Goal: Task Accomplishment & Management: Complete application form

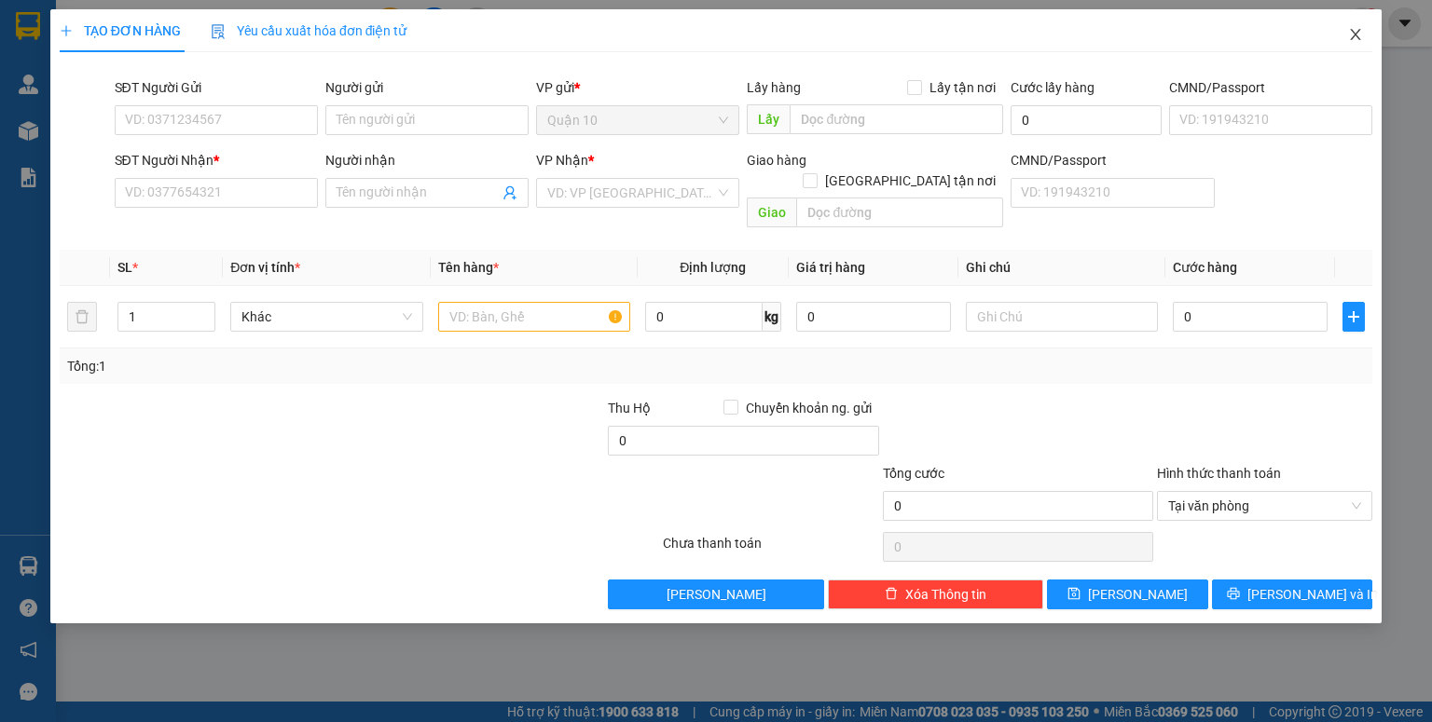
drag, startPoint x: 1348, startPoint y: 36, endPoint x: 1335, endPoint y: 45, distance: 15.5
click at [1348, 35] on icon "close" at bounding box center [1355, 34] width 15 height 15
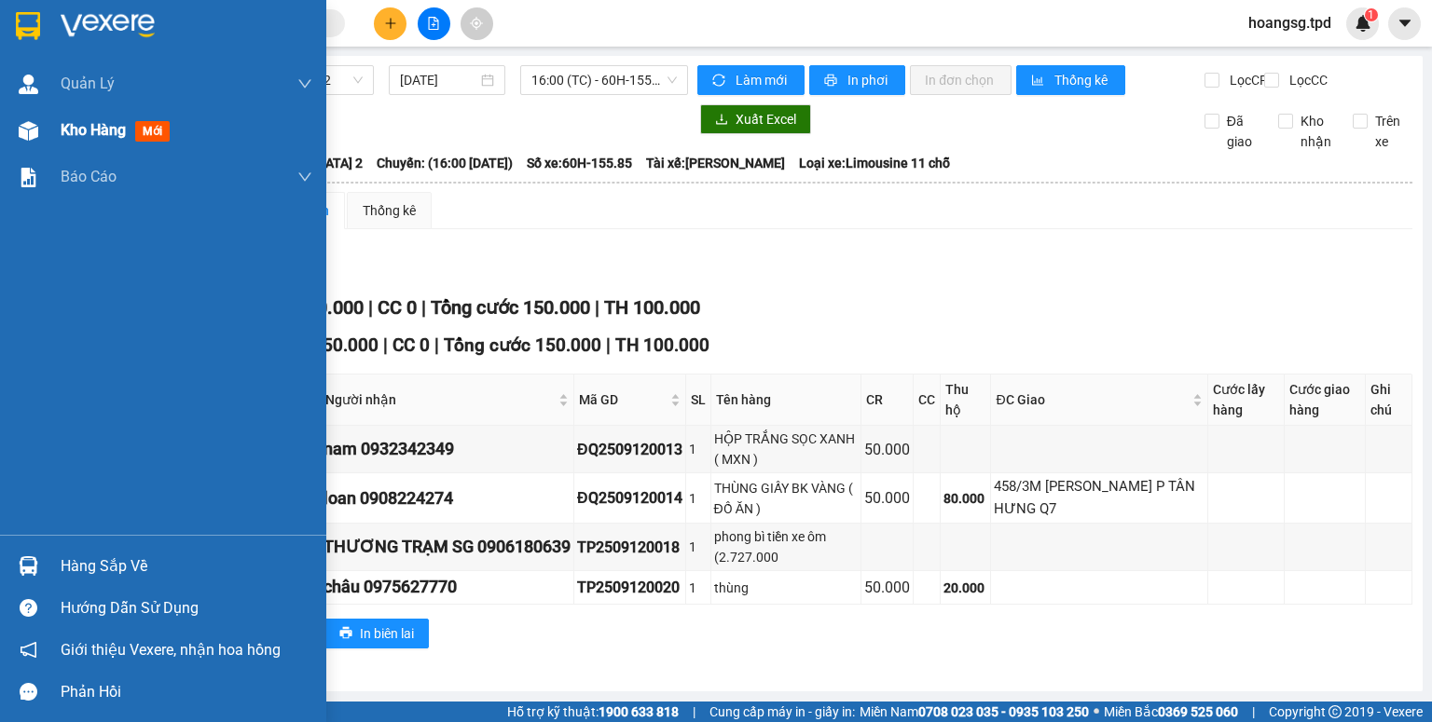
click at [109, 134] on span "Kho hàng" at bounding box center [93, 130] width 65 height 18
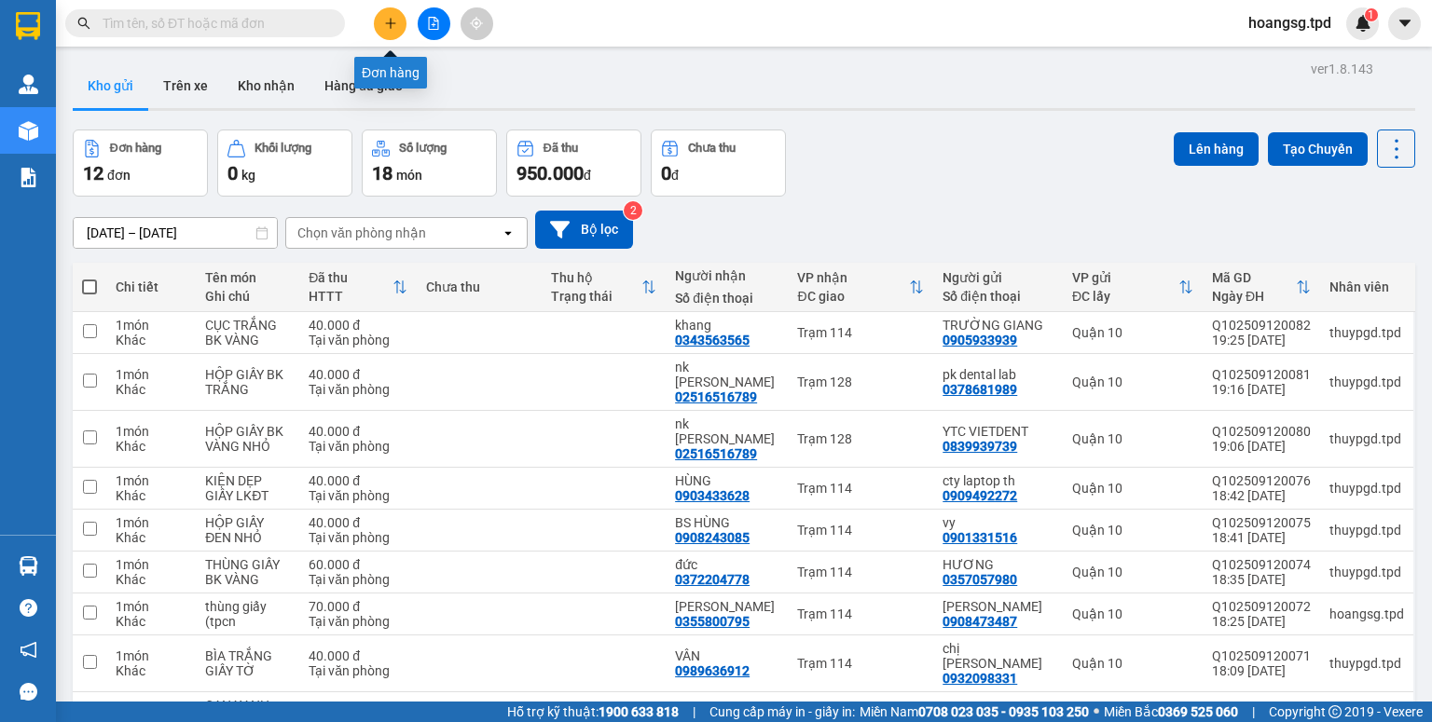
click at [394, 30] on button at bounding box center [390, 23] width 33 height 33
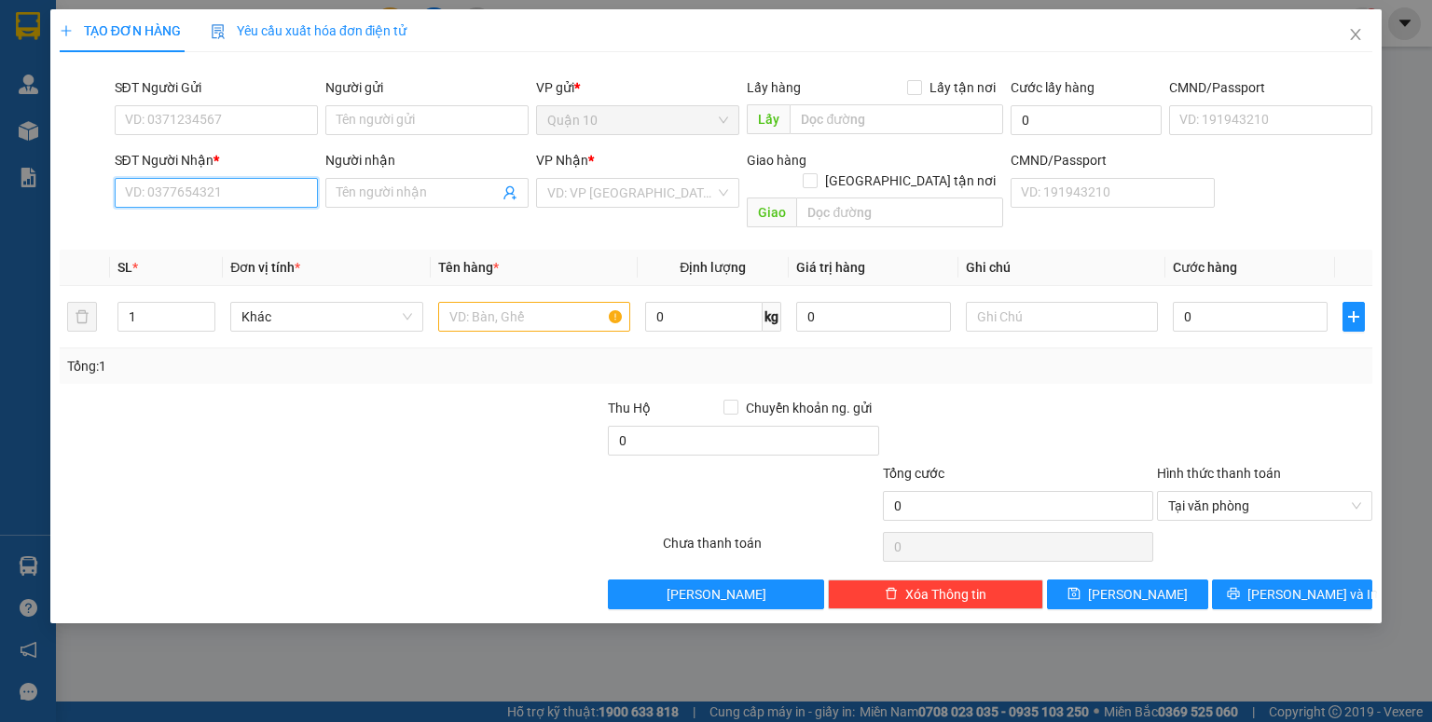
click at [162, 198] on input "SĐT Người Nhận *" at bounding box center [216, 193] width 203 height 30
click at [196, 227] on div "0343563565 - khang" at bounding box center [216, 230] width 181 height 21
type input "0343563565"
type input "khang"
type input "0343563565"
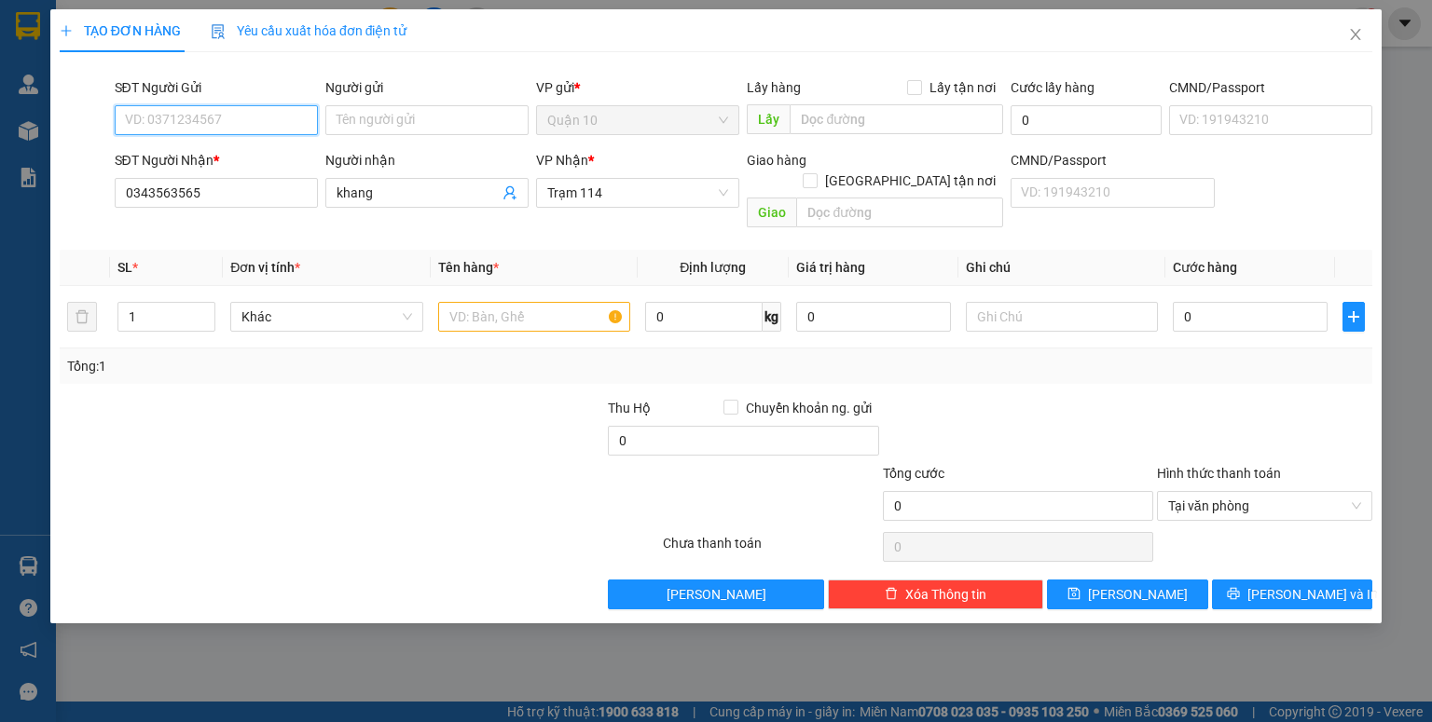
click at [154, 115] on input "SĐT Người Gửi" at bounding box center [216, 120] width 203 height 30
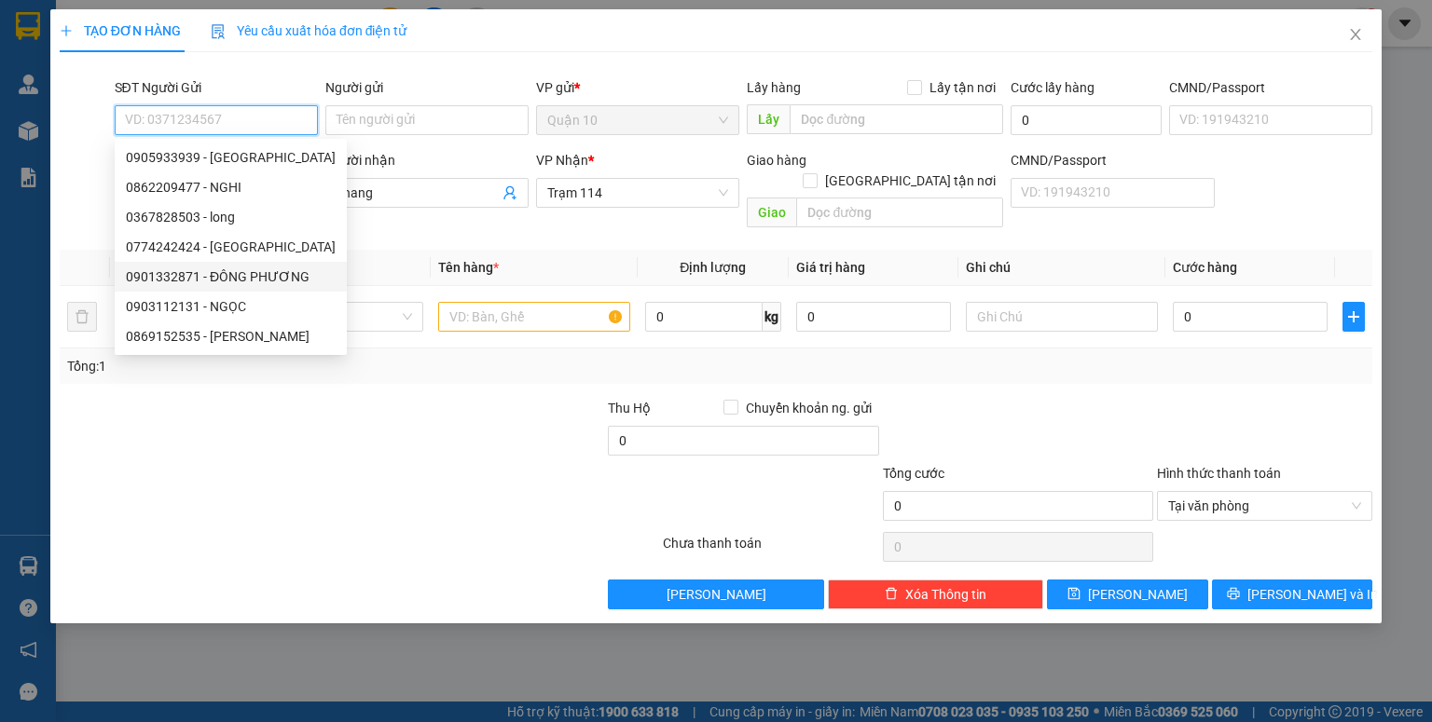
click at [194, 268] on div "0901332871 - ĐÔNG PHƯƠNG" at bounding box center [231, 277] width 210 height 21
type input "0901332871"
type input "ĐÔNG PHƯƠNG"
type input "080071000254"
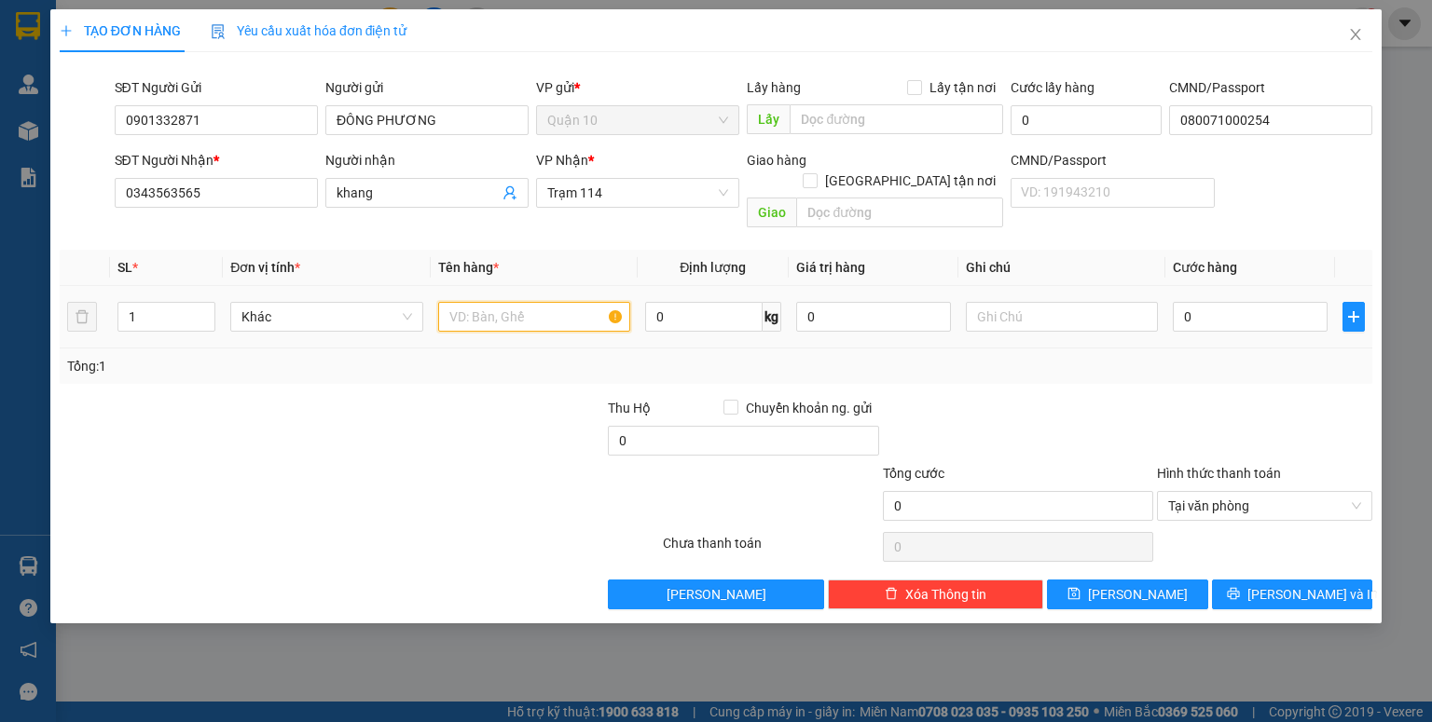
click at [512, 305] on input "text" at bounding box center [534, 317] width 192 height 30
type input "HỘP NÂU LK"
click at [796, 302] on input "0" at bounding box center [873, 317] width 155 height 30
drag, startPoint x: 1103, startPoint y: 370, endPoint x: 1163, endPoint y: 343, distance: 66.3
click at [1113, 367] on div "Transit Pickup Surcharge Ids Transit Deliver Surcharge Ids Transit Deliver Surc…" at bounding box center [716, 338] width 1312 height 542
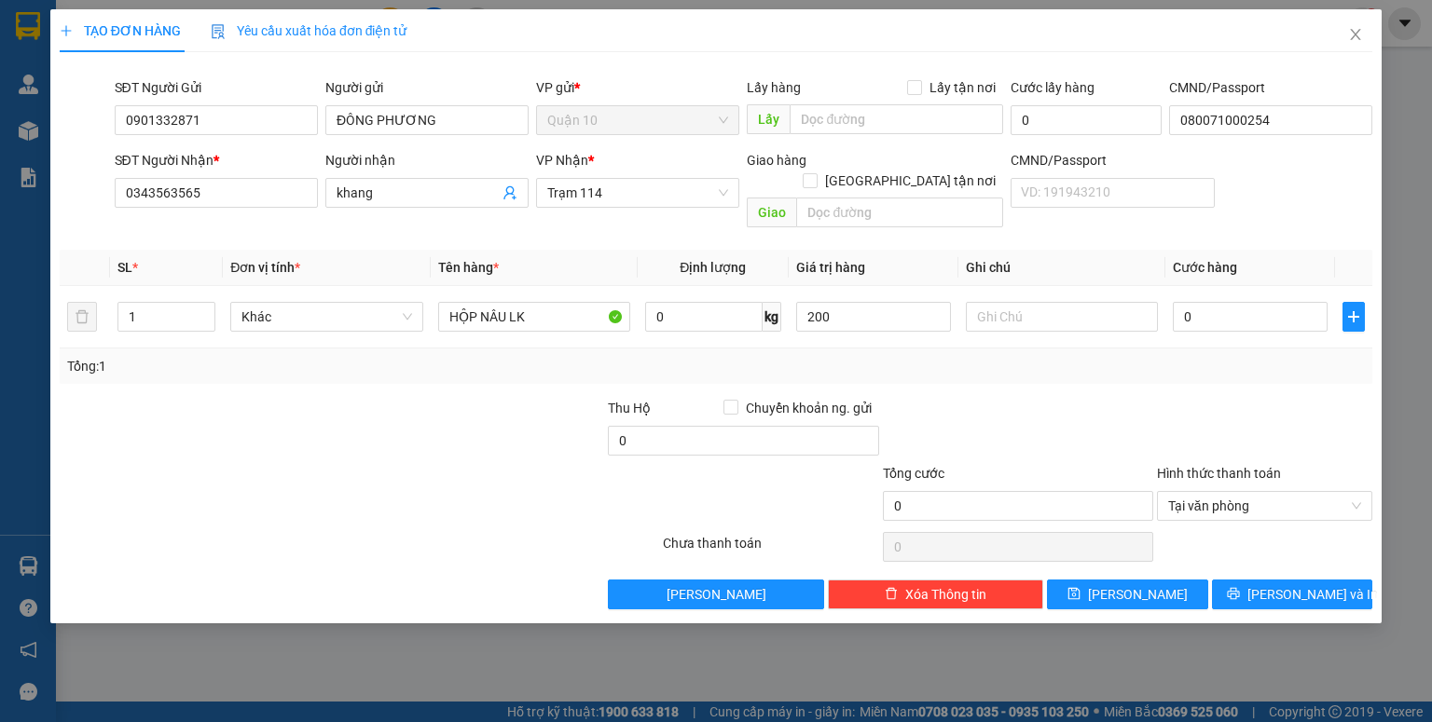
type input "200.000"
click at [1186, 302] on input "0" at bounding box center [1249, 317] width 155 height 30
type input "4"
type input "40"
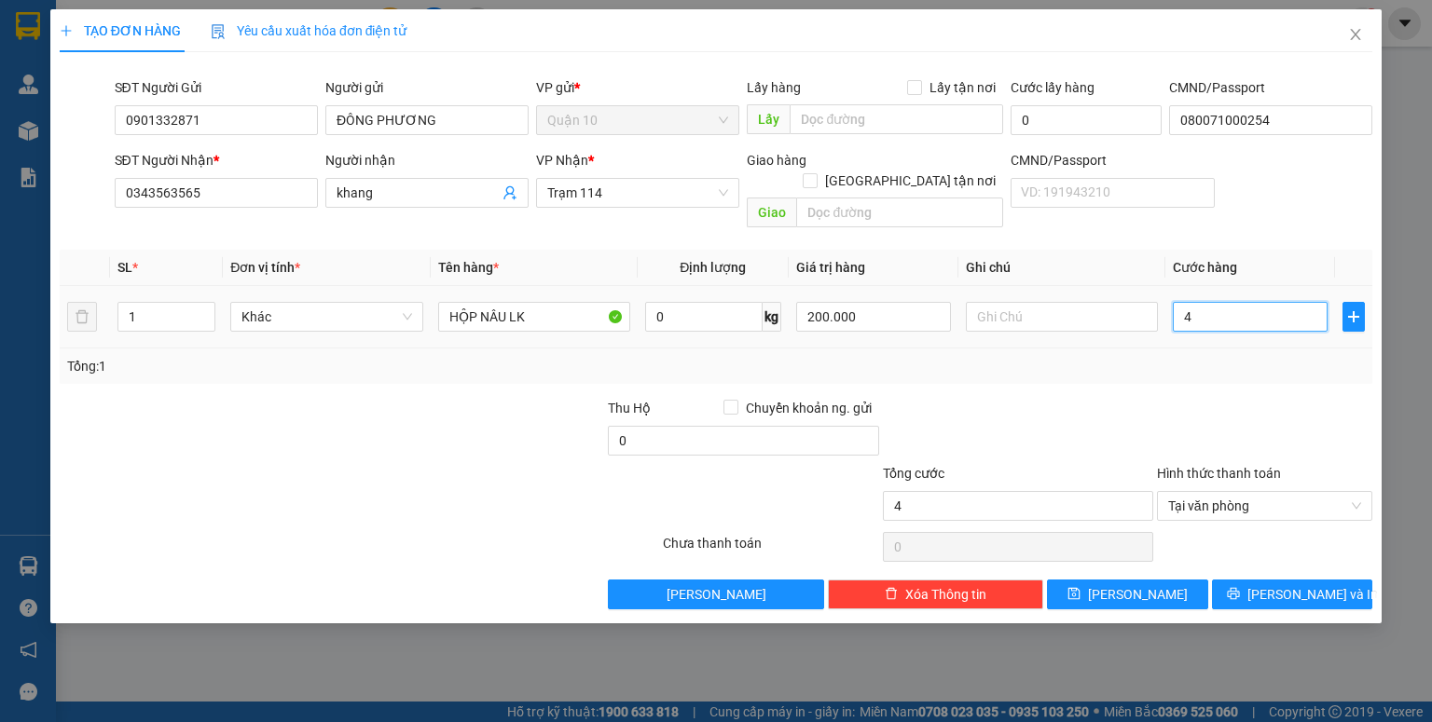
type input "40"
type input "40.000"
drag, startPoint x: 1179, startPoint y: 353, endPoint x: 1179, endPoint y: 425, distance: 71.8
click at [1179, 355] on div "Tổng: 1" at bounding box center [716, 366] width 1312 height 35
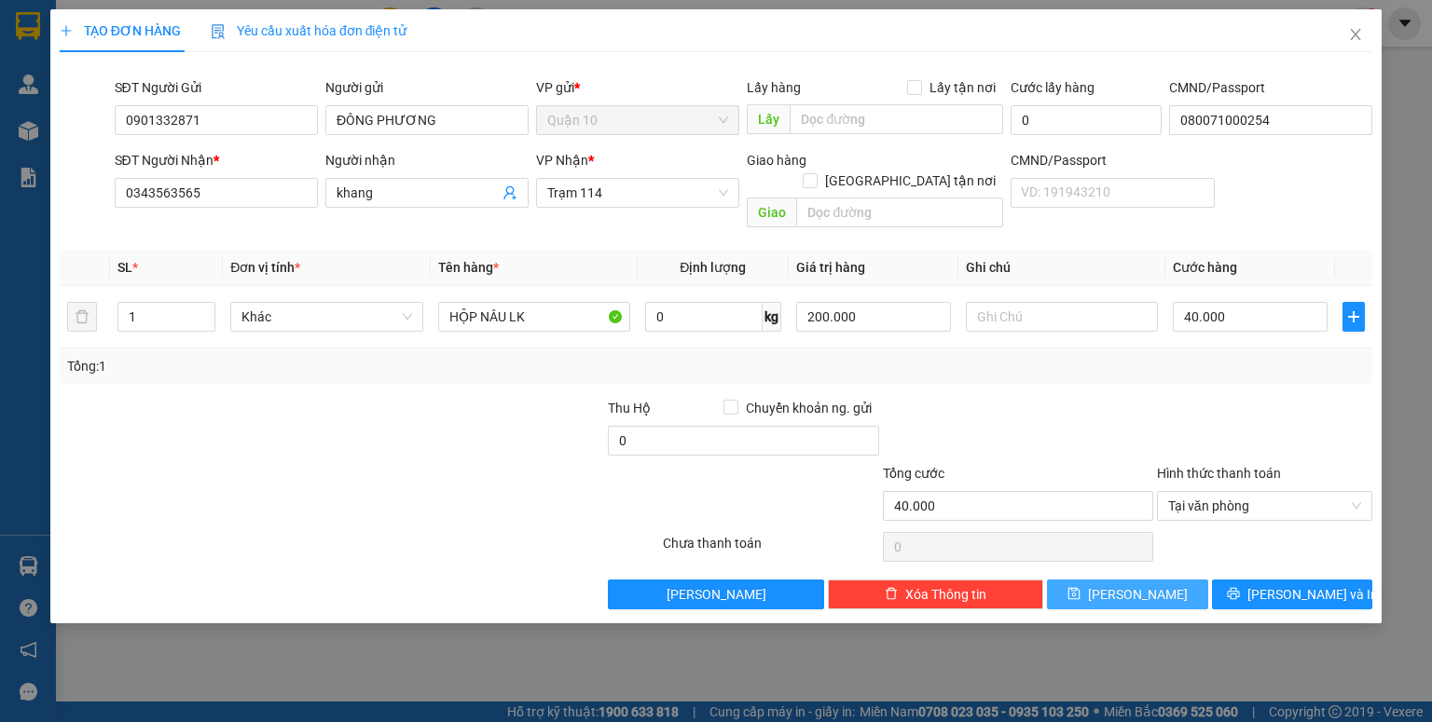
click at [1152, 580] on button "[PERSON_NAME]" at bounding box center [1127, 595] width 161 height 30
type input "0"
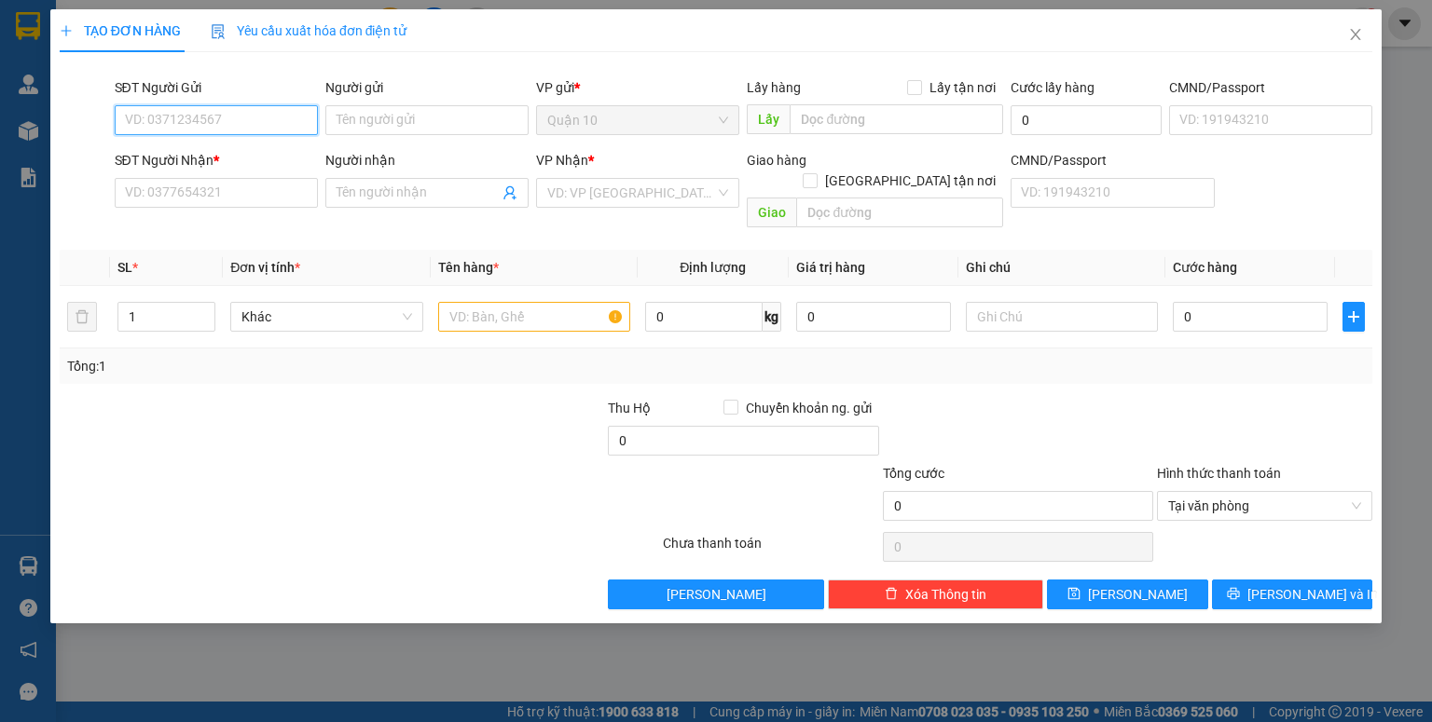
click at [220, 130] on input "SĐT Người Gửi" at bounding box center [216, 120] width 203 height 30
click at [206, 153] on div "0938905644 - [PERSON_NAME]" at bounding box center [218, 157] width 184 height 21
type input "0938905644"
type input "[PERSON_NAME]"
type input "086088003796"
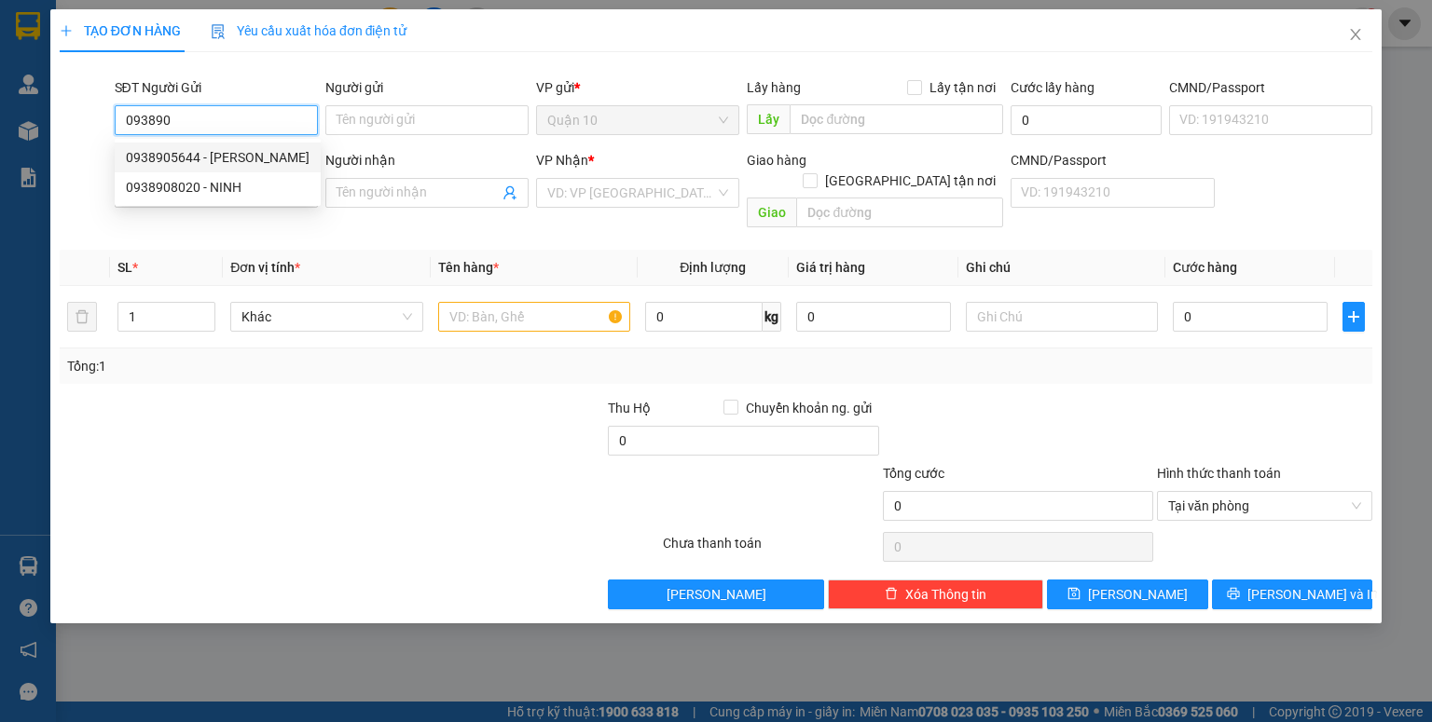
type input "0376453017"
type input "tiến đạt"
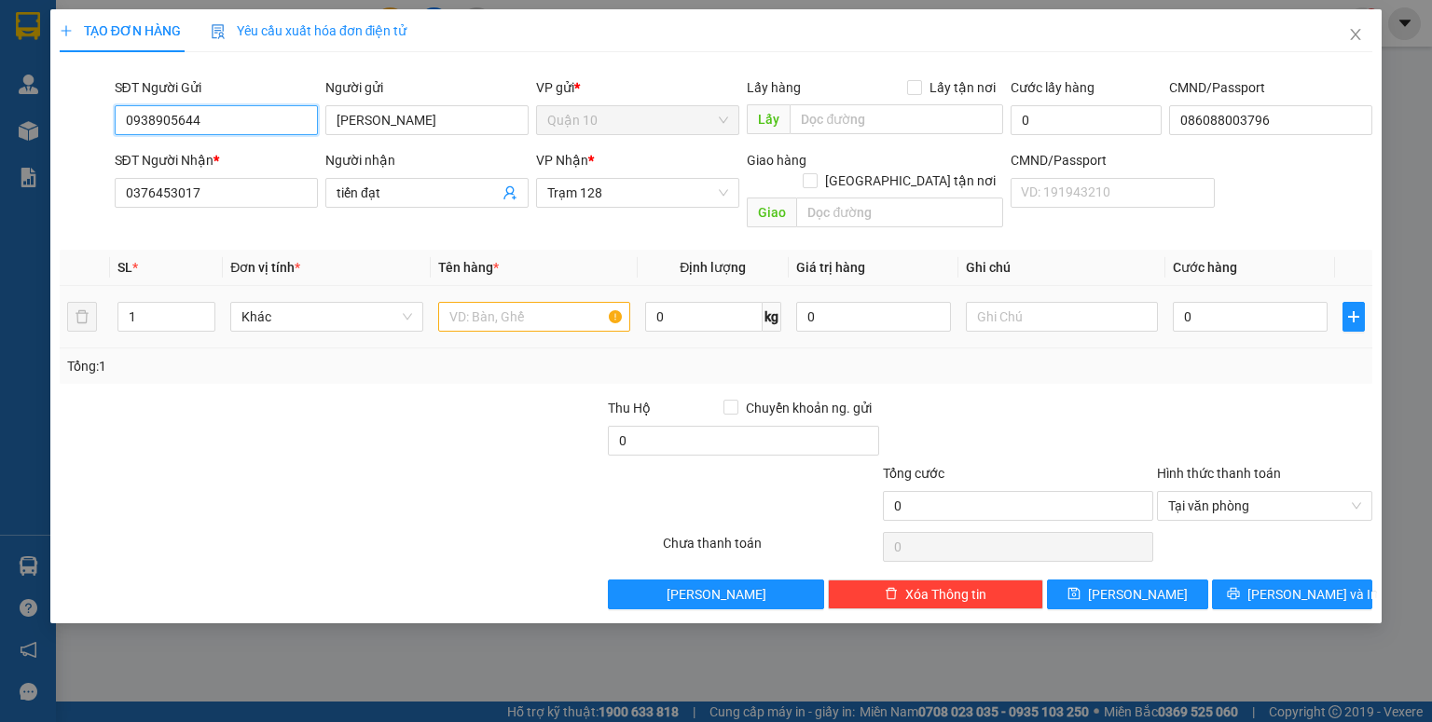
type input "0938905644"
click at [462, 302] on input "text" at bounding box center [534, 317] width 192 height 30
type input "KIỆN HÌNH"
click at [801, 302] on input "0" at bounding box center [873, 317] width 155 height 30
type input "700.000"
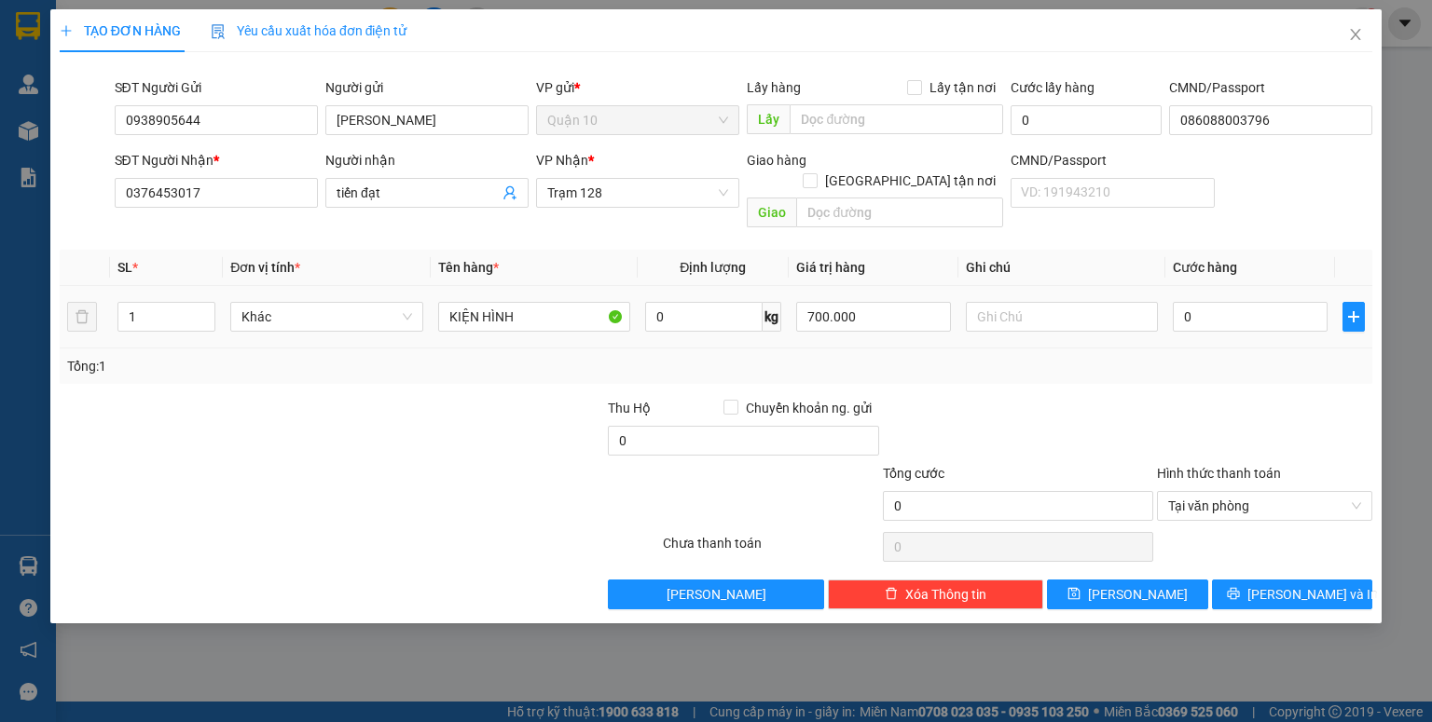
click at [972, 356] on div "Tổng: 1" at bounding box center [715, 366] width 1297 height 21
click at [1172, 302] on td "0" at bounding box center [1250, 317] width 170 height 62
click at [1179, 302] on input "0" at bounding box center [1249, 317] width 155 height 30
type input "5"
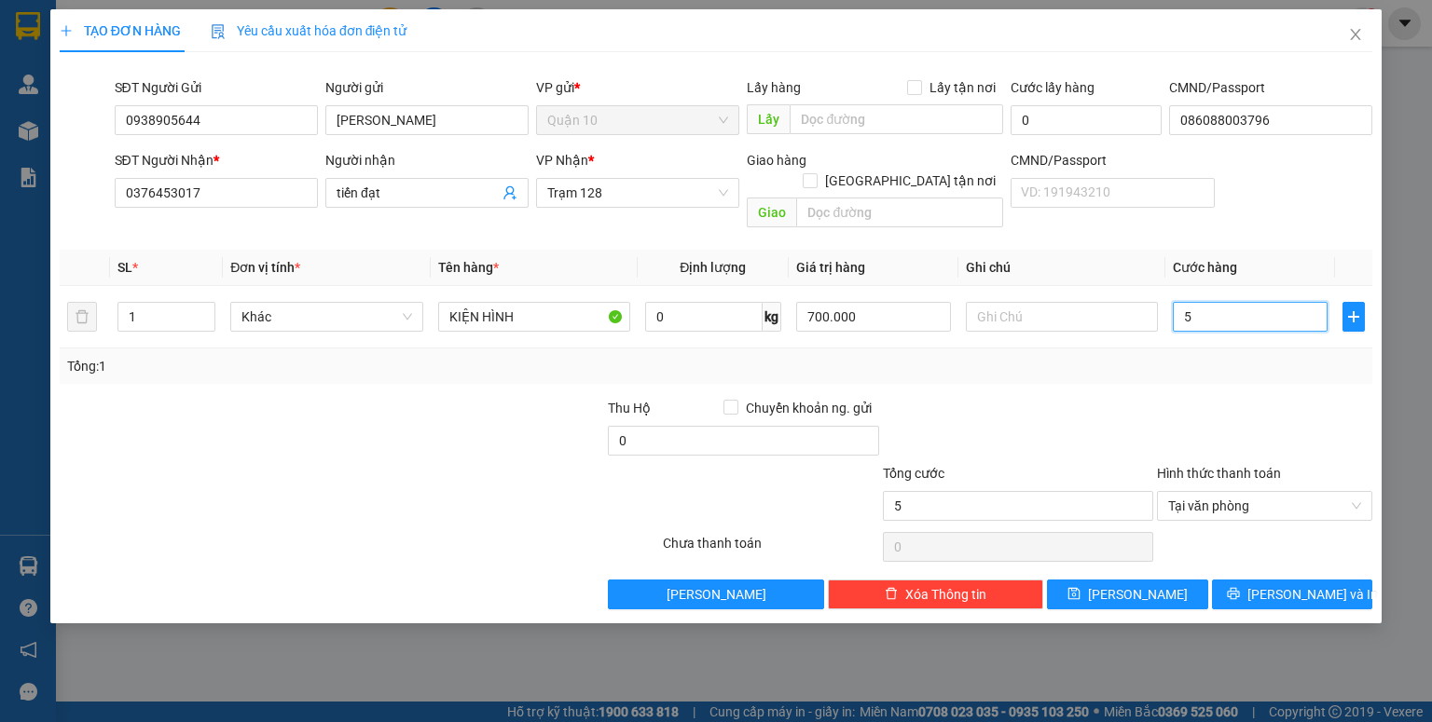
type input "50"
type input "50.000"
click at [1173, 362] on div "Tổng: 1" at bounding box center [716, 366] width 1312 height 35
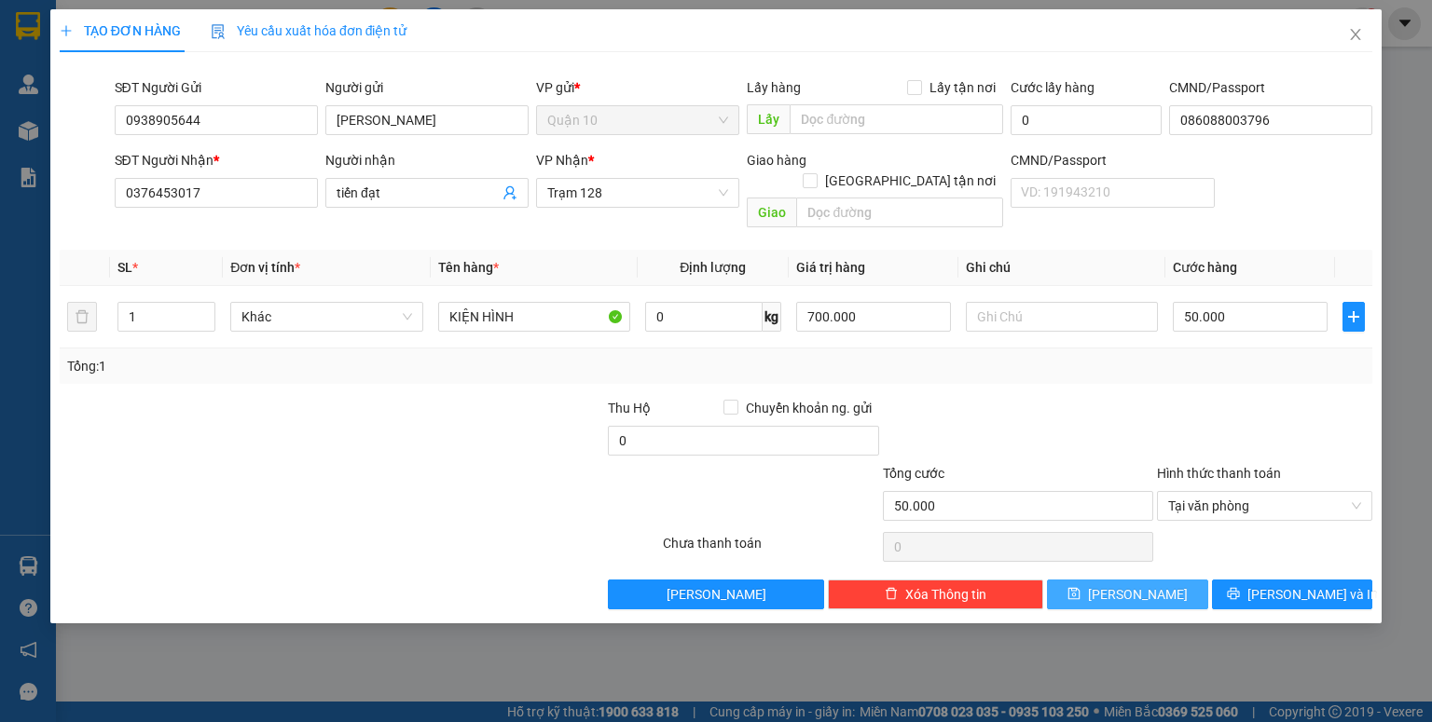
drag, startPoint x: 1130, startPoint y: 566, endPoint x: 1123, endPoint y: 548, distance: 18.9
click at [1128, 580] on button "[PERSON_NAME]" at bounding box center [1127, 595] width 161 height 30
type input "0"
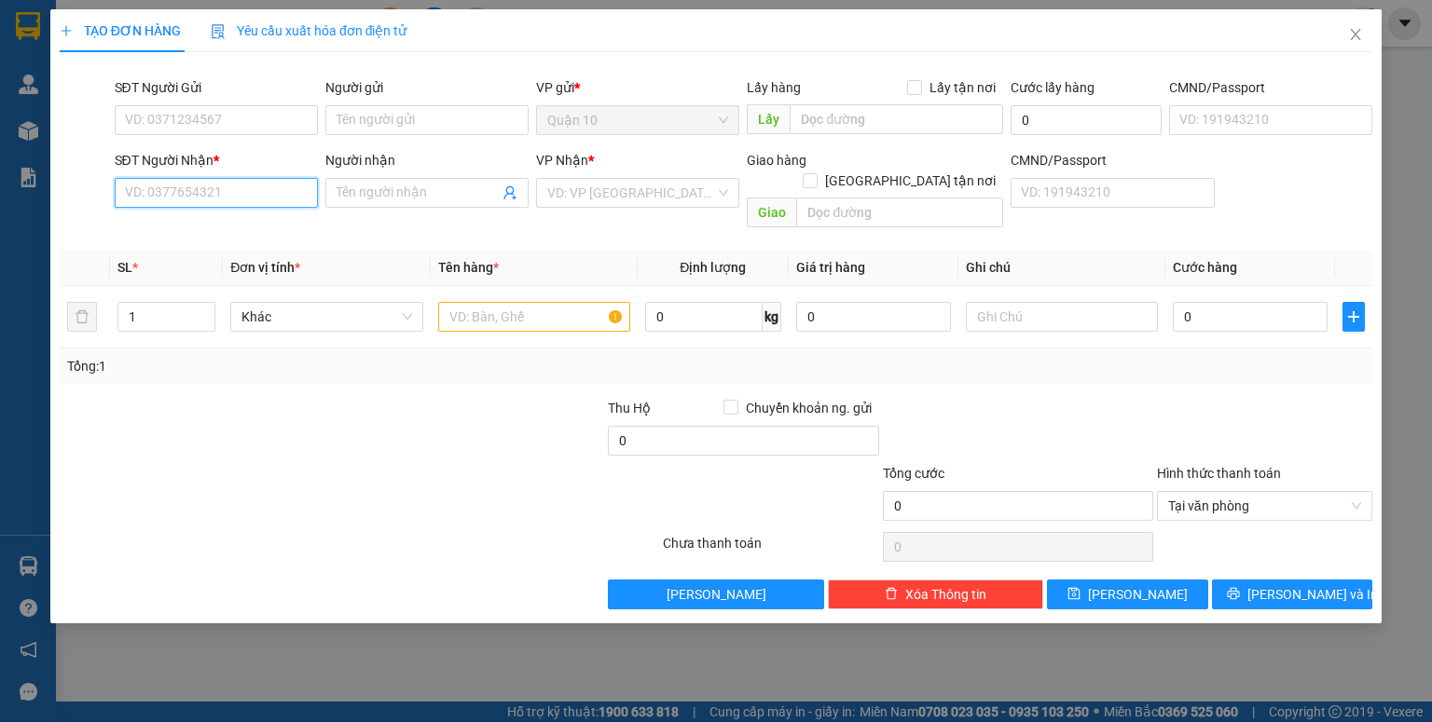
click at [235, 198] on input "SĐT Người Nhận *" at bounding box center [216, 193] width 203 height 30
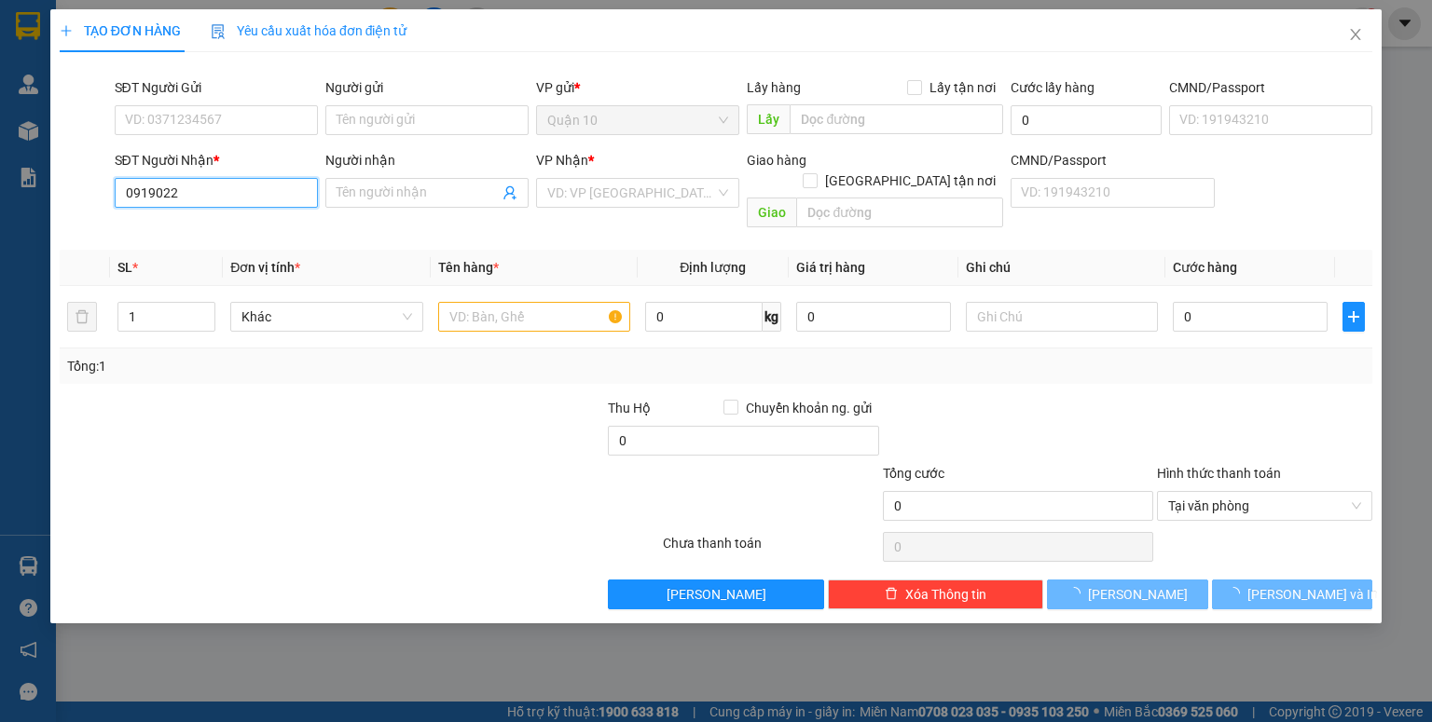
click at [235, 198] on input "0919022" at bounding box center [216, 193] width 203 height 30
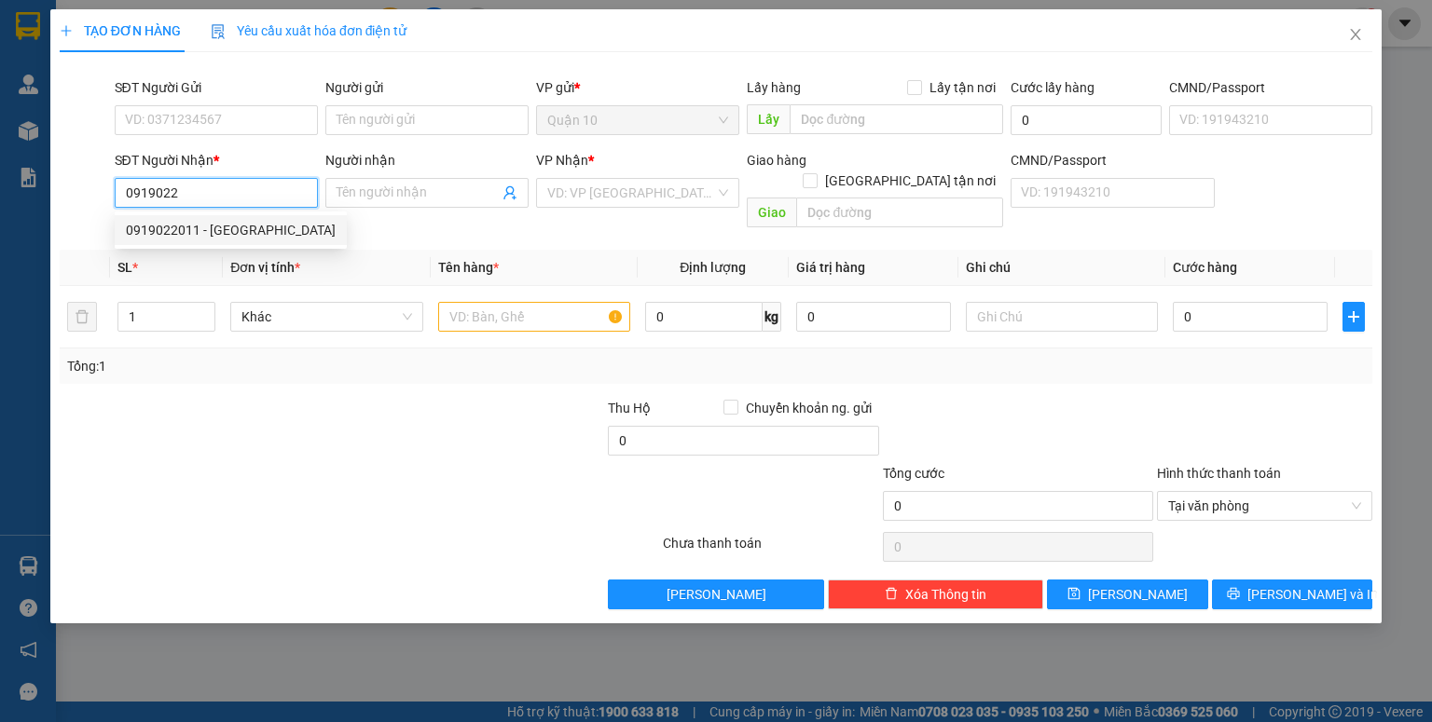
click at [227, 190] on input "0919022" at bounding box center [216, 193] width 203 height 30
type input "0"
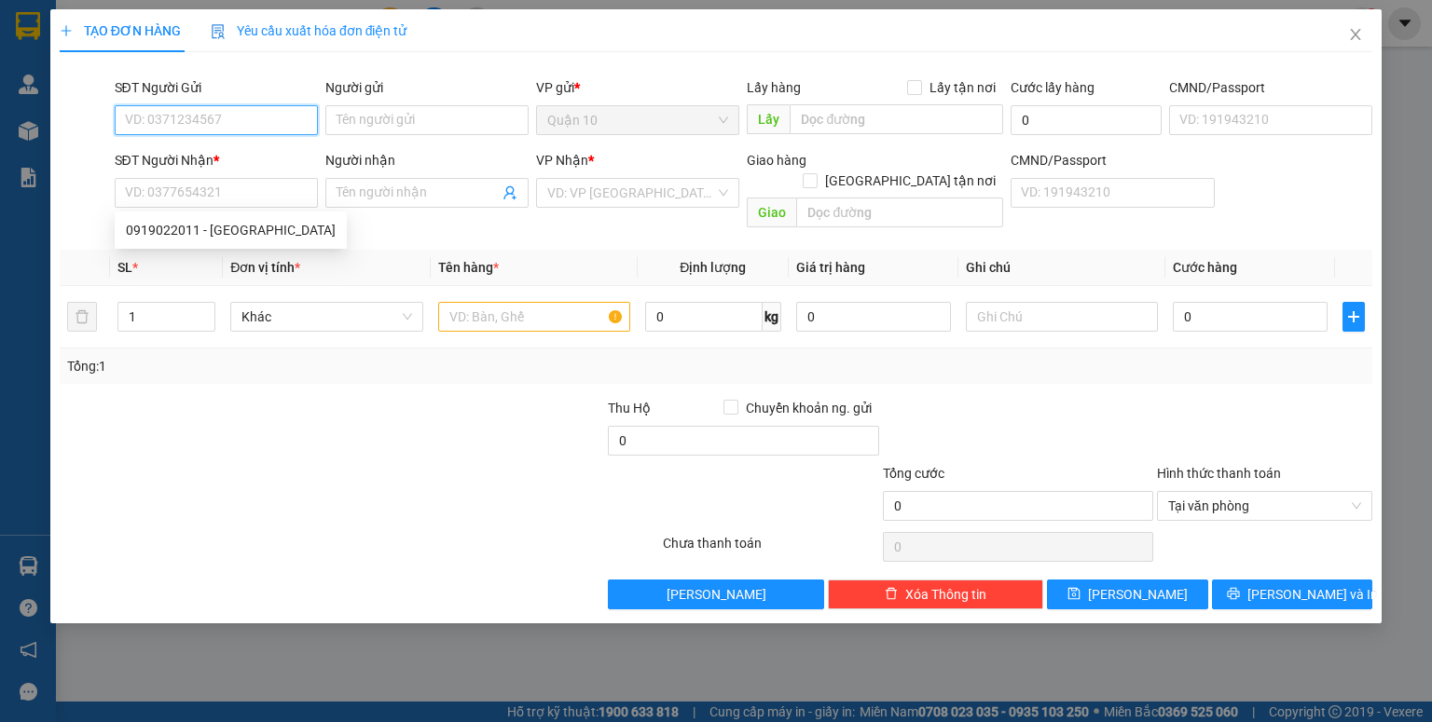
click at [187, 120] on input "SĐT Người Gửi" at bounding box center [216, 120] width 203 height 30
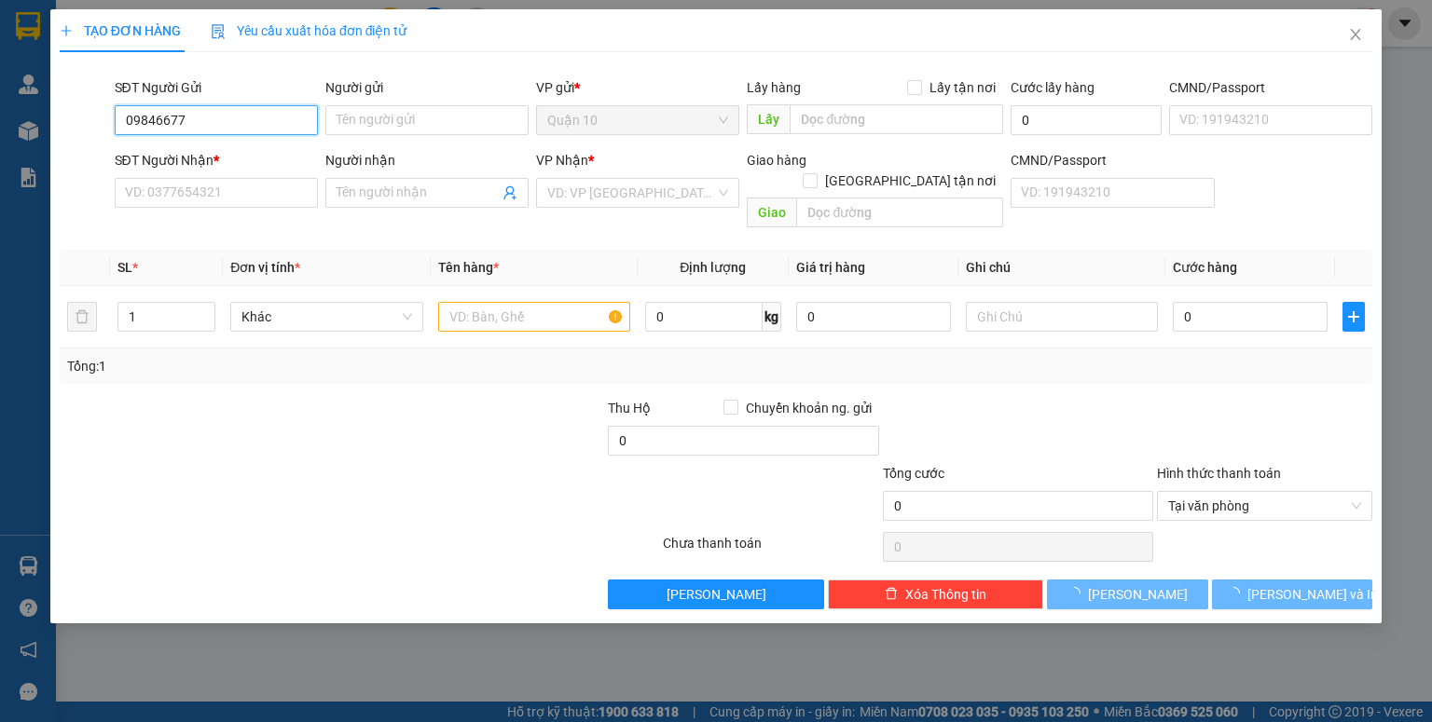
click at [187, 120] on input "09846677" at bounding box center [216, 120] width 203 height 30
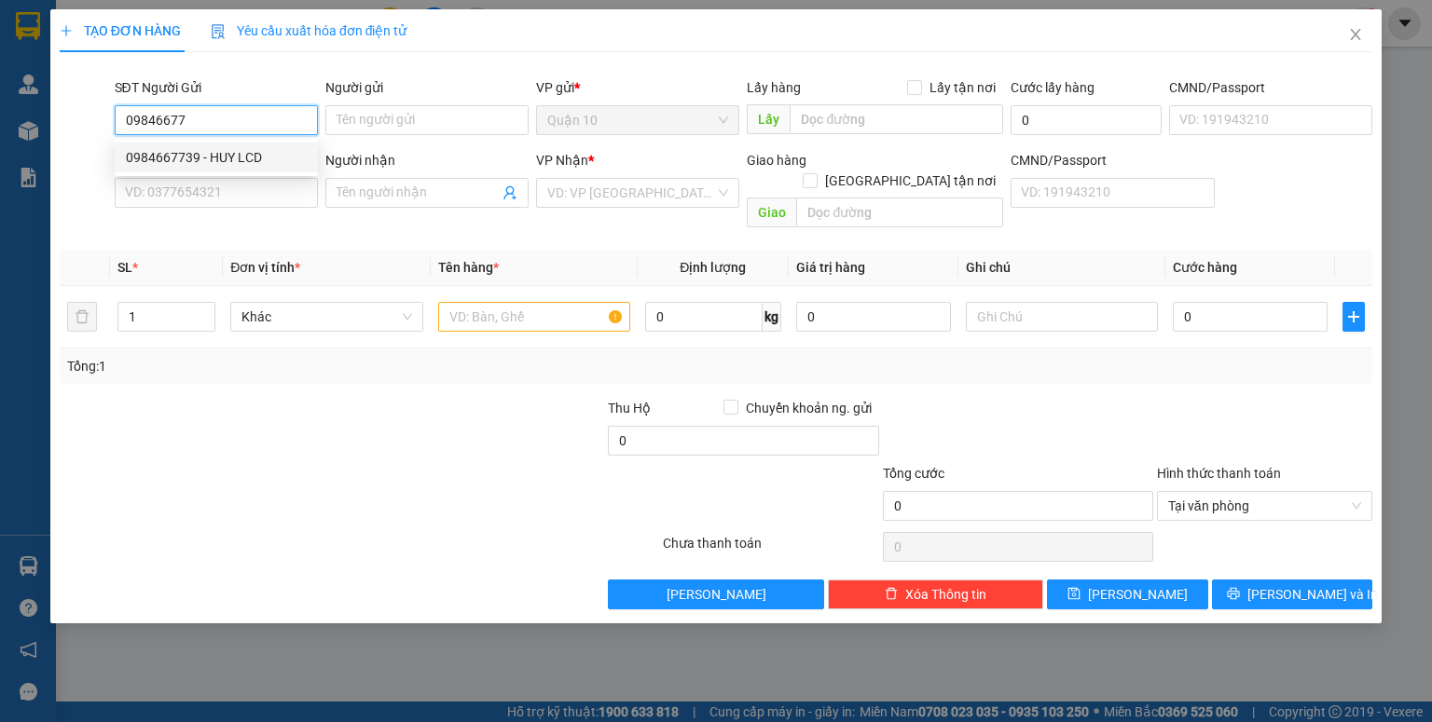
click at [220, 151] on div "0984667739 - HUY LCD" at bounding box center [216, 157] width 181 height 21
type input "0984667739"
type input "HUY LCD"
type input "0913654639"
type input "[PERSON_NAME] ( TUẤN)"
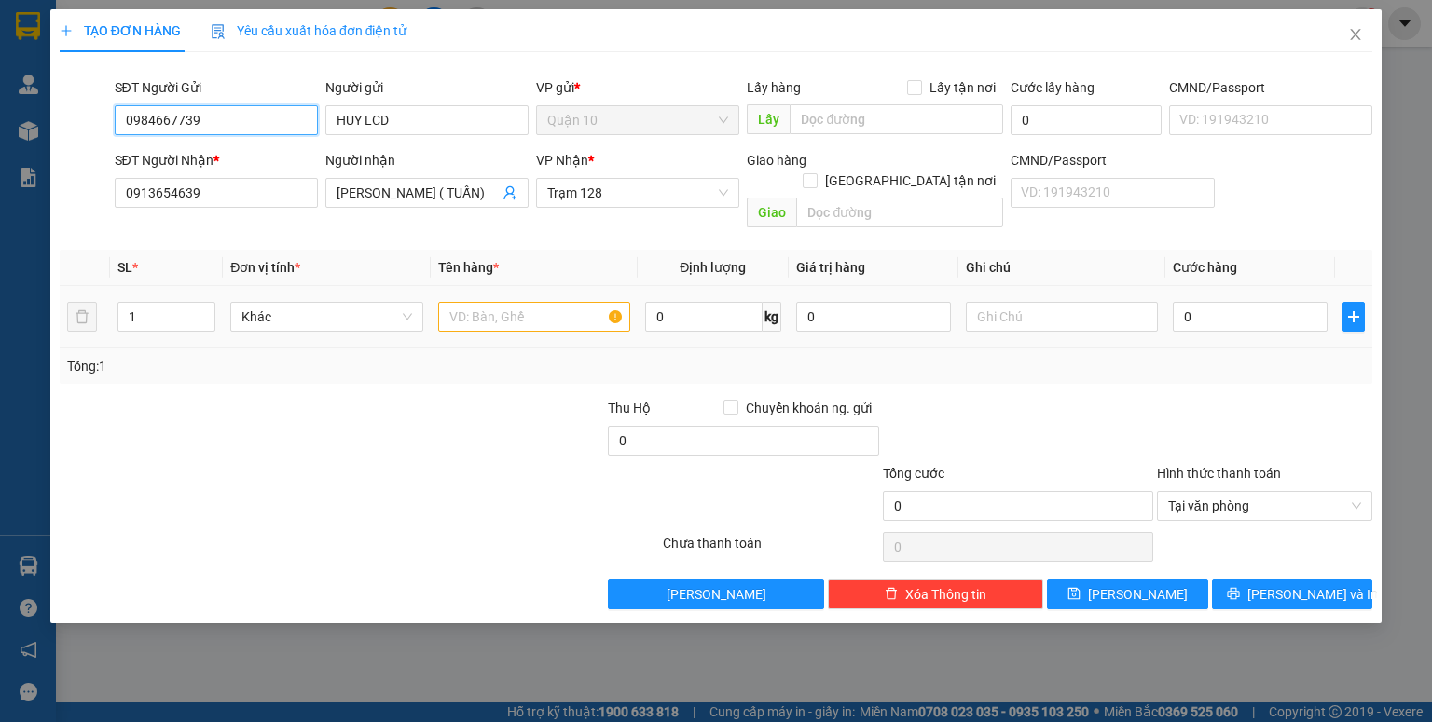
type input "0984667739"
click at [497, 303] on input "text" at bounding box center [534, 317] width 192 height 30
type input "HỘP LK"
click at [802, 302] on input "0" at bounding box center [873, 317] width 155 height 30
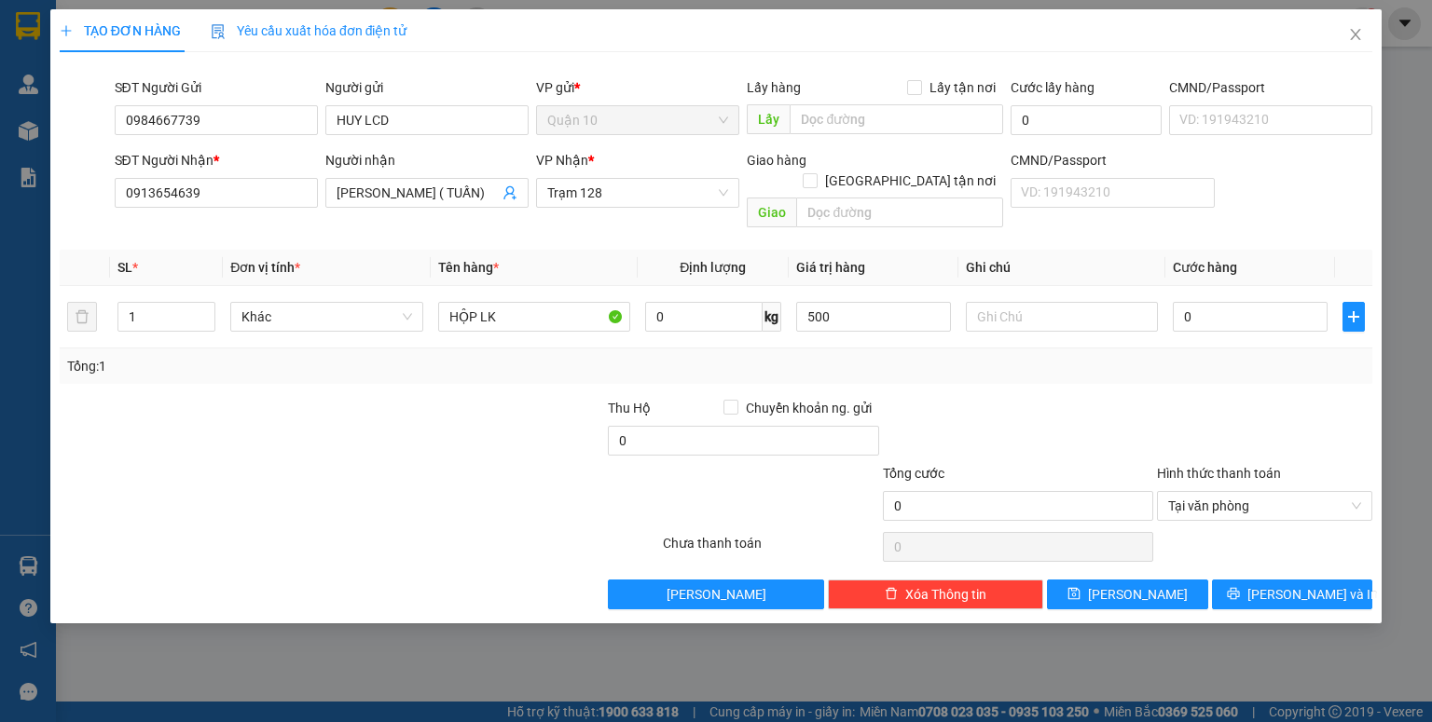
type input "500.000"
click at [1100, 367] on div "Transit Pickup Surcharge Ids Transit Deliver Surcharge Ids Transit Deliver Surc…" at bounding box center [716, 338] width 1312 height 542
click at [1182, 302] on input "0" at bounding box center [1249, 317] width 155 height 30
type input "4"
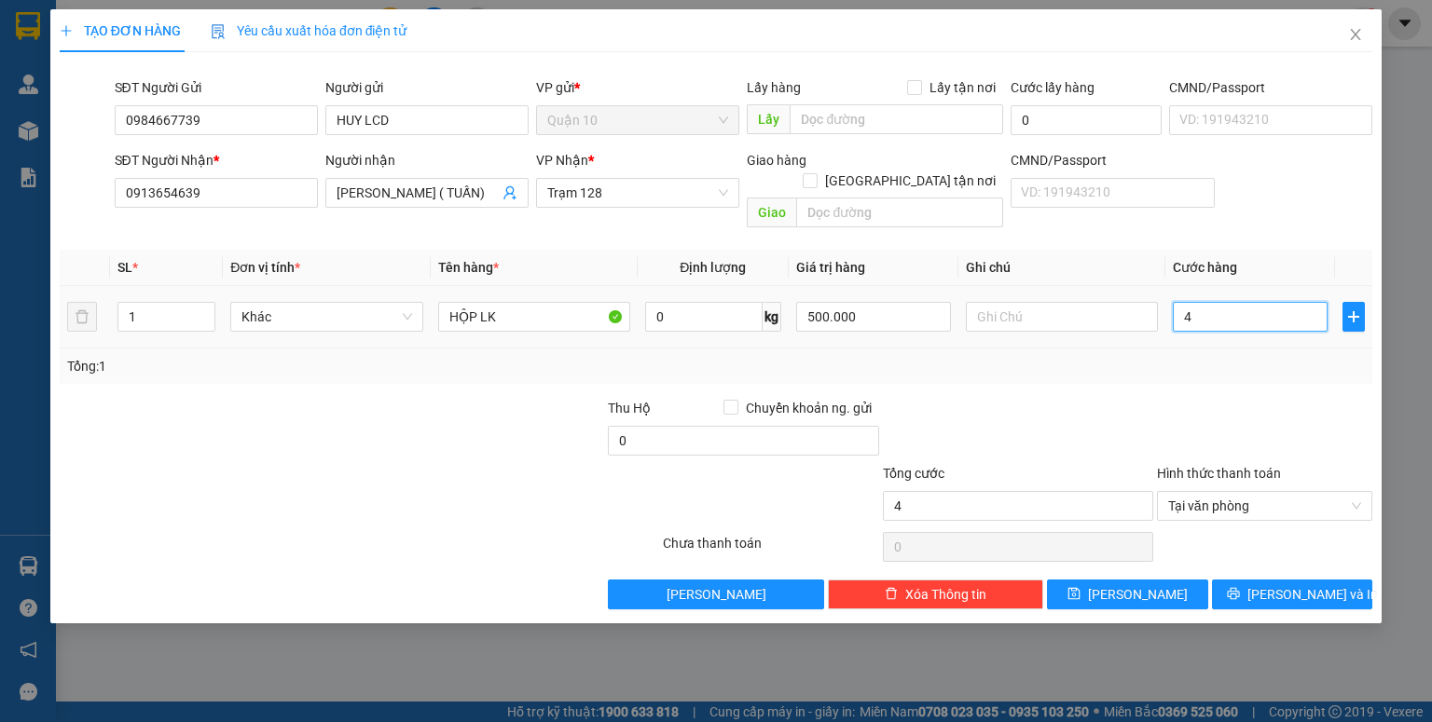
type input "40"
type input "40.000"
click at [1178, 360] on div "Tổng: 1" at bounding box center [716, 366] width 1312 height 35
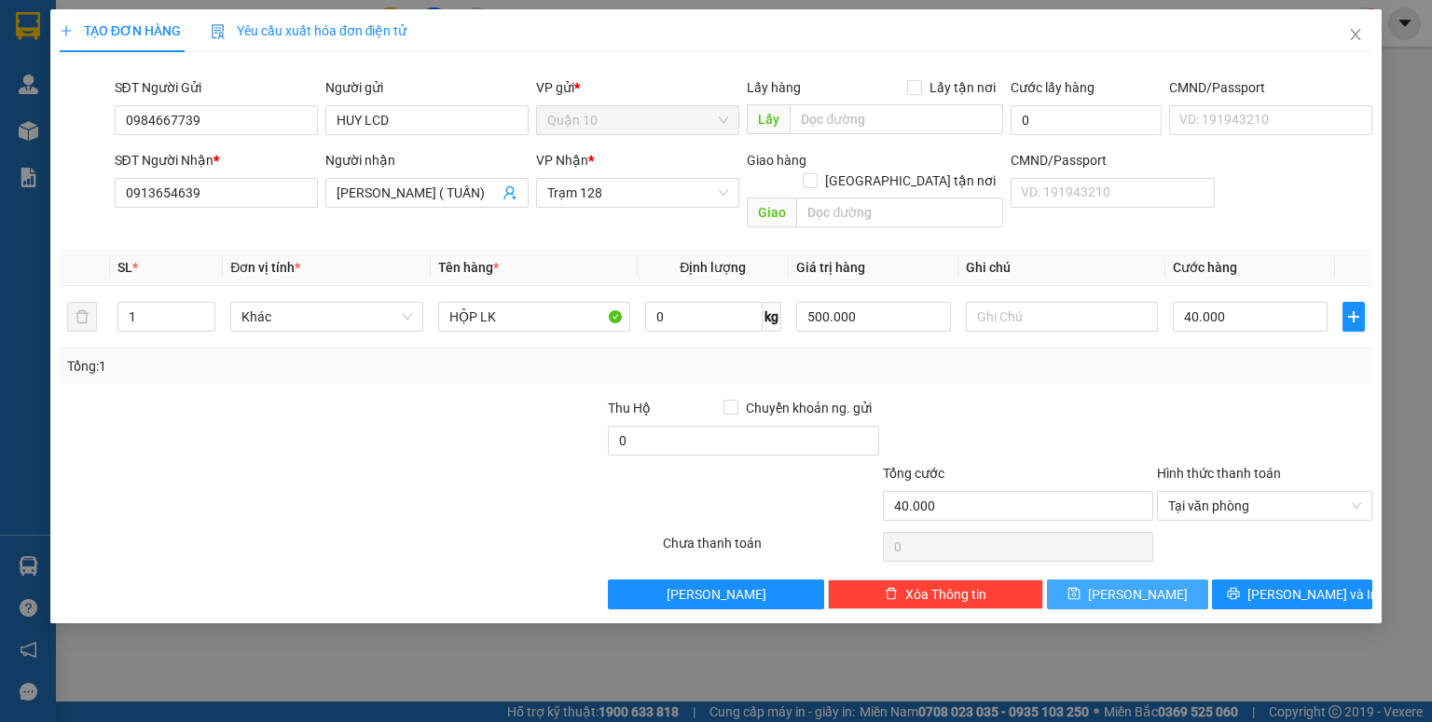
drag, startPoint x: 1130, startPoint y: 564, endPoint x: 1126, endPoint y: 555, distance: 10.0
click at [1129, 584] on span "[PERSON_NAME]" at bounding box center [1138, 594] width 100 height 21
type input "0"
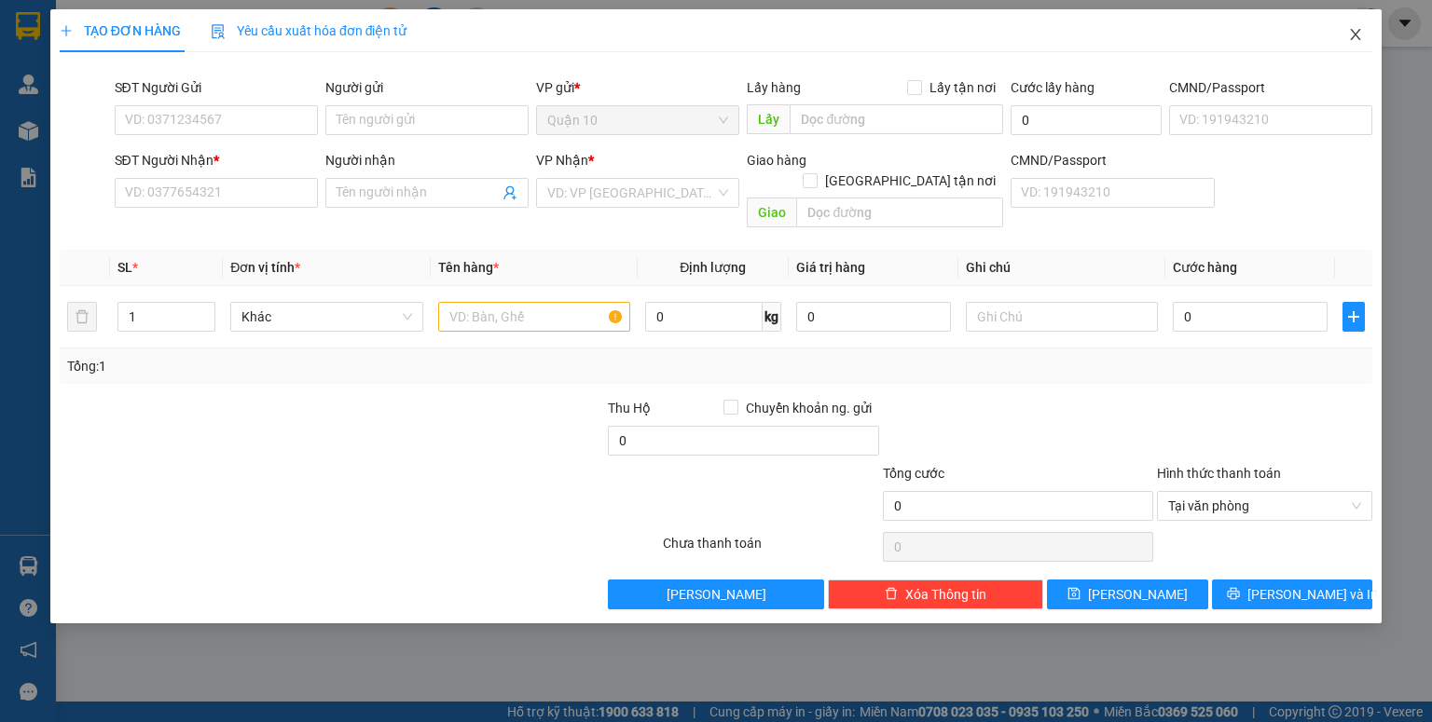
click at [1350, 32] on icon "close" at bounding box center [1355, 34] width 15 height 15
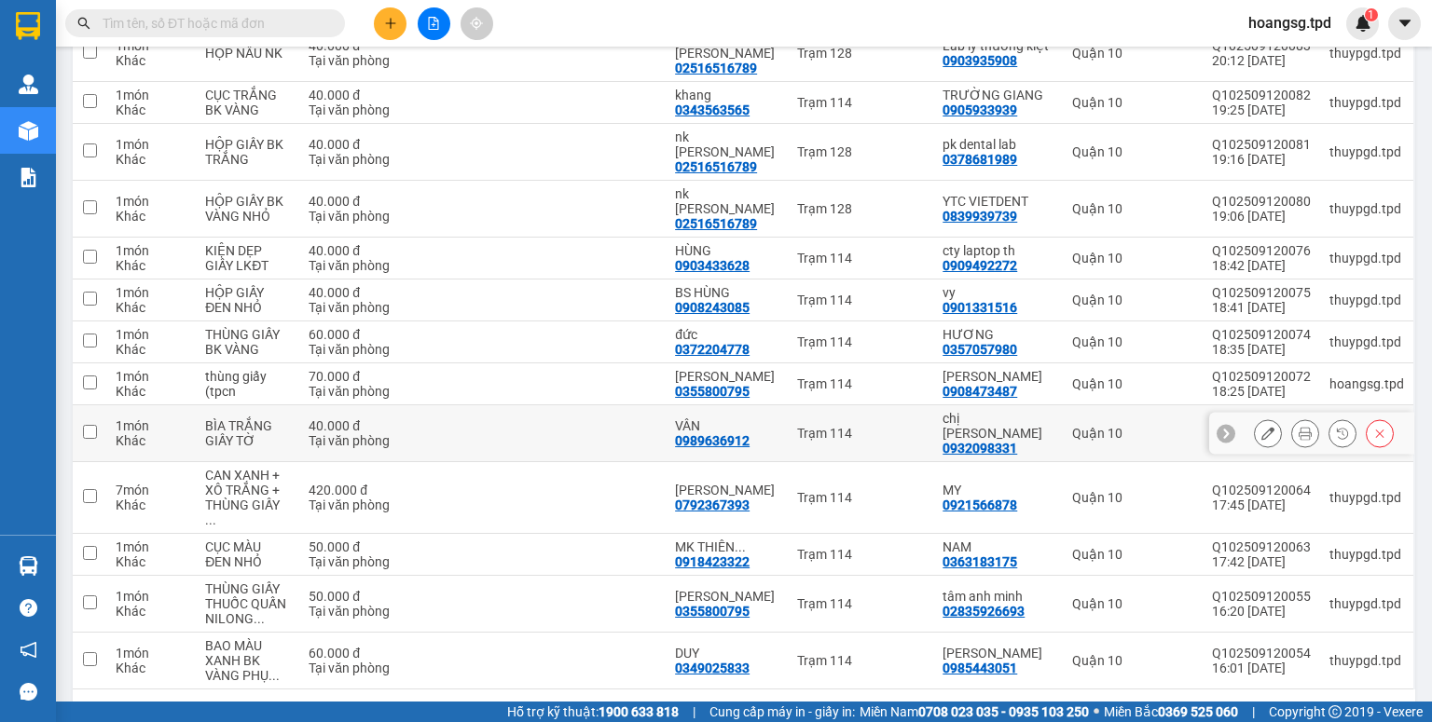
scroll to position [130, 0]
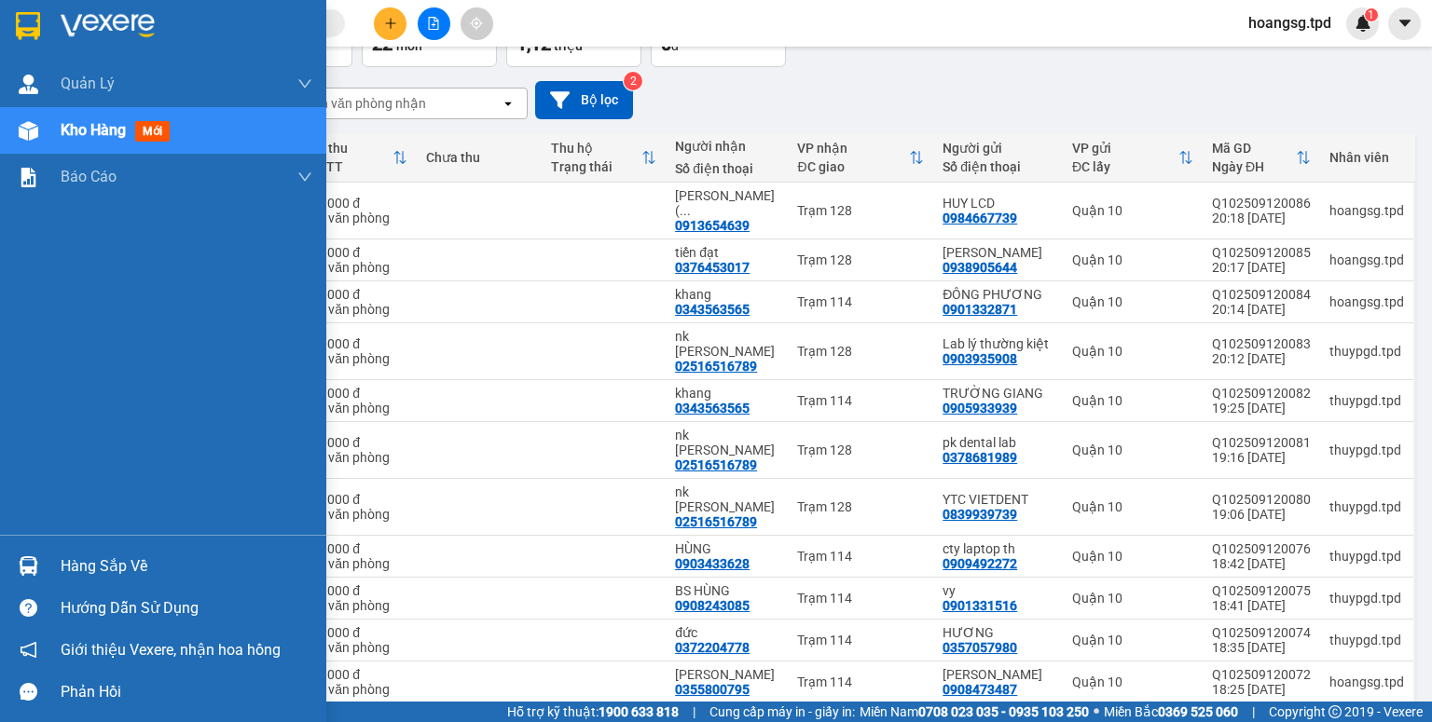
click at [96, 556] on div "Hàng sắp về" at bounding box center [187, 567] width 252 height 28
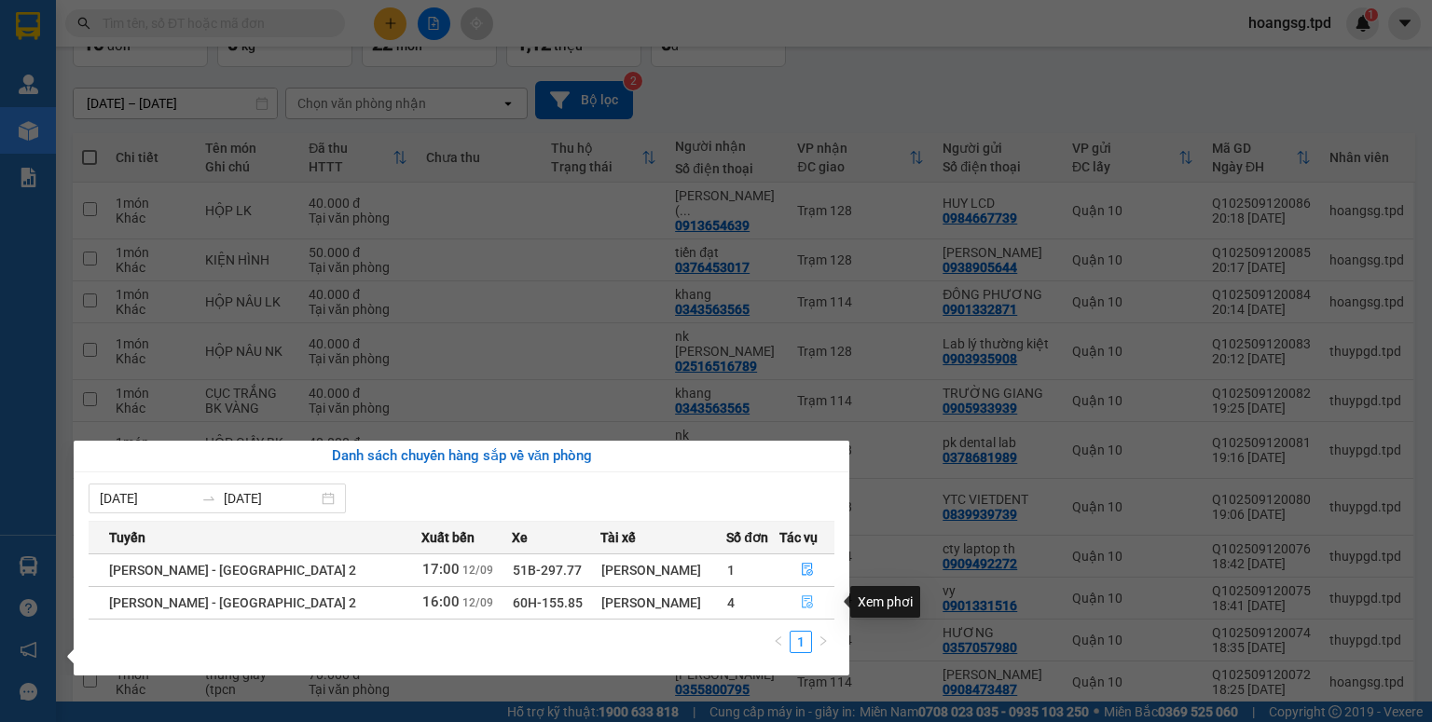
click at [797, 611] on button "button" at bounding box center [807, 603] width 54 height 30
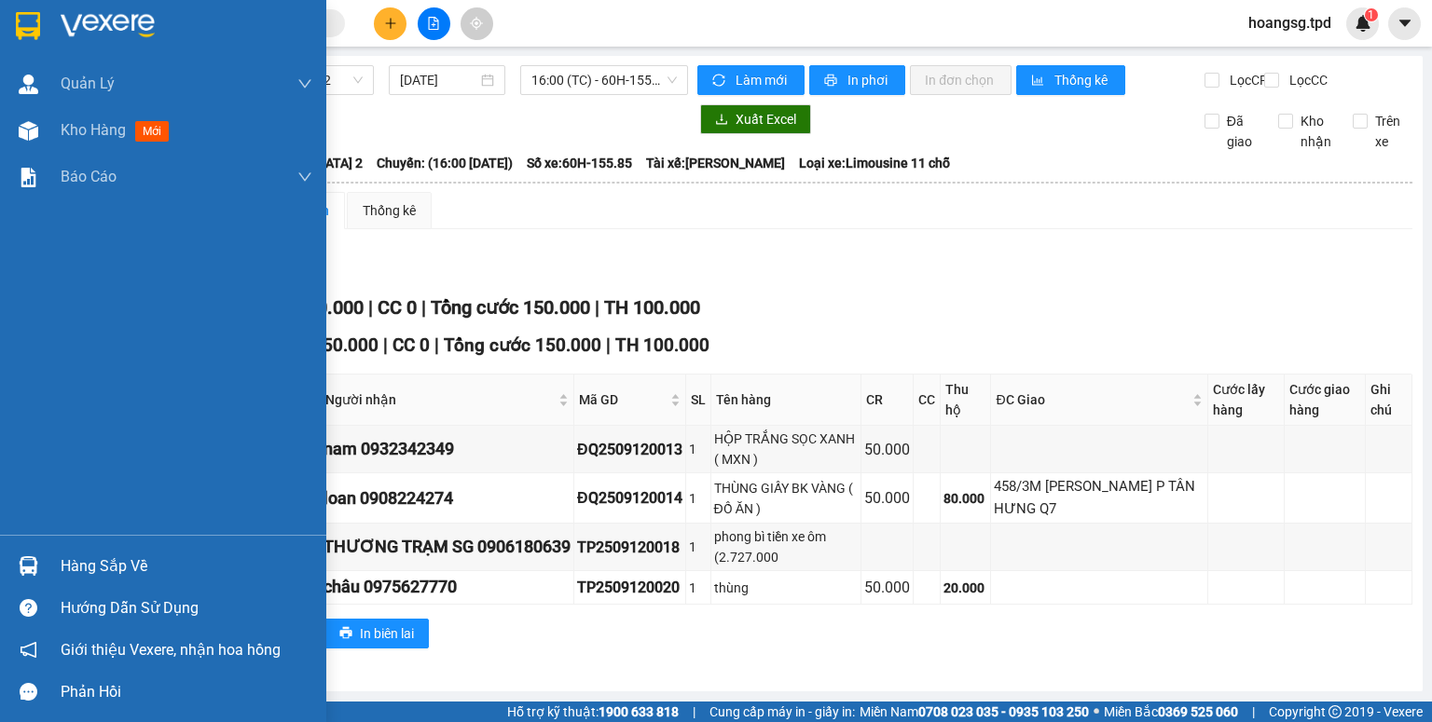
click at [75, 566] on div "Hàng sắp về" at bounding box center [187, 567] width 252 height 28
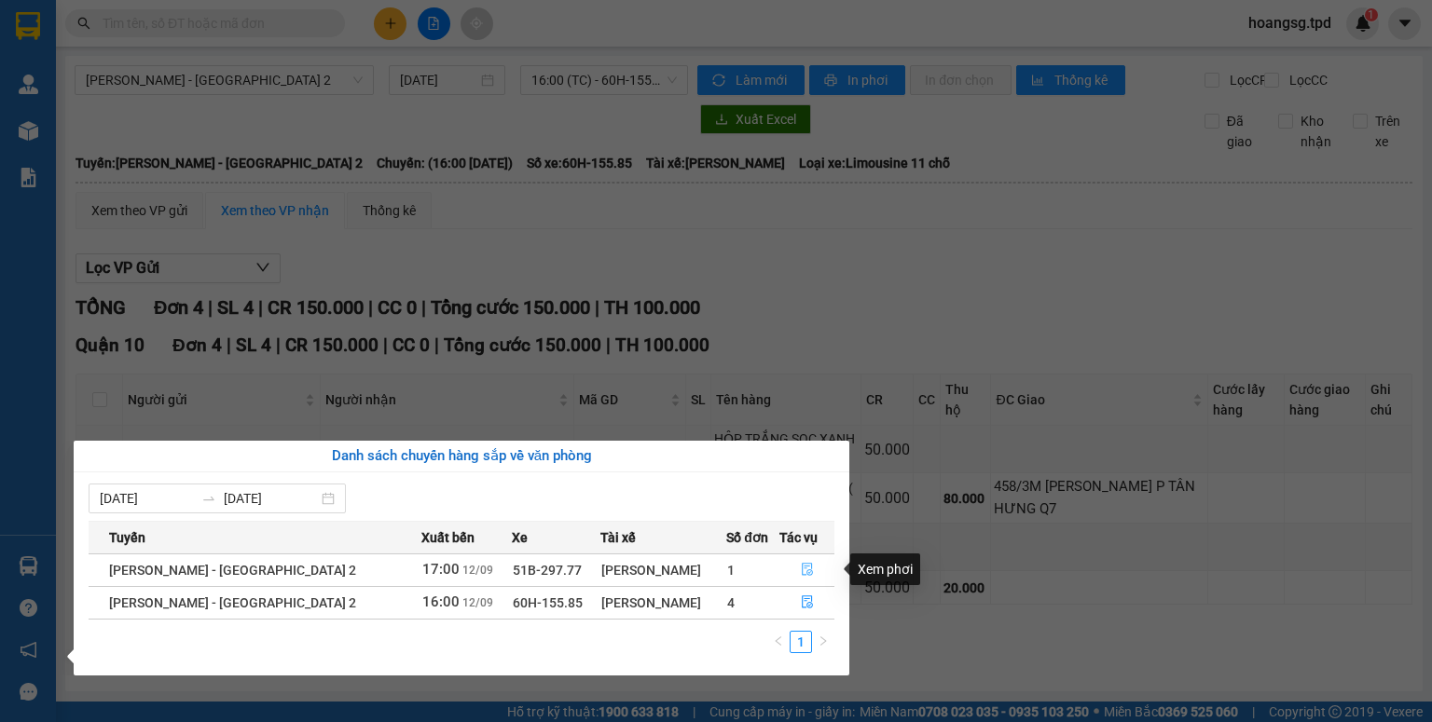
click at [801, 566] on icon "file-done" at bounding box center [807, 569] width 13 height 13
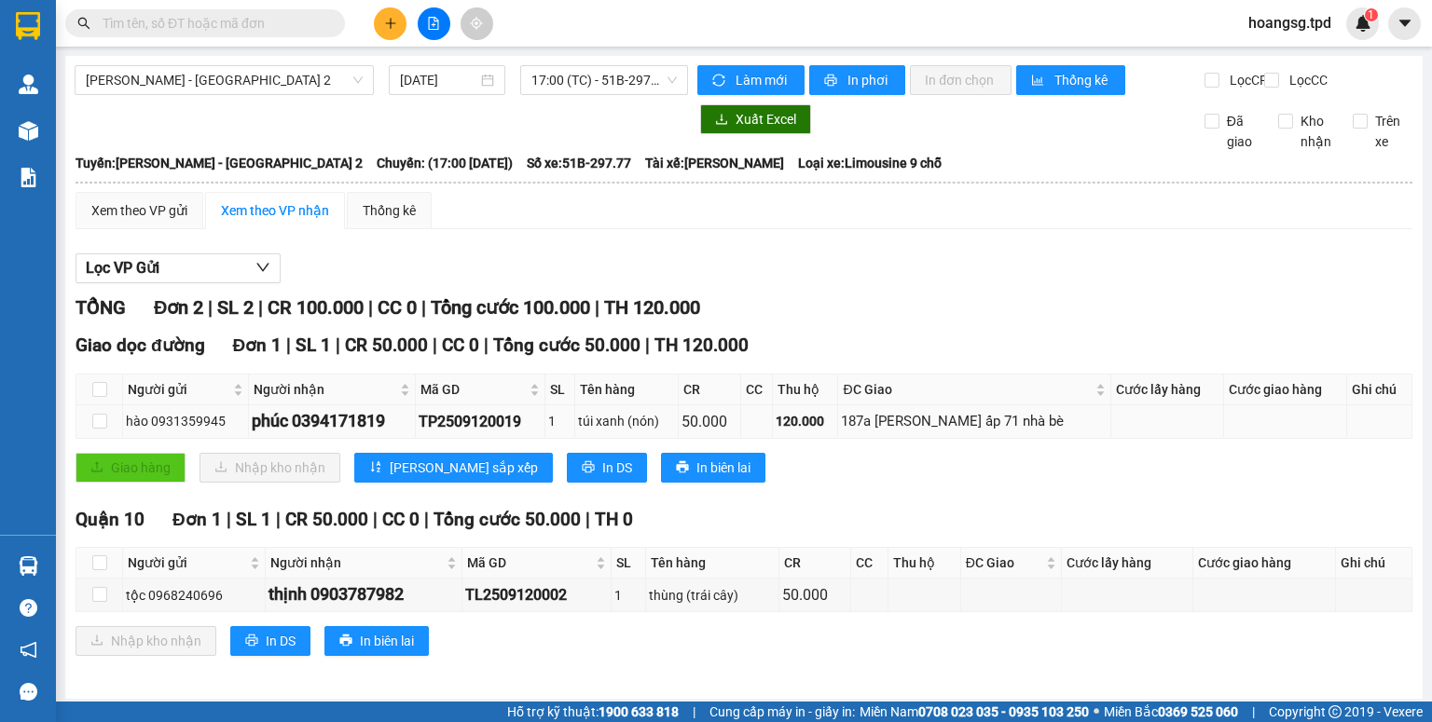
scroll to position [19, 0]
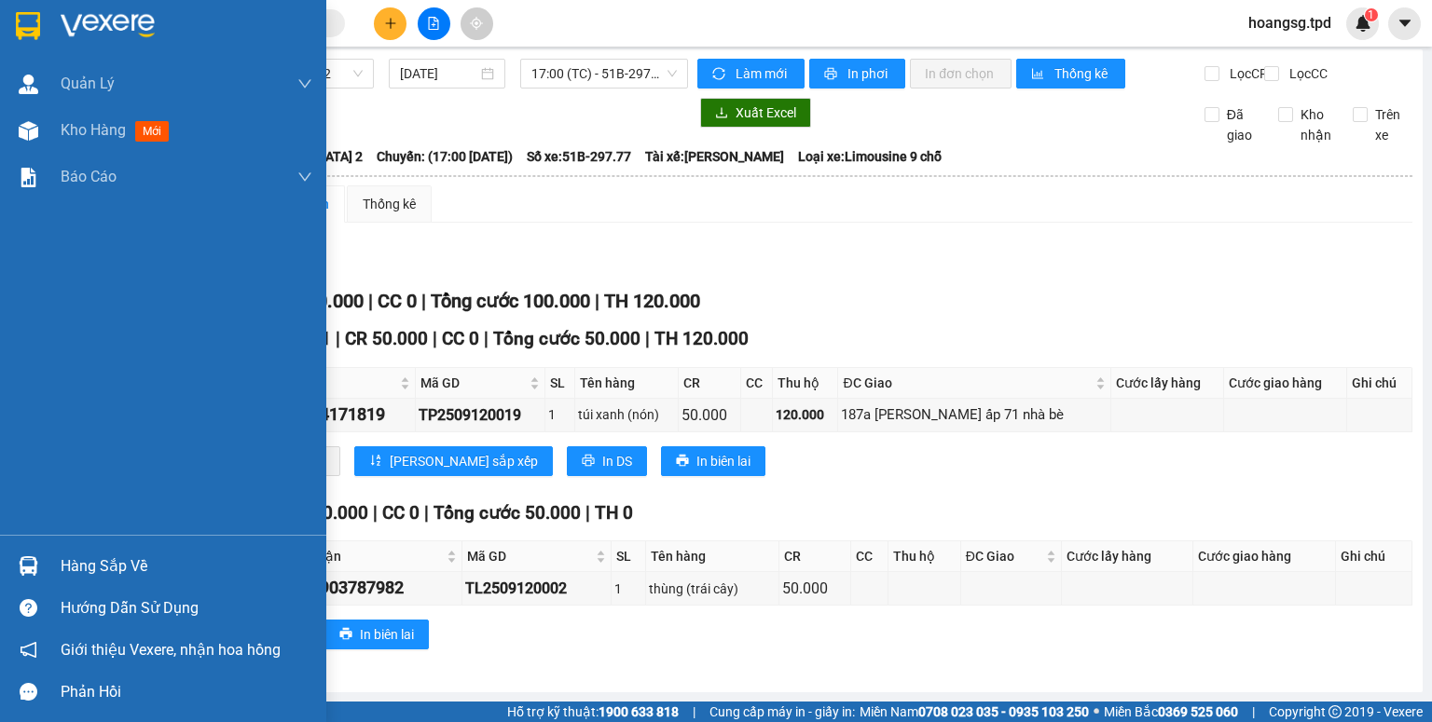
drag, startPoint x: 114, startPoint y: 563, endPoint x: 194, endPoint y: 541, distance: 83.0
click at [116, 562] on div "Hàng sắp về" at bounding box center [187, 567] width 252 height 28
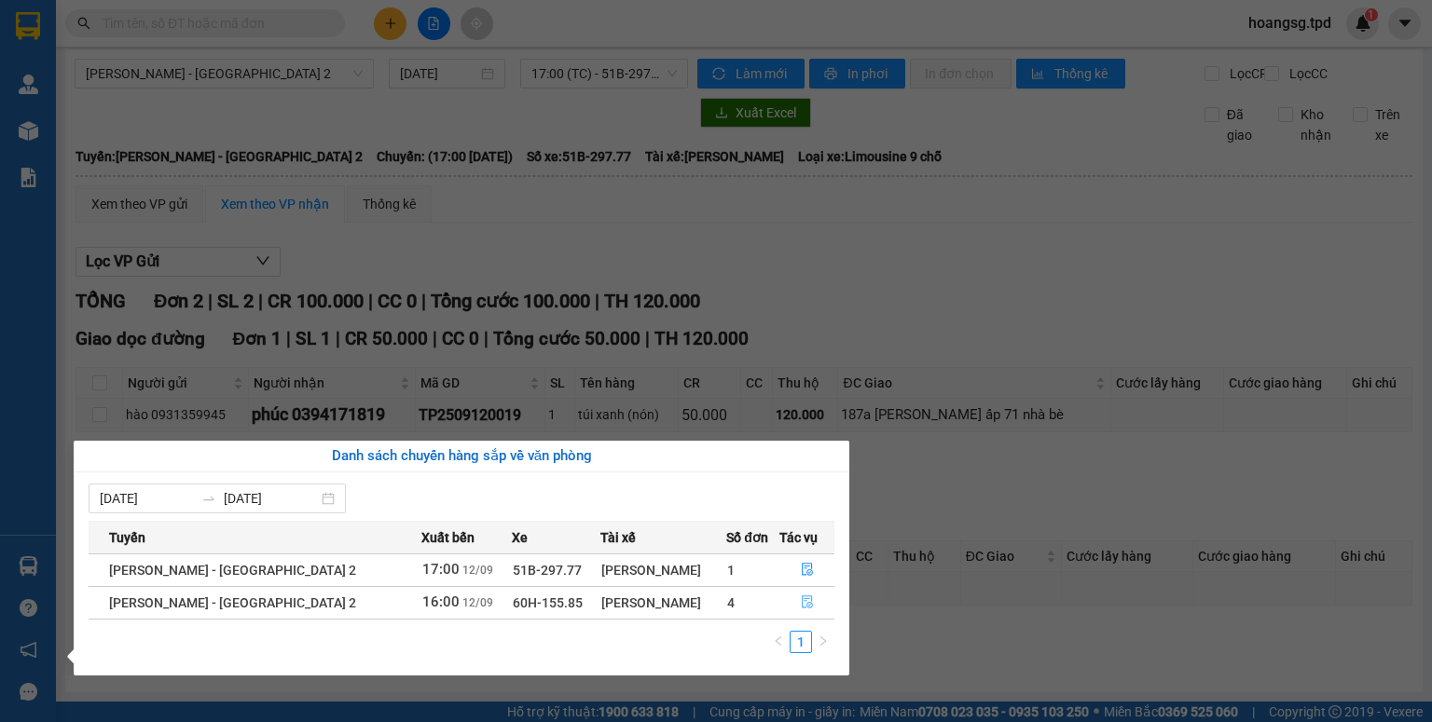
click at [805, 611] on button "button" at bounding box center [807, 603] width 54 height 30
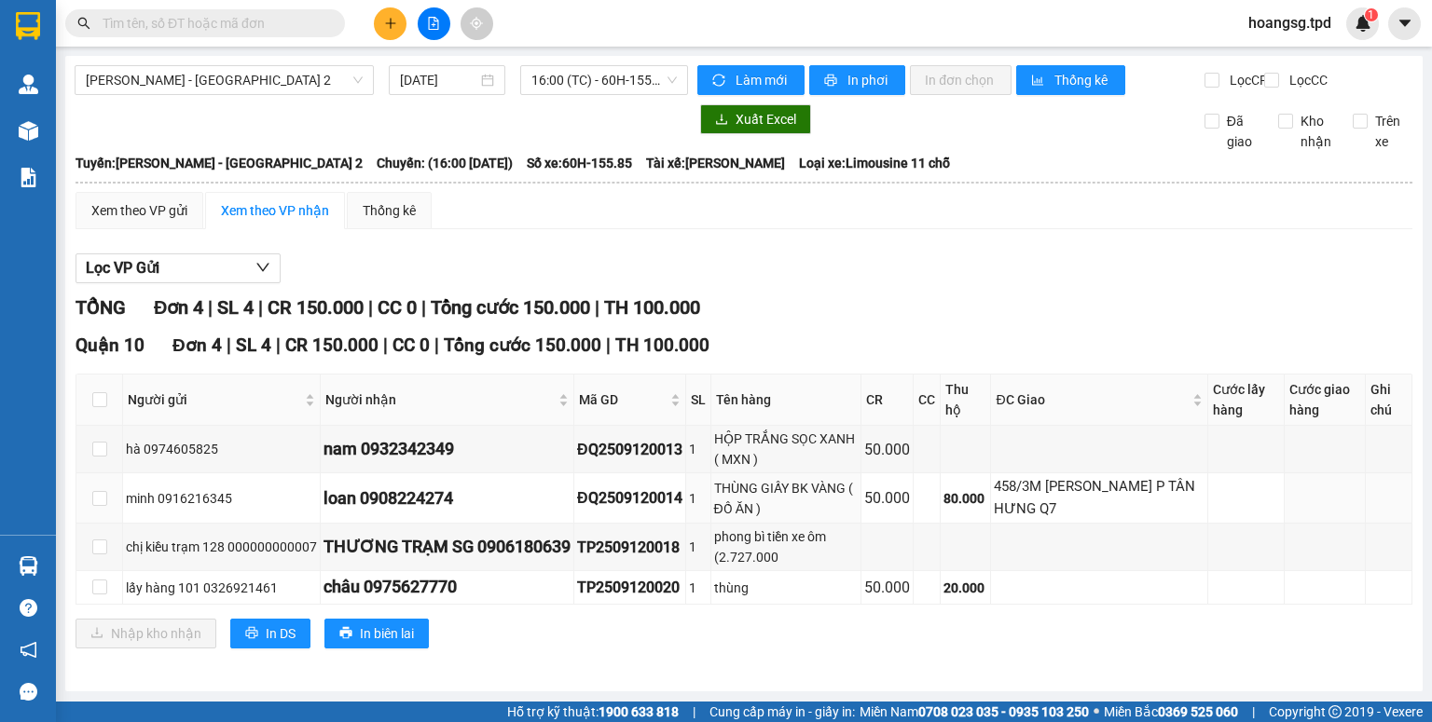
scroll to position [11, 0]
click at [382, 19] on button at bounding box center [390, 23] width 33 height 33
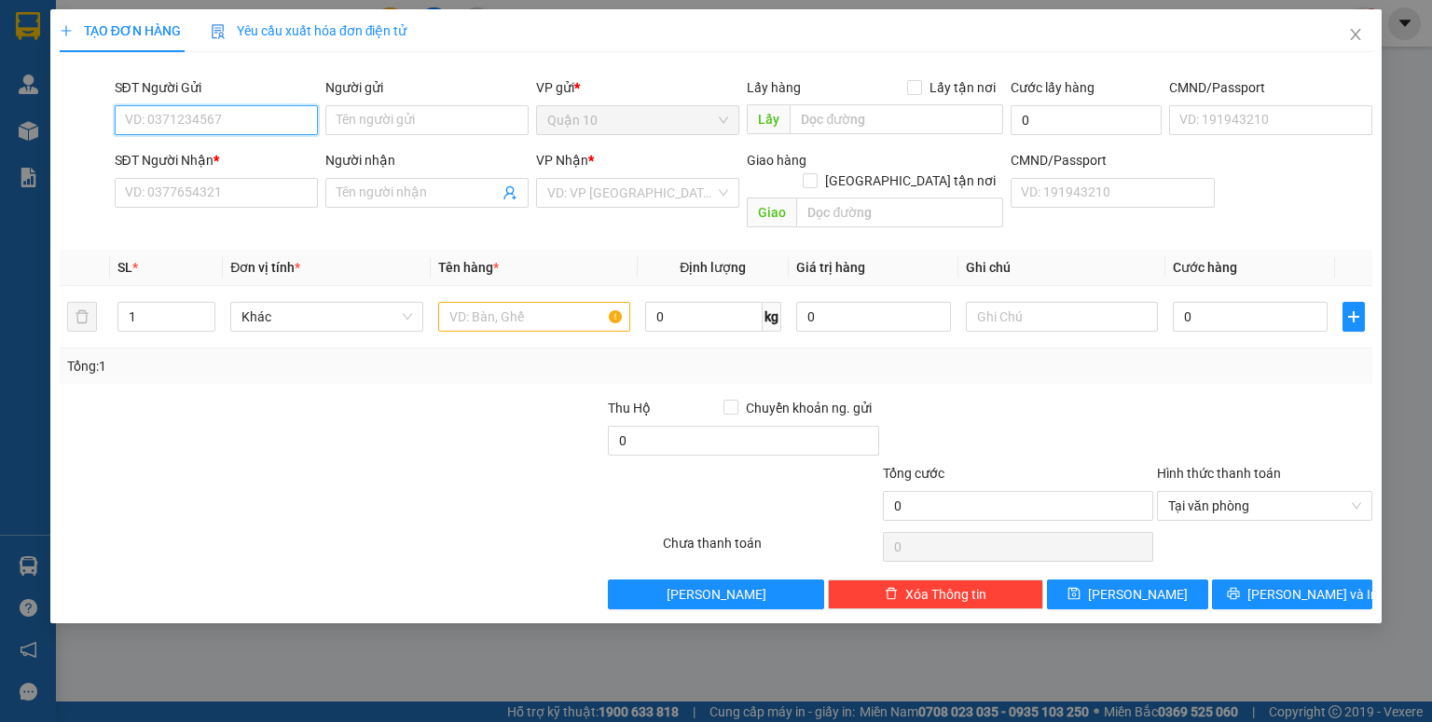
click at [237, 119] on input "SĐT Người Gửi" at bounding box center [216, 120] width 203 height 30
click at [233, 153] on div "0902472224 - HIỀN" at bounding box center [216, 157] width 181 height 21
type input "0902472224"
type input "HIỀN"
type input "079083033205"
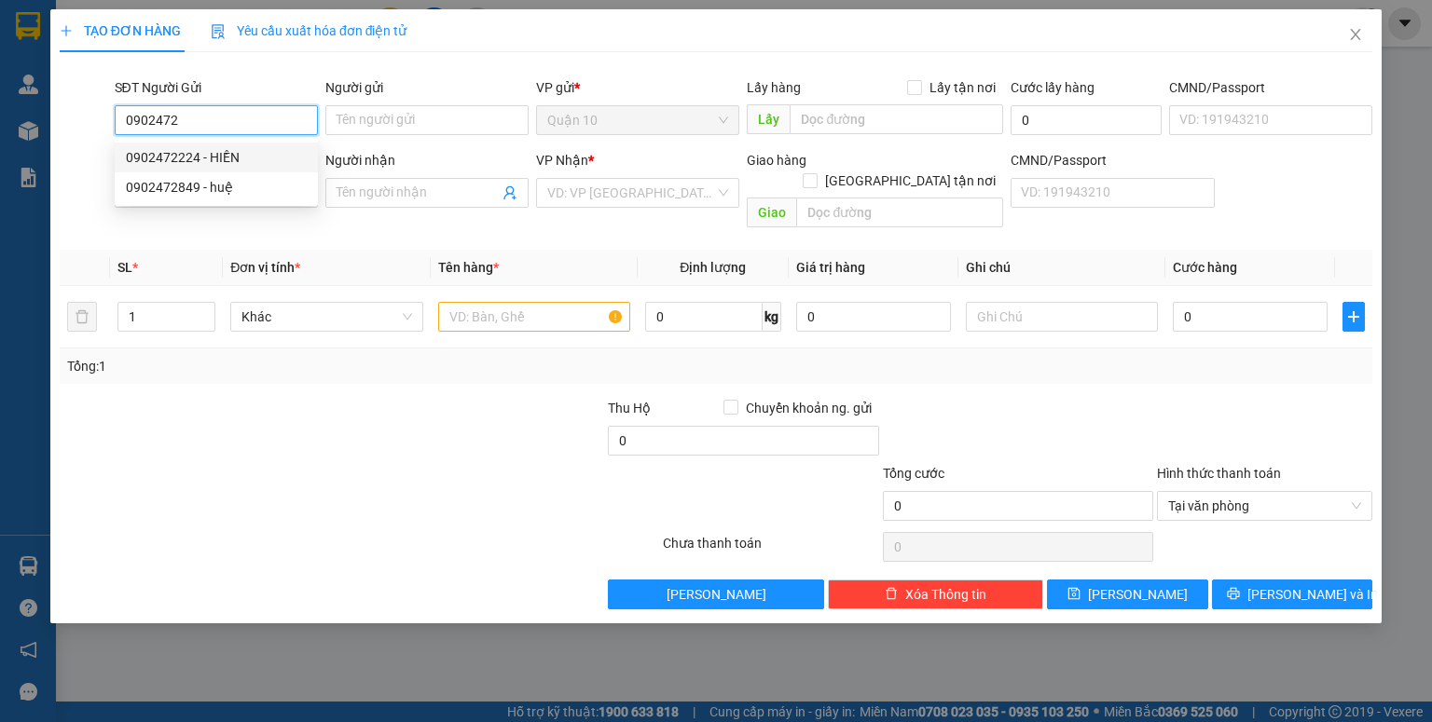
type input "0934706500"
type input "BS ĐỨC"
type input "PHÚ TÚC"
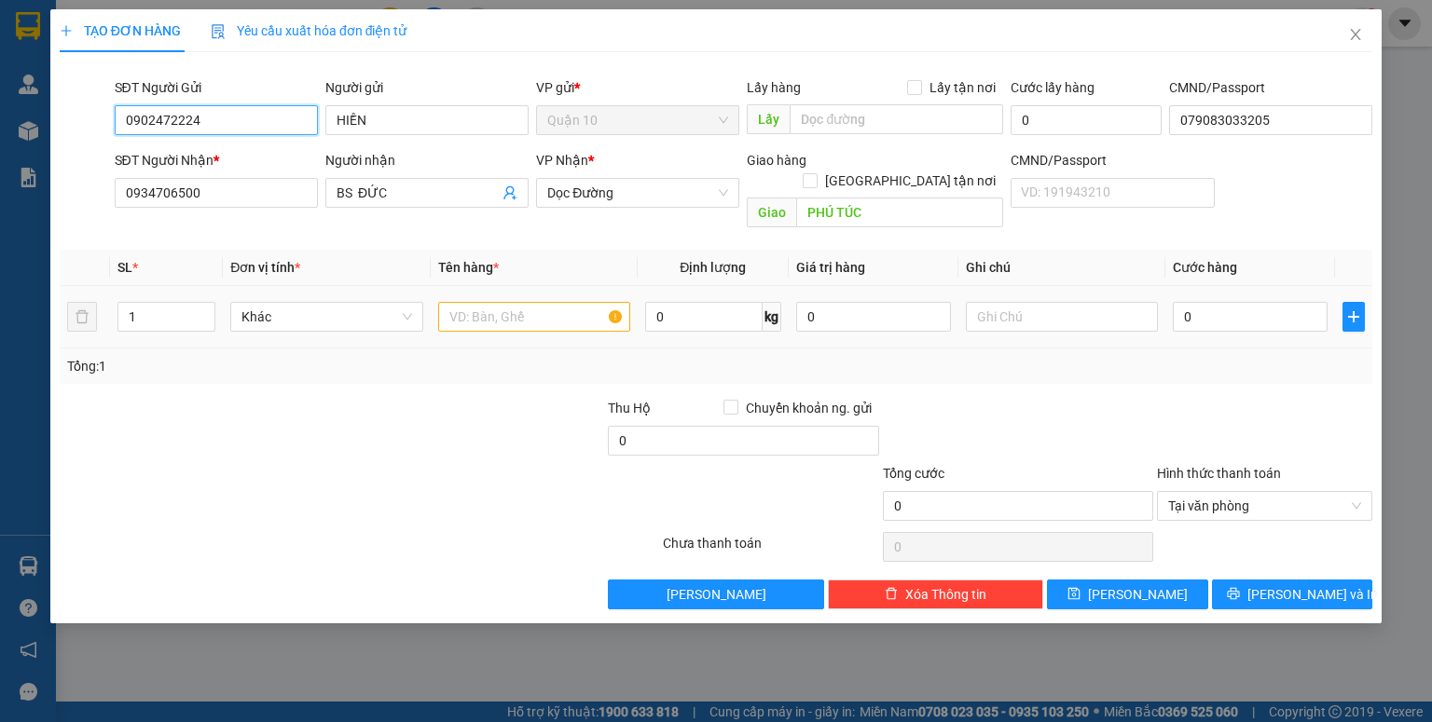
type input "0902472224"
click at [537, 302] on input "text" at bounding box center [534, 317] width 192 height 30
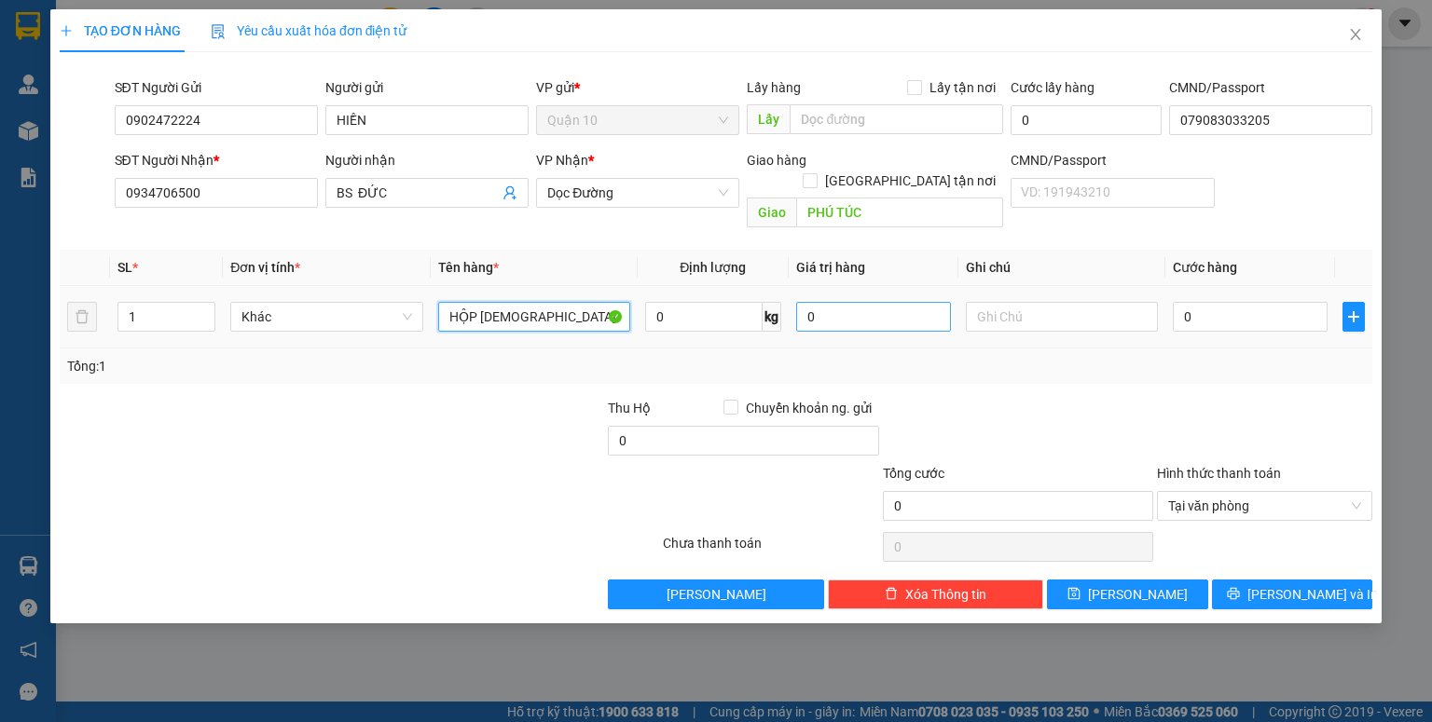
type input "HỘP HỒNG NK"
click at [809, 302] on input "0" at bounding box center [873, 317] width 155 height 30
type input "500.000"
click at [1037, 373] on div "Transit Pickup Surcharge Ids Transit Deliver Surcharge Ids Transit Deliver Surc…" at bounding box center [716, 338] width 1312 height 542
click at [1180, 302] on input "0" at bounding box center [1249, 317] width 155 height 30
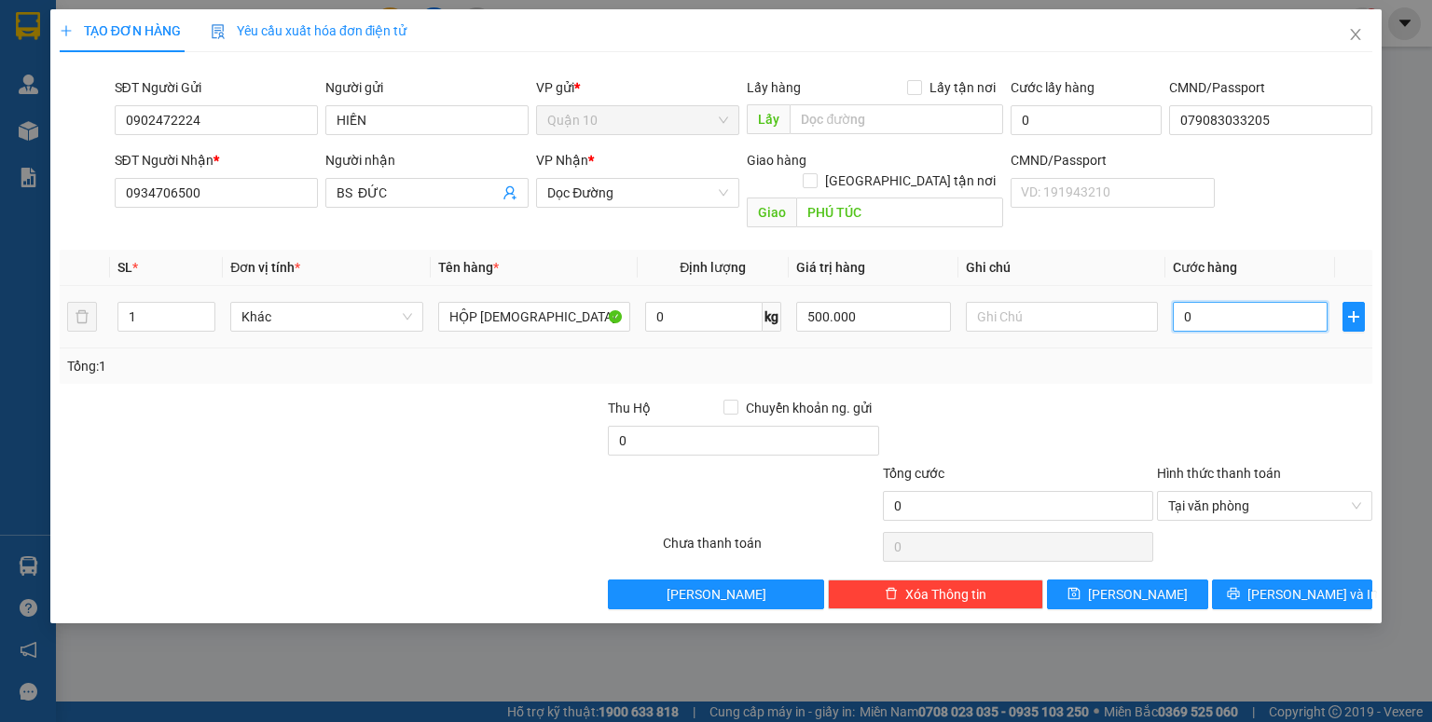
type input "4"
type input "40"
click at [1074, 411] on div at bounding box center [1018, 430] width 274 height 65
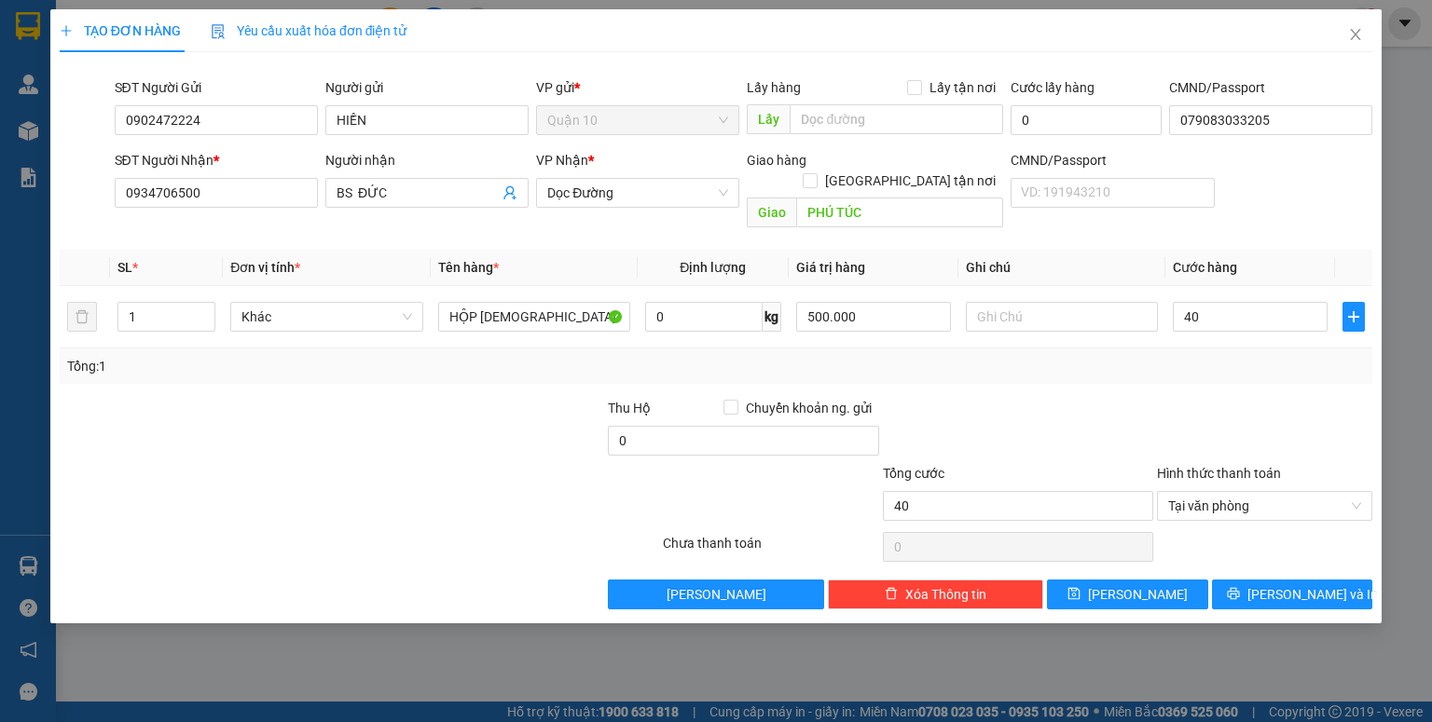
type input "40.000"
click at [613, 426] on input "0" at bounding box center [743, 441] width 270 height 30
type input "10.000"
click at [582, 463] on div at bounding box center [551, 495] width 219 height 65
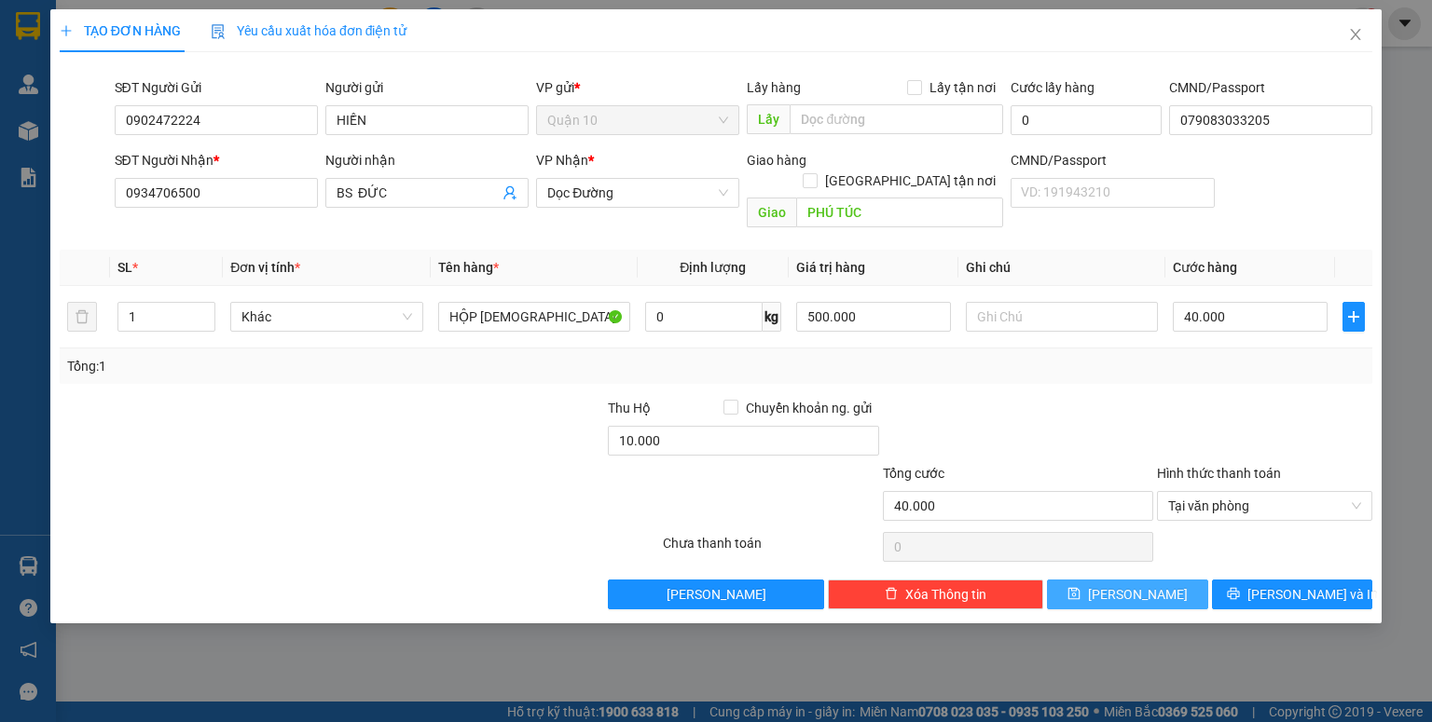
click at [1080, 588] on icon "save" at bounding box center [1074, 594] width 12 height 12
type input "0"
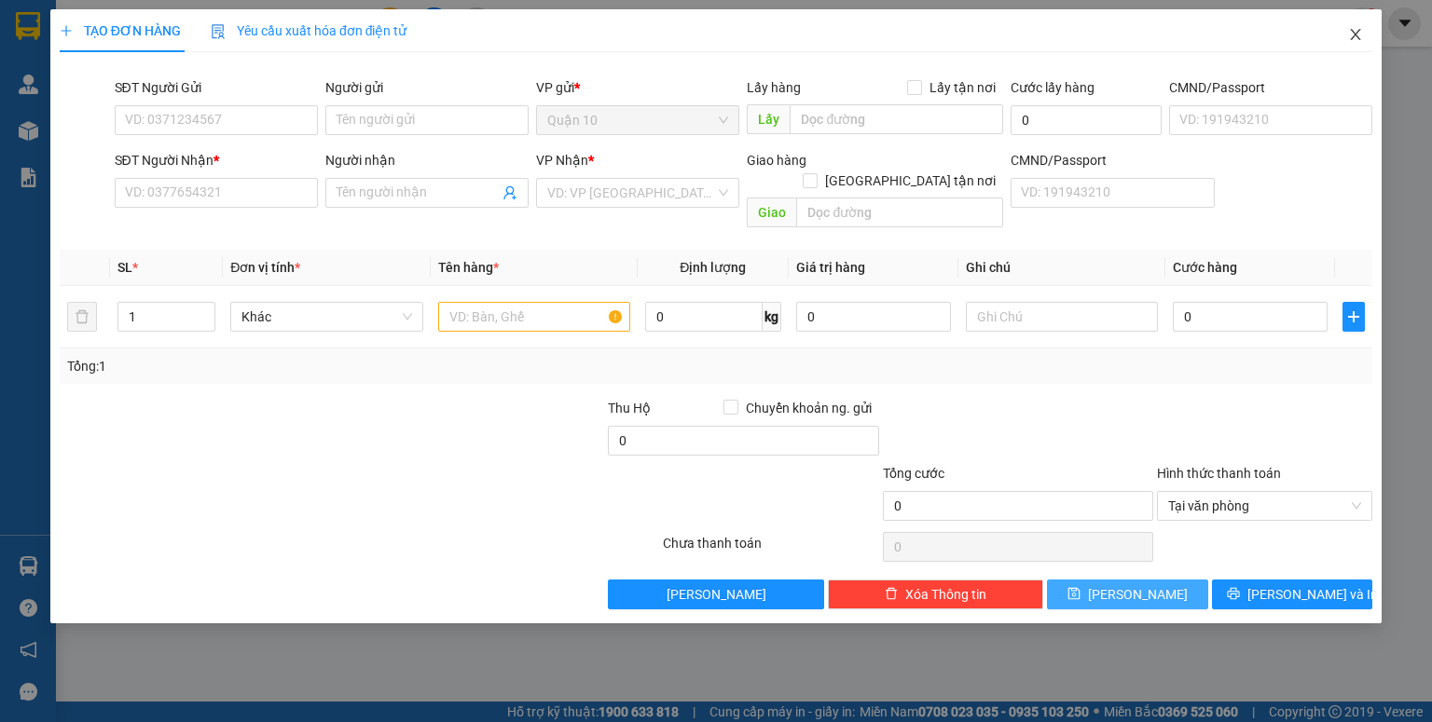
click at [1350, 34] on icon "close" at bounding box center [1355, 34] width 15 height 15
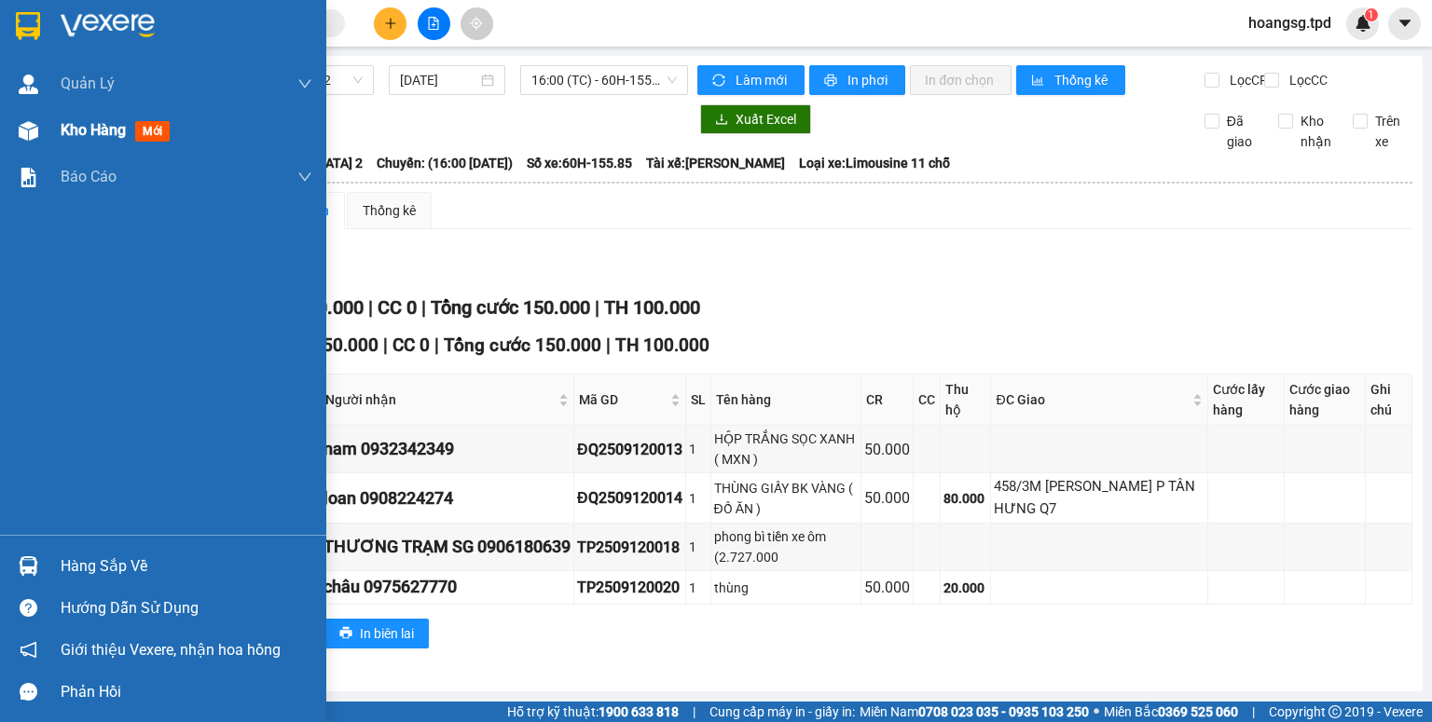
click at [160, 119] on div "Kho hàng mới" at bounding box center [119, 129] width 117 height 23
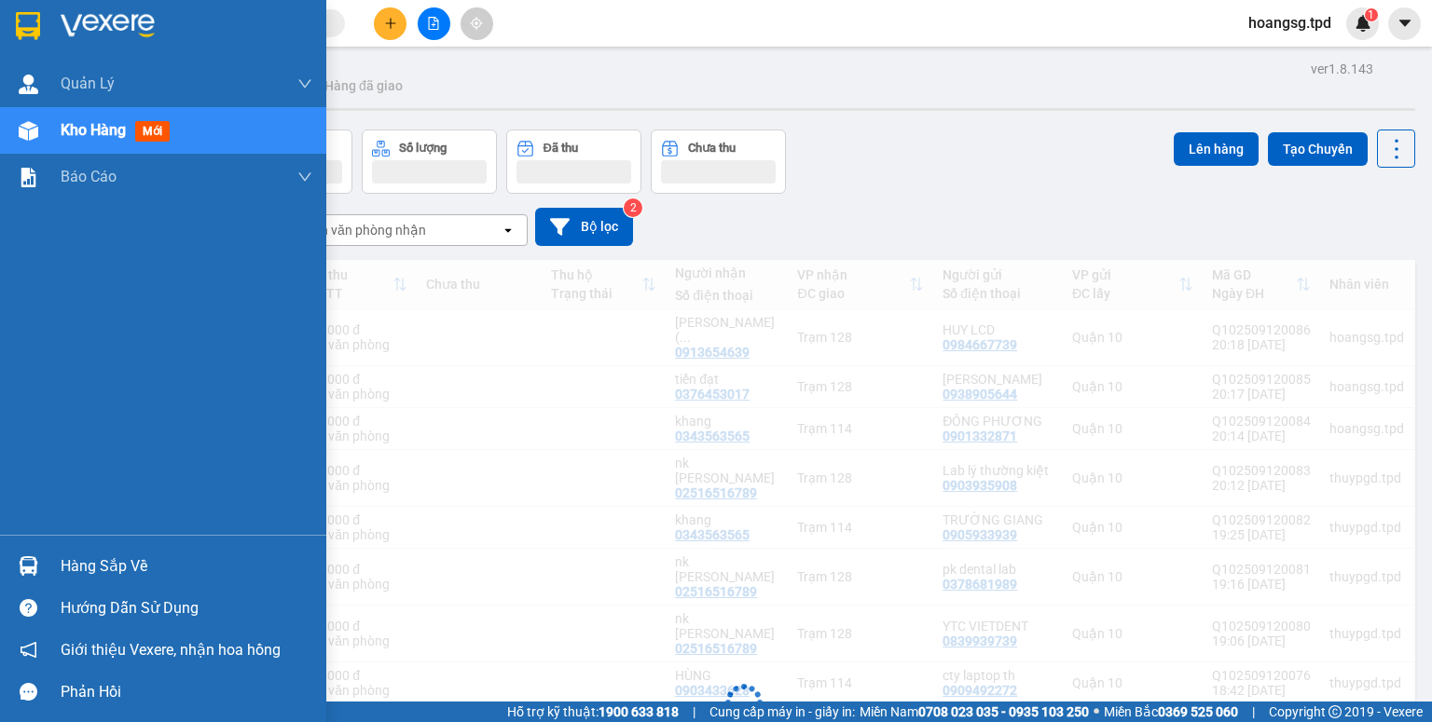
click at [160, 123] on span "mới" at bounding box center [152, 131] width 34 height 21
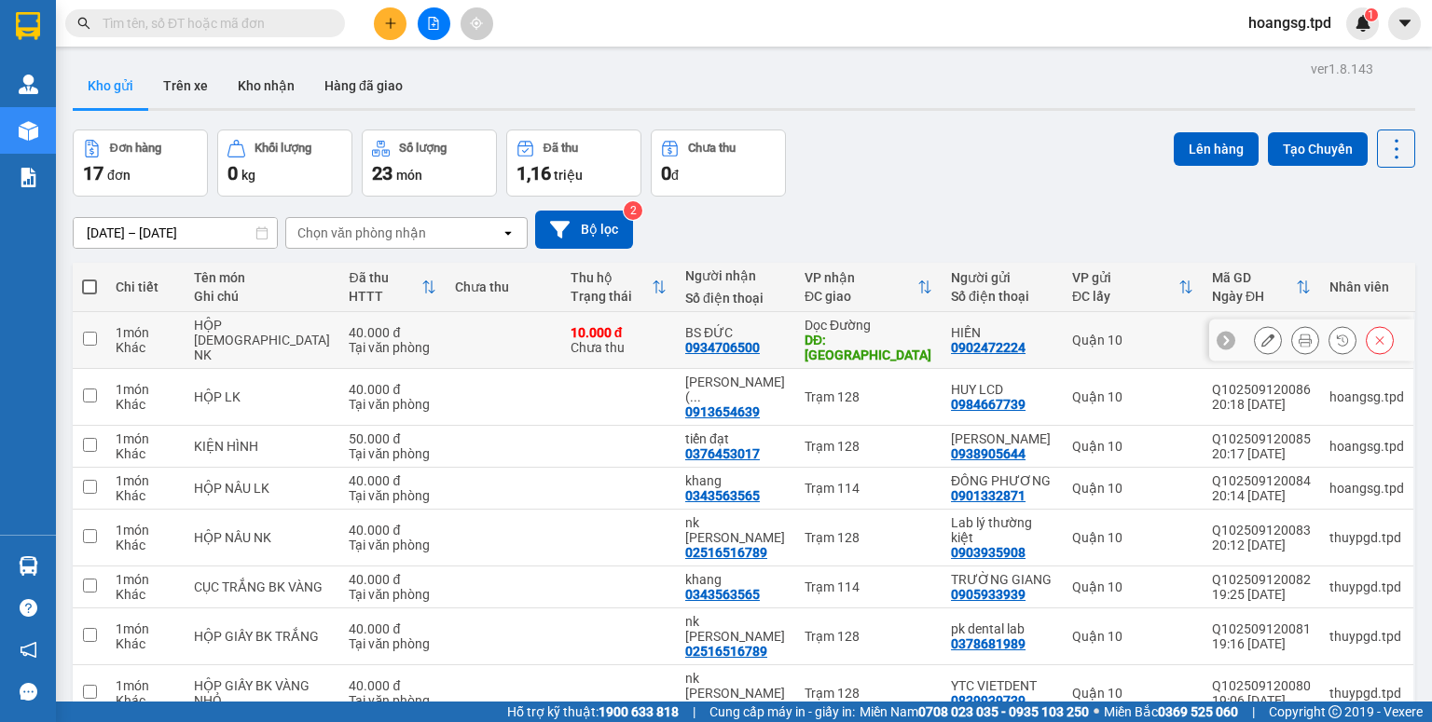
click at [89, 332] on input "checkbox" at bounding box center [90, 339] width 14 height 14
checkbox input "true"
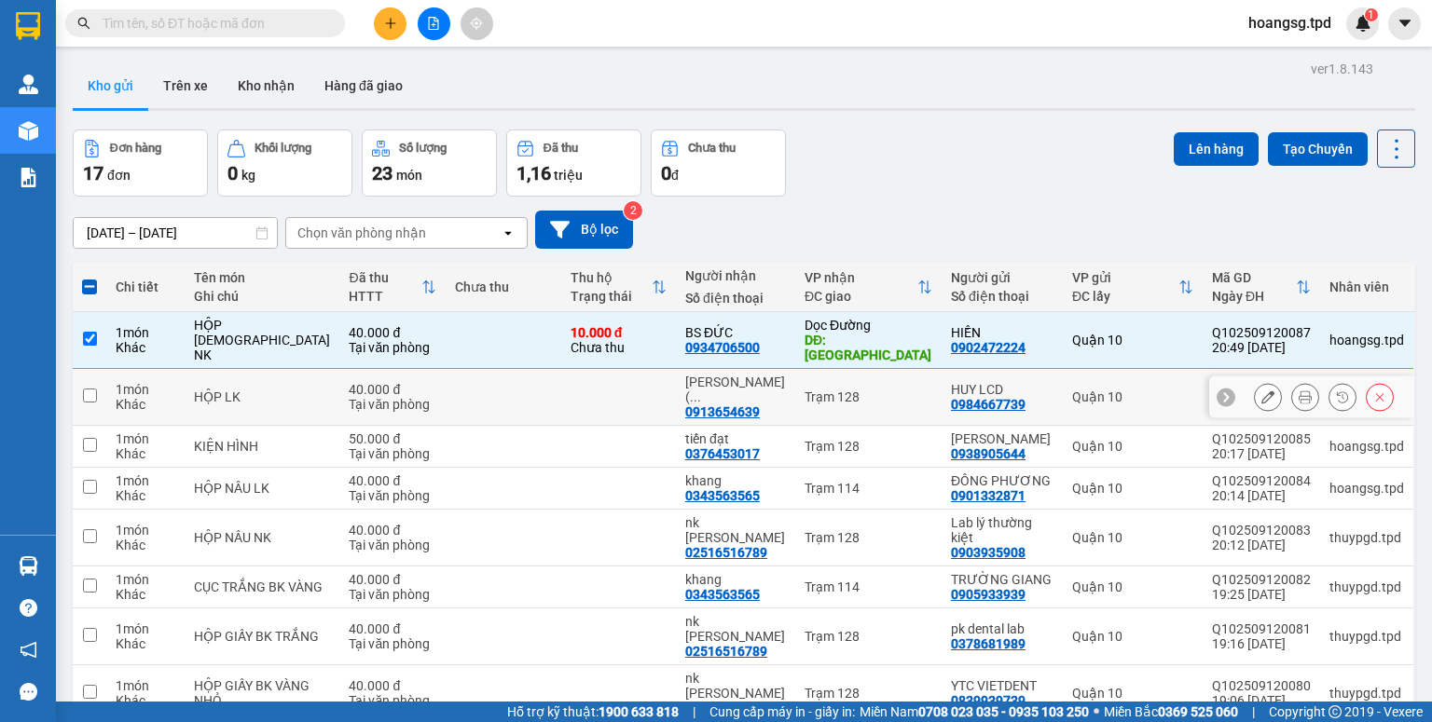
click at [90, 389] on input "checkbox" at bounding box center [90, 396] width 14 height 14
checkbox input "true"
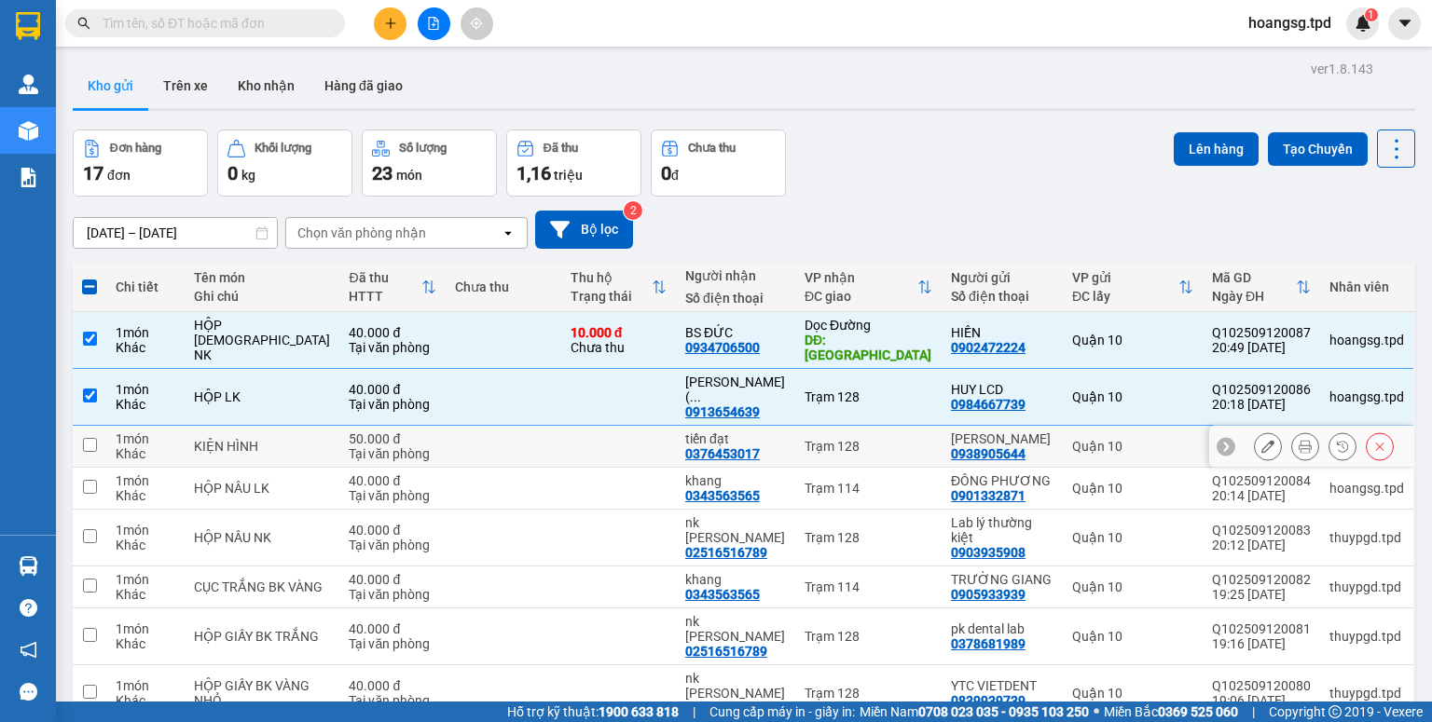
click at [90, 438] on input "checkbox" at bounding box center [90, 445] width 14 height 14
checkbox input "true"
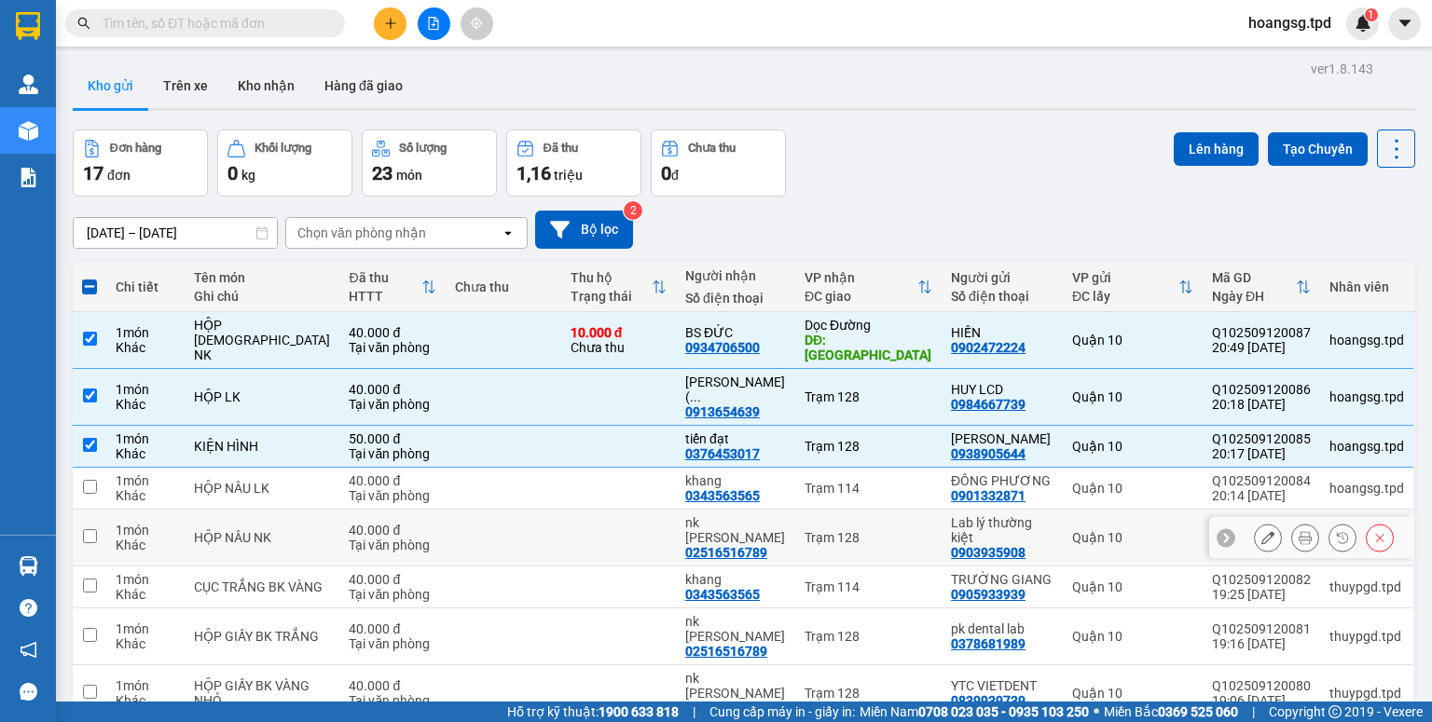
click at [92, 529] on input "checkbox" at bounding box center [90, 536] width 14 height 14
checkbox input "true"
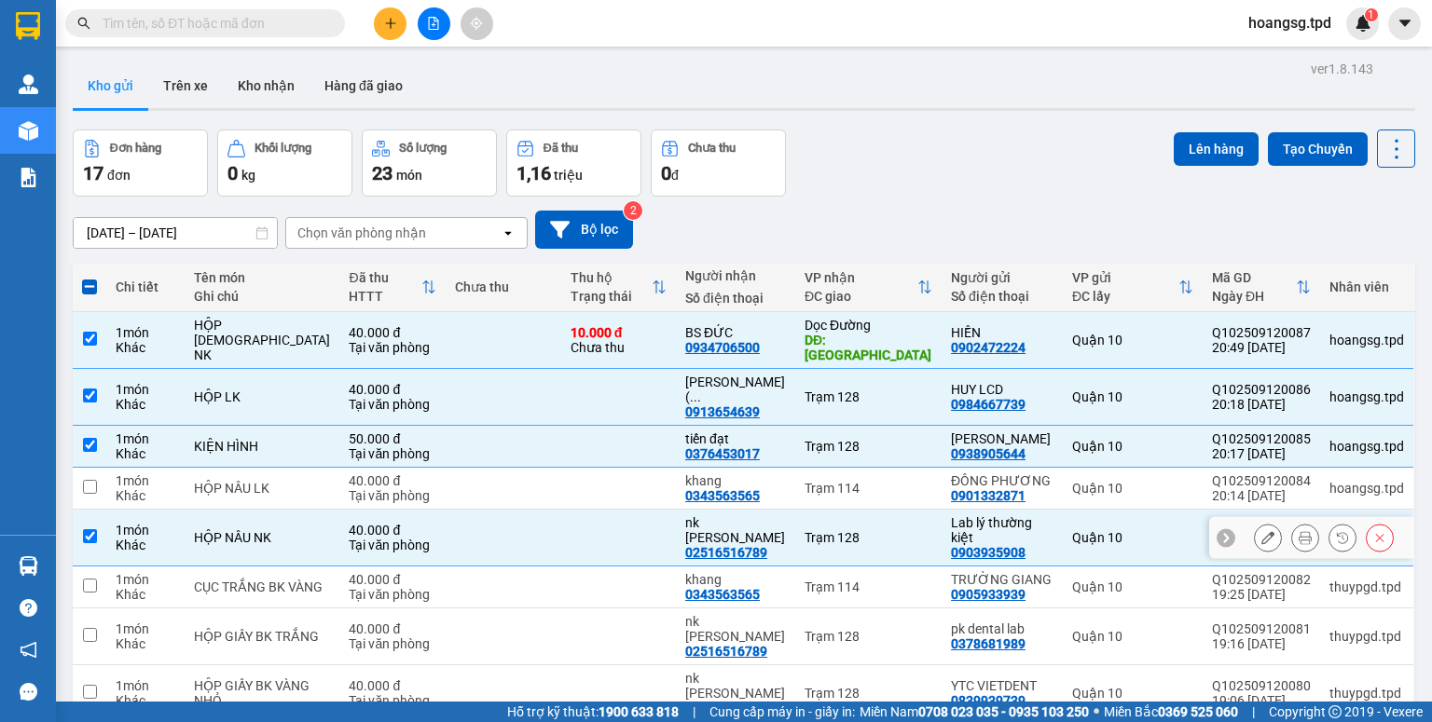
scroll to position [75, 0]
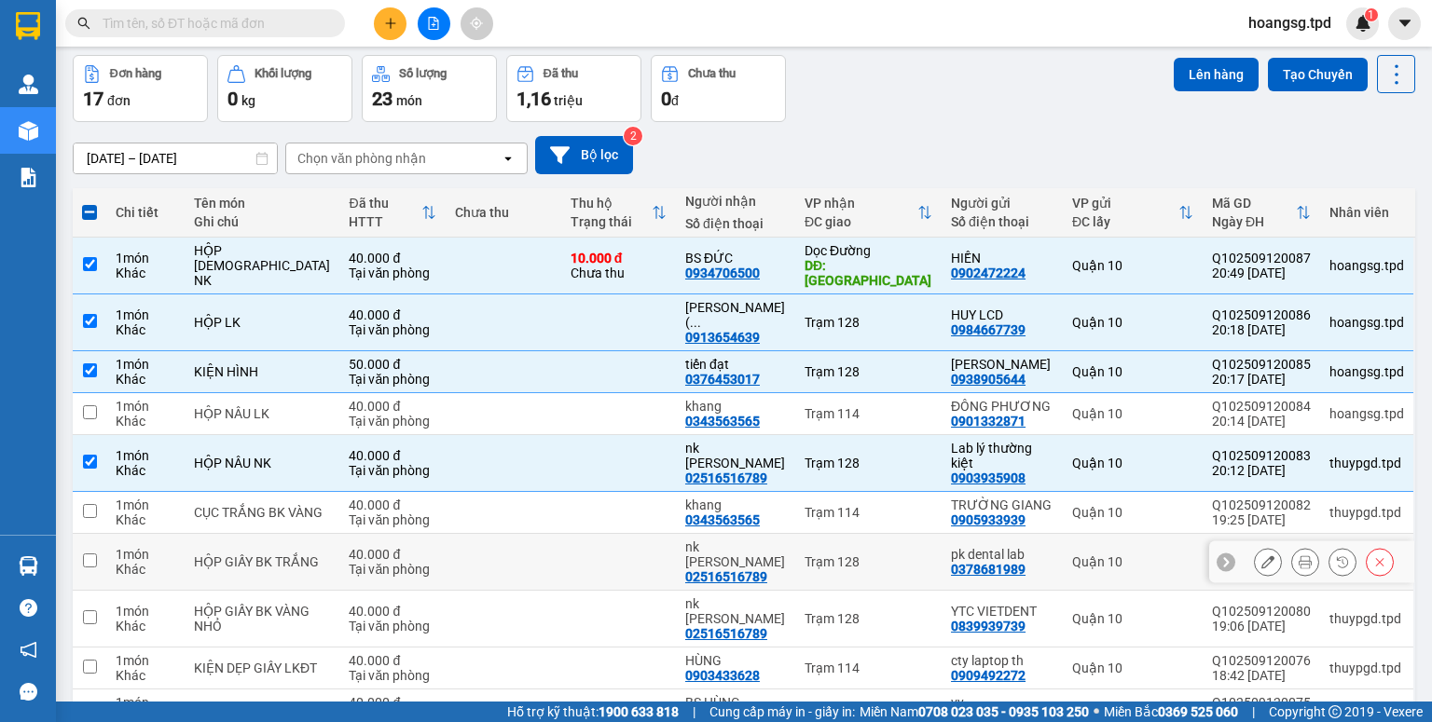
click at [90, 554] on input "checkbox" at bounding box center [90, 561] width 14 height 14
checkbox input "true"
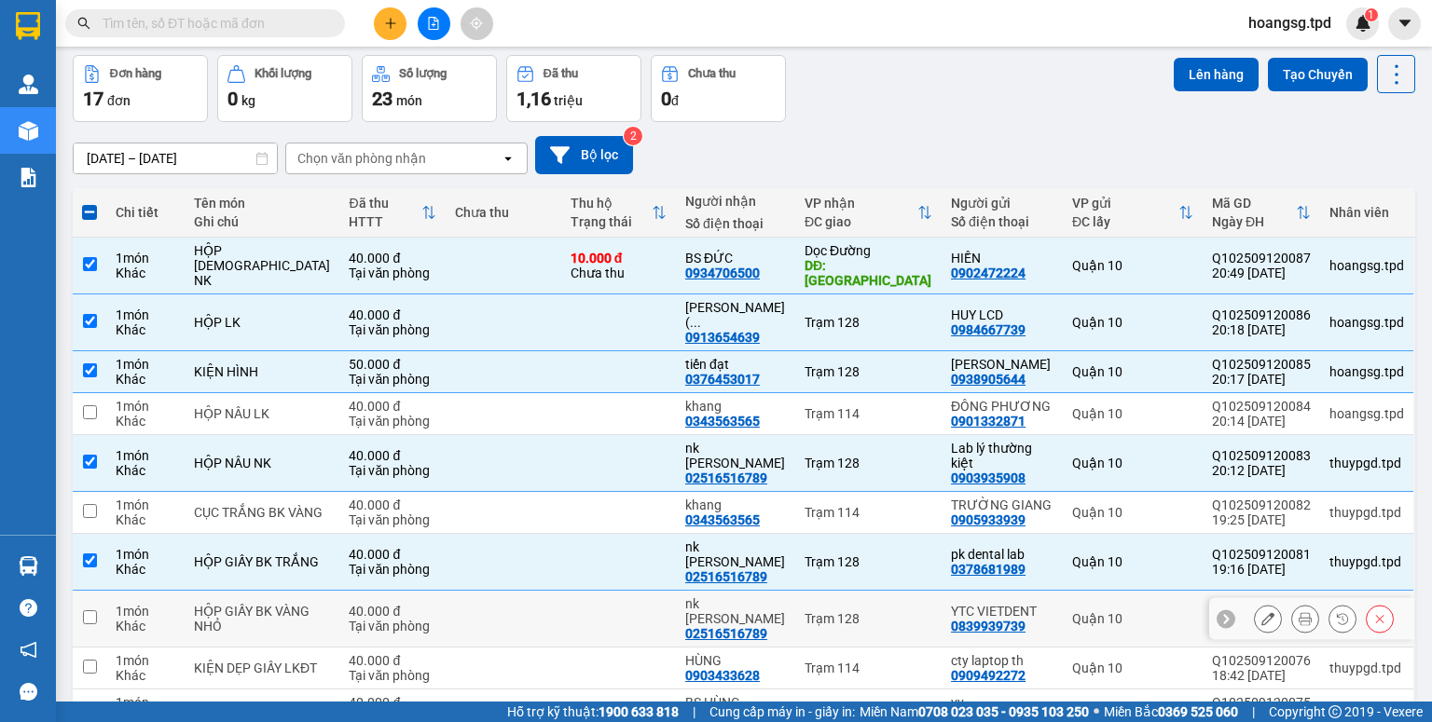
drag, startPoint x: 90, startPoint y: 555, endPoint x: 357, endPoint y: 474, distance: 278.6
click at [91, 610] on input "checkbox" at bounding box center [90, 617] width 14 height 14
checkbox input "true"
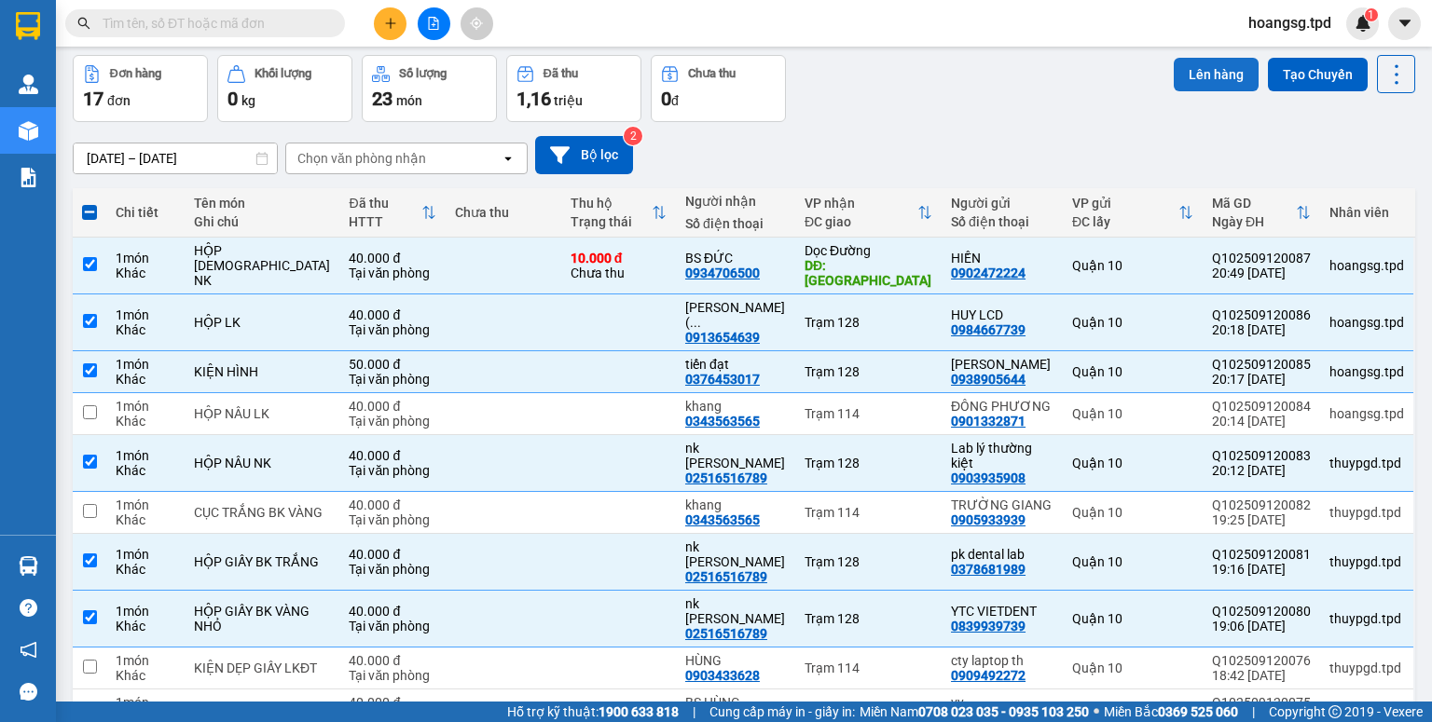
click at [1175, 83] on button "Lên hàng" at bounding box center [1215, 75] width 85 height 34
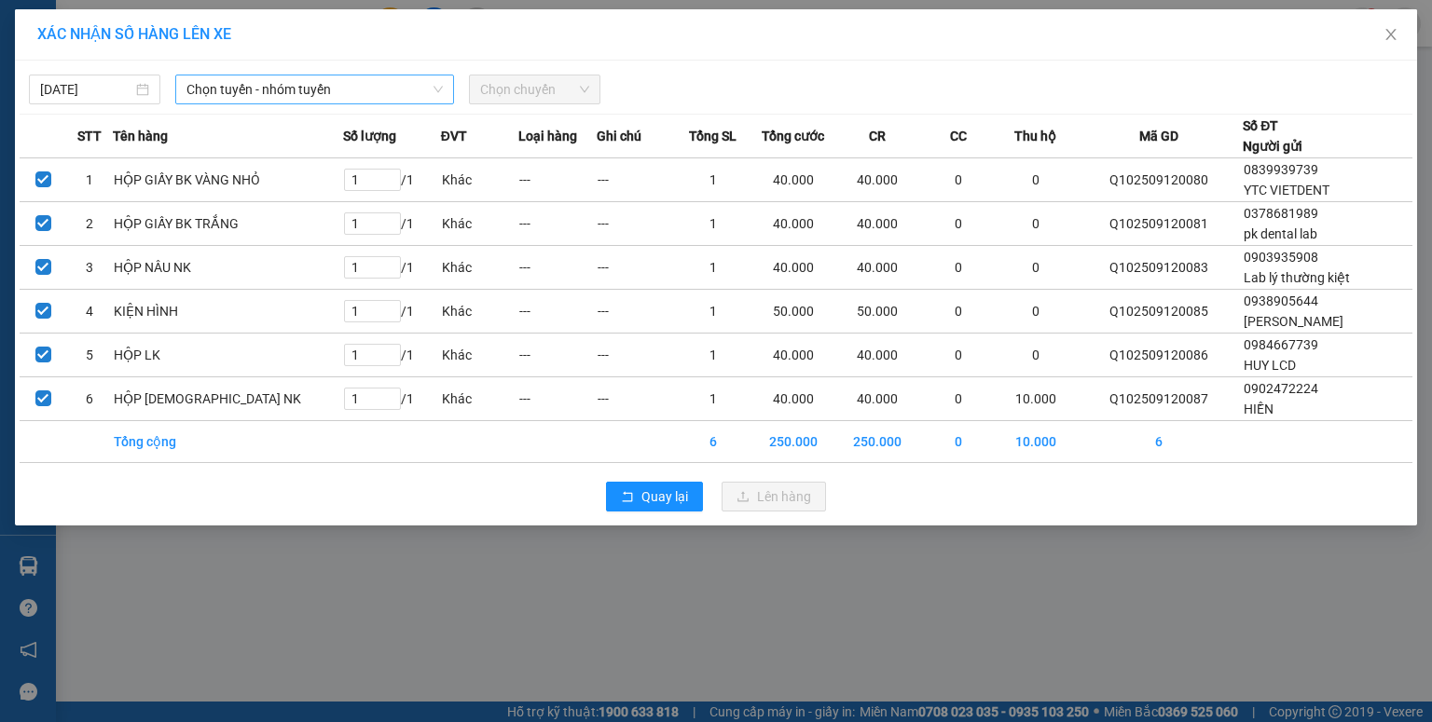
click at [216, 87] on span "Chọn tuyến - nhóm tuyến" at bounding box center [314, 89] width 256 height 28
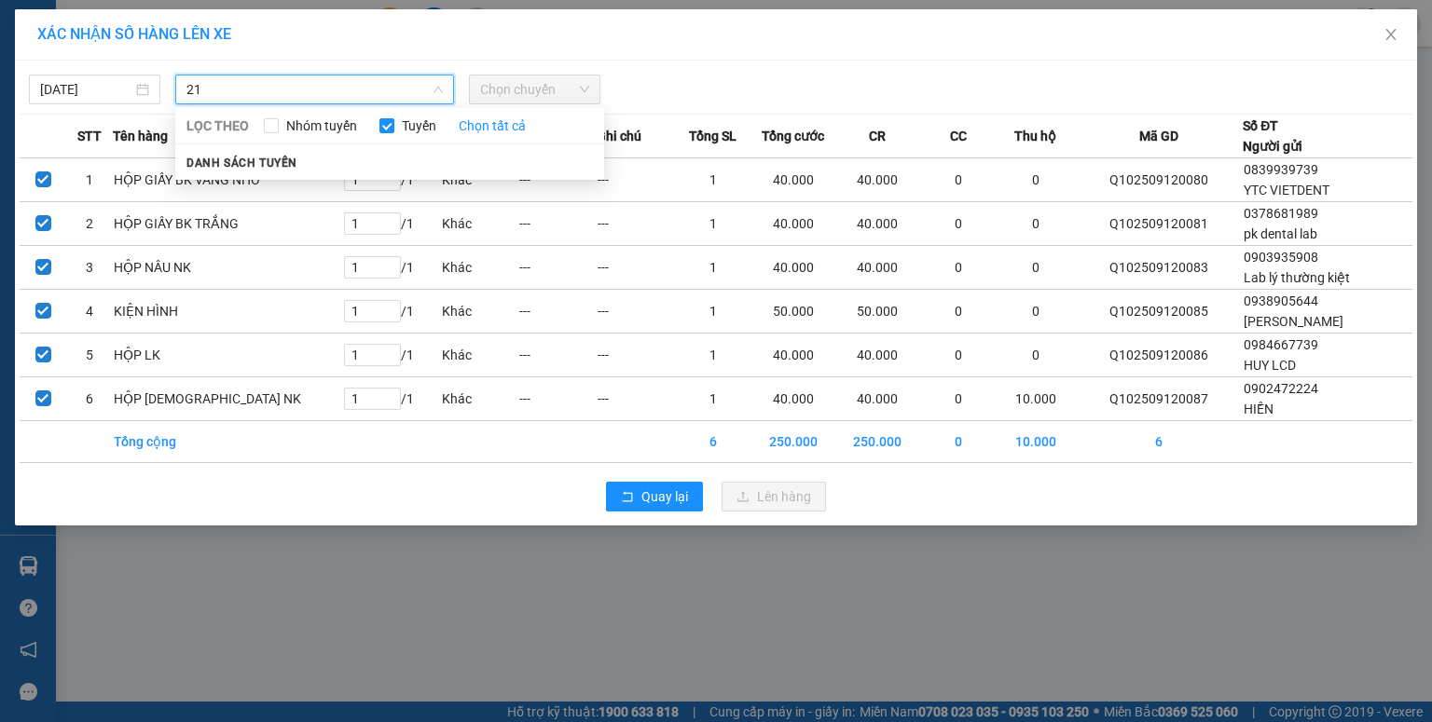
type input "2"
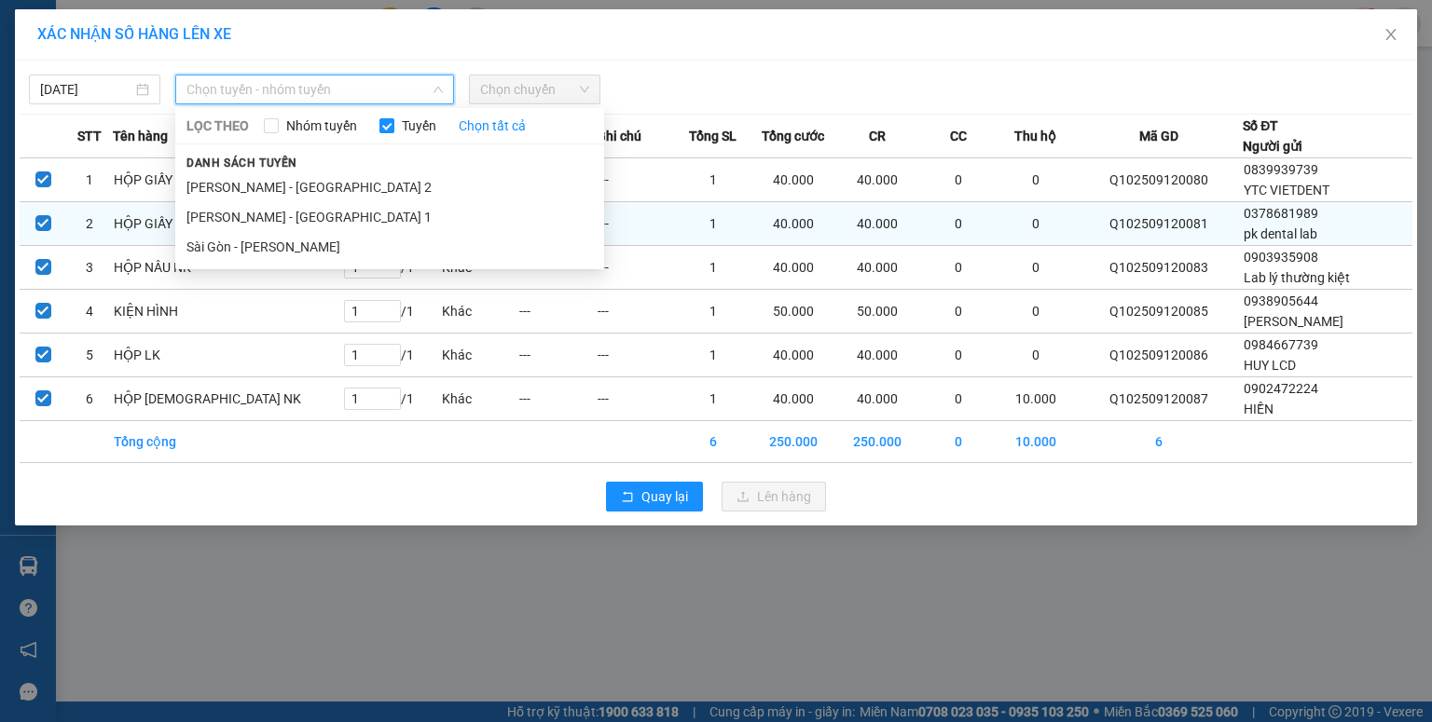
drag, startPoint x: 211, startPoint y: 246, endPoint x: 255, endPoint y: 224, distance: 50.0
click at [212, 246] on li "Sài Gòn - Phương Lâm" at bounding box center [389, 247] width 429 height 30
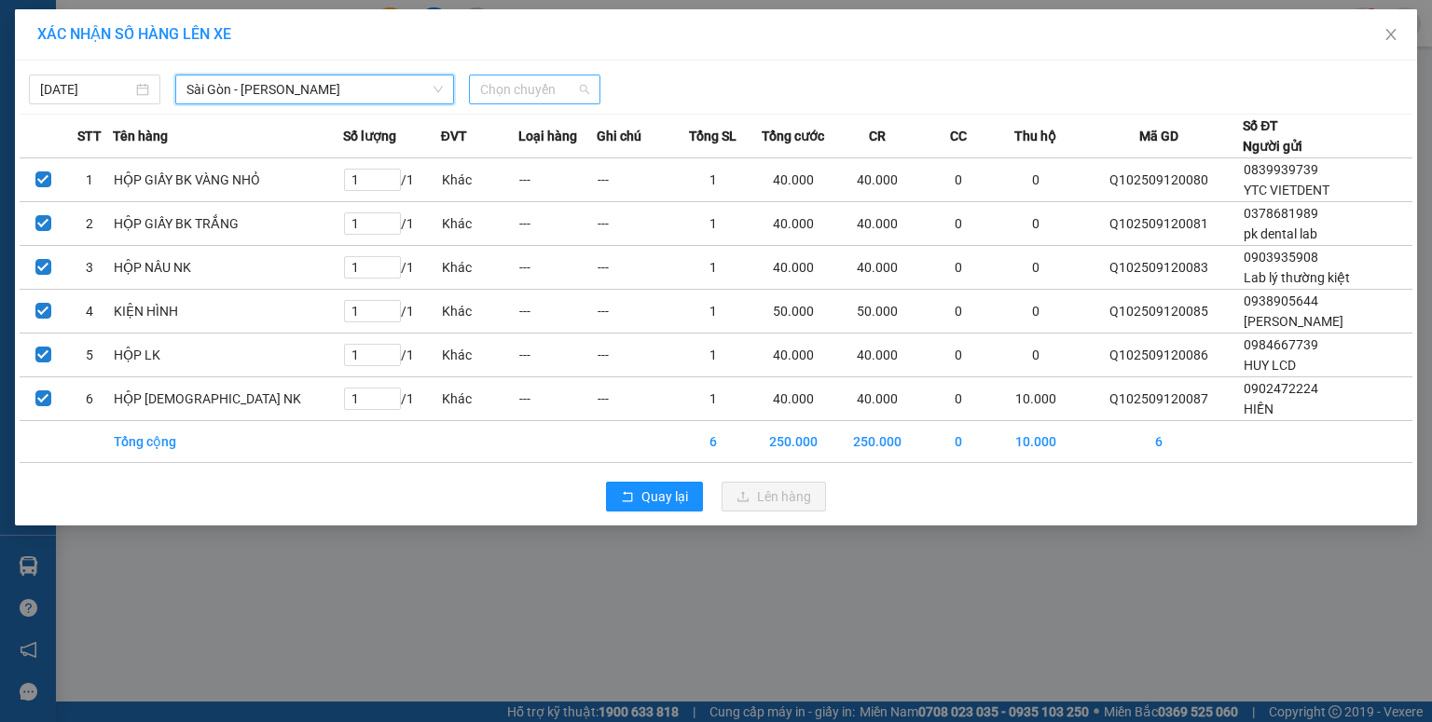
click at [514, 89] on span "Chọn chuyến" at bounding box center [534, 89] width 109 height 28
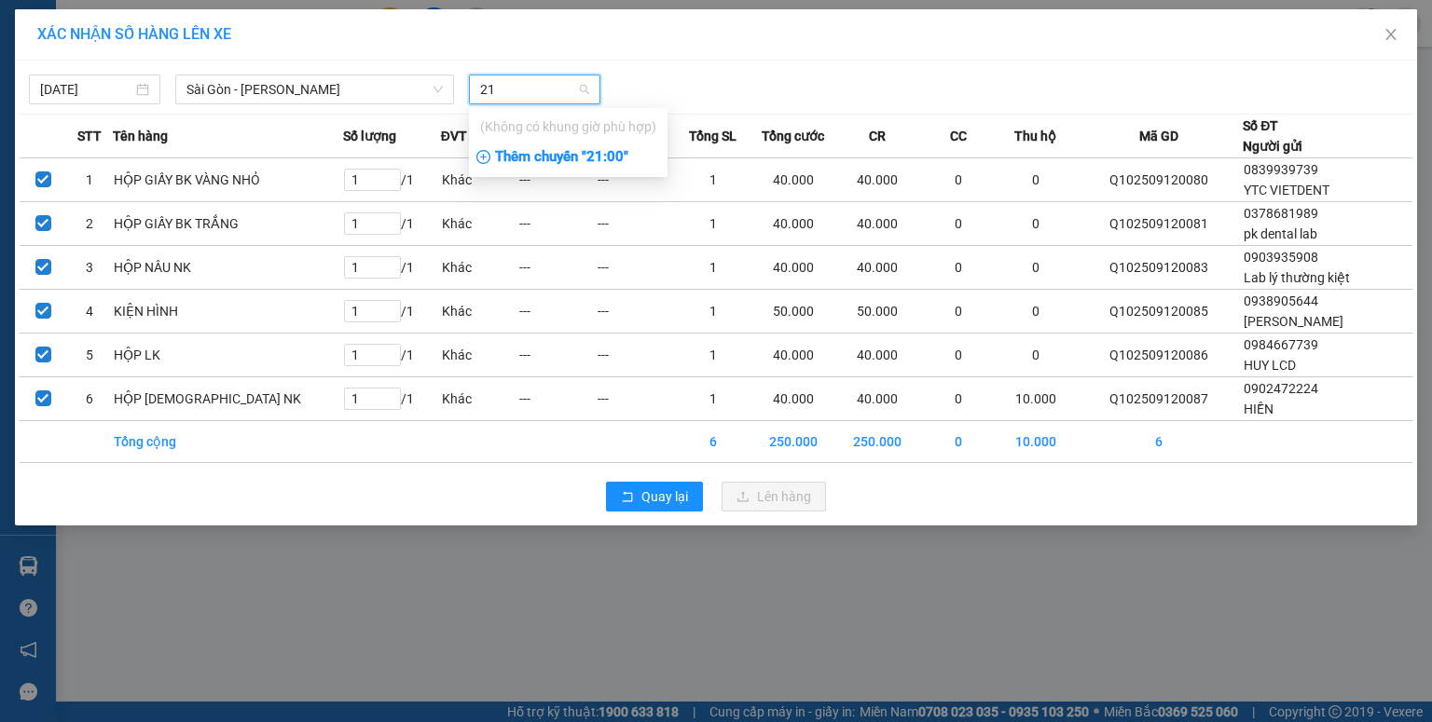
type input "21"
click at [535, 150] on div "Thêm chuyến " 21:00 "" at bounding box center [568, 158] width 199 height 32
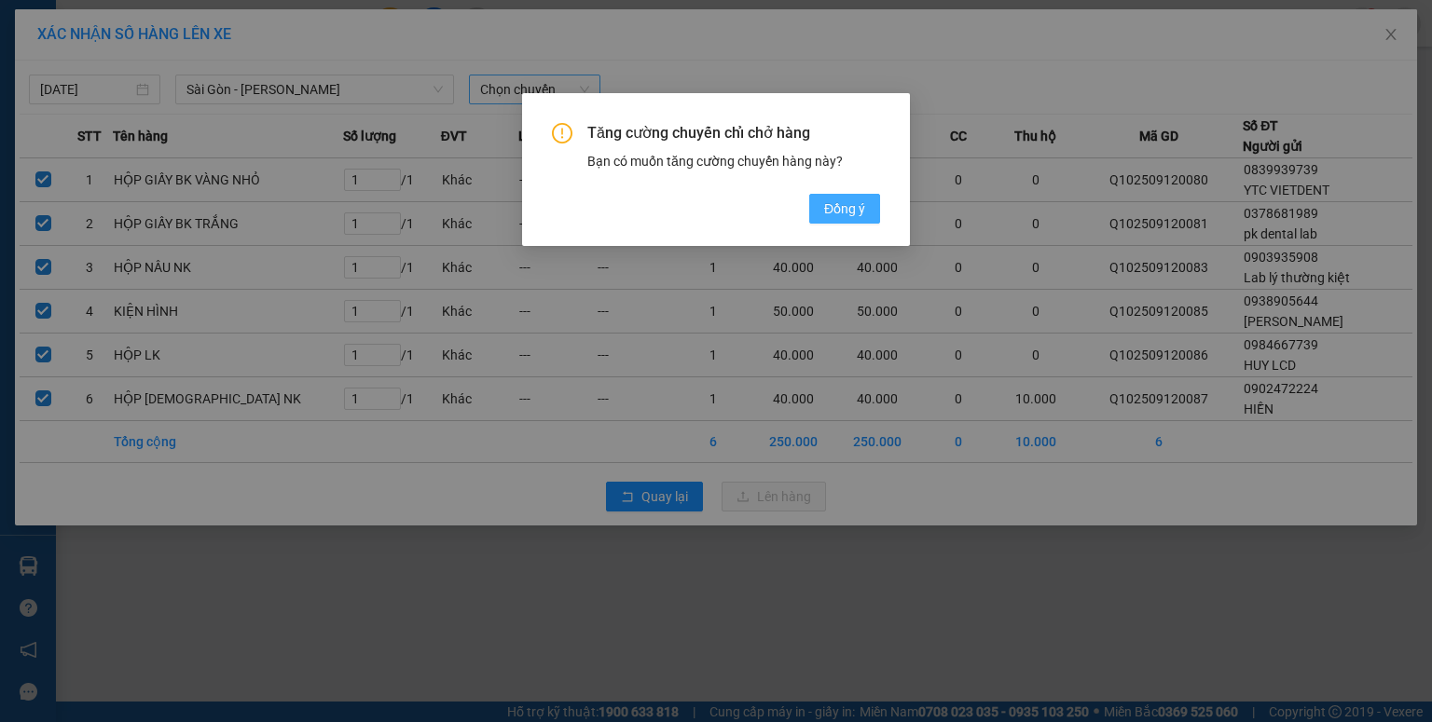
click at [814, 212] on button "Đồng ý" at bounding box center [844, 209] width 71 height 30
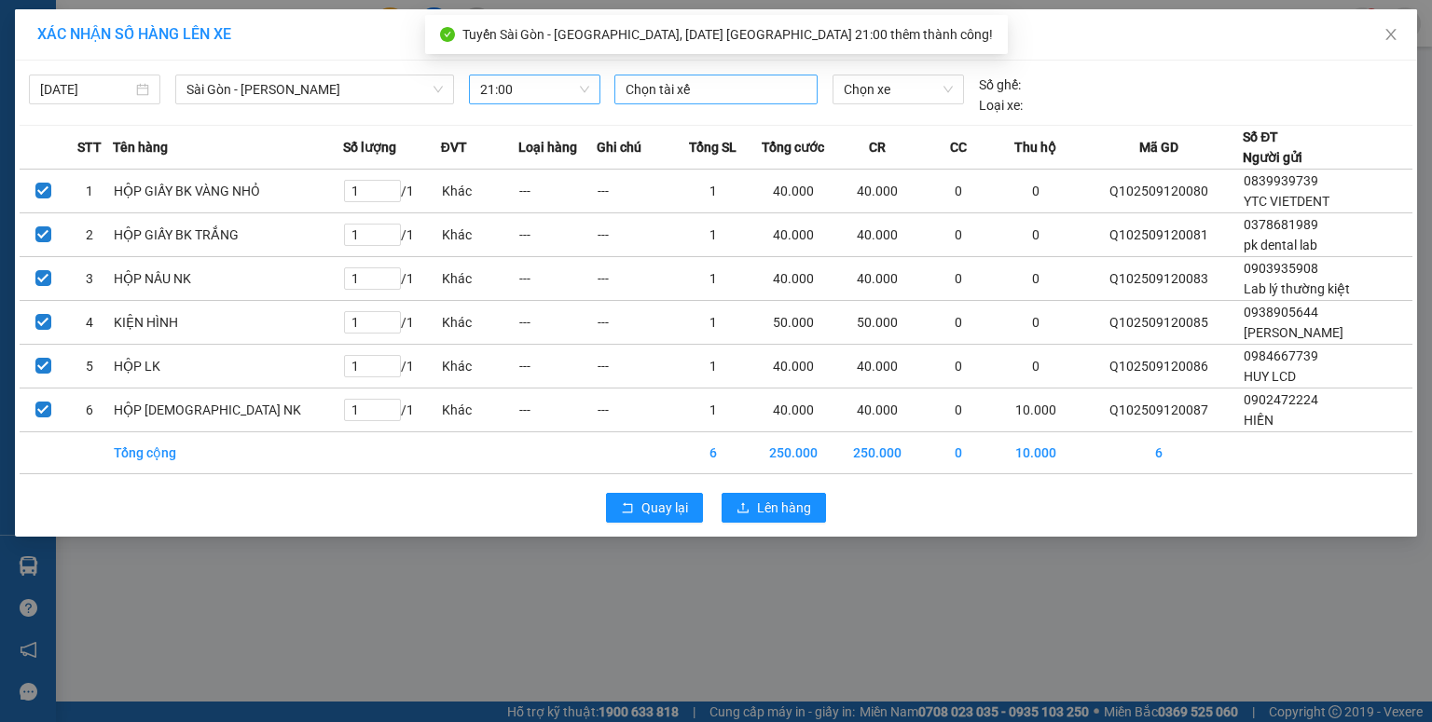
click at [674, 96] on div at bounding box center [716, 89] width 194 height 22
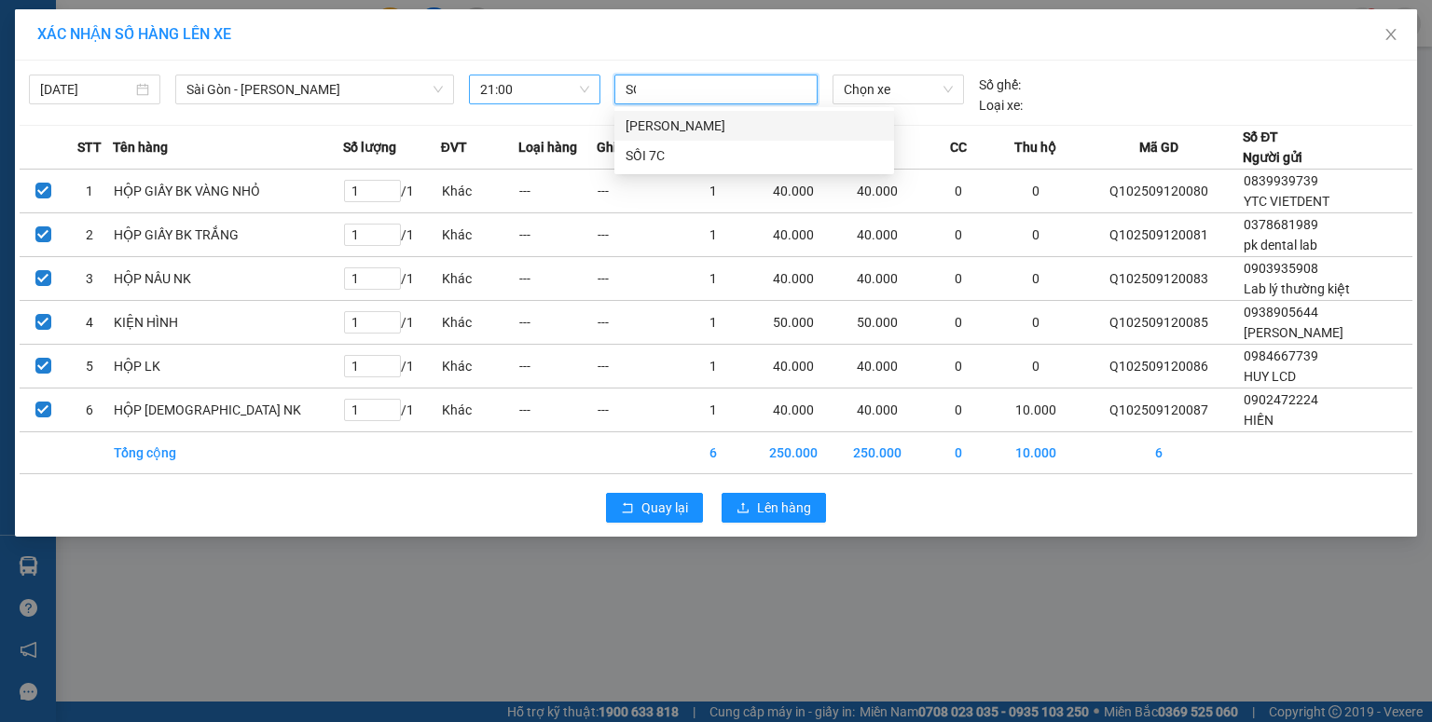
type input "SOI"
click at [664, 127] on div "SỒI 7C" at bounding box center [753, 126] width 257 height 21
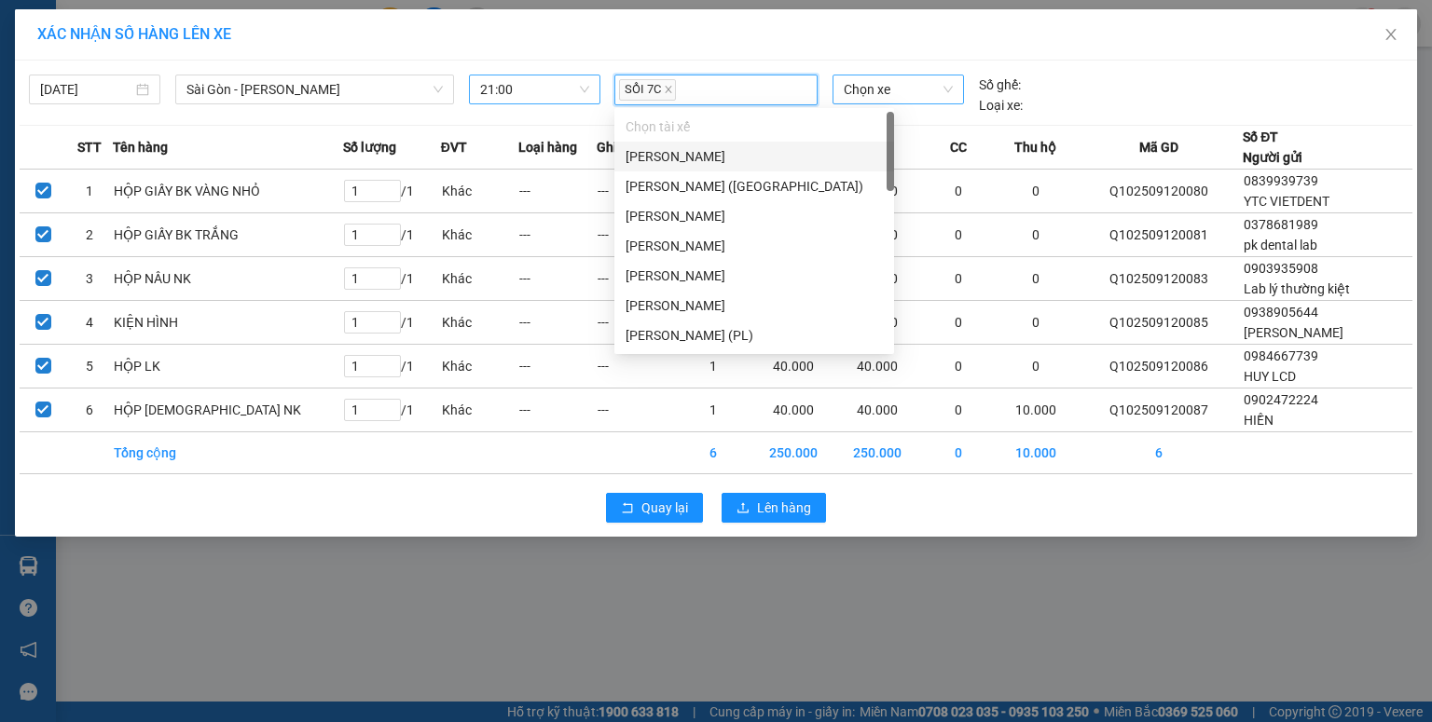
click at [862, 90] on span "Chọn xe" at bounding box center [897, 89] width 108 height 28
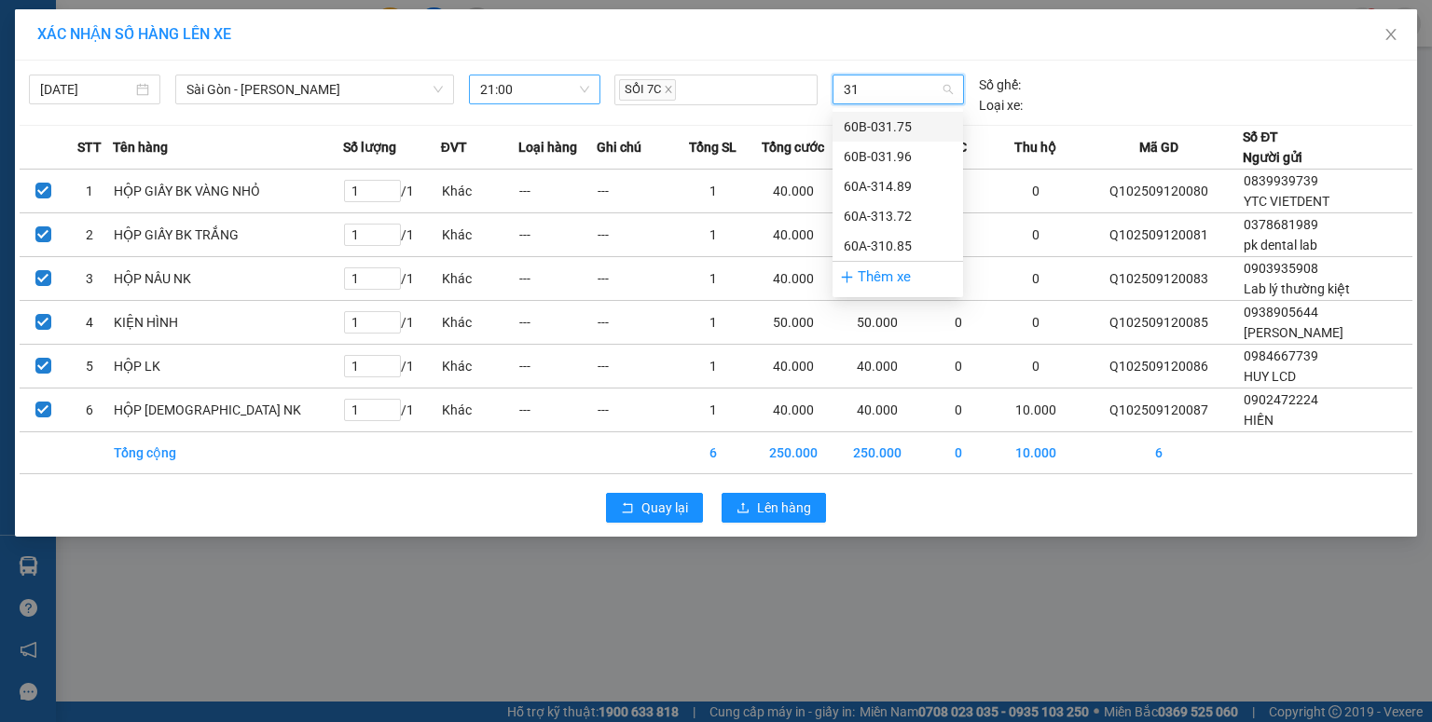
type input "310"
click at [875, 123] on div "60A-310.85" at bounding box center [897, 127] width 108 height 21
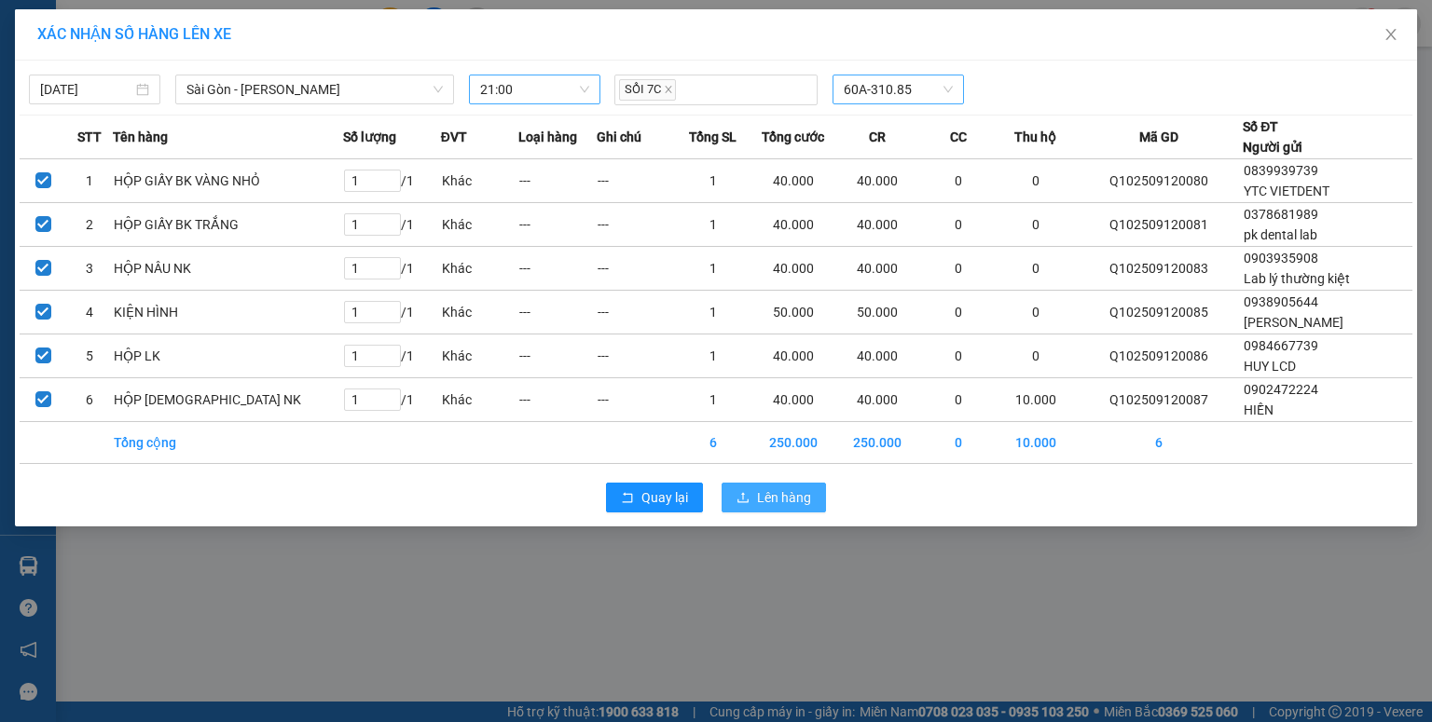
drag, startPoint x: 765, startPoint y: 496, endPoint x: 774, endPoint y: 485, distance: 14.6
click at [765, 494] on span "Lên hàng" at bounding box center [784, 497] width 54 height 21
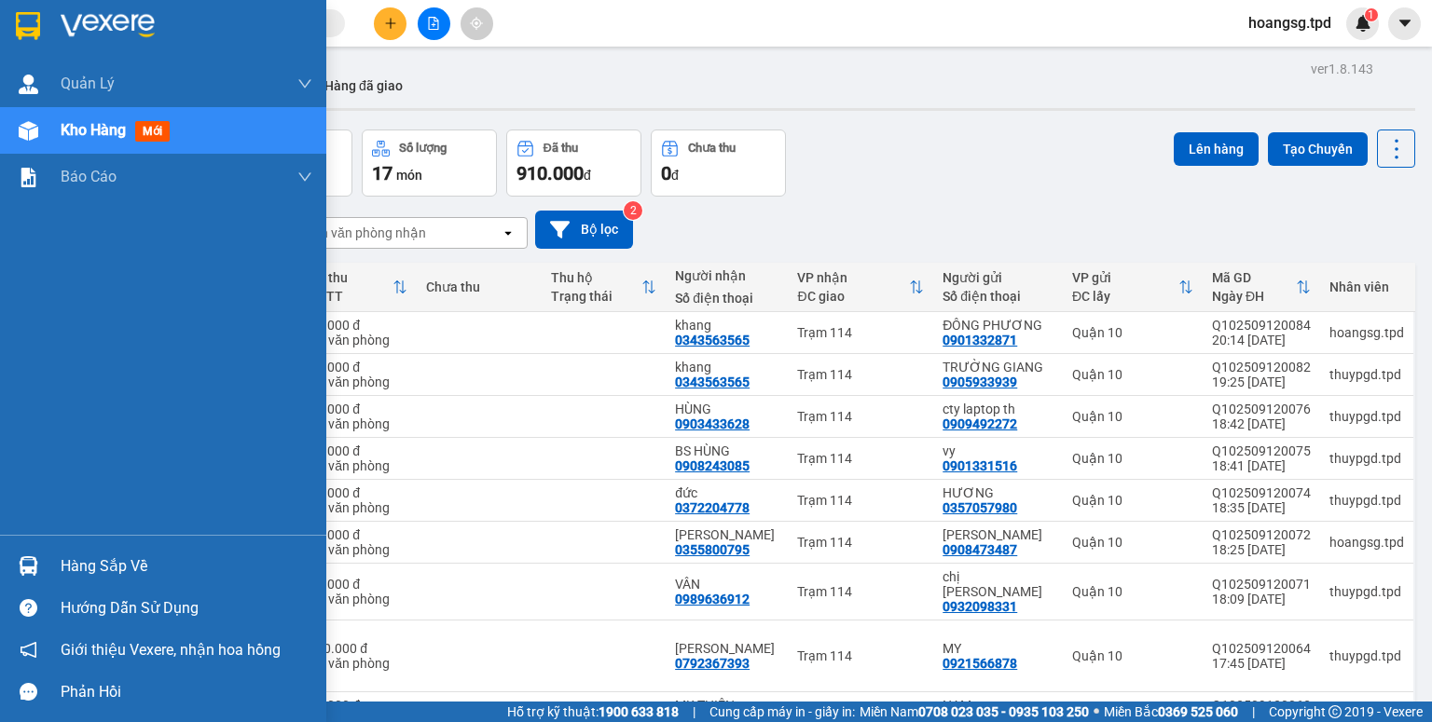
click at [78, 551] on div "Hàng sắp về" at bounding box center [163, 566] width 326 height 42
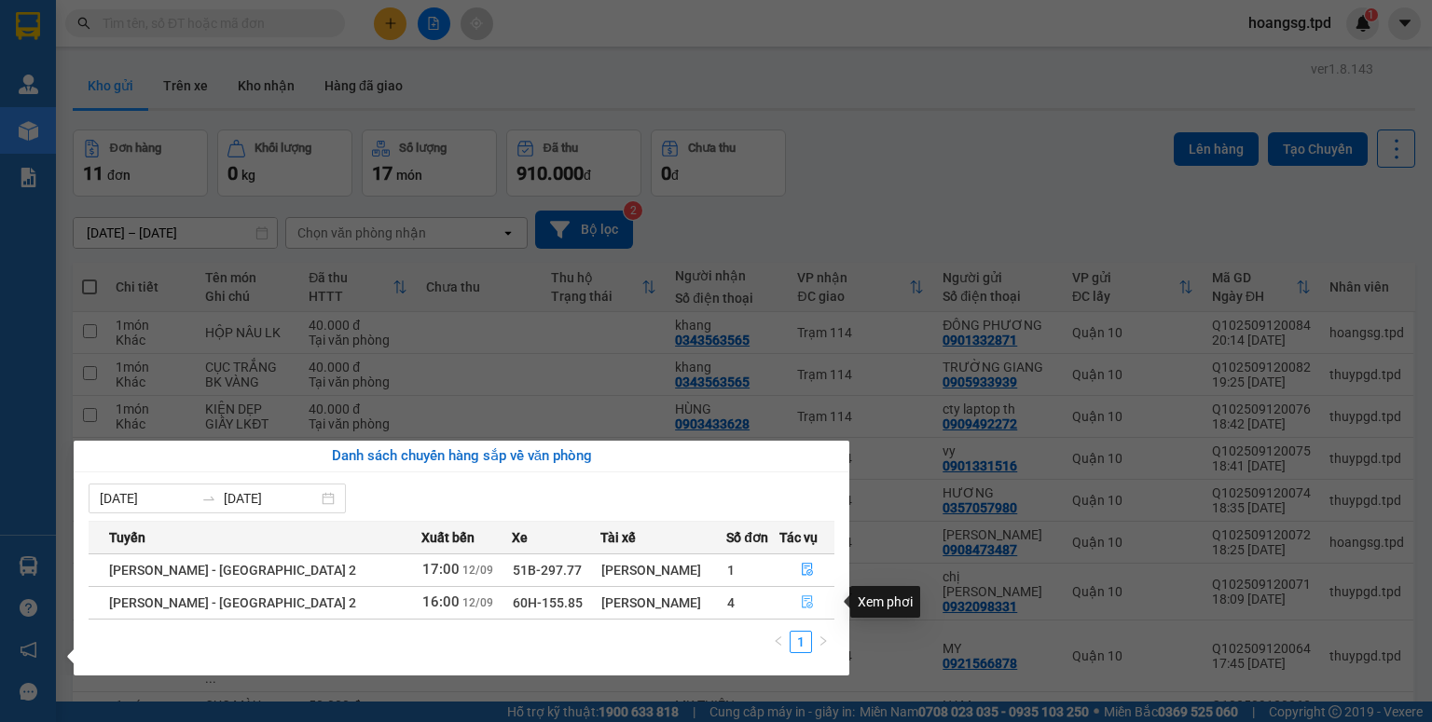
click at [794, 596] on button "button" at bounding box center [807, 603] width 54 height 30
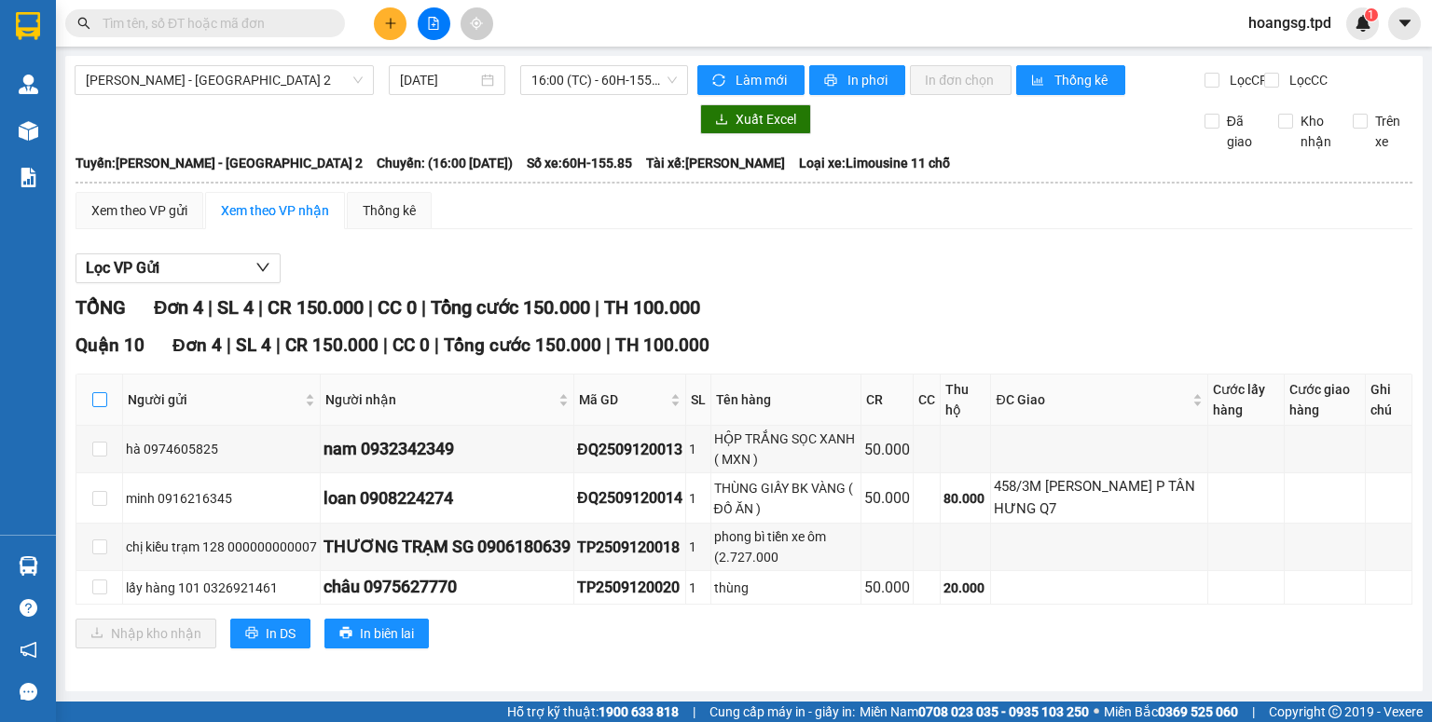
click at [104, 418] on th at bounding box center [99, 400] width 47 height 51
click at [100, 407] on input "checkbox" at bounding box center [99, 399] width 15 height 15
checkbox input "true"
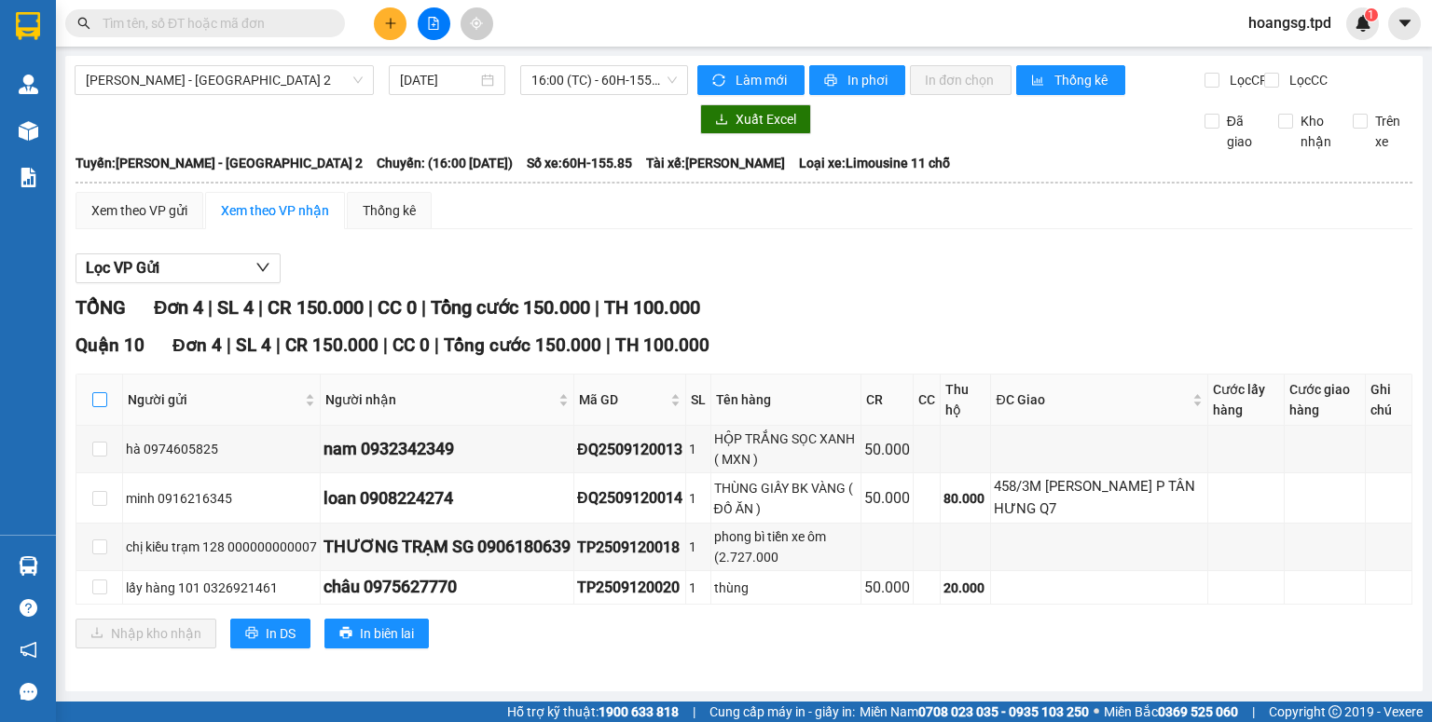
checkbox input "true"
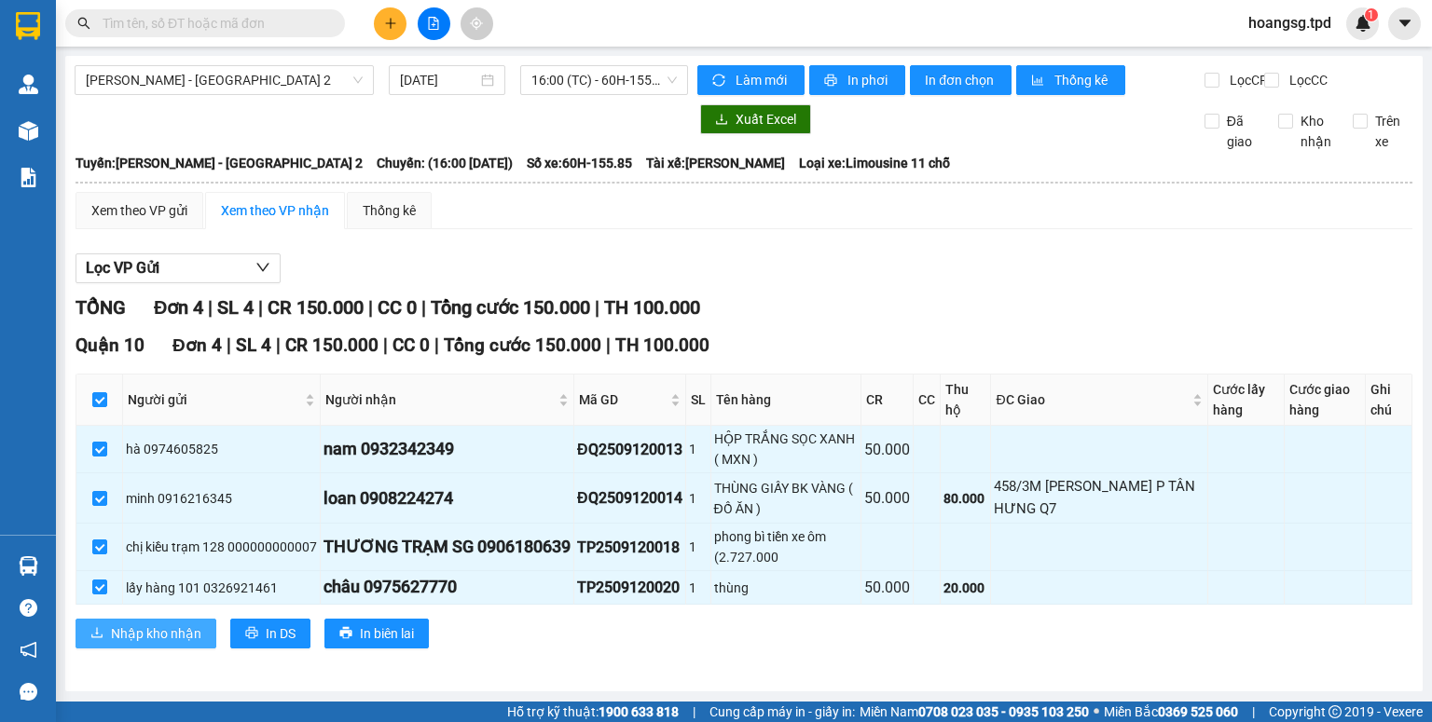
click at [132, 642] on span "Nhập kho nhận" at bounding box center [156, 634] width 90 height 21
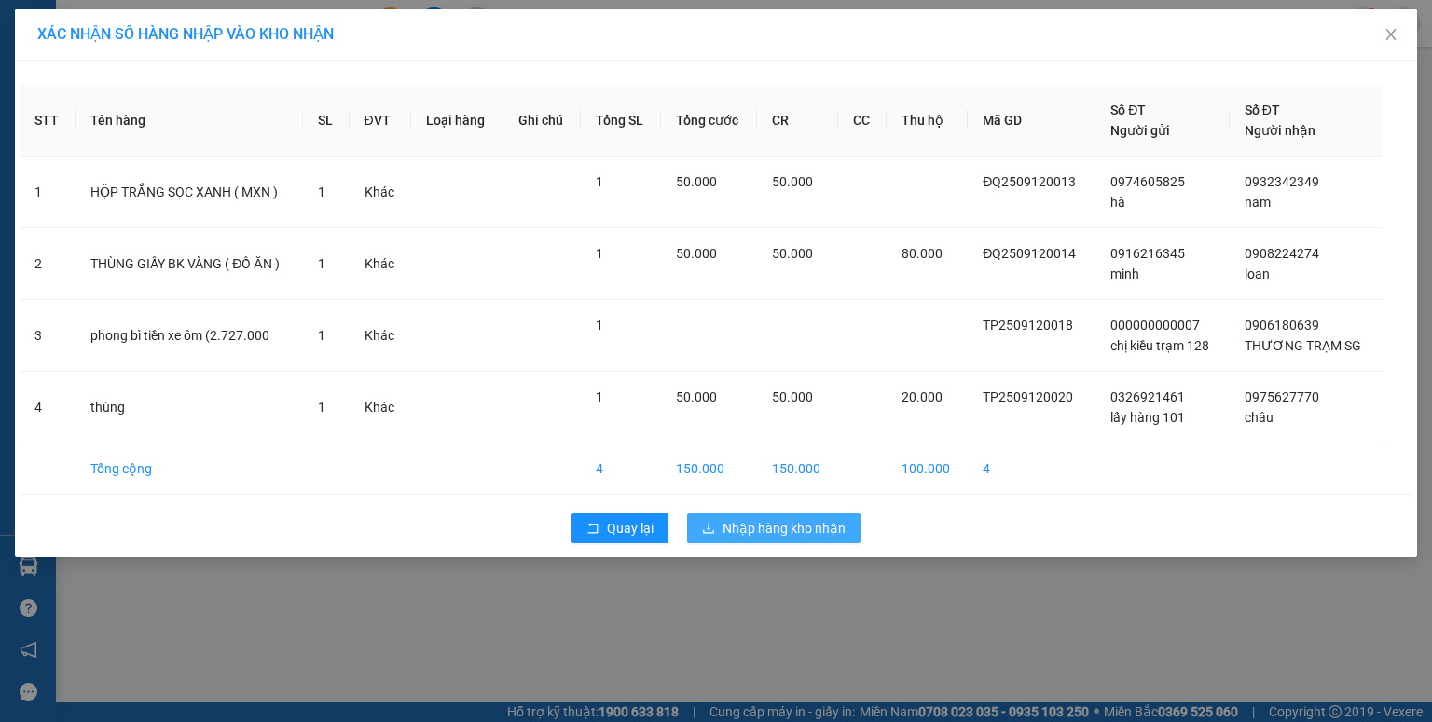
drag, startPoint x: 725, startPoint y: 517, endPoint x: 716, endPoint y: 511, distance: 11.4
click at [725, 518] on span "Nhập hàng kho nhận" at bounding box center [783, 528] width 123 height 21
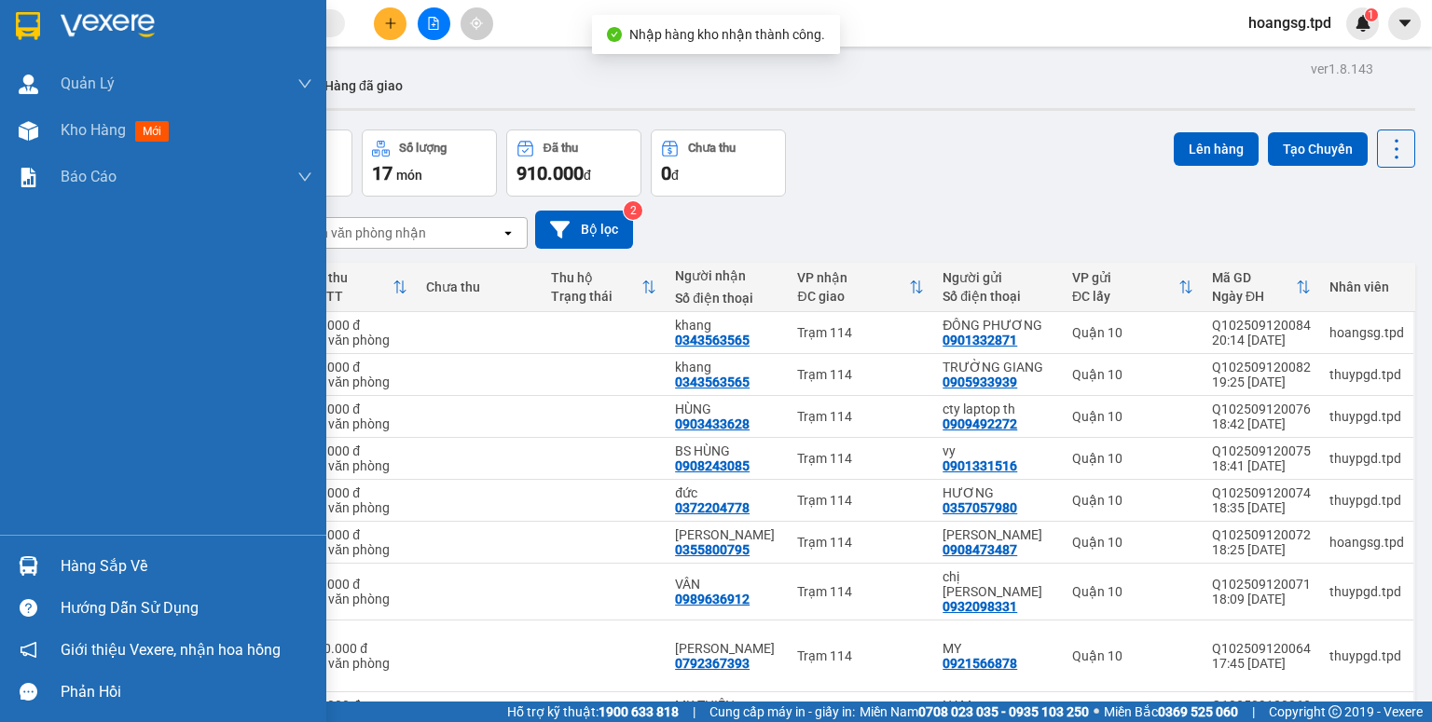
drag, startPoint x: 59, startPoint y: 564, endPoint x: 83, endPoint y: 549, distance: 28.5
click at [60, 564] on div "Hàng sắp về" at bounding box center [163, 566] width 326 height 42
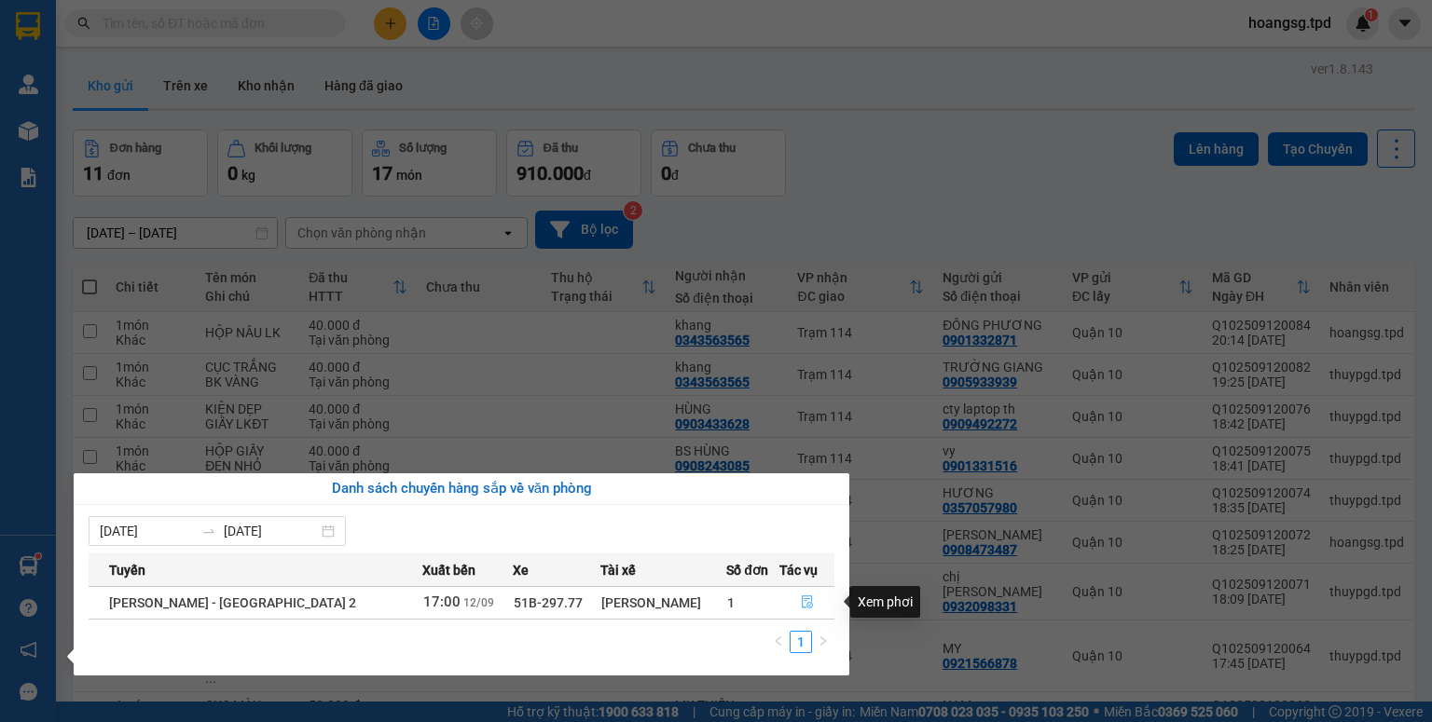
click at [788, 599] on button "button" at bounding box center [807, 603] width 54 height 30
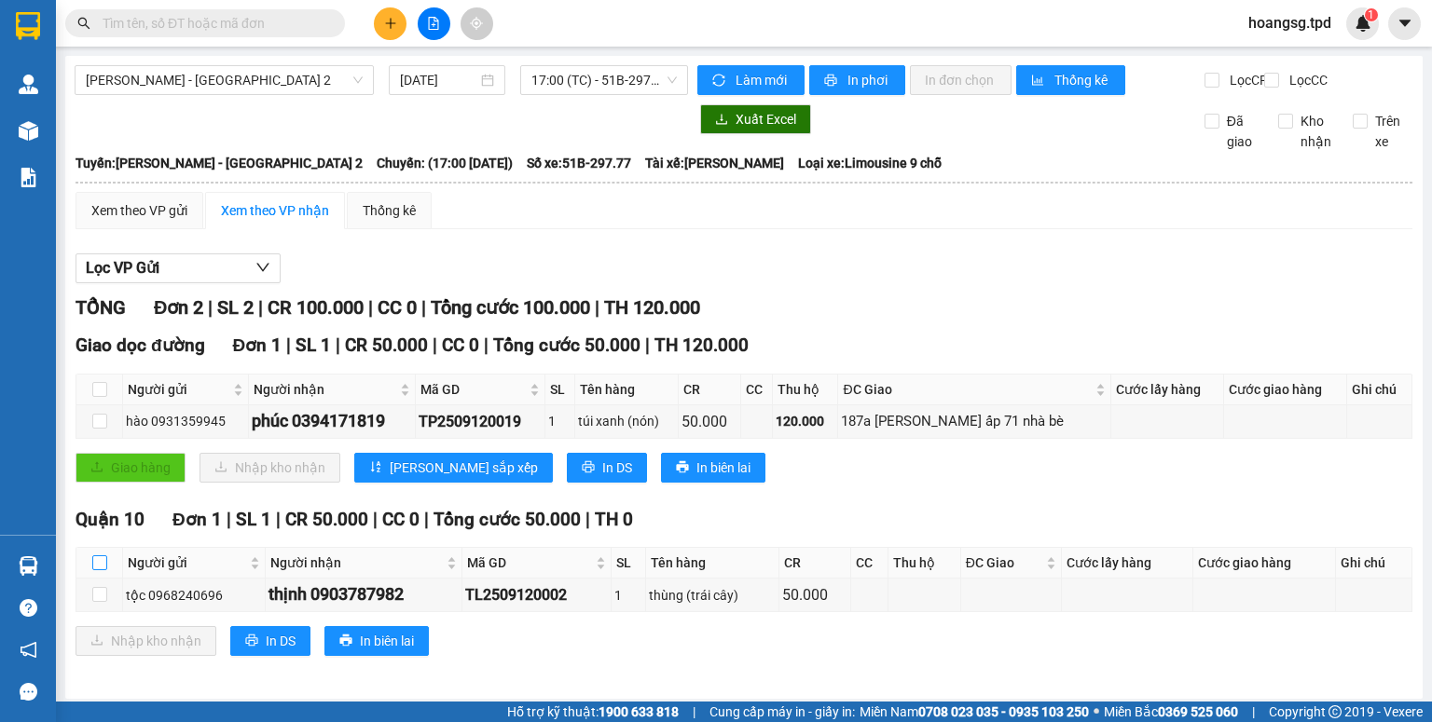
click at [104, 570] on input "checkbox" at bounding box center [99, 562] width 15 height 15
checkbox input "true"
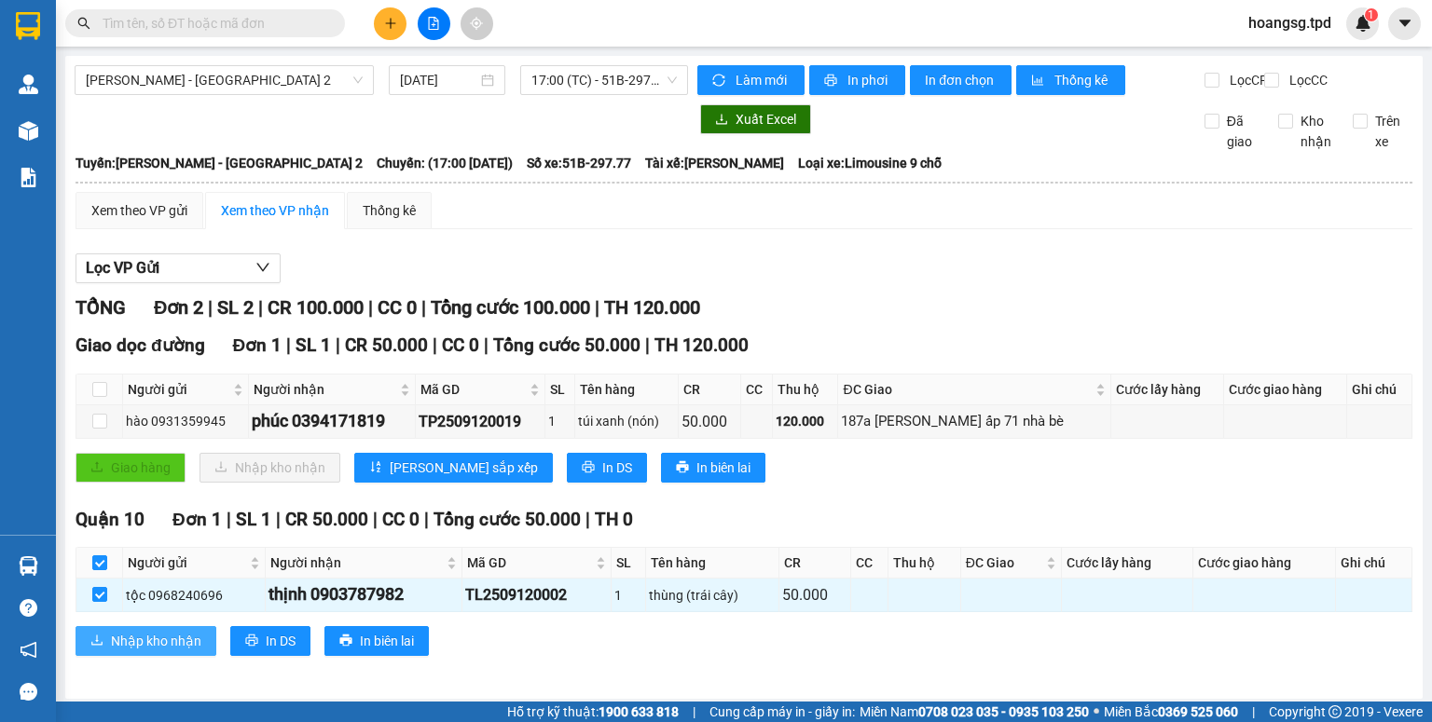
click at [117, 644] on span "Nhập kho nhận" at bounding box center [156, 641] width 90 height 21
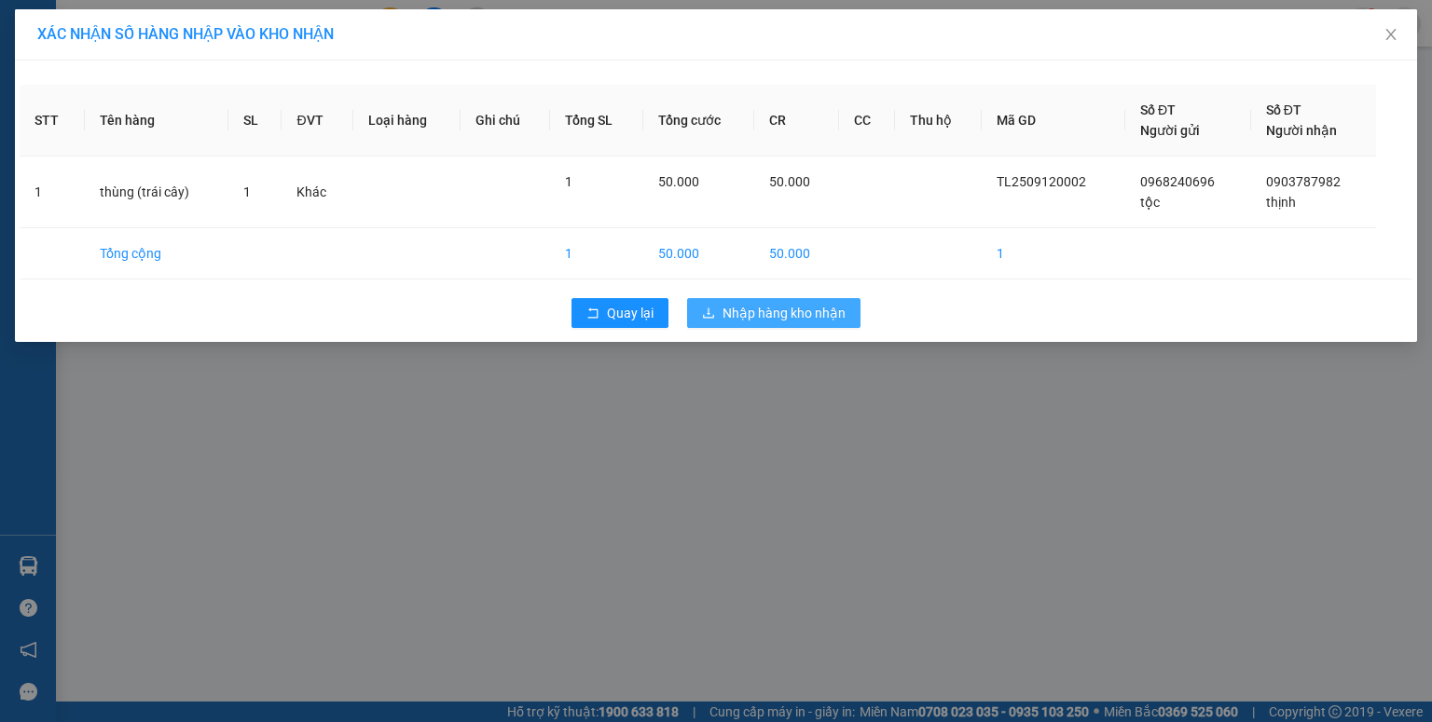
click at [783, 321] on span "Nhập hàng kho nhận" at bounding box center [783, 313] width 123 height 21
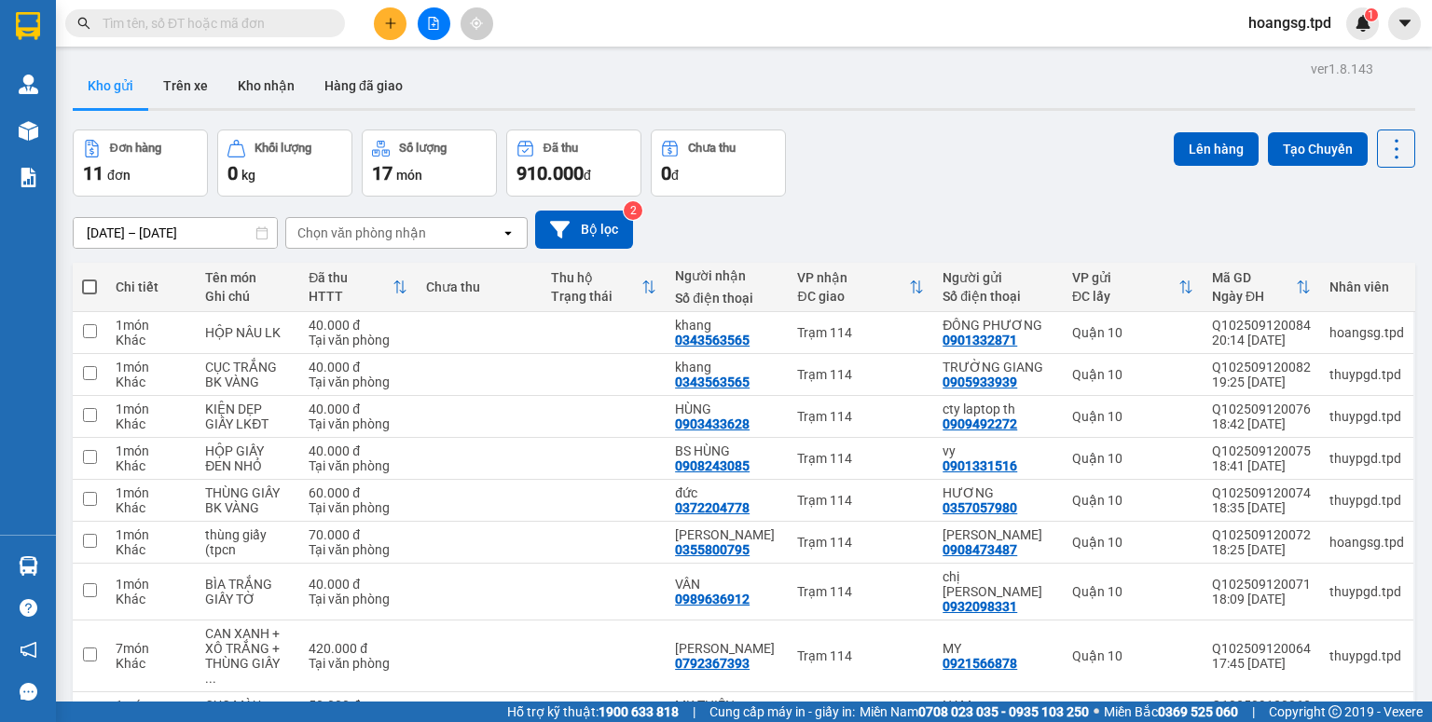
click at [427, 25] on icon "file-add" at bounding box center [433, 23] width 13 height 13
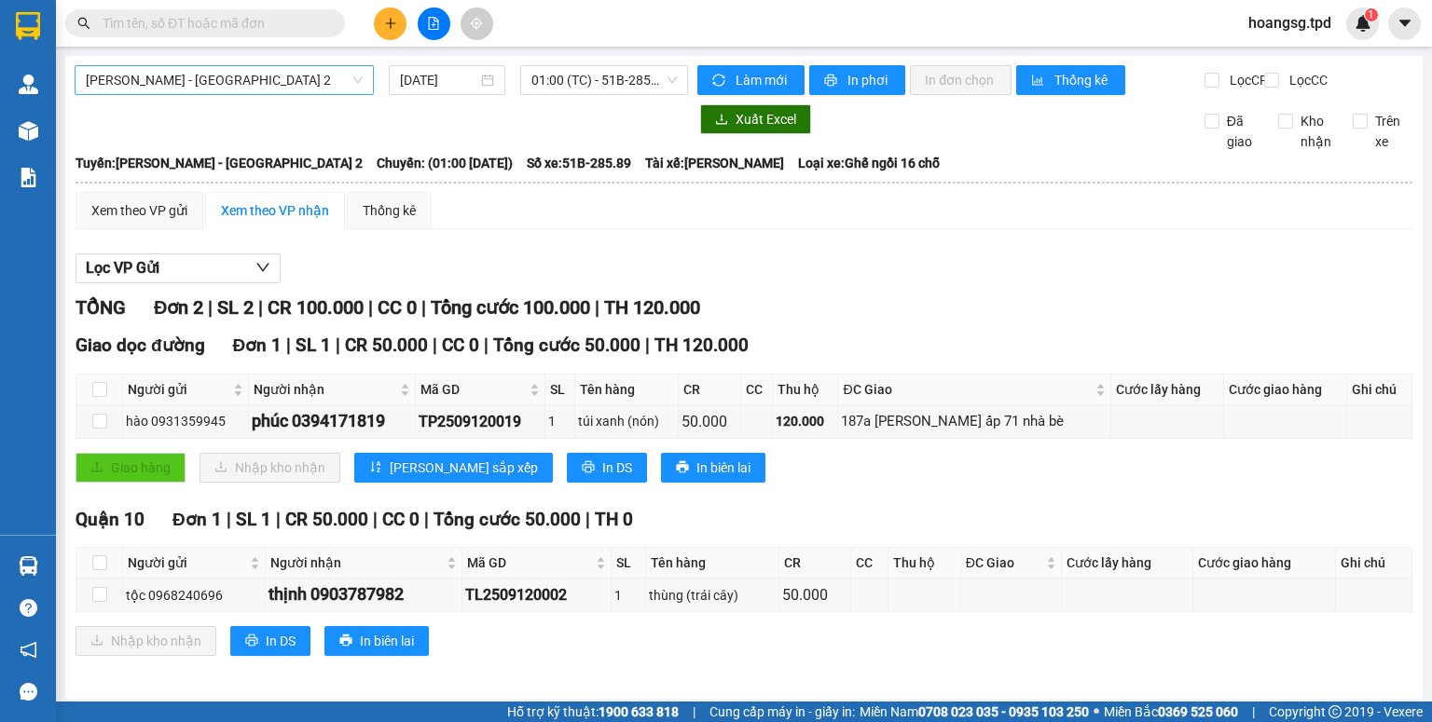
click at [265, 76] on span "[PERSON_NAME] - [GEOGRAPHIC_DATA] 2" at bounding box center [224, 80] width 277 height 28
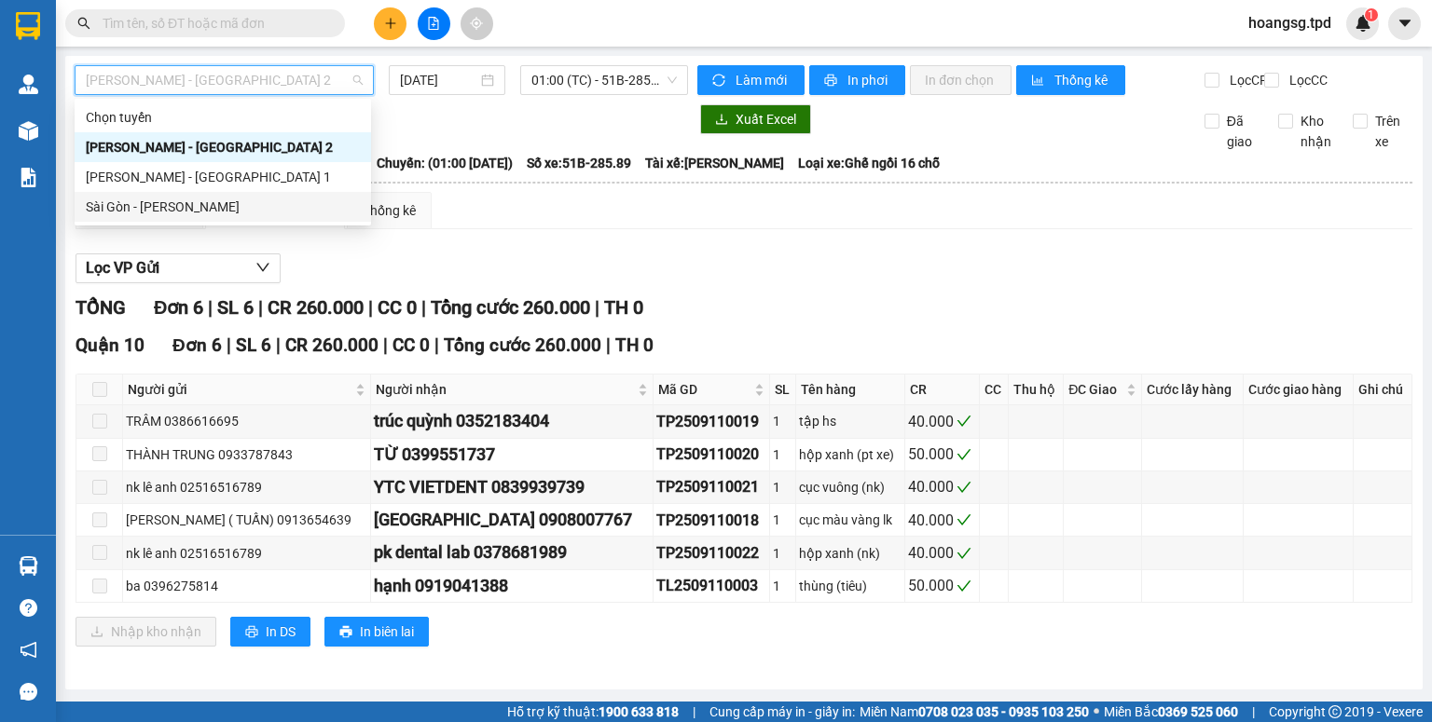
click at [215, 201] on div "Sài Gòn - Phương Lâm" at bounding box center [223, 207] width 274 height 21
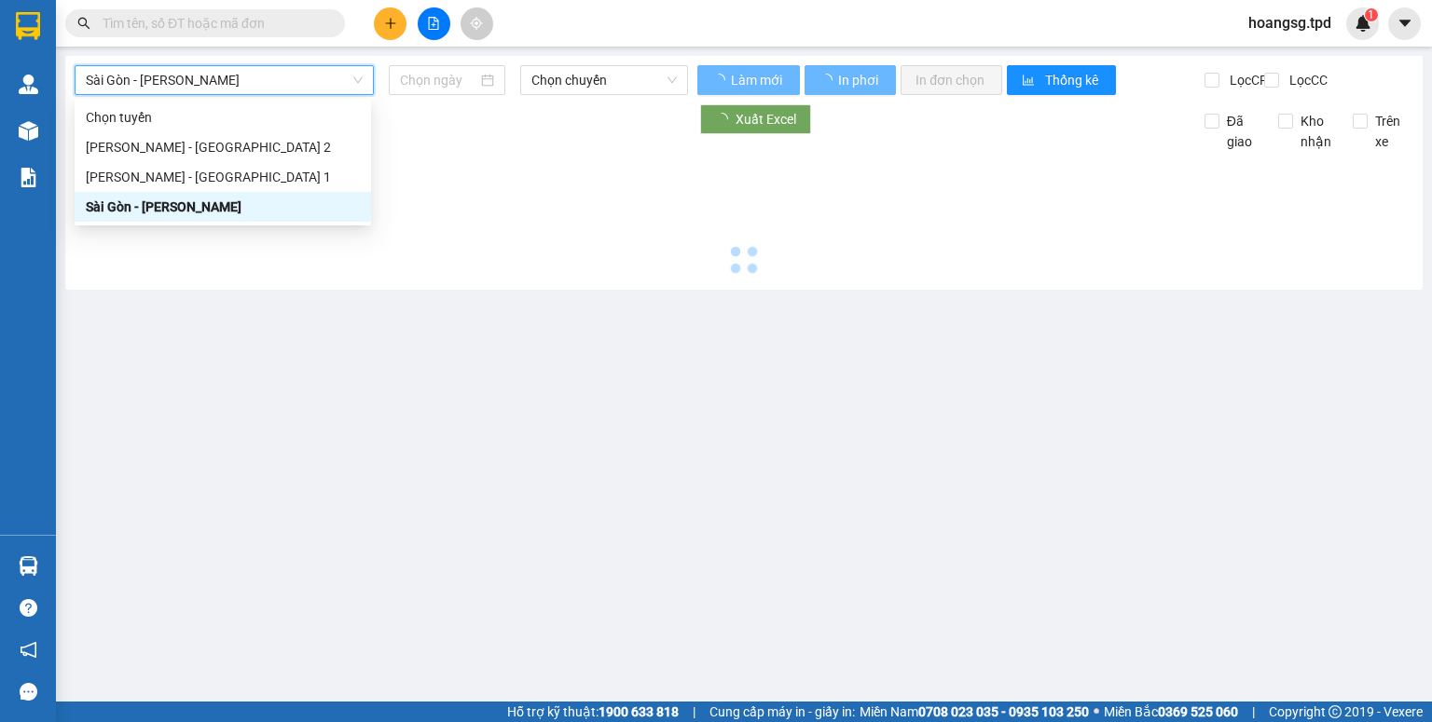
type input "[DATE]"
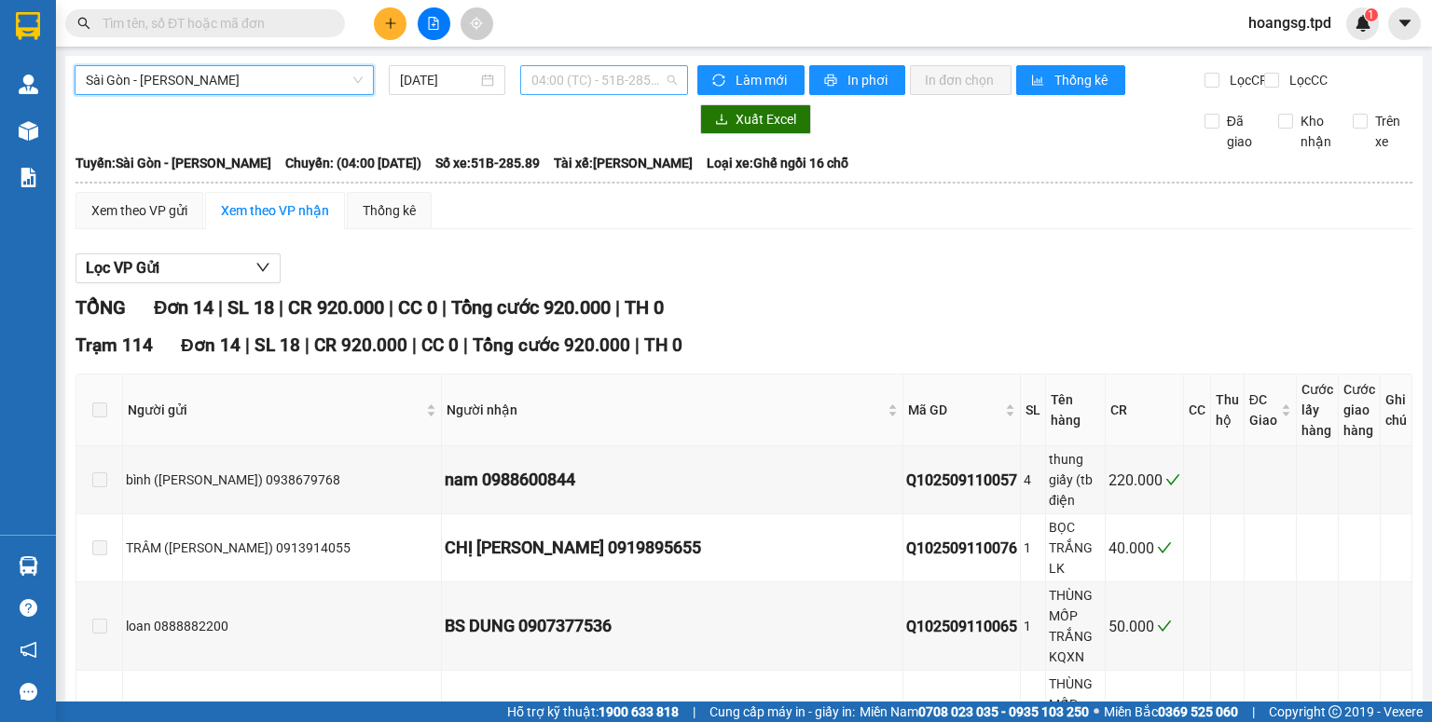
click at [589, 83] on span "04:00 (TC) - 51B-285.89" at bounding box center [604, 80] width 146 height 28
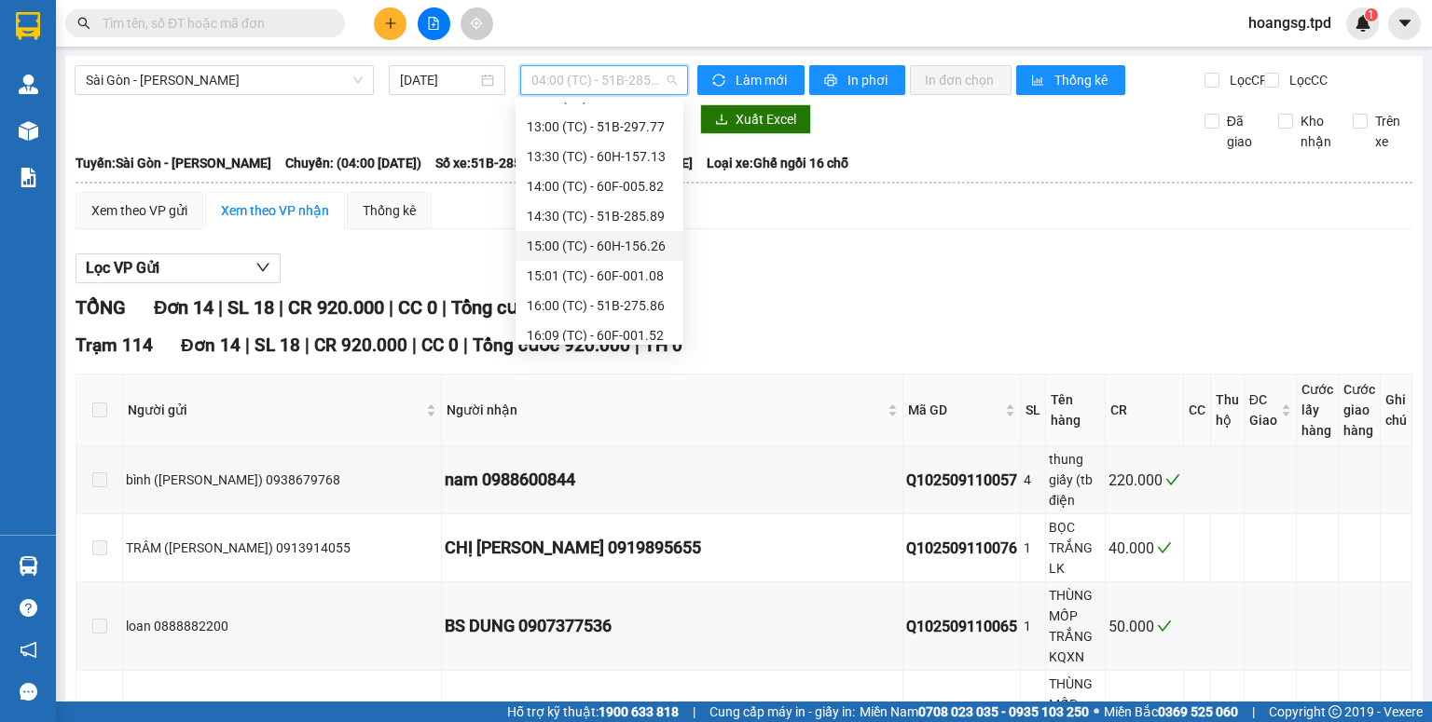
scroll to position [596, 0]
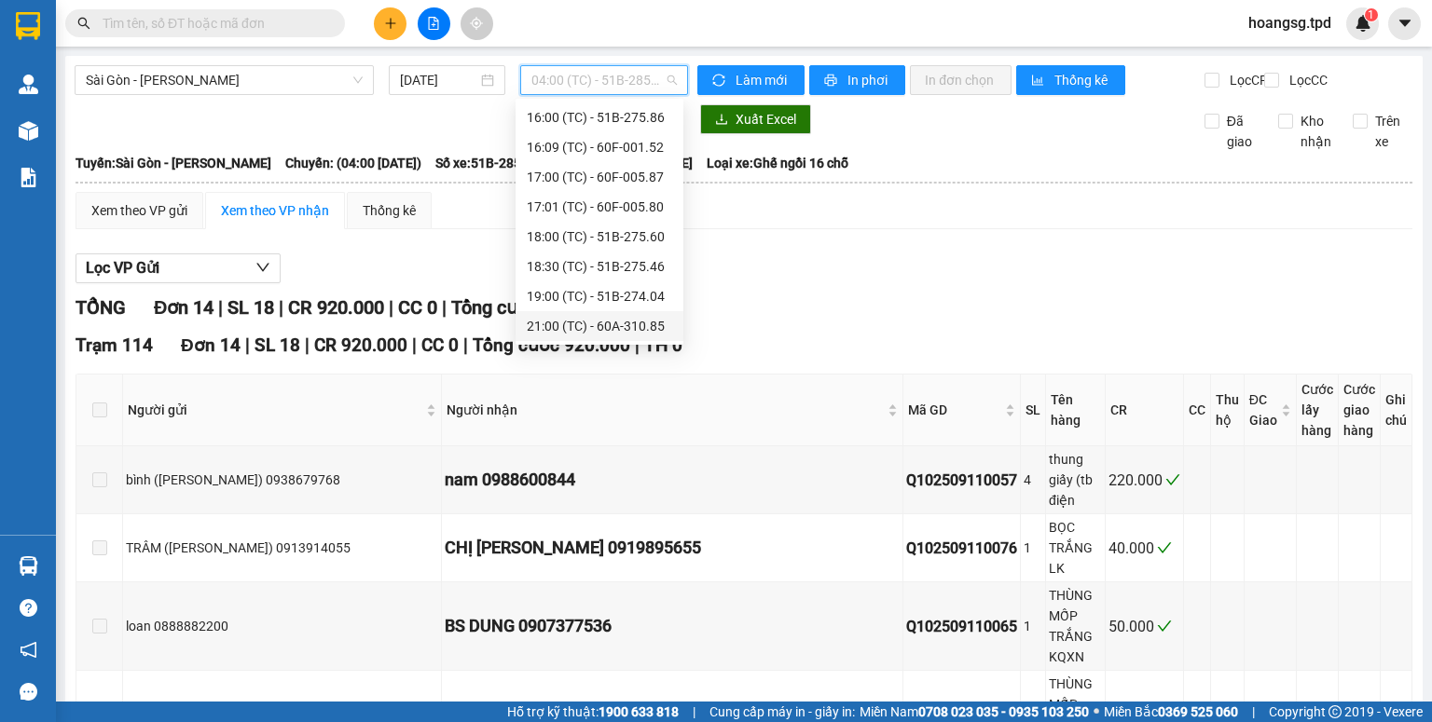
drag, startPoint x: 604, startPoint y: 321, endPoint x: 577, endPoint y: 303, distance: 32.3
click at [602, 322] on div "21:00 (TC) - 60A-310.85" at bounding box center [599, 326] width 145 height 21
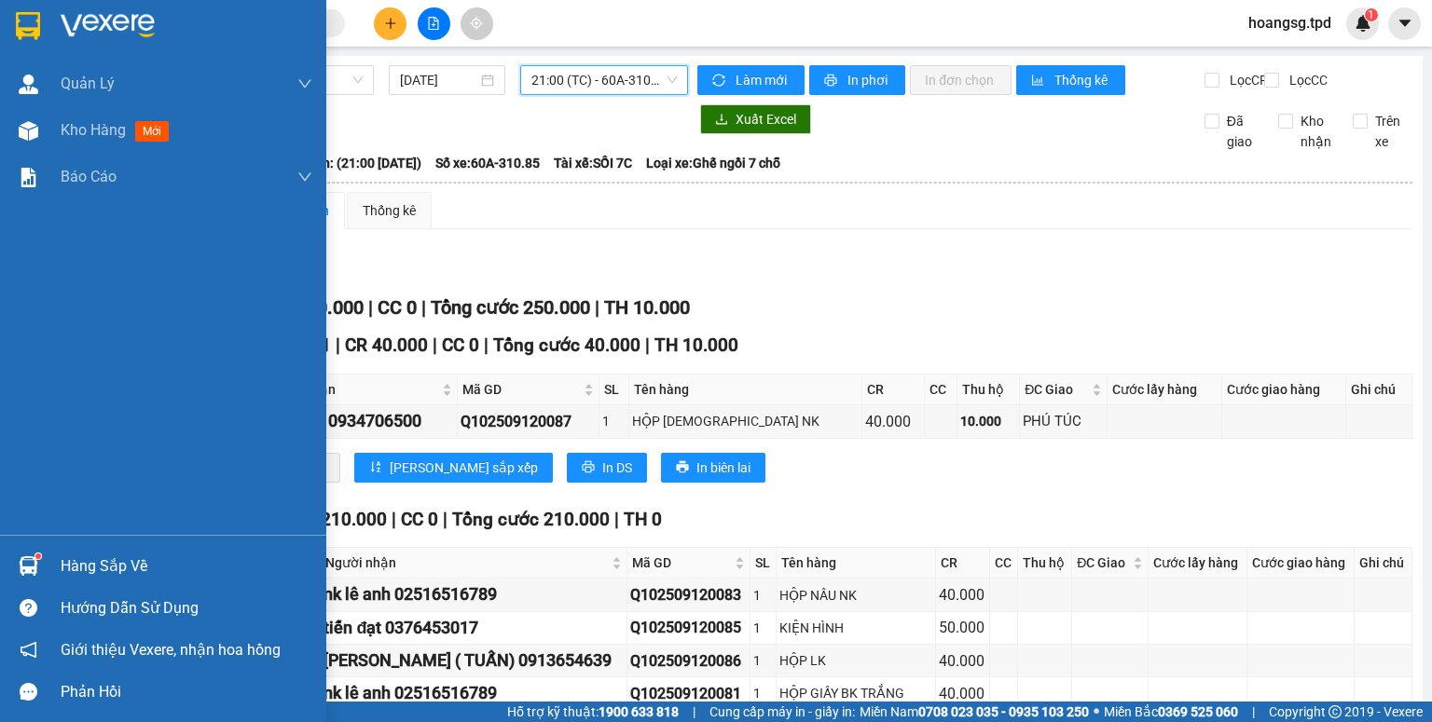
click at [68, 565] on div "Hàng sắp về" at bounding box center [187, 567] width 252 height 28
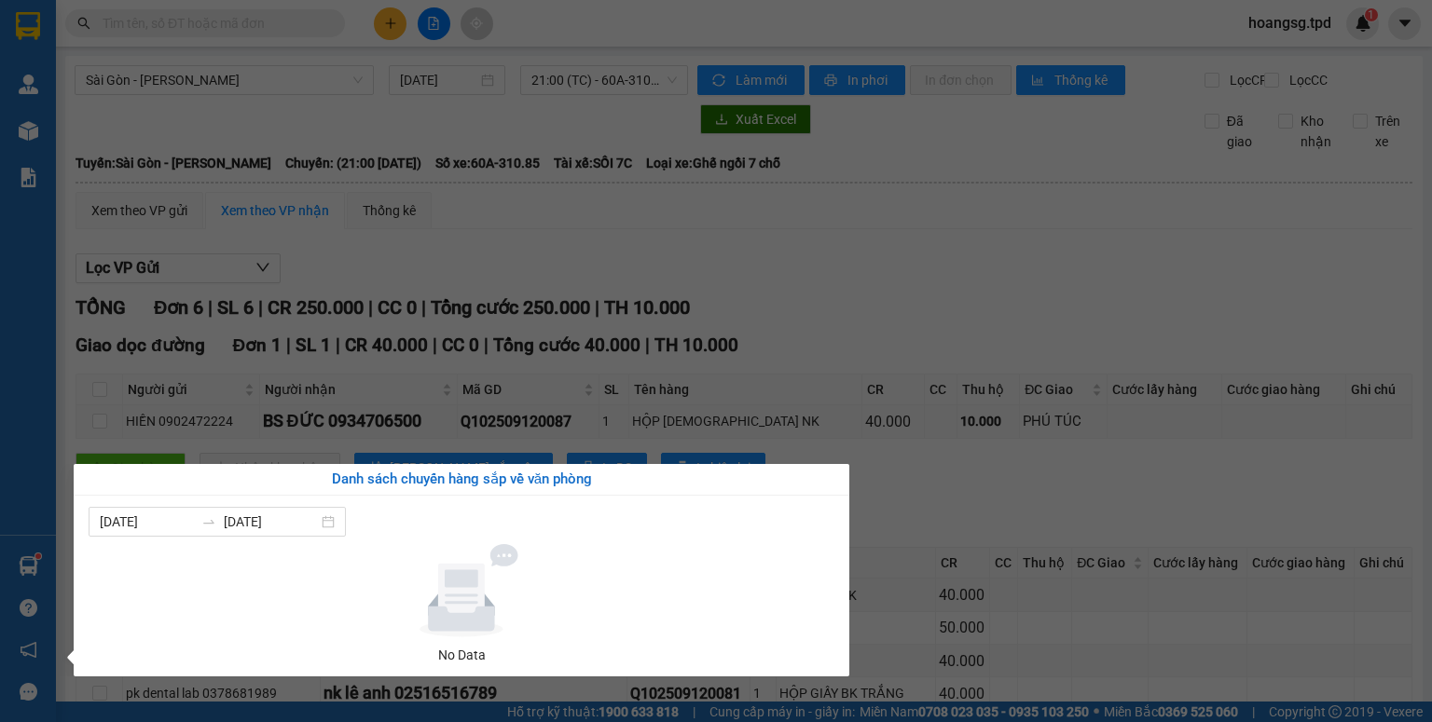
click at [317, 262] on section "Kết quả tìm kiếm ( 0 ) Bộ lọc No Data hoangsg.tpd 1 Quản Lý Quản lý khách hàng …" at bounding box center [716, 361] width 1432 height 722
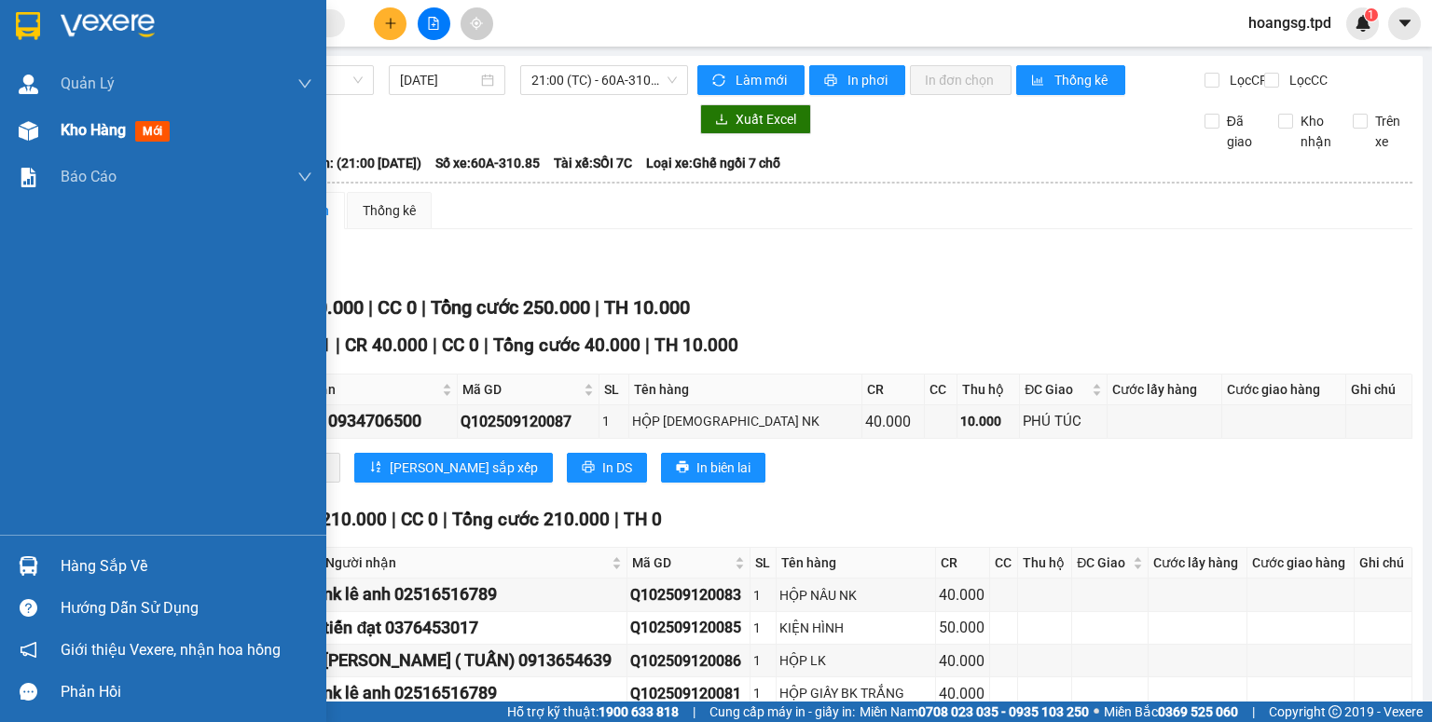
click at [164, 138] on span "mới" at bounding box center [152, 131] width 34 height 21
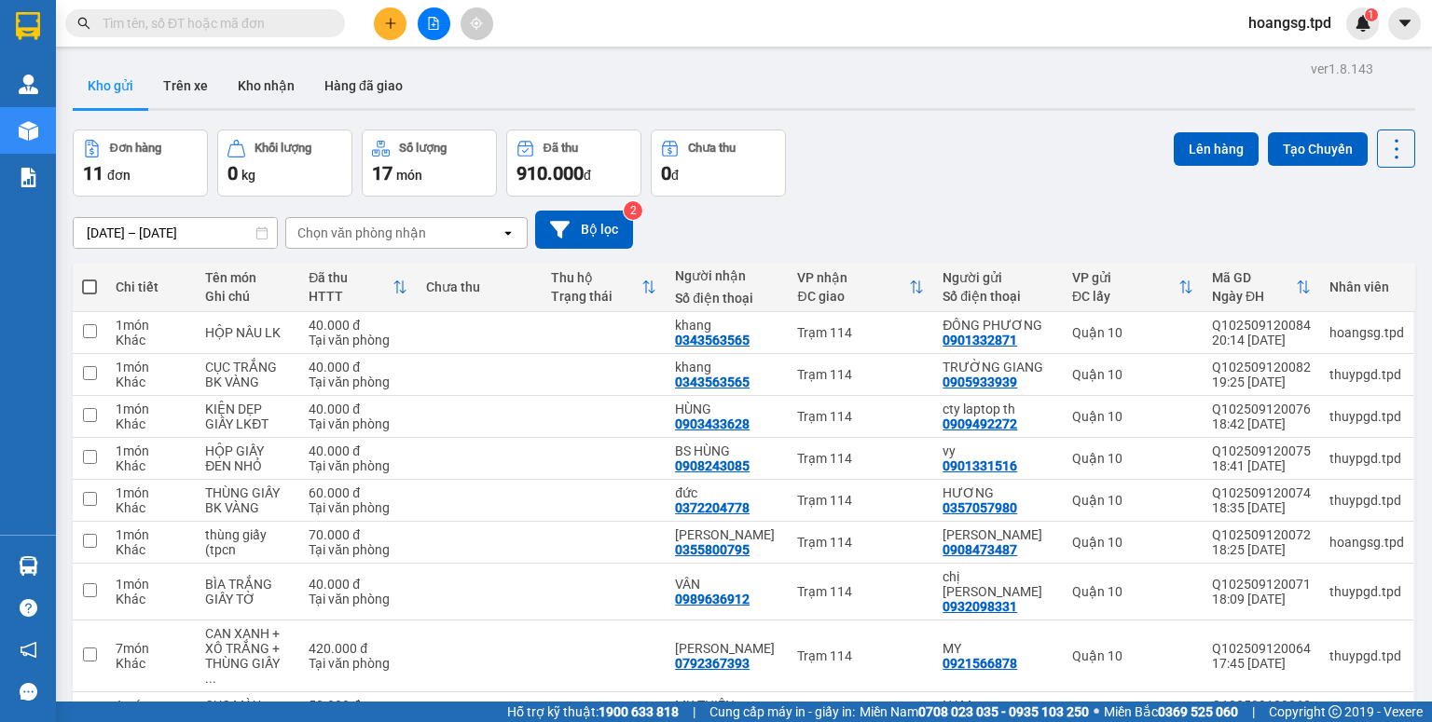
click at [431, 22] on icon "file-add" at bounding box center [433, 23] width 13 height 13
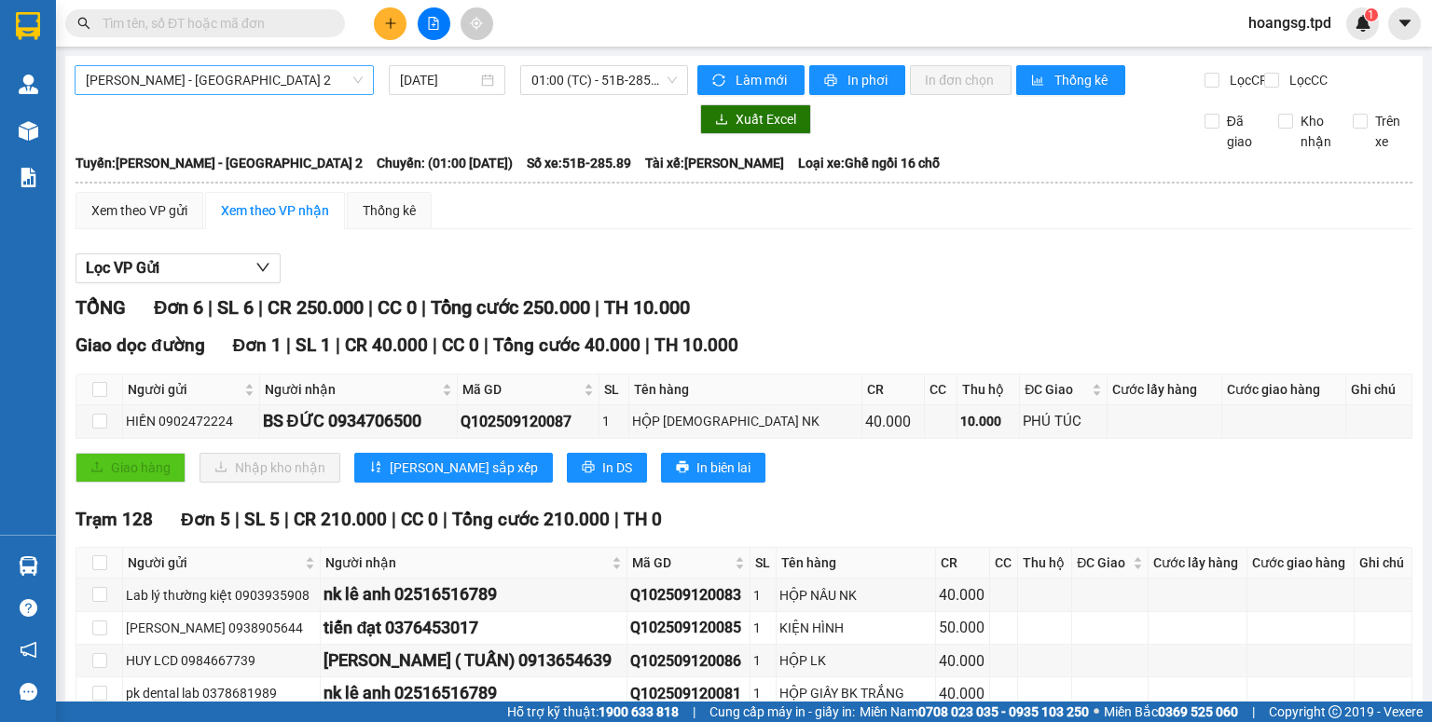
click at [222, 87] on span "[PERSON_NAME] - [GEOGRAPHIC_DATA] 2" at bounding box center [224, 80] width 277 height 28
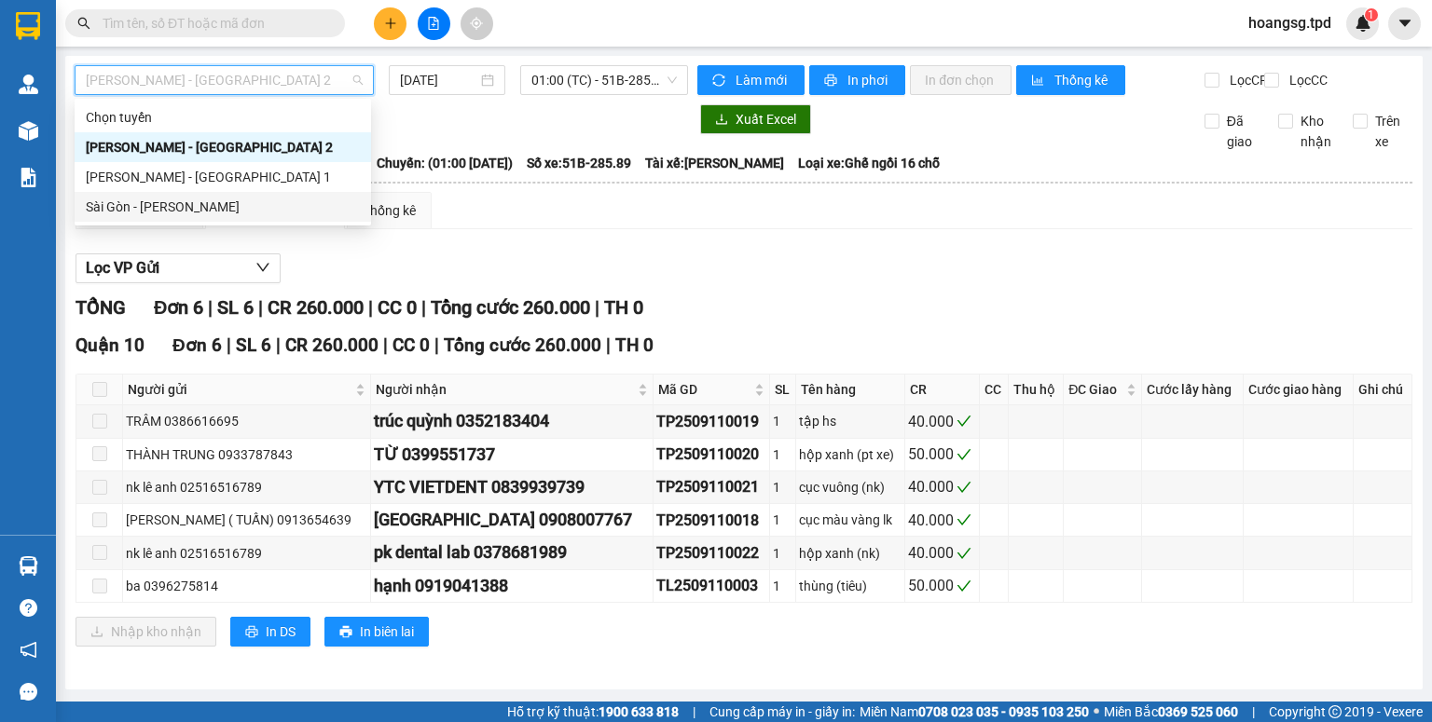
click at [194, 193] on div "Sài Gòn - Phương Lâm" at bounding box center [223, 207] width 296 height 30
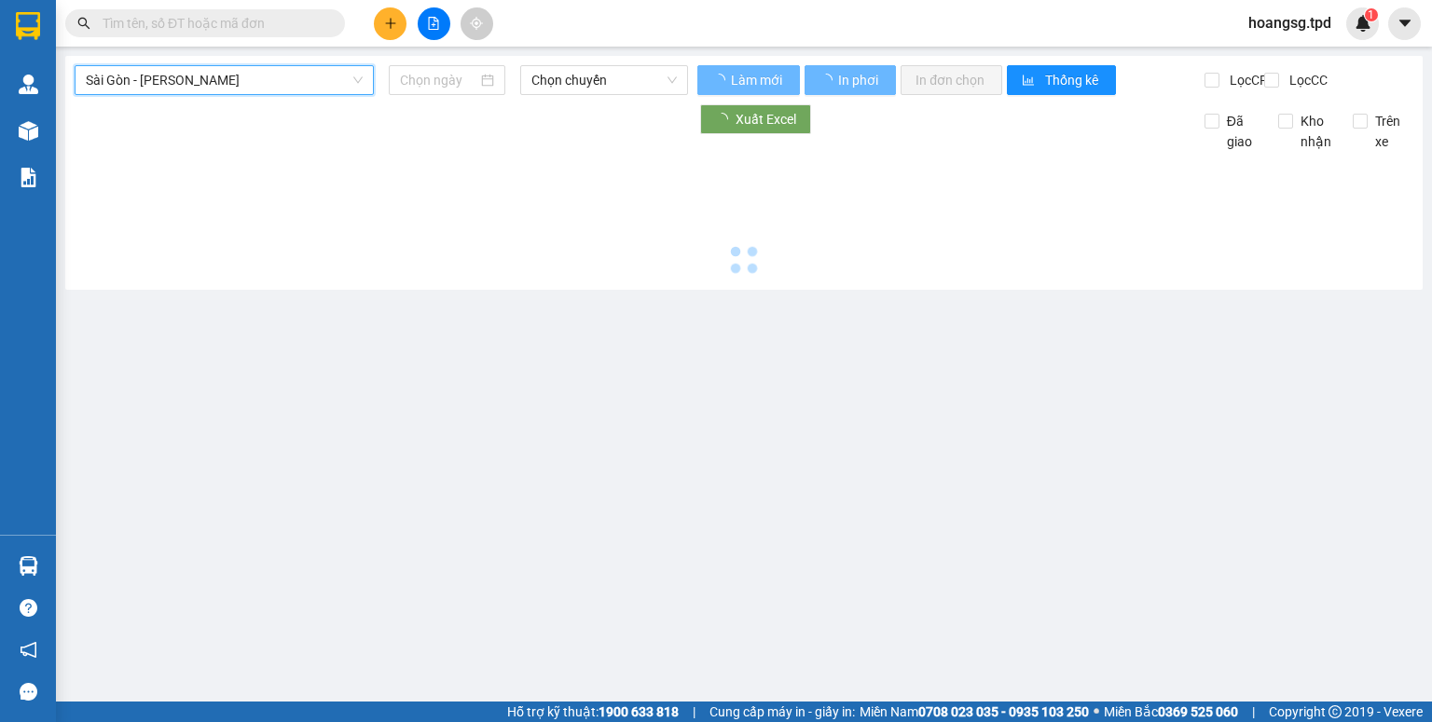
type input "[DATE]"
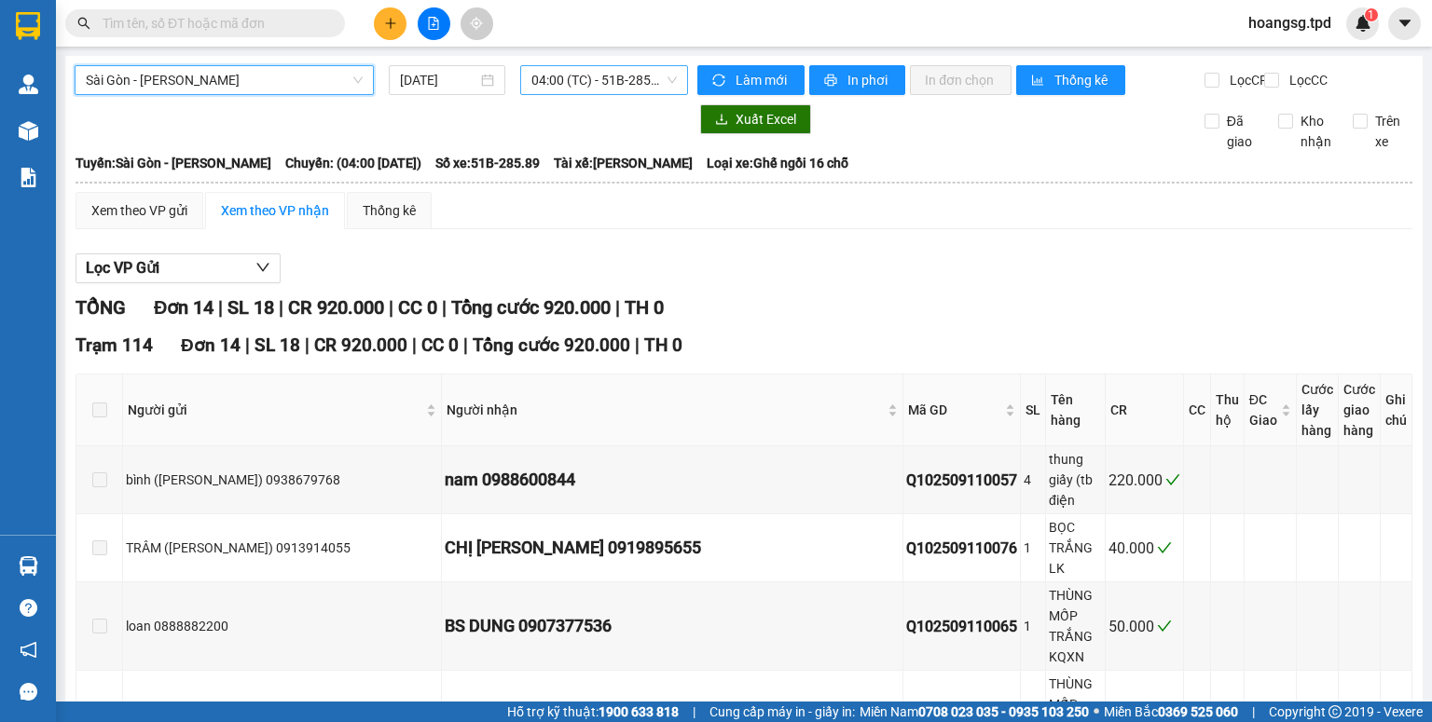
click at [590, 89] on span "04:00 (TC) - 51B-285.89" at bounding box center [604, 80] width 146 height 28
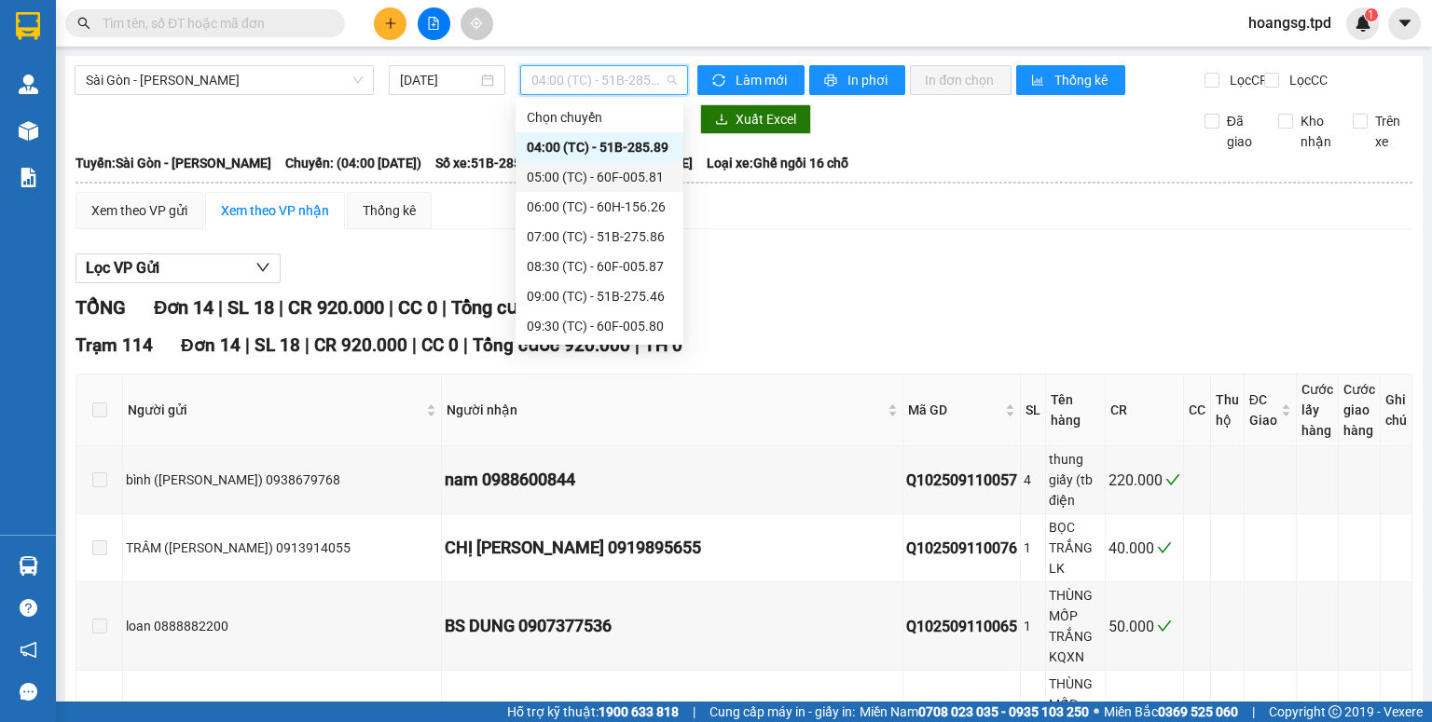
drag, startPoint x: 597, startPoint y: 172, endPoint x: 651, endPoint y: 153, distance: 57.5
click at [598, 172] on div "05:00 (TC) - 60F-005.81" at bounding box center [599, 177] width 145 height 21
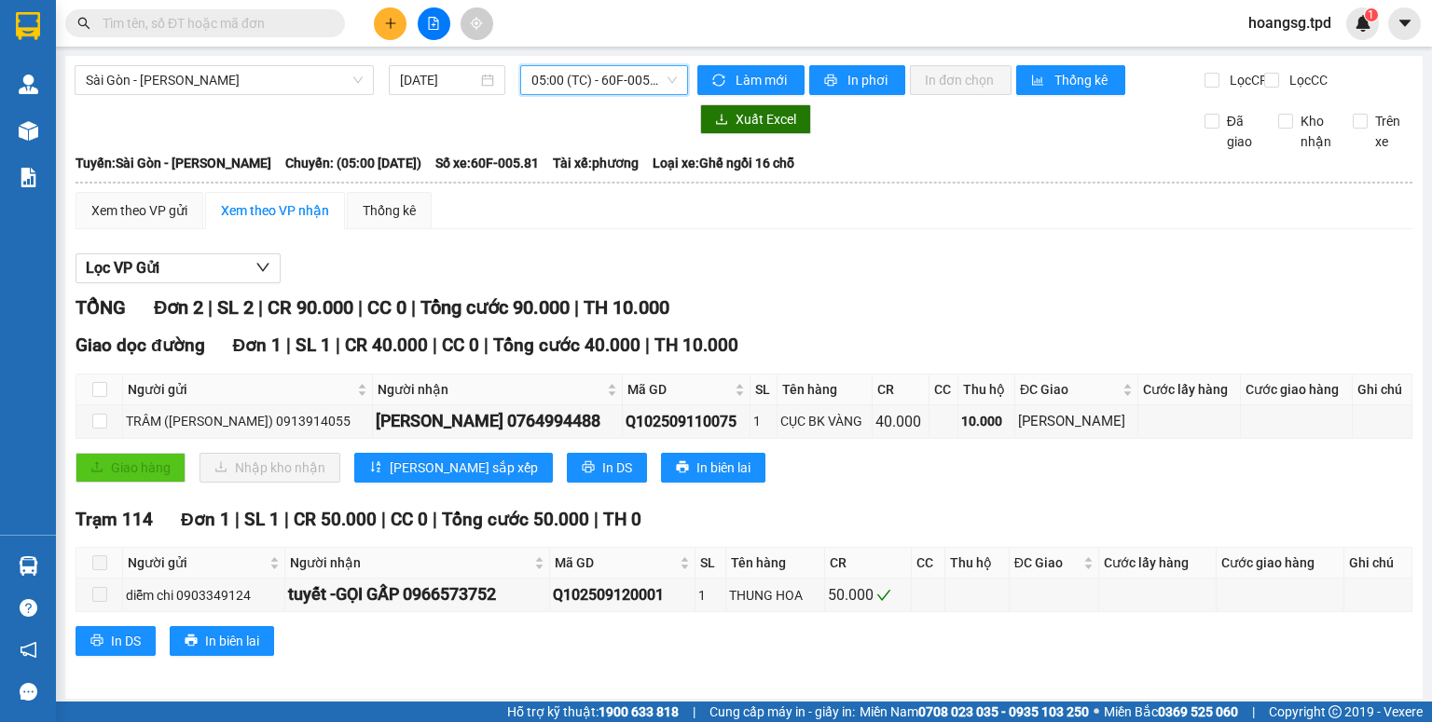
click at [647, 84] on span "05:00 (TC) - 60F-005.81" at bounding box center [604, 80] width 146 height 28
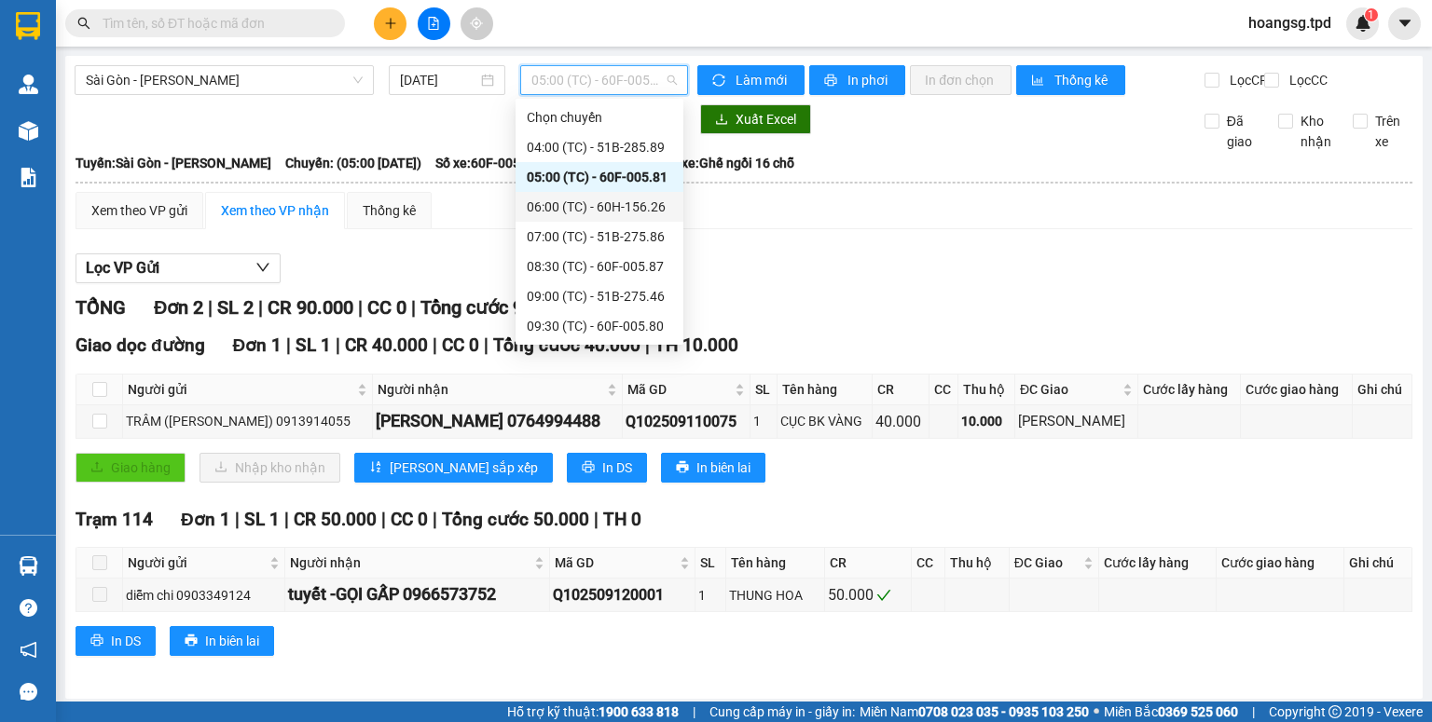
click at [625, 212] on div "06:00 (TC) - 60H-156.26" at bounding box center [599, 207] width 145 height 21
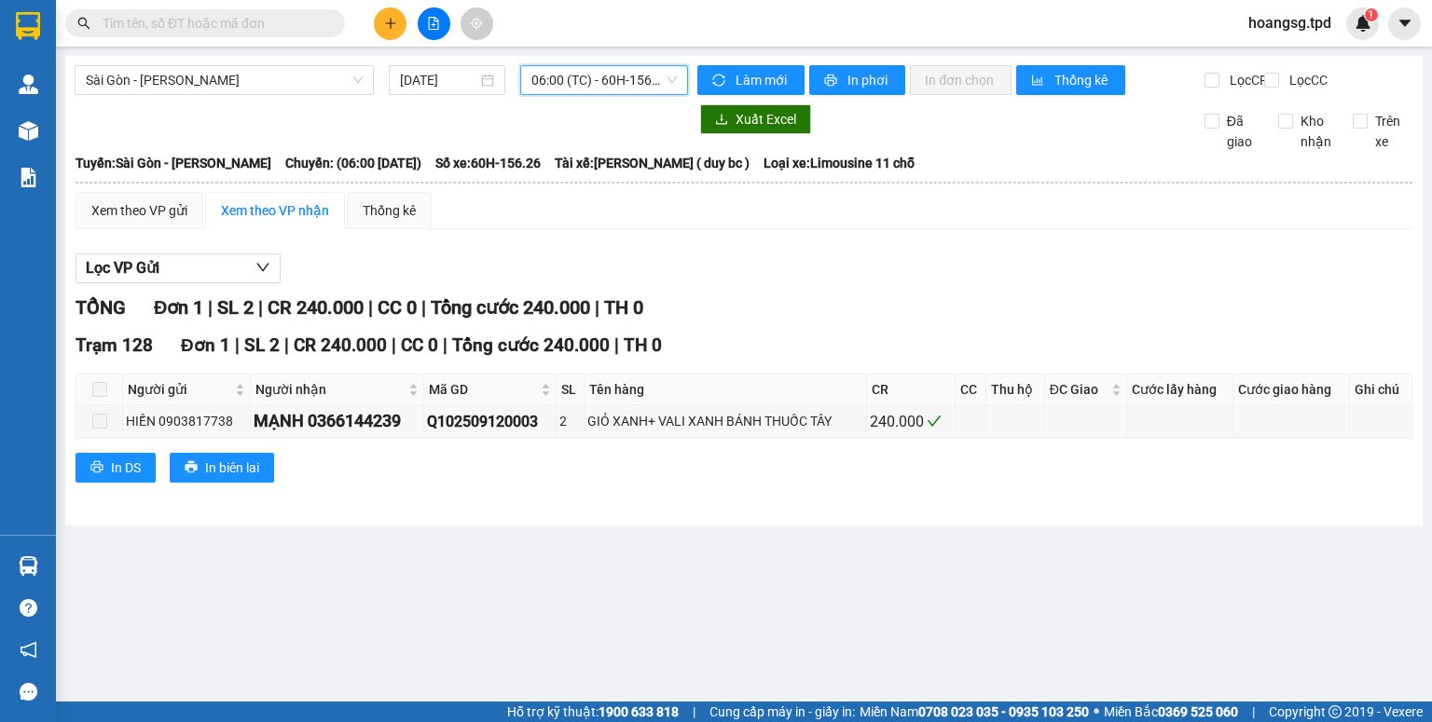
click at [612, 85] on span "06:00 (TC) - 60H-156.26" at bounding box center [604, 80] width 146 height 28
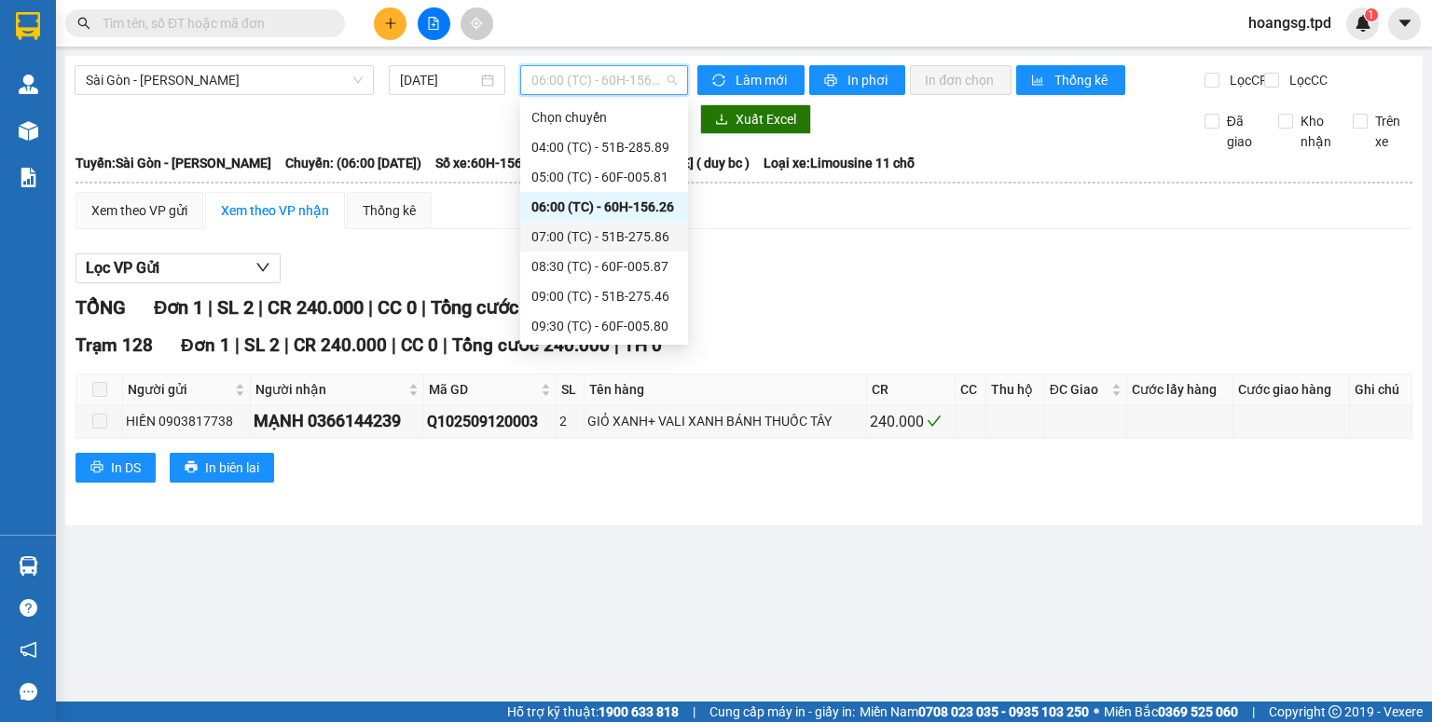
click at [613, 236] on div "07:00 (TC) - 51B-275.86" at bounding box center [603, 236] width 145 height 21
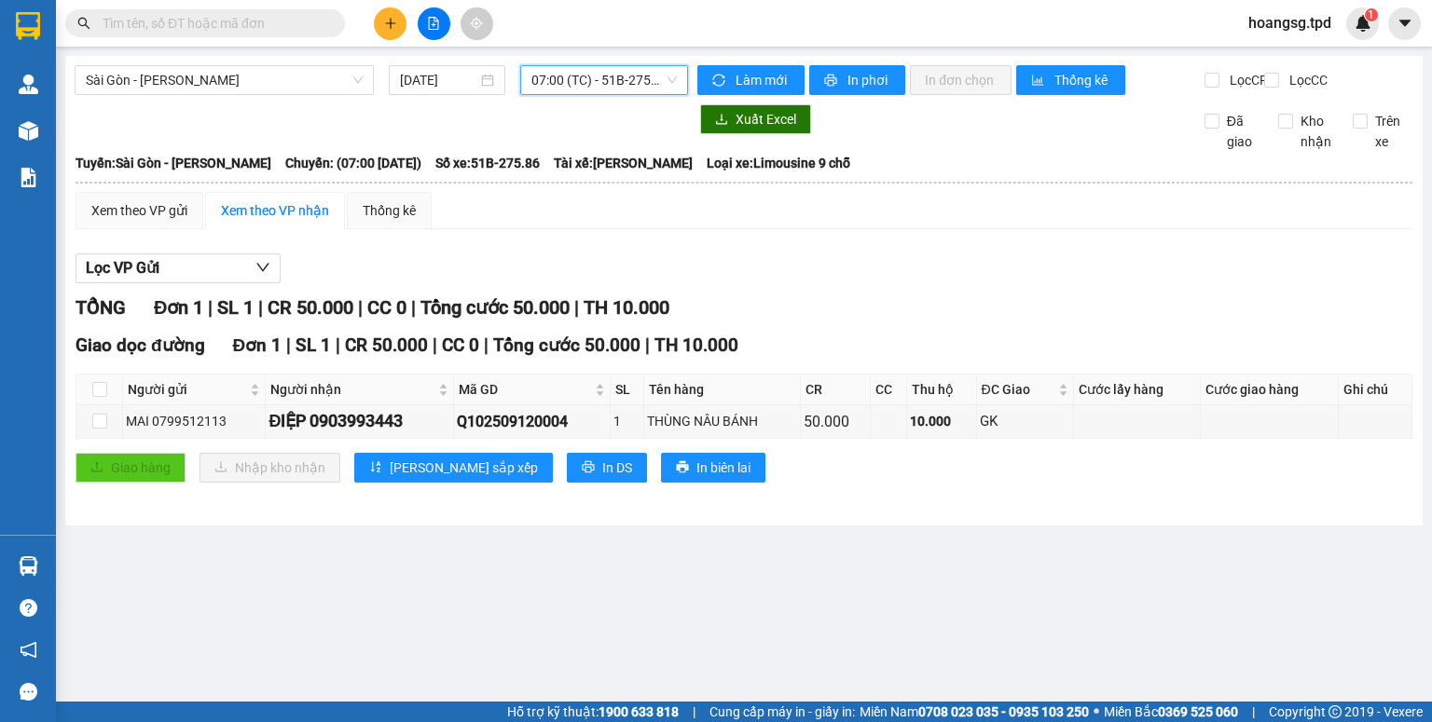
click at [637, 93] on span "07:00 (TC) - 51B-275.86" at bounding box center [604, 80] width 146 height 28
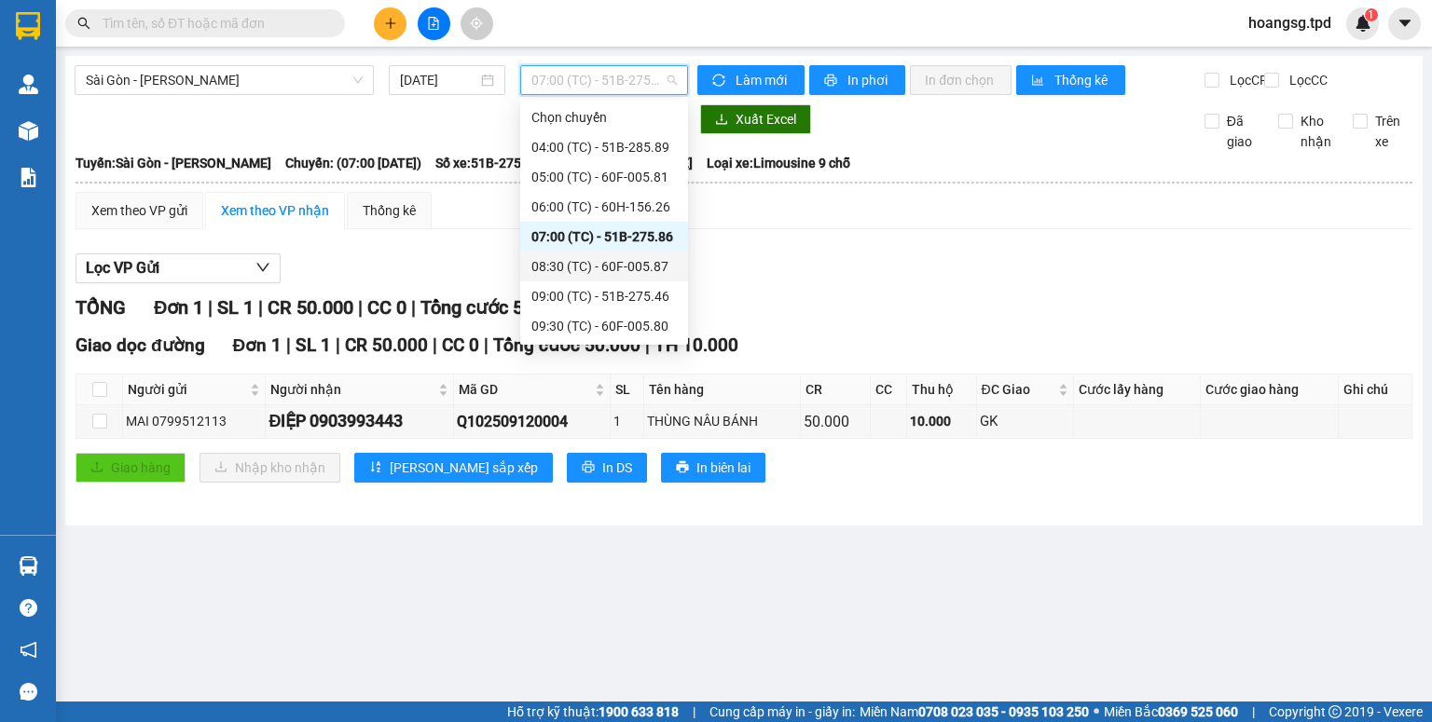
click at [589, 267] on div "08:30 (TC) - 60F-005.87" at bounding box center [603, 266] width 145 height 21
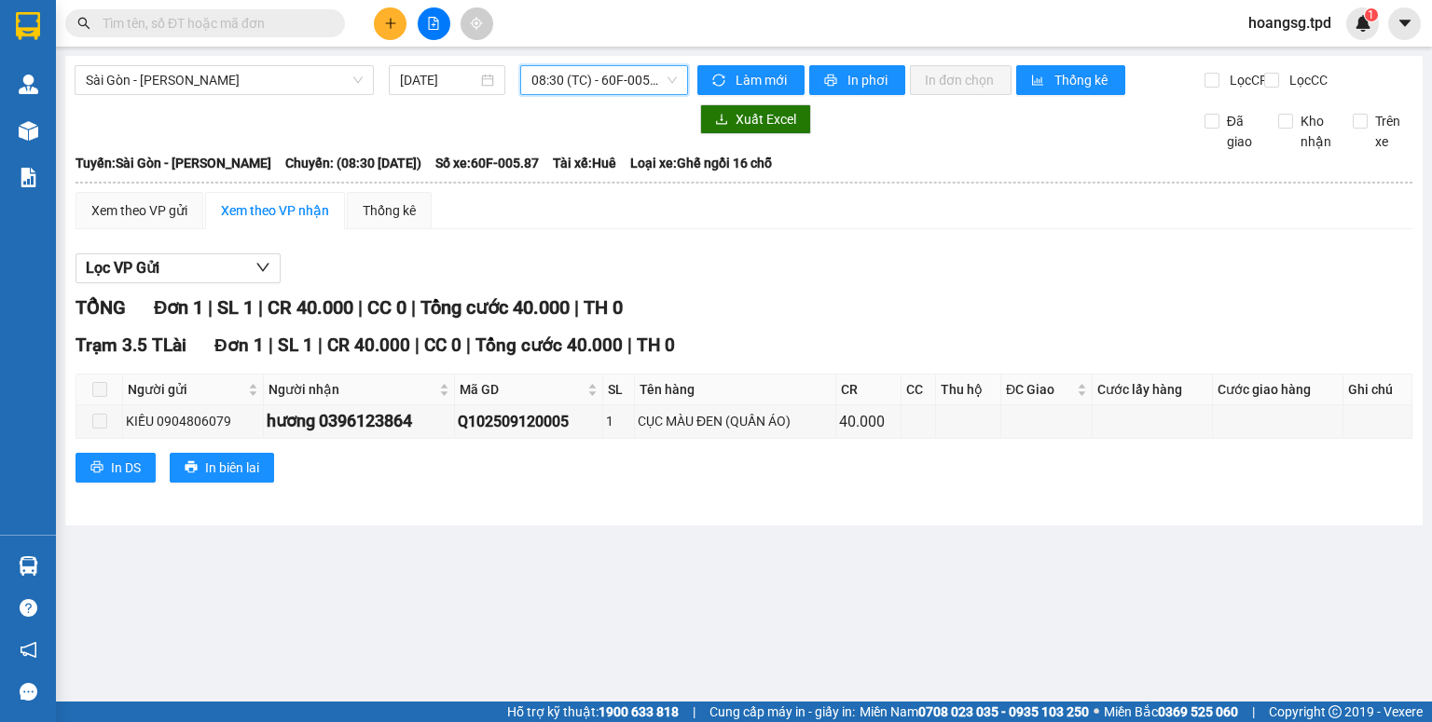
click at [600, 76] on span "08:30 (TC) - 60F-005.87" at bounding box center [604, 80] width 146 height 28
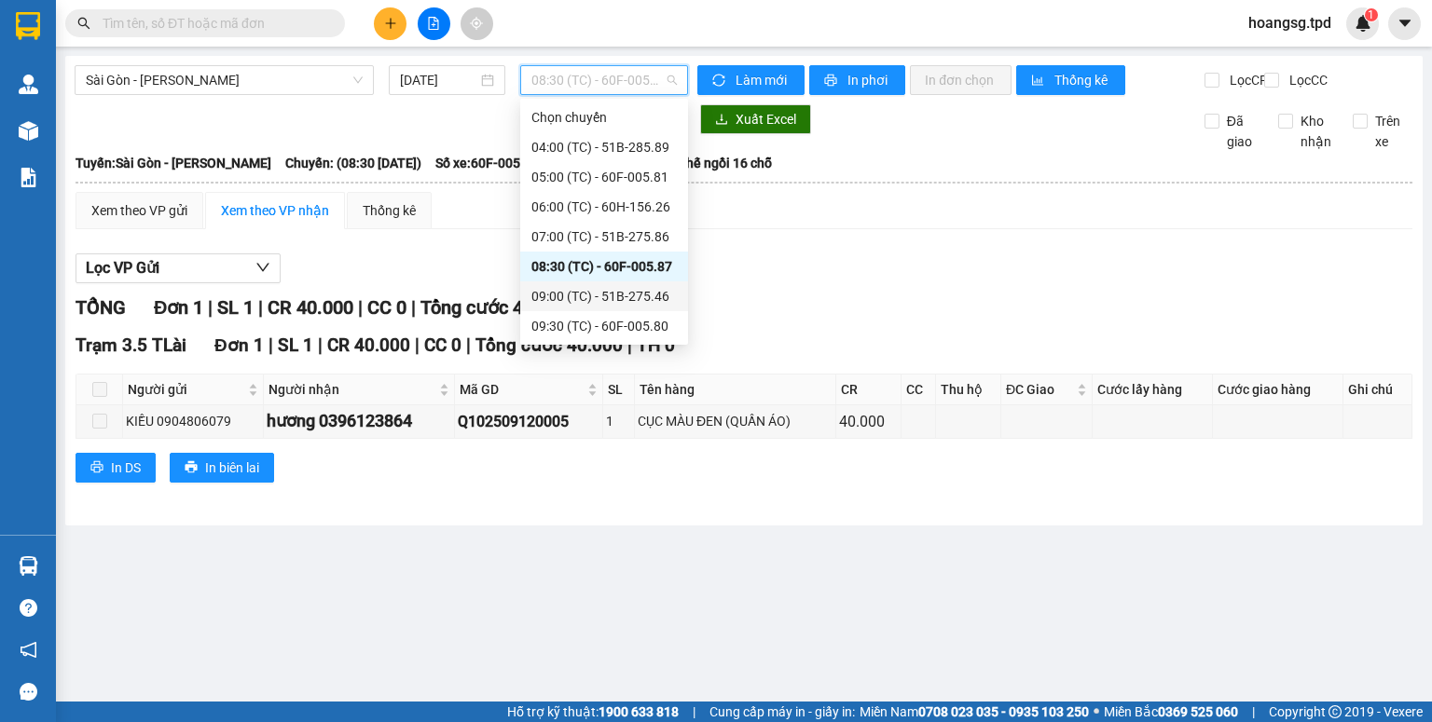
click at [604, 289] on div "09:00 (TC) - 51B-275.46" at bounding box center [603, 296] width 145 height 21
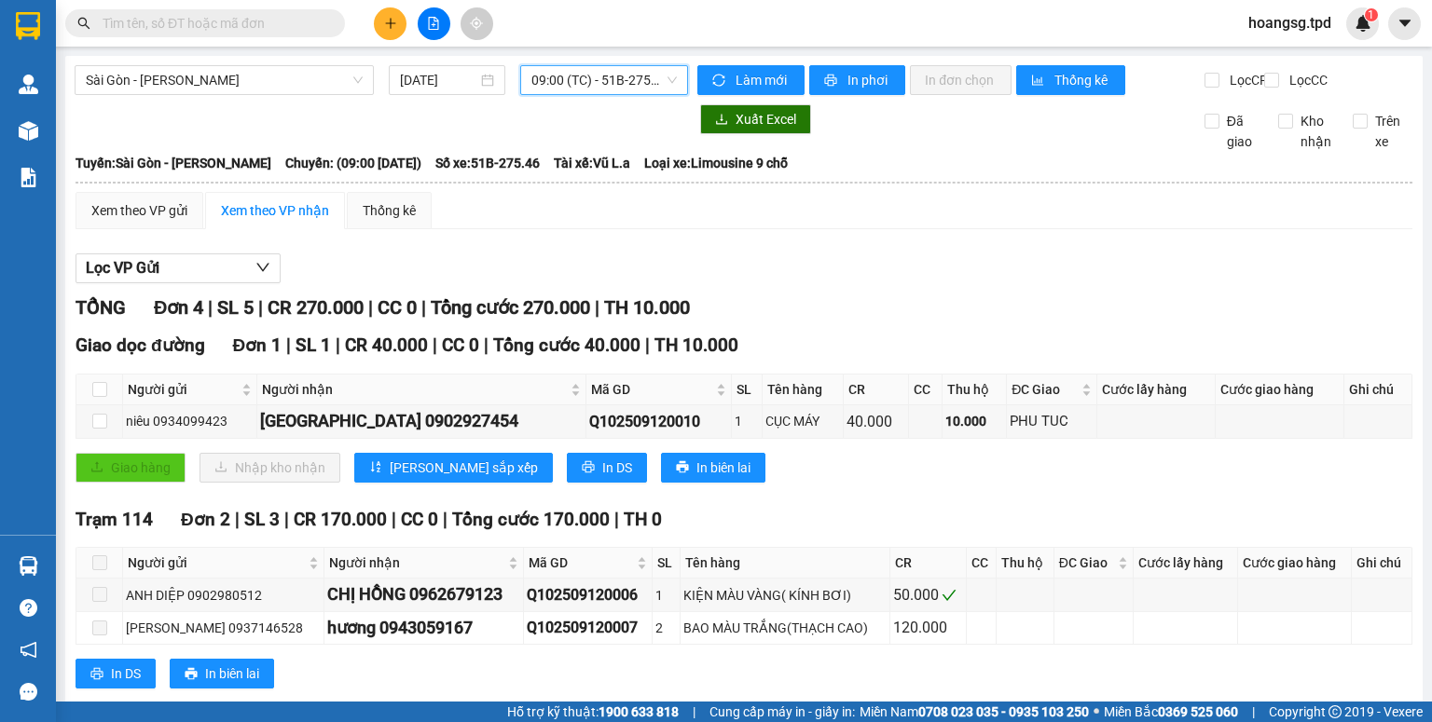
click at [615, 82] on span "09:00 (TC) - 51B-275.46" at bounding box center [604, 80] width 146 height 28
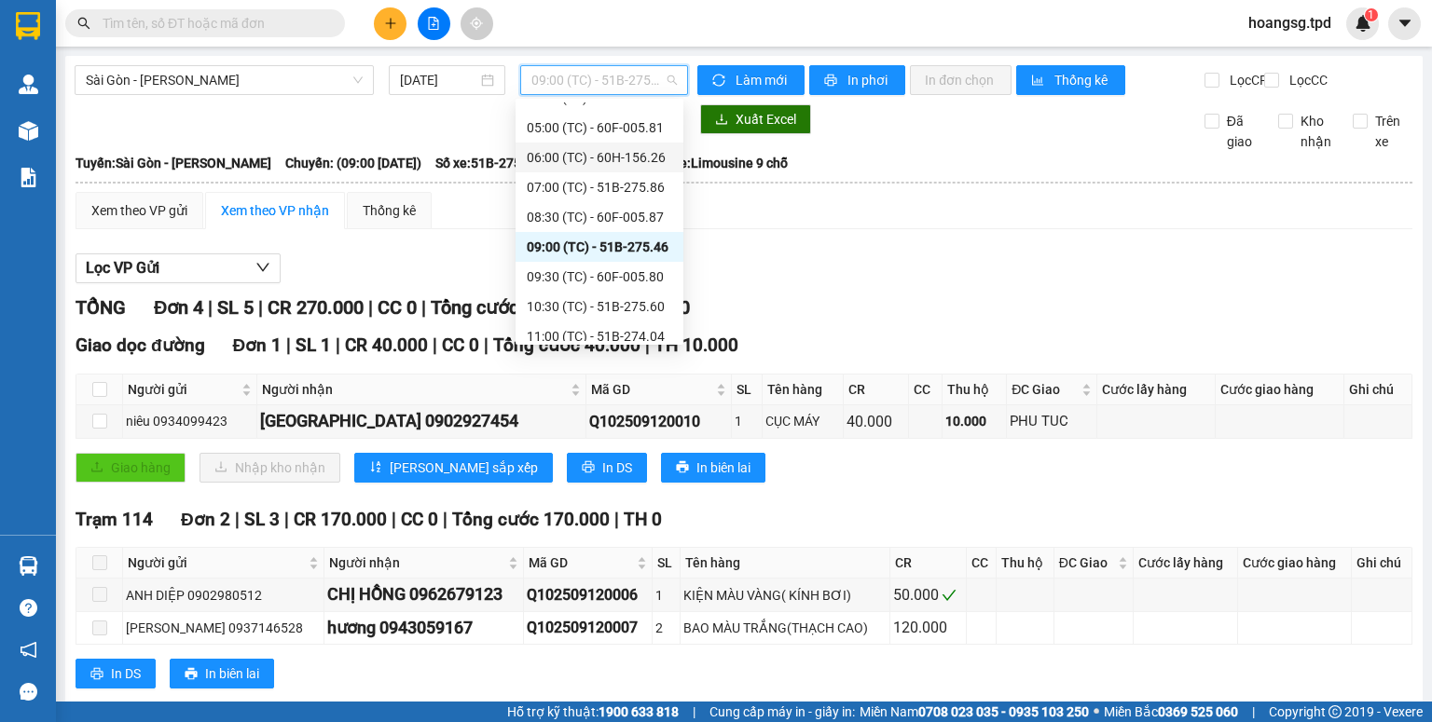
scroll to position [75, 0]
click at [589, 254] on div "09:30 (TC) - 60F-005.80" at bounding box center [599, 251] width 145 height 21
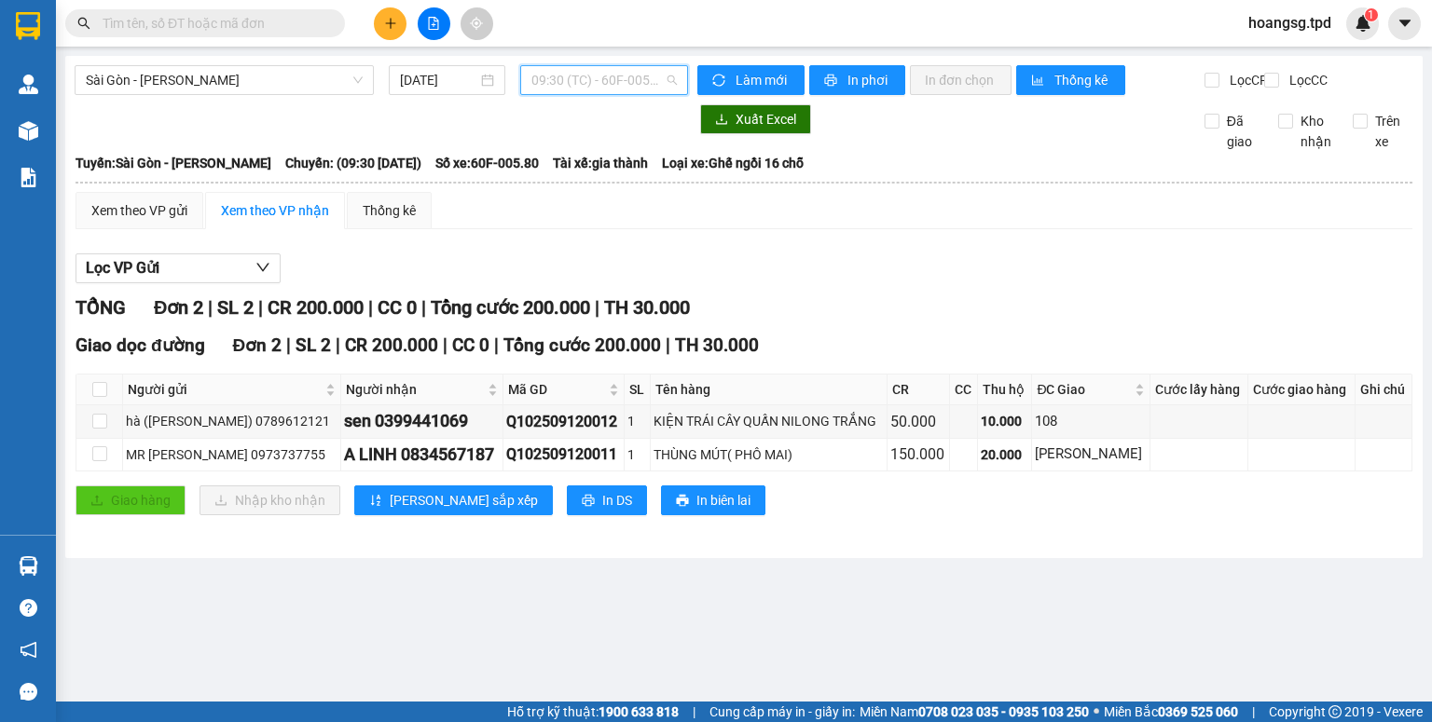
click at [658, 90] on span "09:30 (TC) - 60F-005.80" at bounding box center [604, 80] width 146 height 28
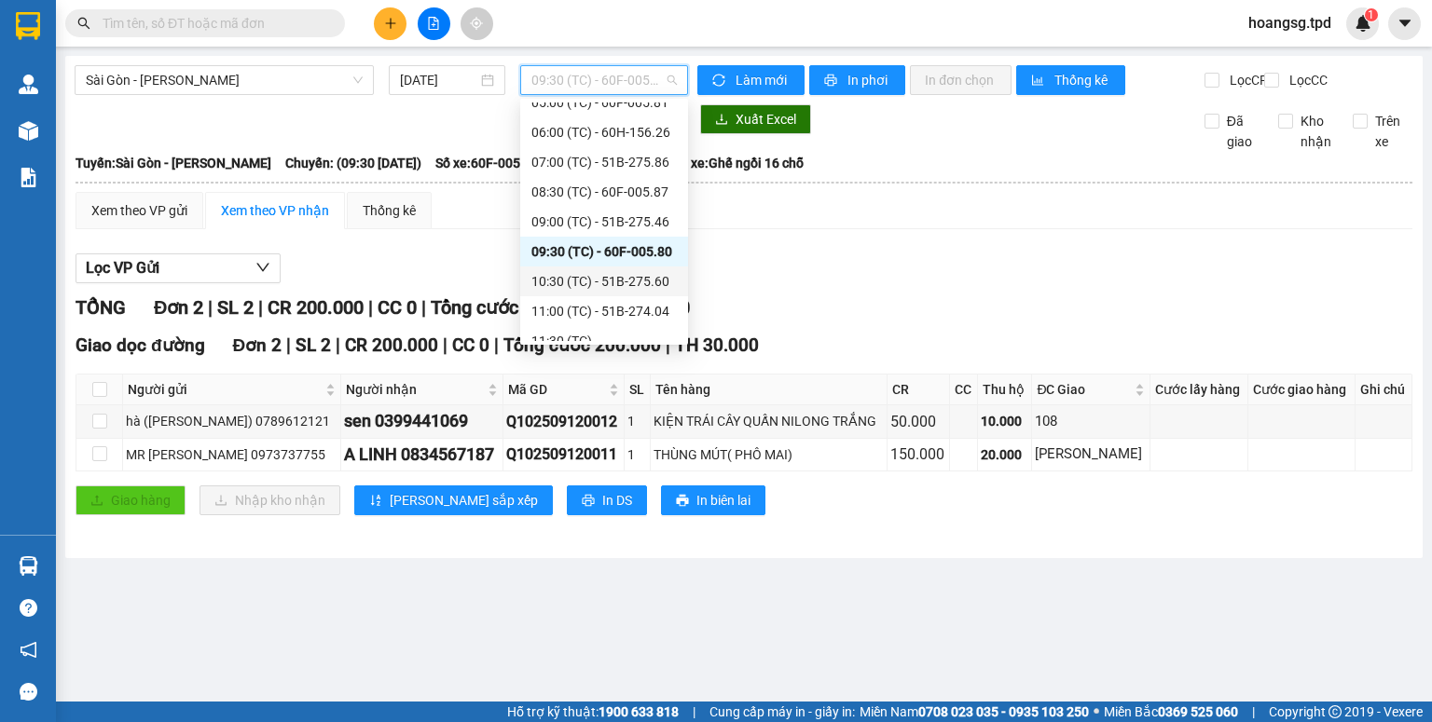
click at [637, 287] on div "10:30 (TC) - 51B-275.60" at bounding box center [603, 281] width 145 height 21
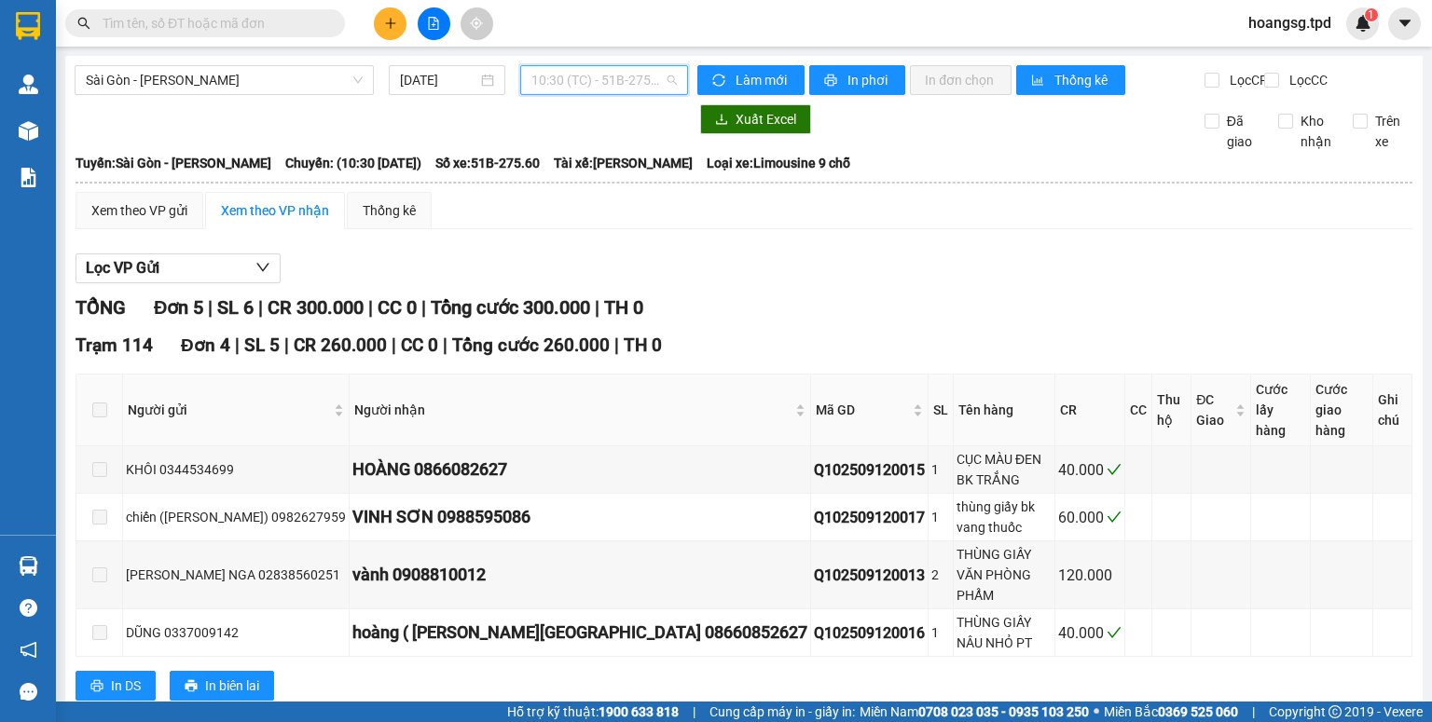
click at [634, 73] on span "10:30 (TC) - 51B-275.60" at bounding box center [604, 80] width 146 height 28
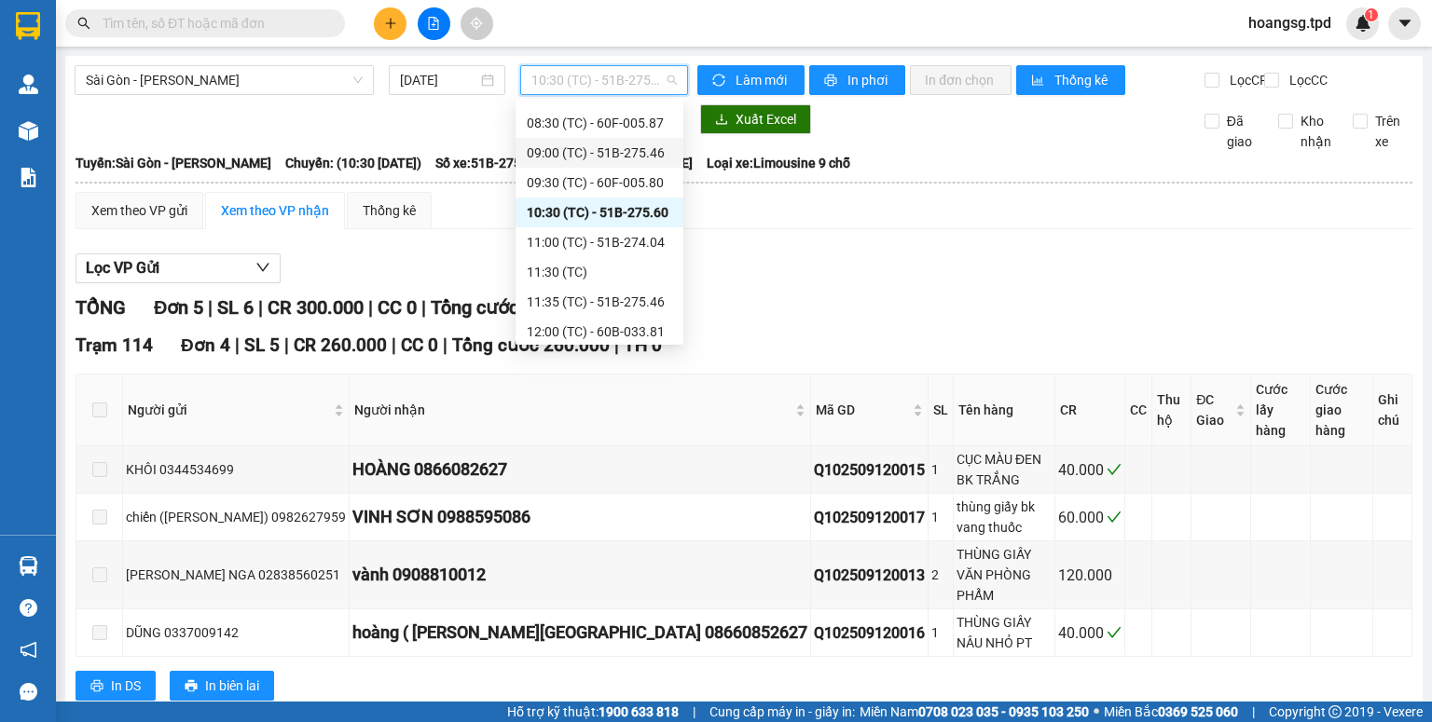
scroll to position [224, 0]
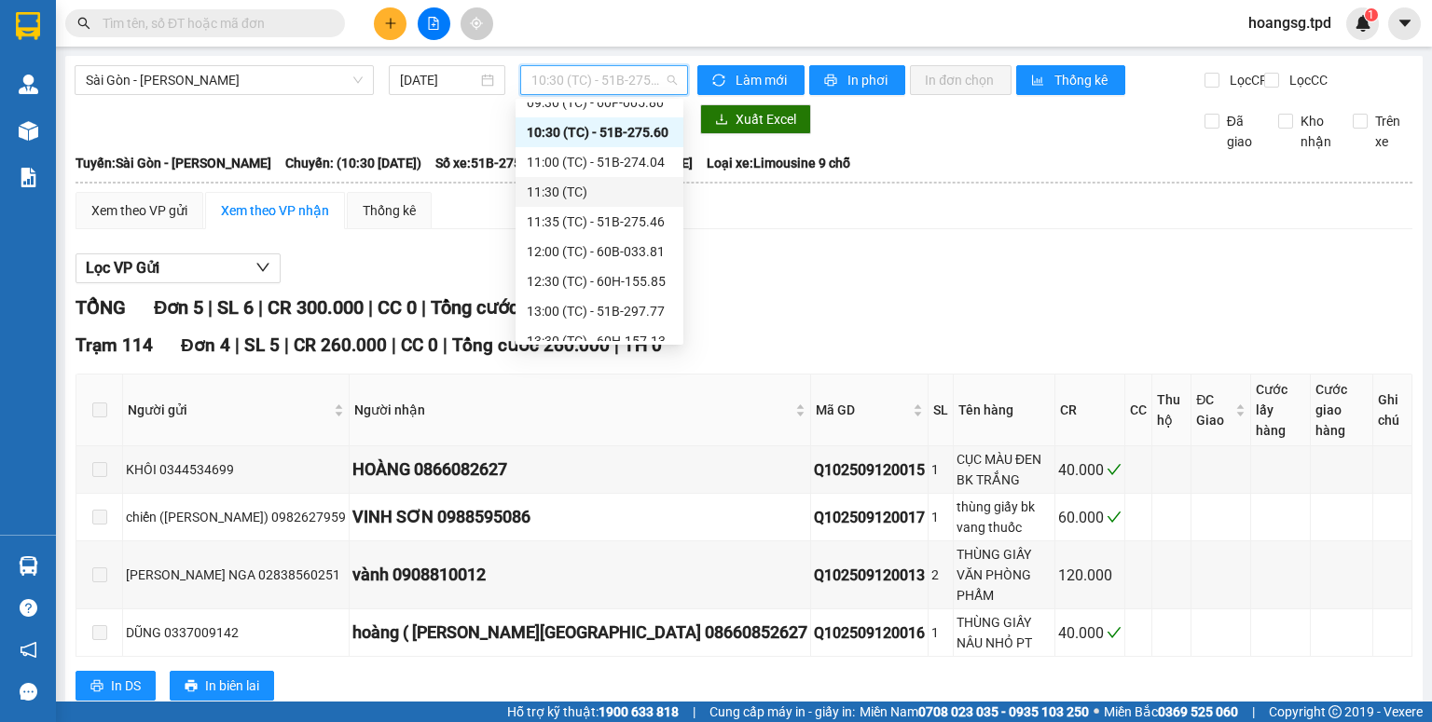
click at [633, 158] on div "11:00 (TC) - 51B-274.04" at bounding box center [599, 162] width 145 height 21
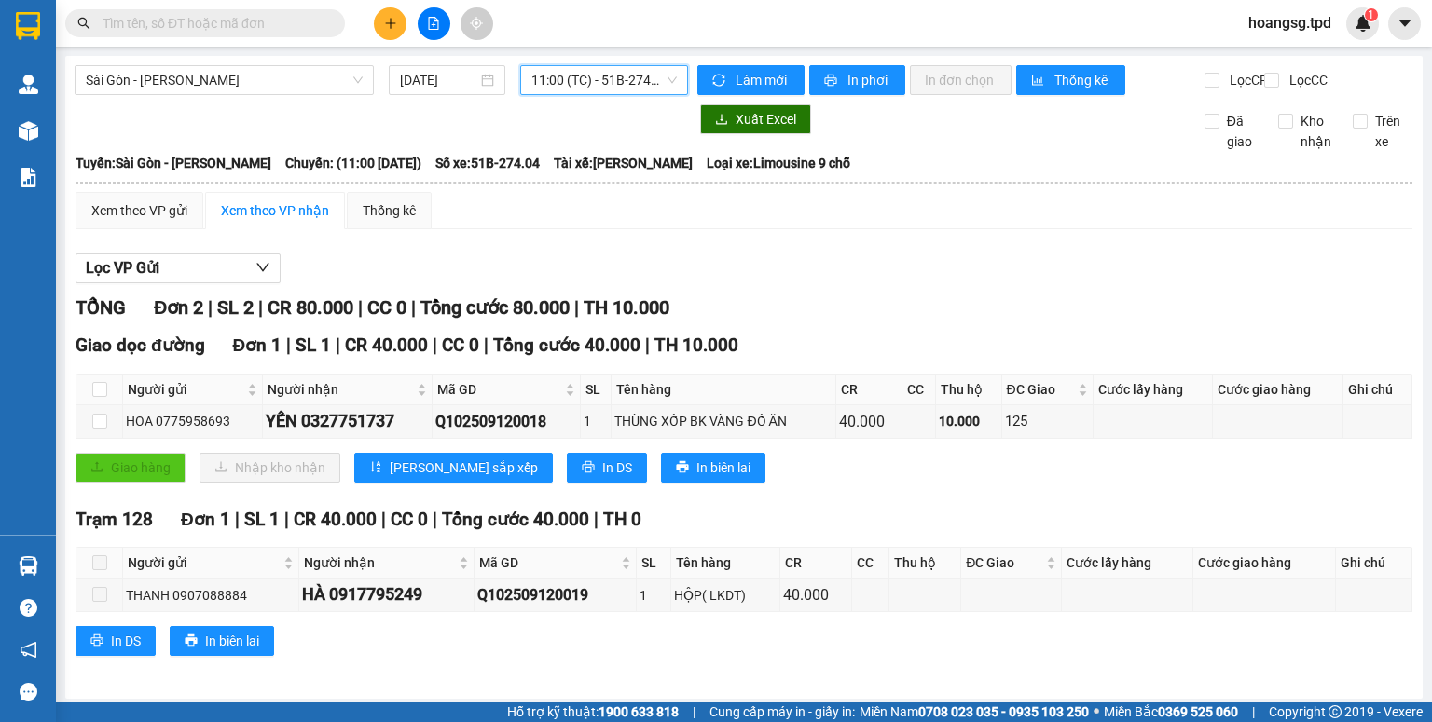
click at [649, 89] on span "11:00 (TC) - 51B-274.04" at bounding box center [604, 80] width 146 height 28
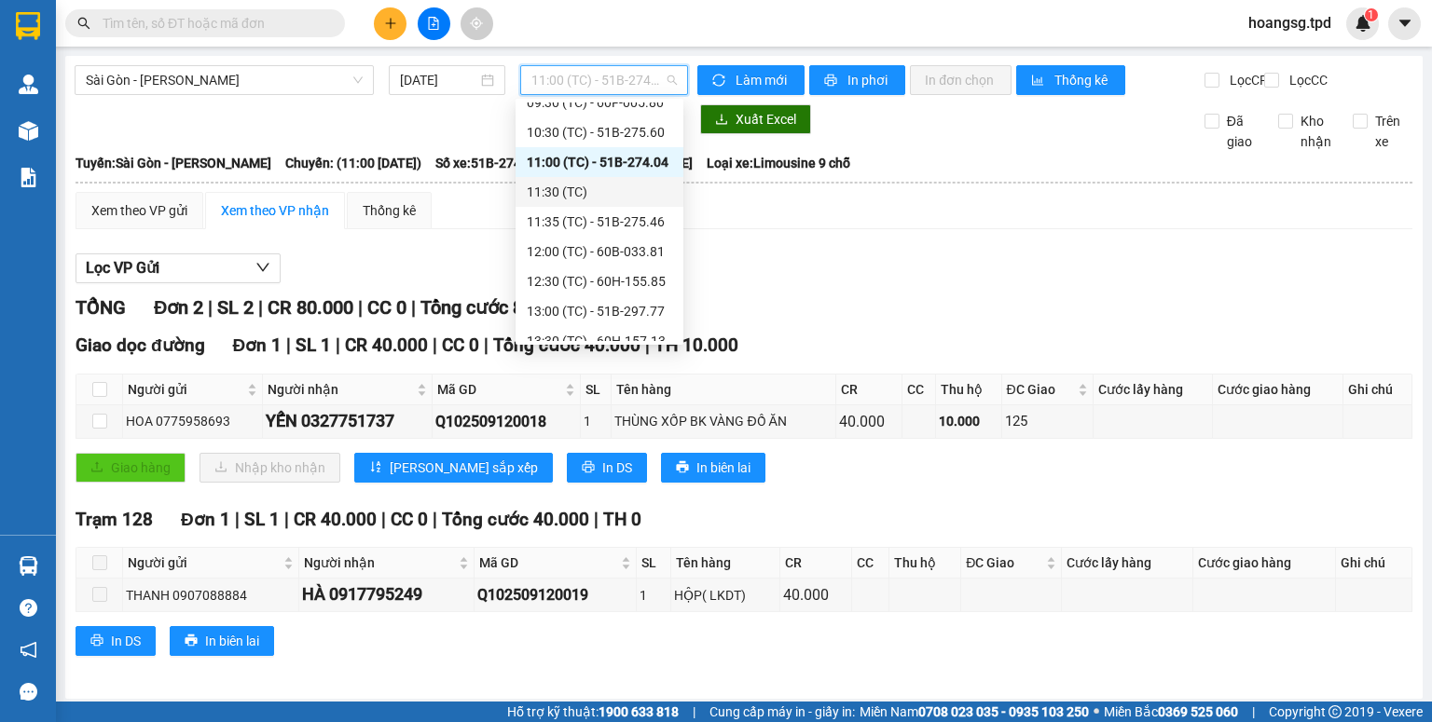
click at [618, 189] on div "11:30 (TC)" at bounding box center [599, 192] width 145 height 21
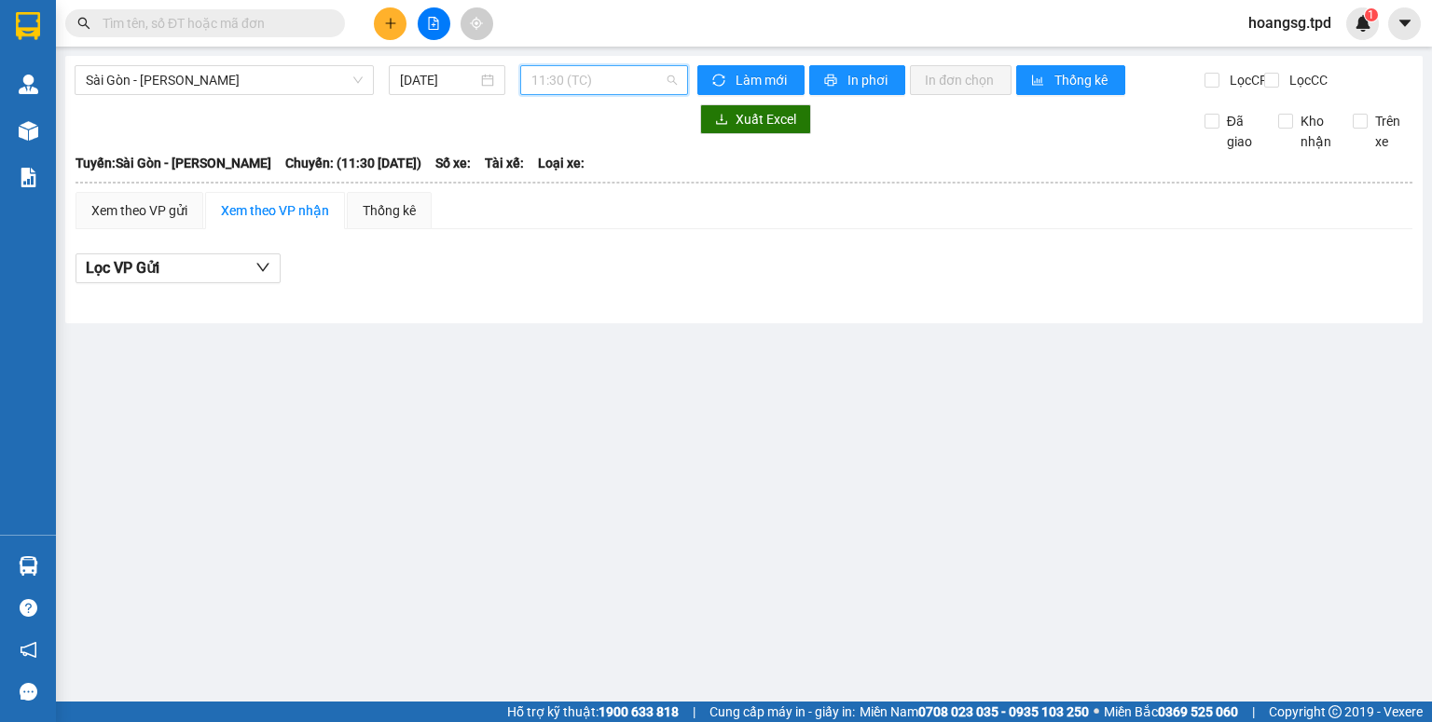
click at [637, 86] on span "11:30 (TC)" at bounding box center [604, 80] width 146 height 28
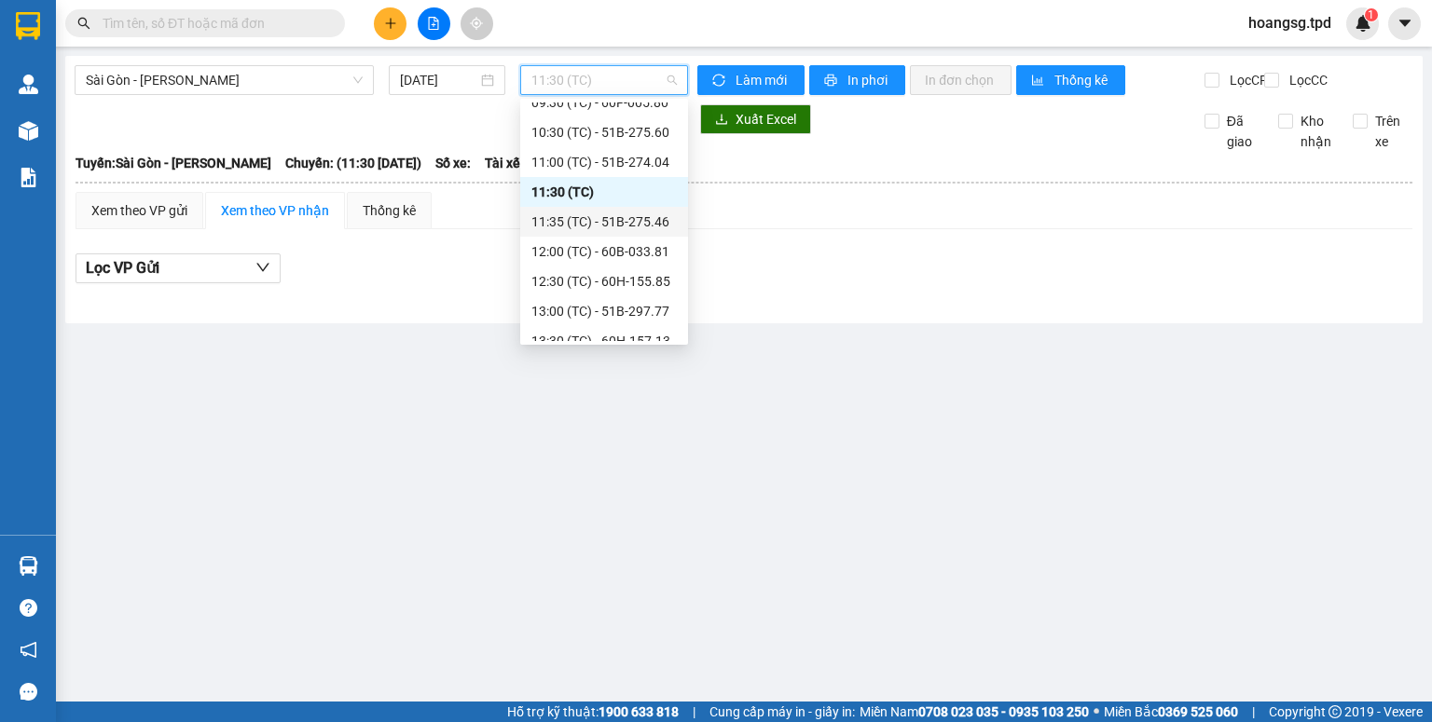
click at [620, 212] on div "11:35 (TC) - 51B-275.46" at bounding box center [603, 222] width 145 height 21
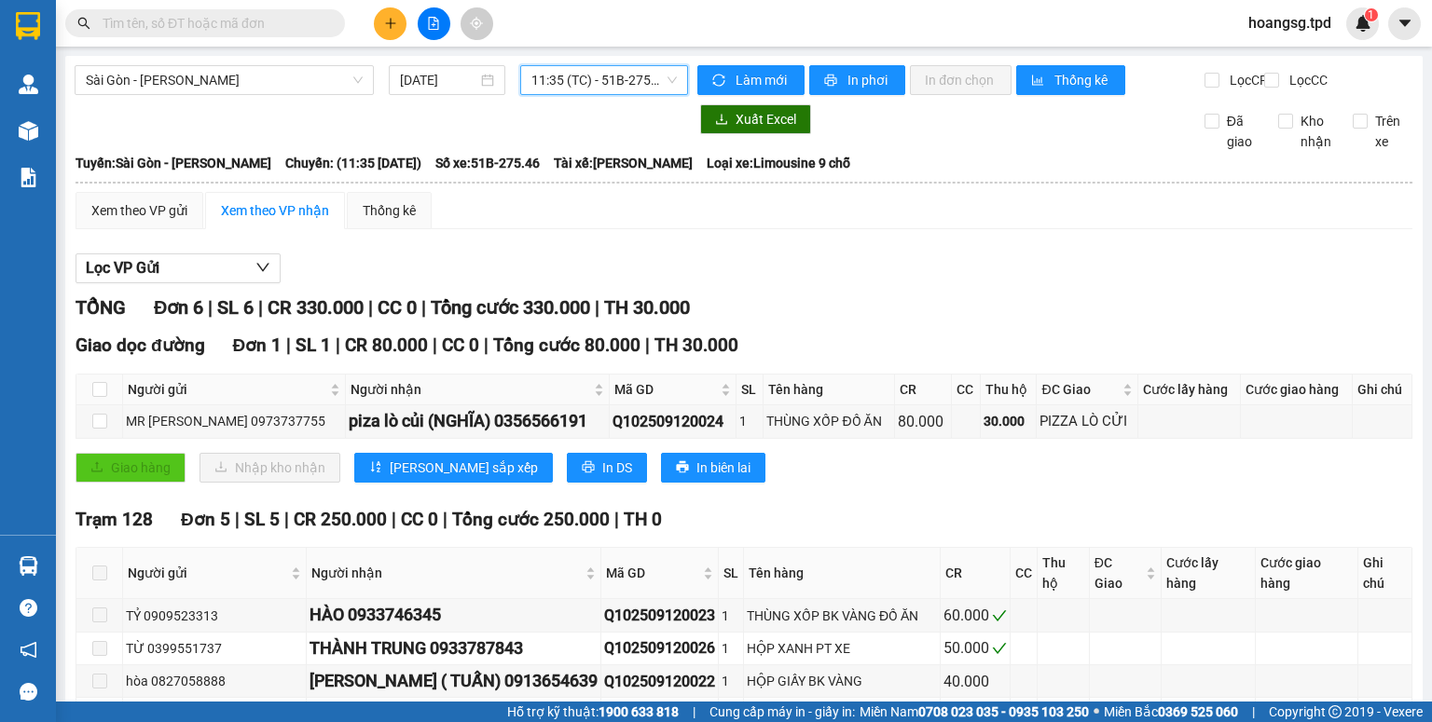
click at [654, 78] on span "11:35 (TC) - 51B-275.46" at bounding box center [604, 80] width 146 height 28
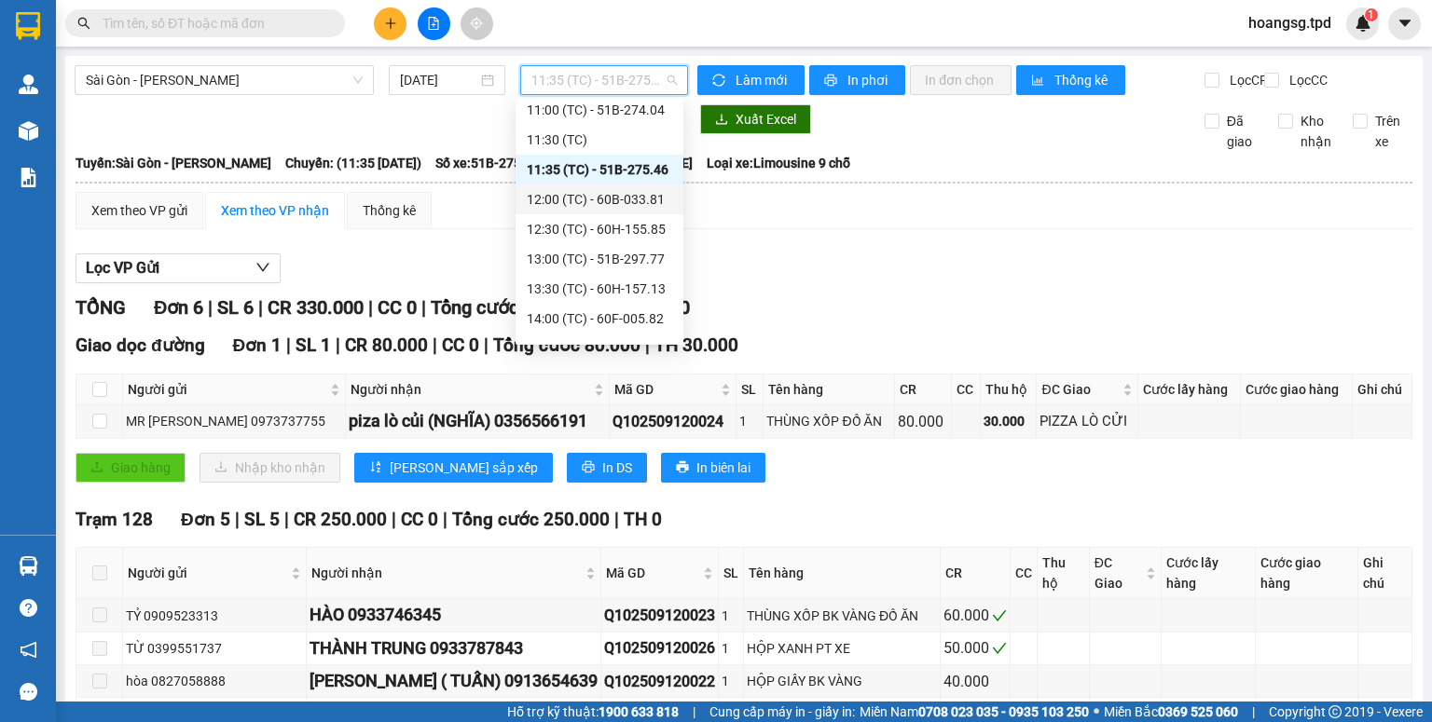
scroll to position [298, 0]
click at [611, 174] on div "12:00 (TC) - 60B-033.81" at bounding box center [599, 177] width 145 height 21
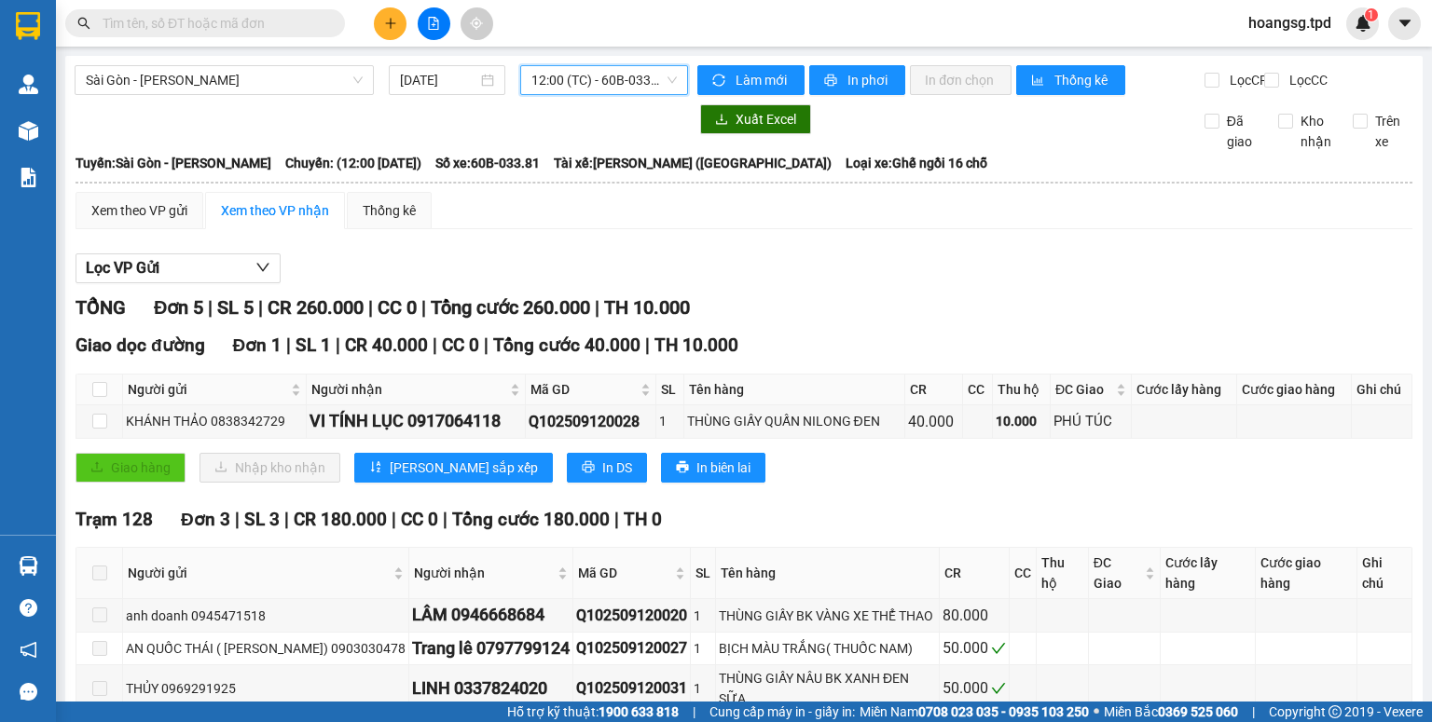
click at [622, 90] on span "12:00 (TC) - 60B-033.81" at bounding box center [604, 80] width 146 height 28
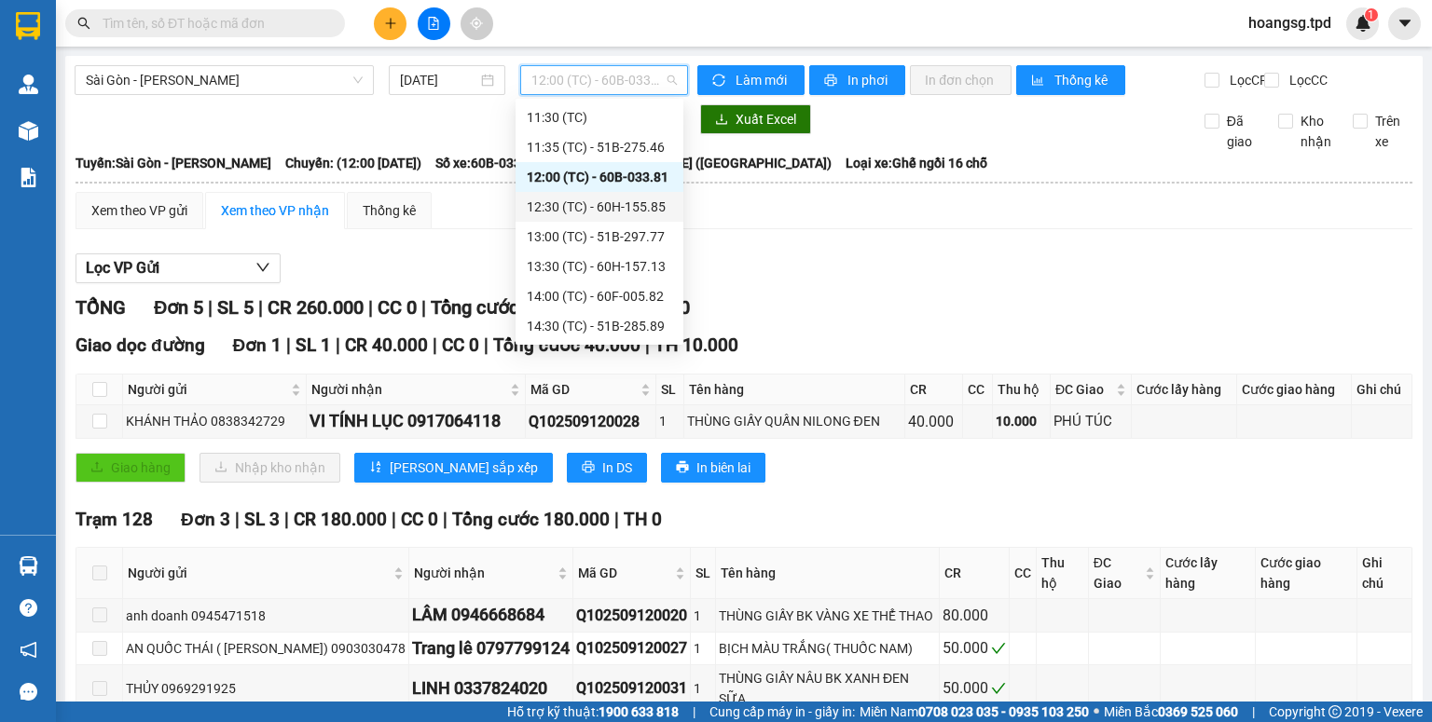
click at [608, 198] on div "12:30 (TC) - 60H-155.85" at bounding box center [599, 207] width 145 height 21
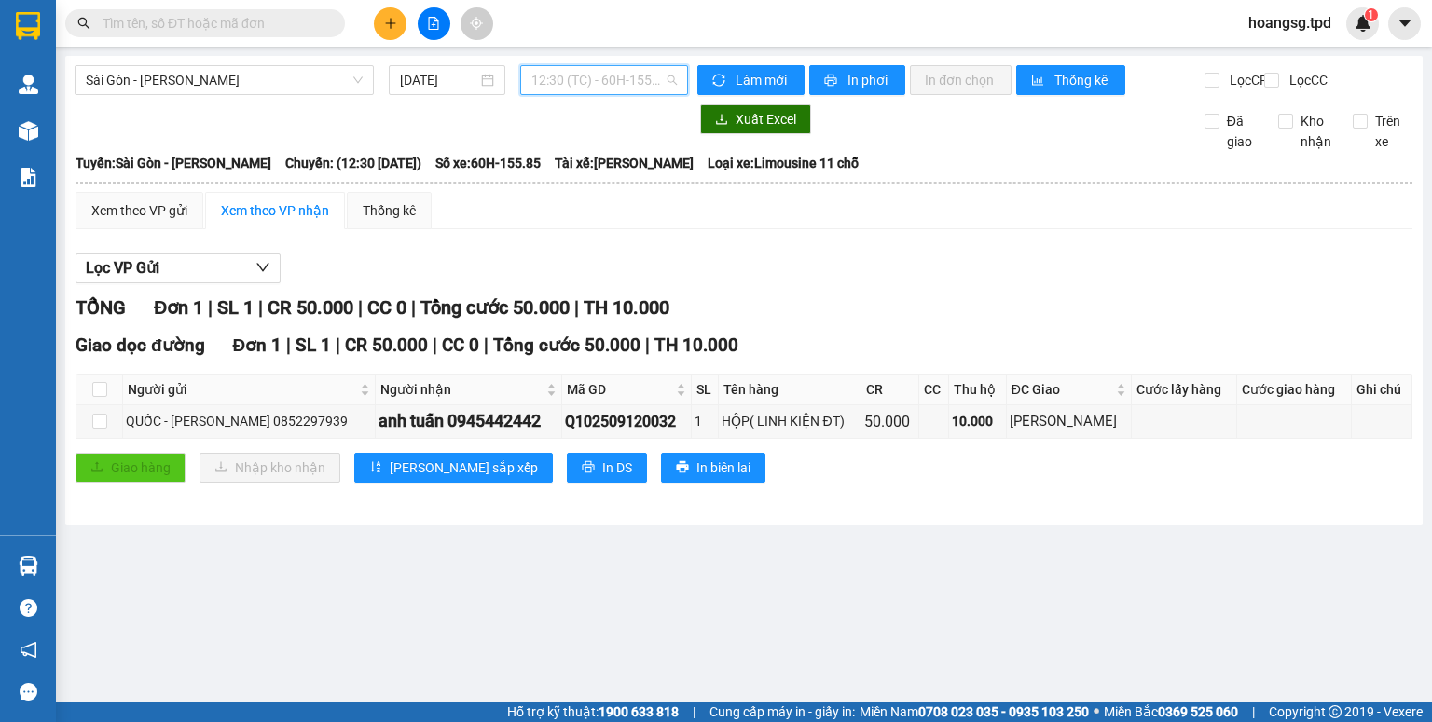
click at [635, 90] on span "12:30 (TC) - 60H-155.85" at bounding box center [604, 80] width 146 height 28
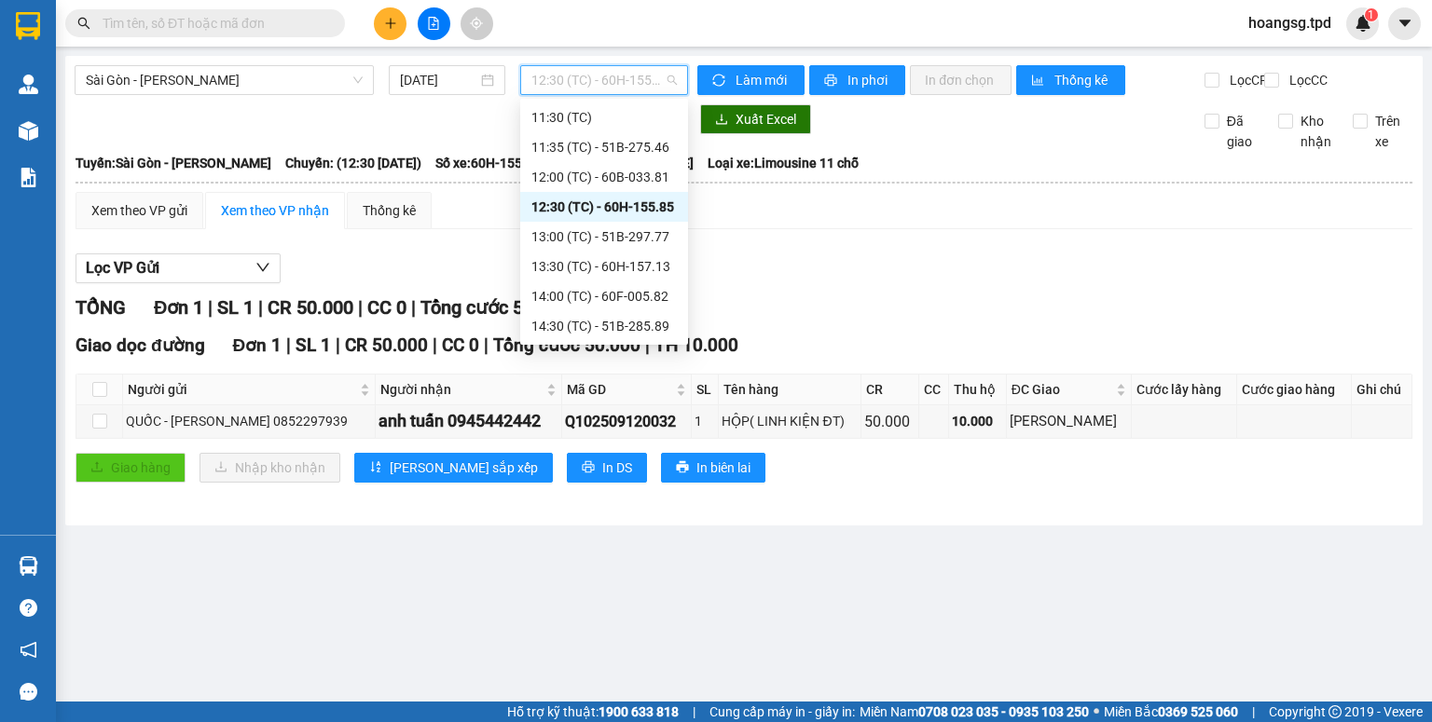
click at [626, 229] on div "13:00 (TC) - 51B-297.77" at bounding box center [603, 236] width 145 height 21
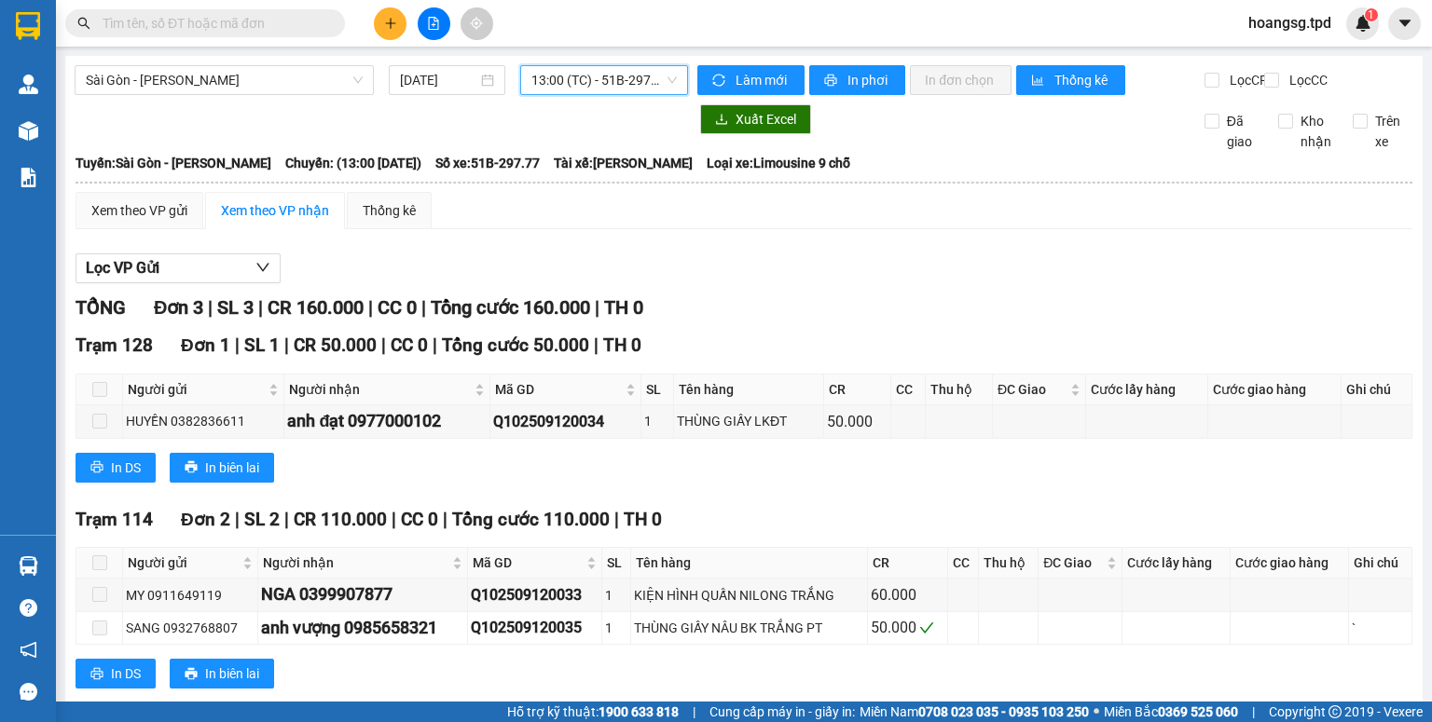
click at [605, 85] on span "13:00 (TC) - 51B-297.77" at bounding box center [604, 80] width 146 height 28
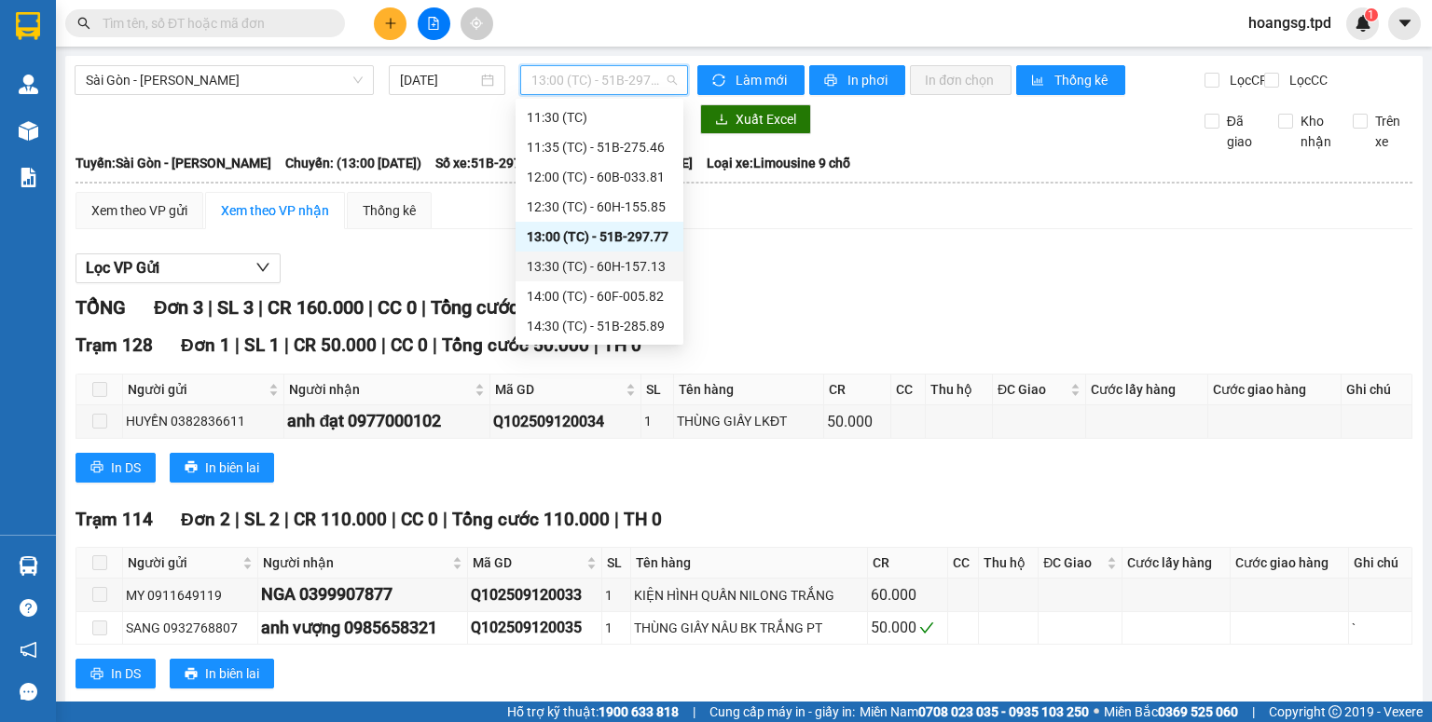
click at [611, 261] on div "13:30 (TC) - 60H-157.13" at bounding box center [599, 266] width 145 height 21
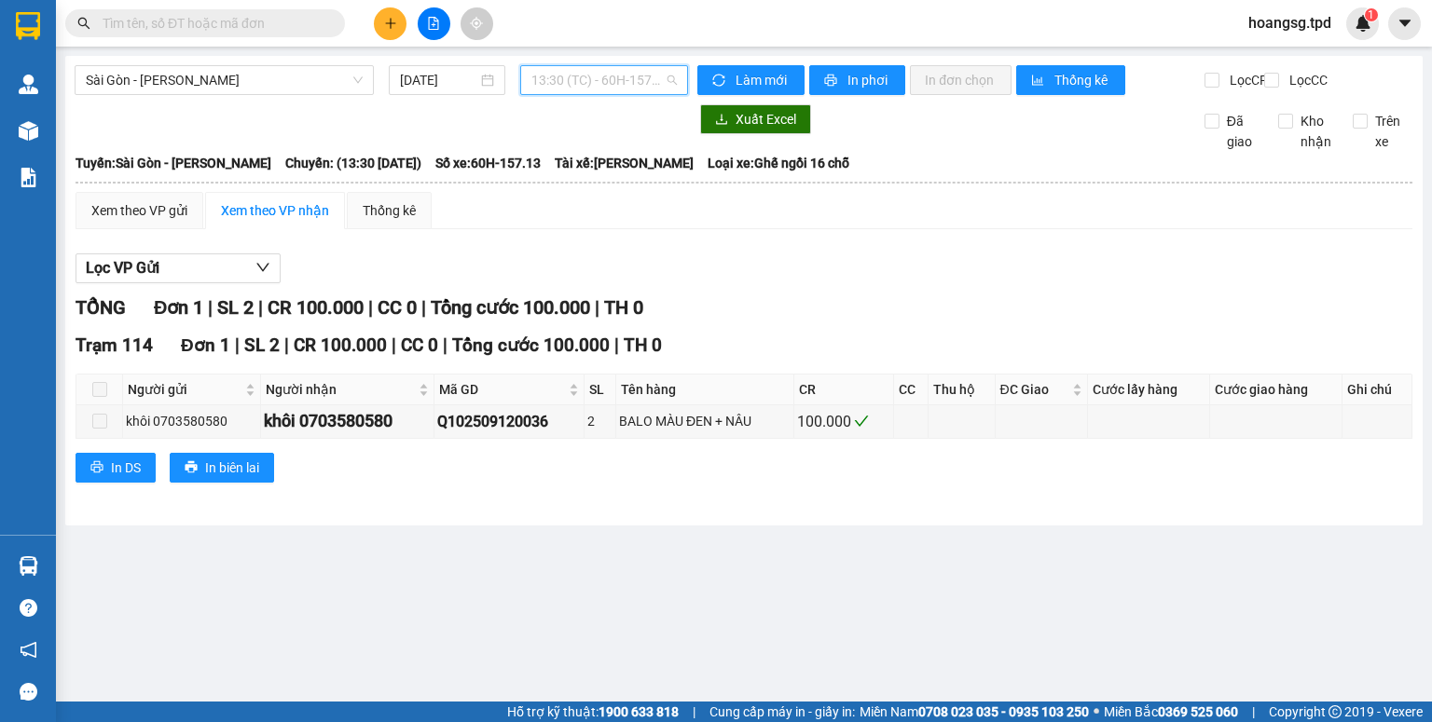
click at [624, 82] on span "13:30 (TC) - 60H-157.13" at bounding box center [604, 80] width 146 height 28
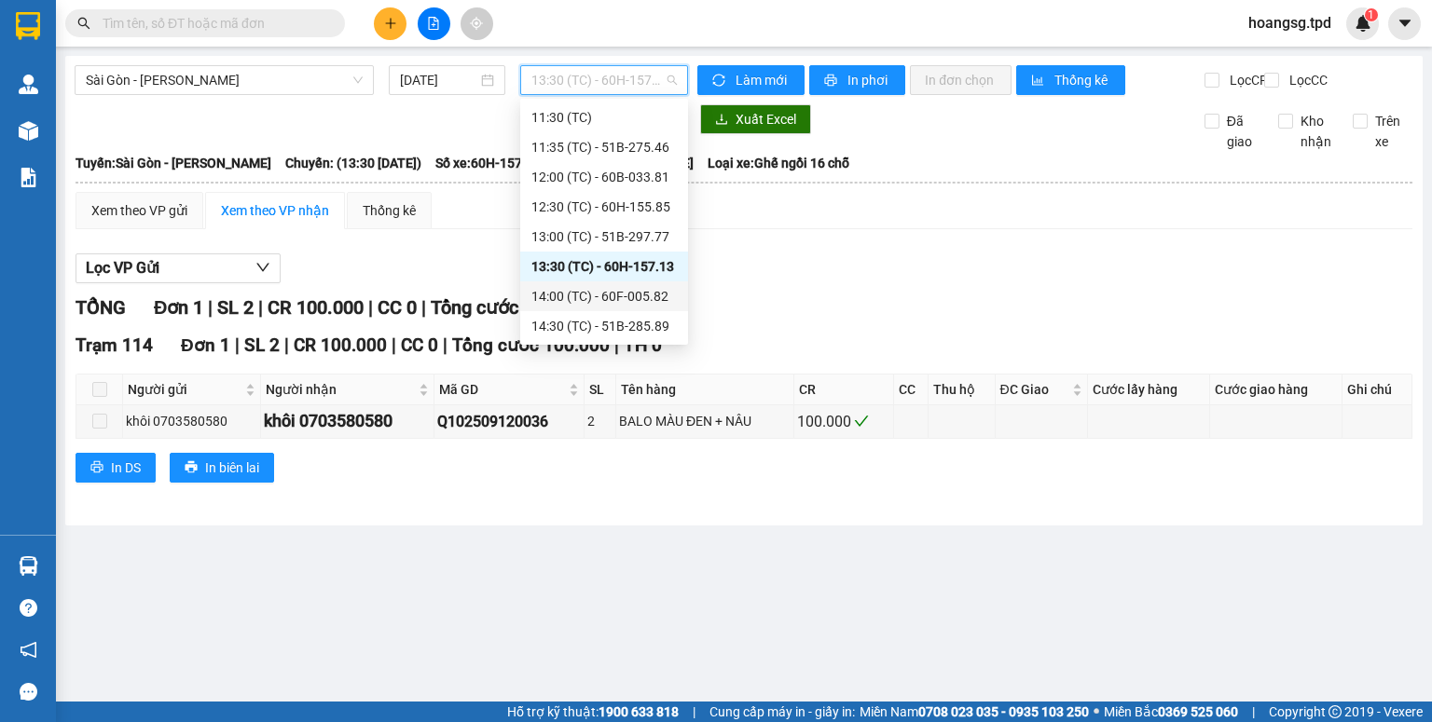
click at [637, 293] on div "14:00 (TC) - 60F-005.82" at bounding box center [603, 296] width 145 height 21
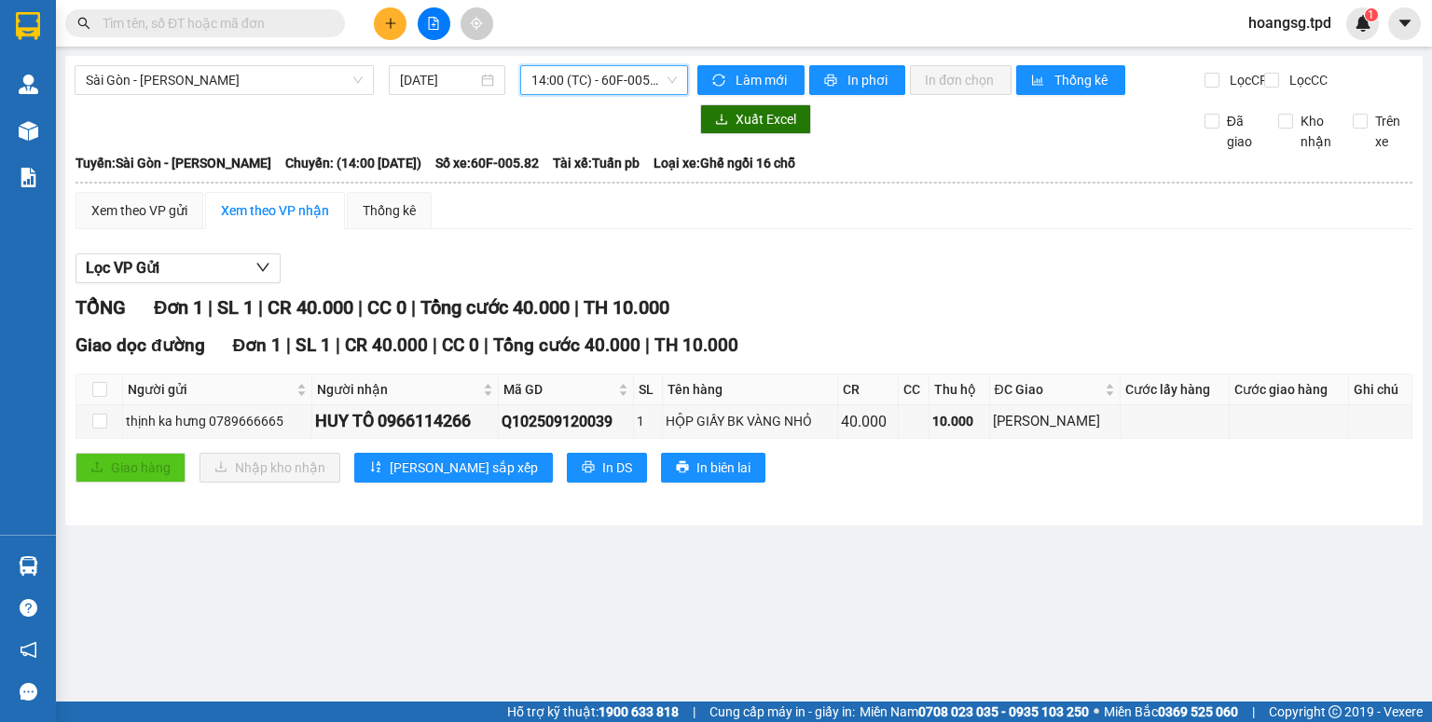
click at [634, 91] on span "14:00 (TC) - 60F-005.82" at bounding box center [604, 80] width 146 height 28
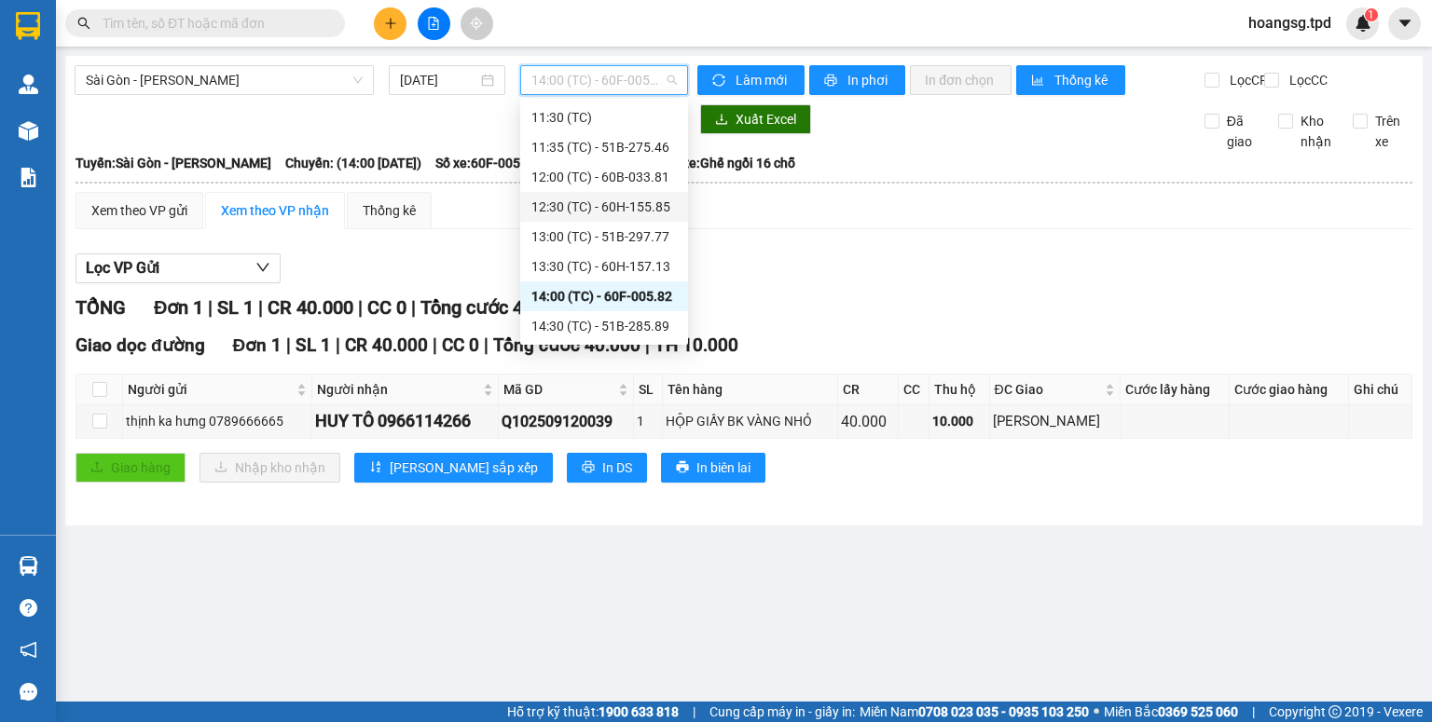
scroll to position [447, 0]
click at [619, 171] on div "14:30 (TC) - 51B-285.89" at bounding box center [603, 177] width 145 height 21
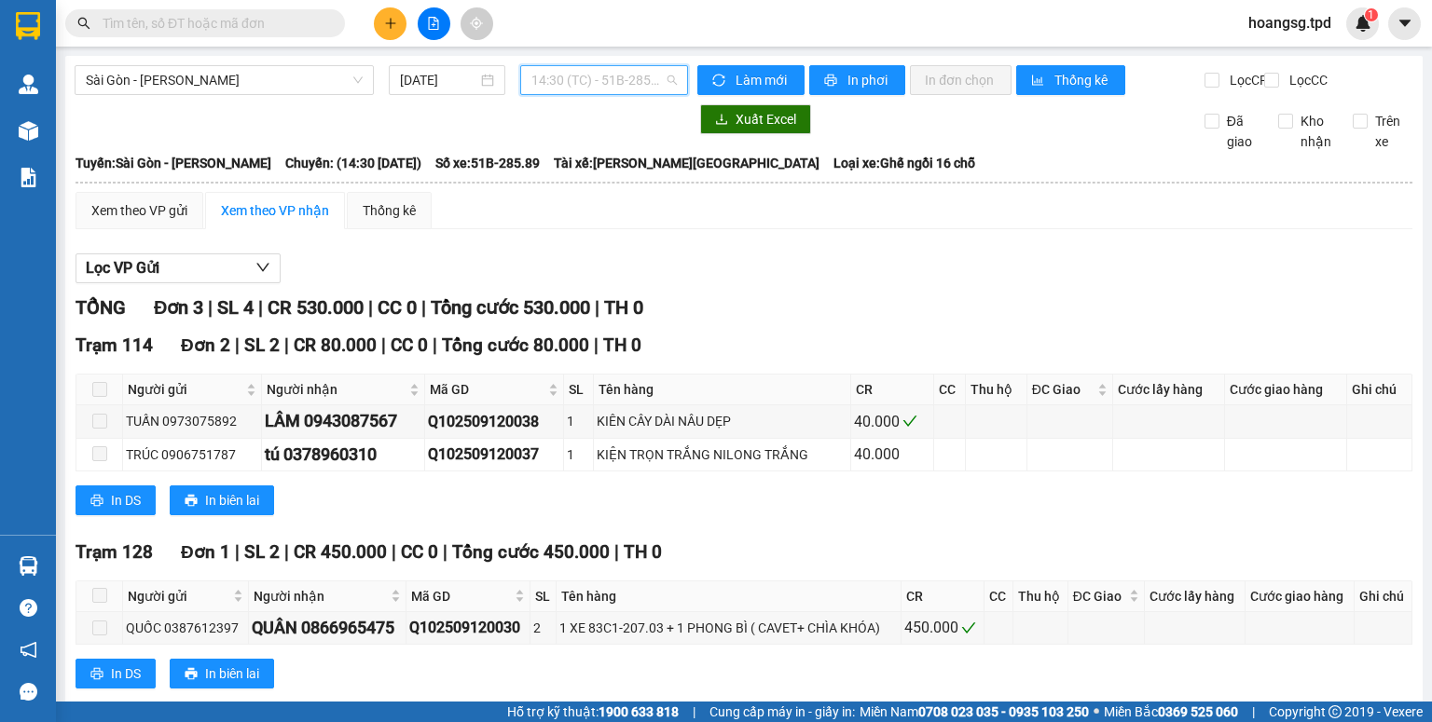
click at [640, 73] on span "14:30 (TC) - 51B-285.89" at bounding box center [604, 80] width 146 height 28
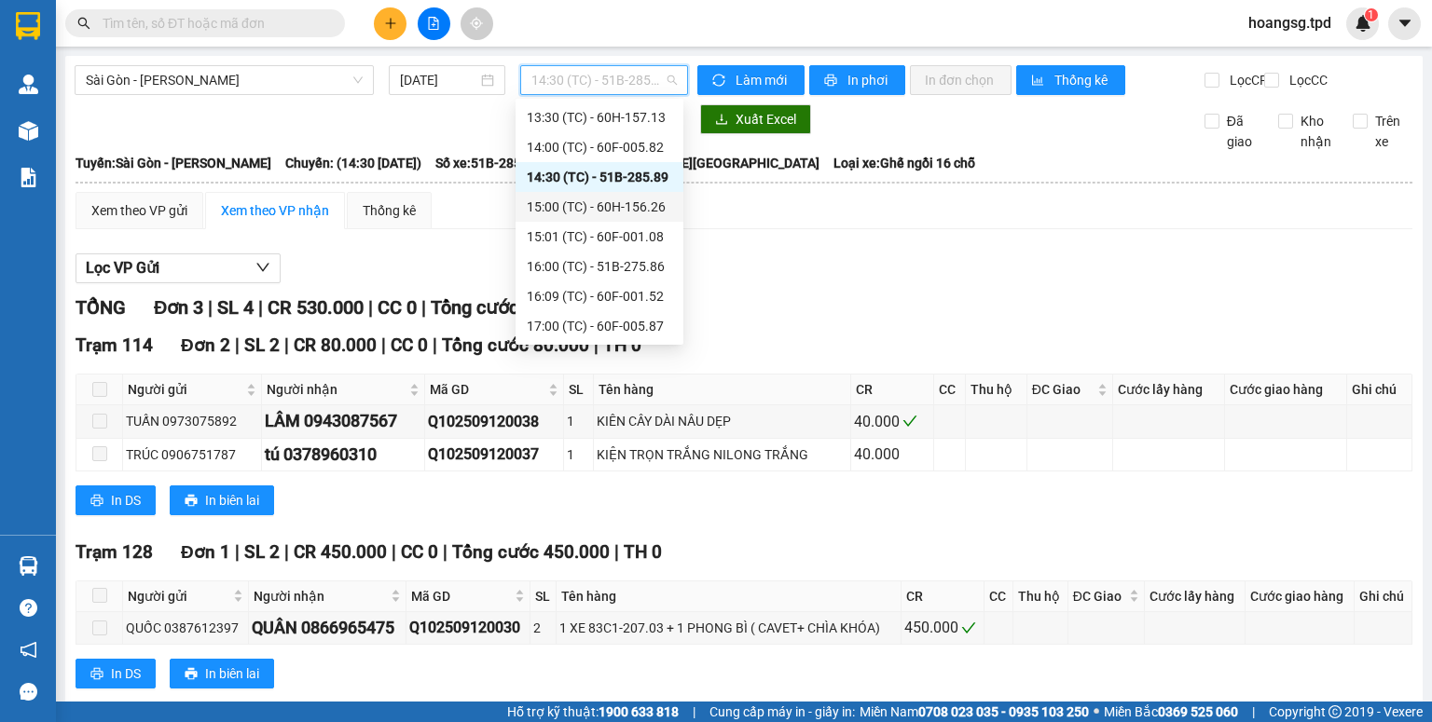
click at [630, 209] on div "15:00 (TC) - 60H-156.26" at bounding box center [599, 207] width 145 height 21
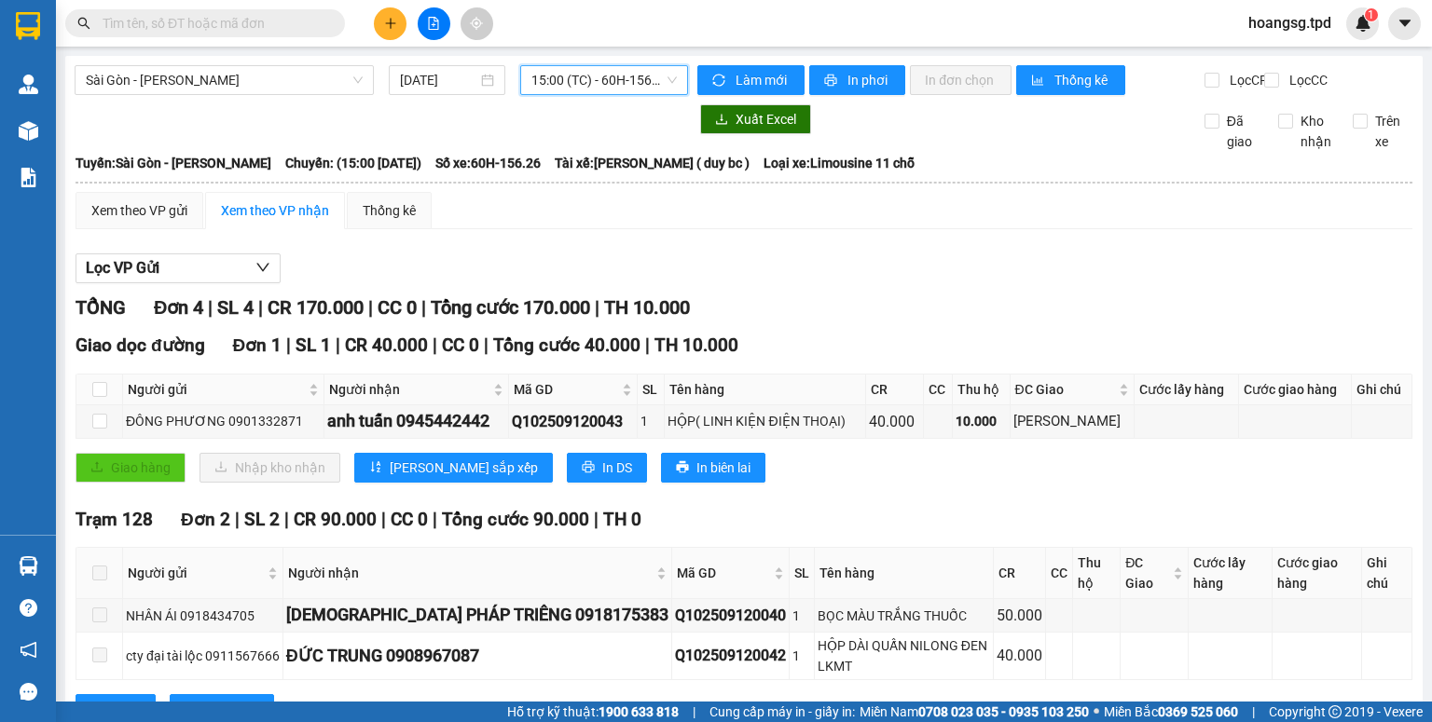
click at [634, 79] on span "15:00 (TC) - 60H-156.26" at bounding box center [604, 80] width 146 height 28
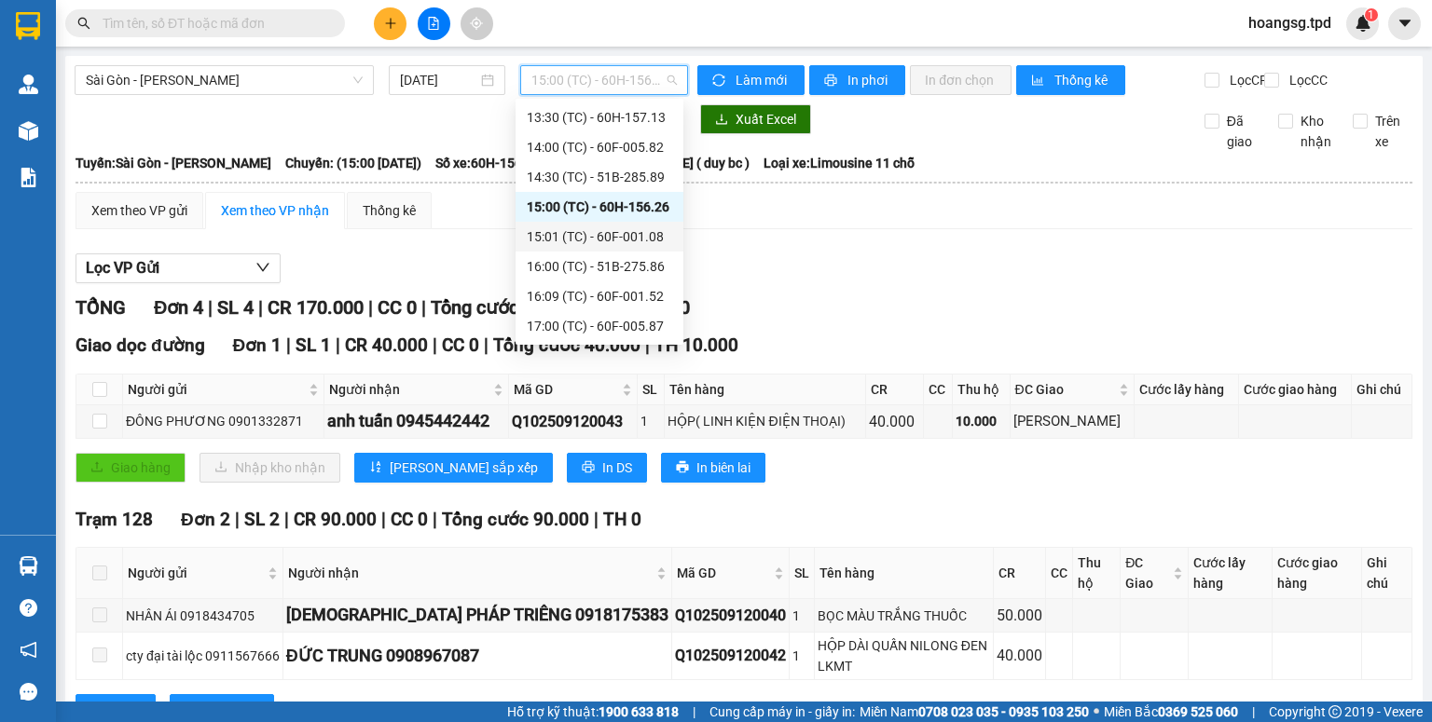
click at [637, 230] on div "15:01 (TC) - 60F-001.08" at bounding box center [599, 236] width 145 height 21
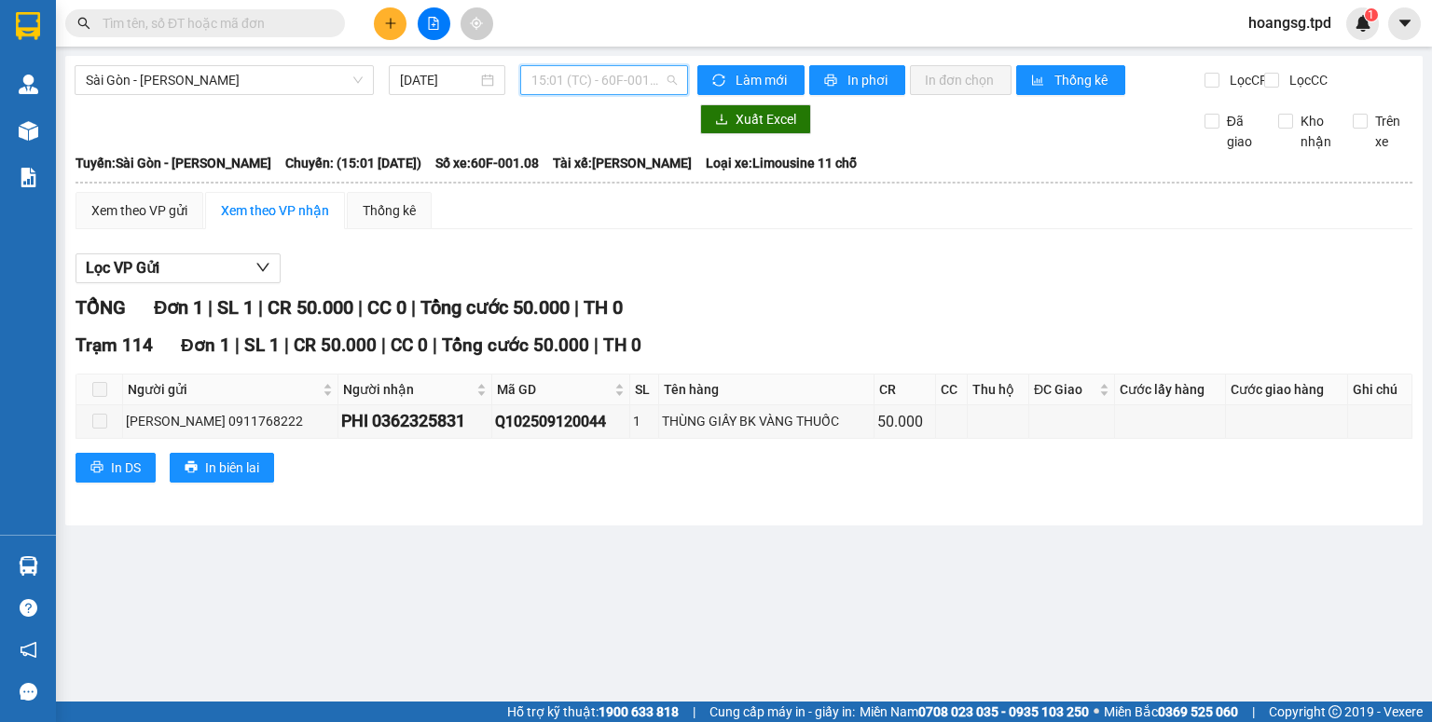
click at [659, 88] on span "15:01 (TC) - 60F-001.08" at bounding box center [604, 80] width 146 height 28
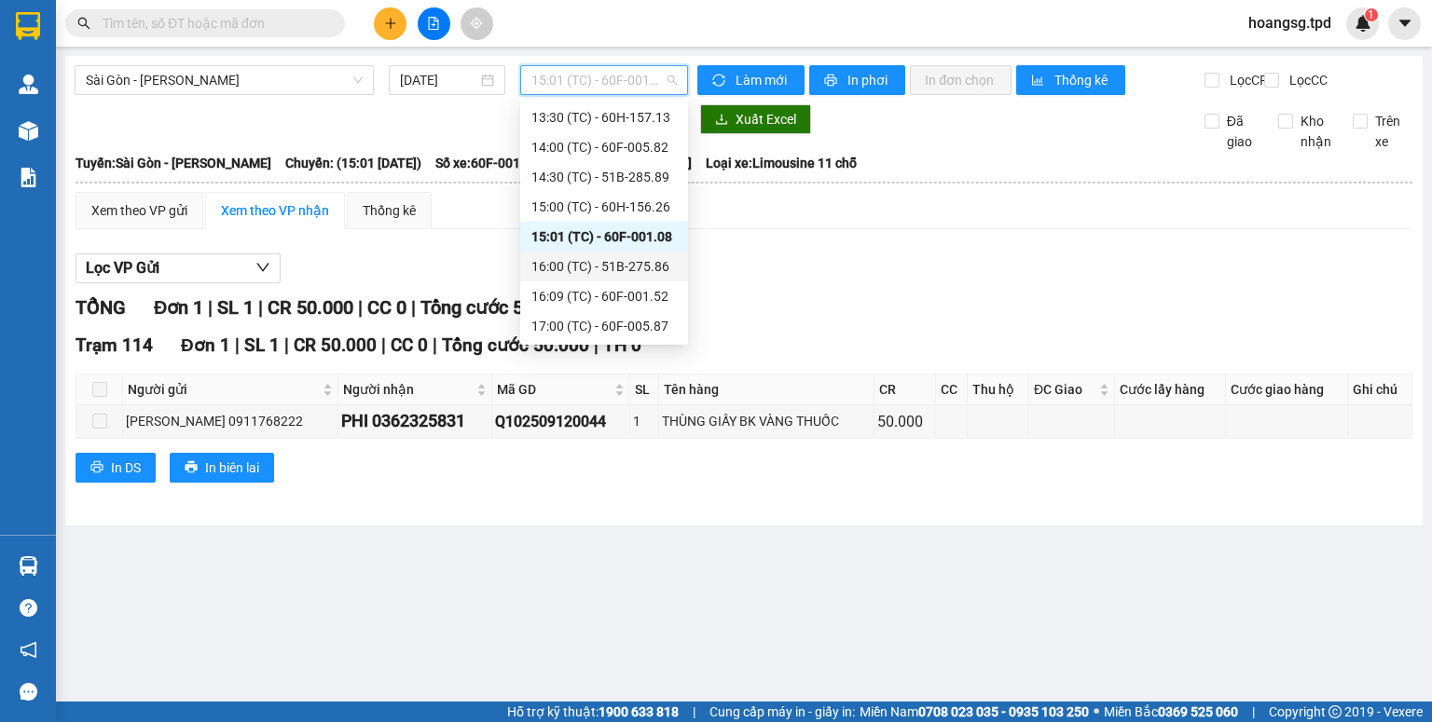
click at [648, 269] on div "16:00 (TC) - 51B-275.86" at bounding box center [603, 266] width 145 height 21
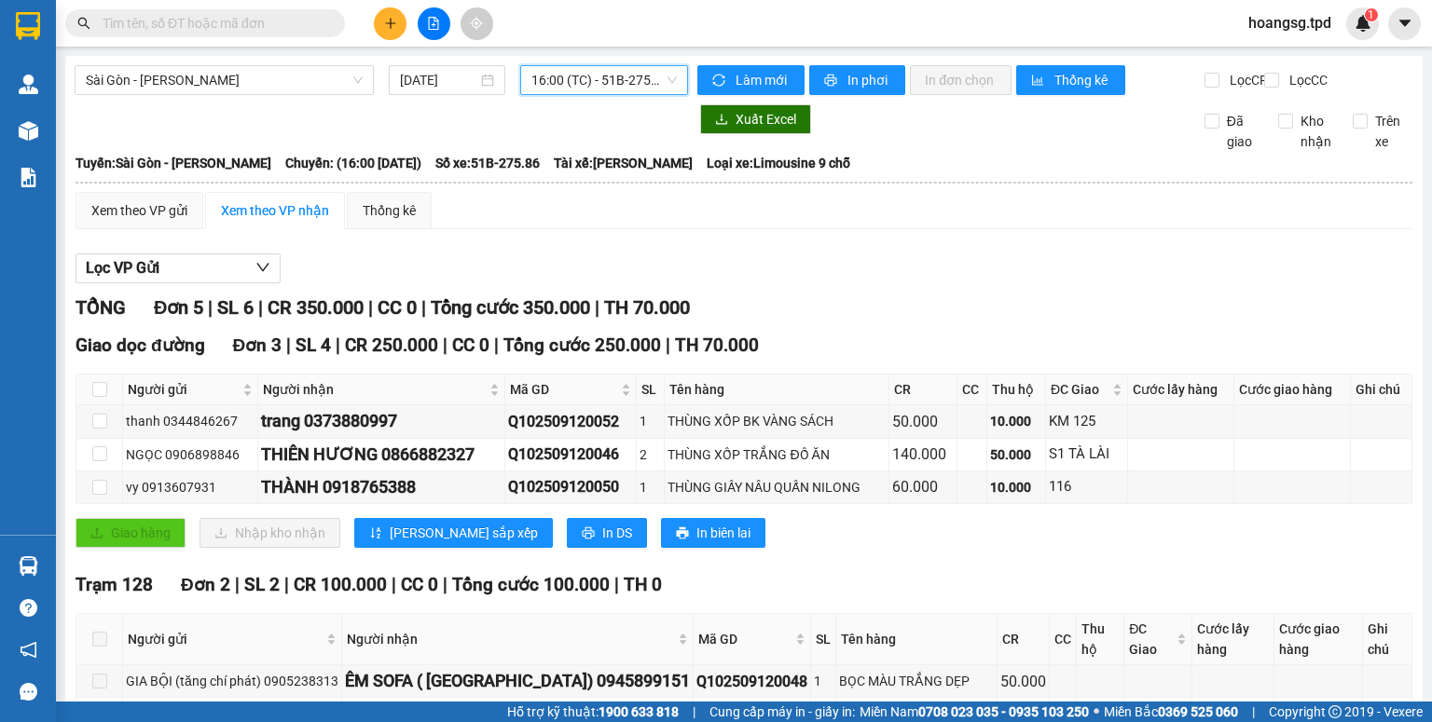
click at [663, 86] on span "16:00 (TC) - 51B-275.86" at bounding box center [604, 80] width 146 height 28
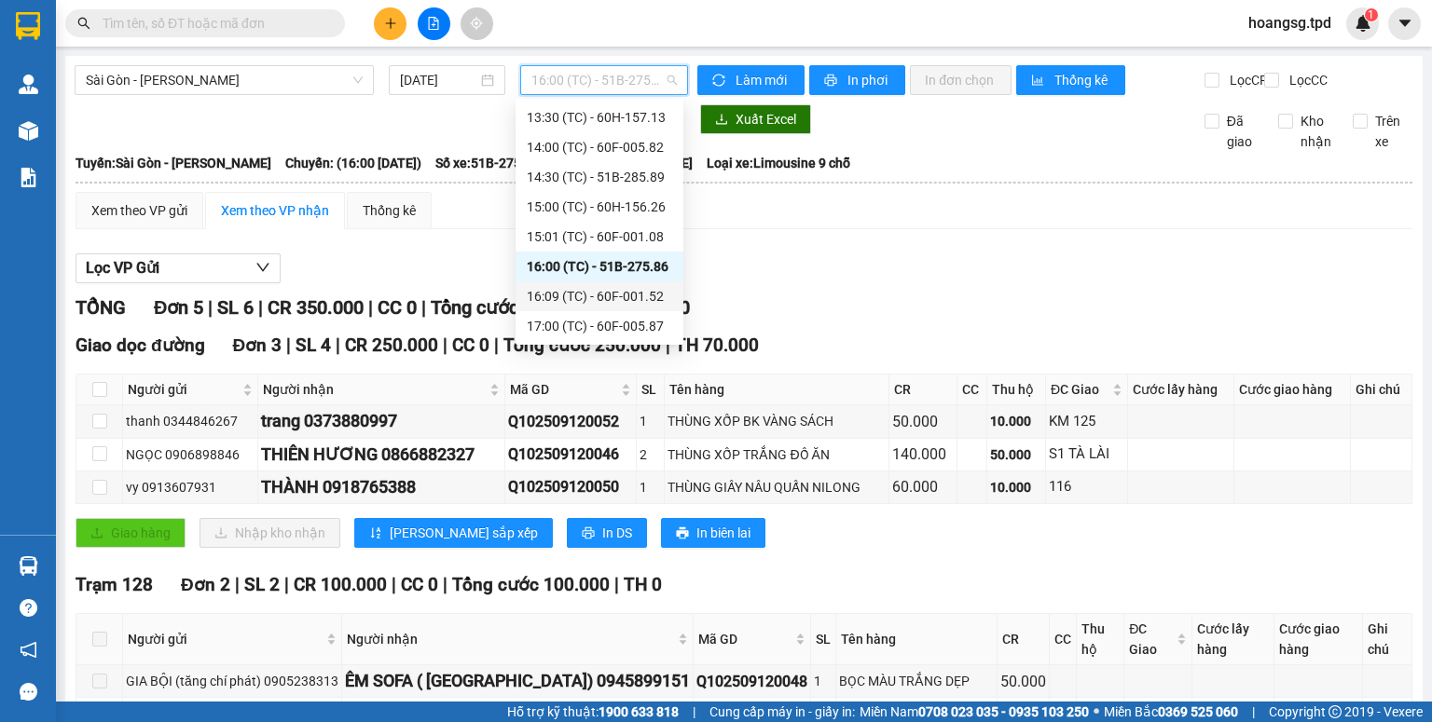
click at [657, 296] on div "16:09 (TC) - 60F-001.52" at bounding box center [599, 296] width 145 height 21
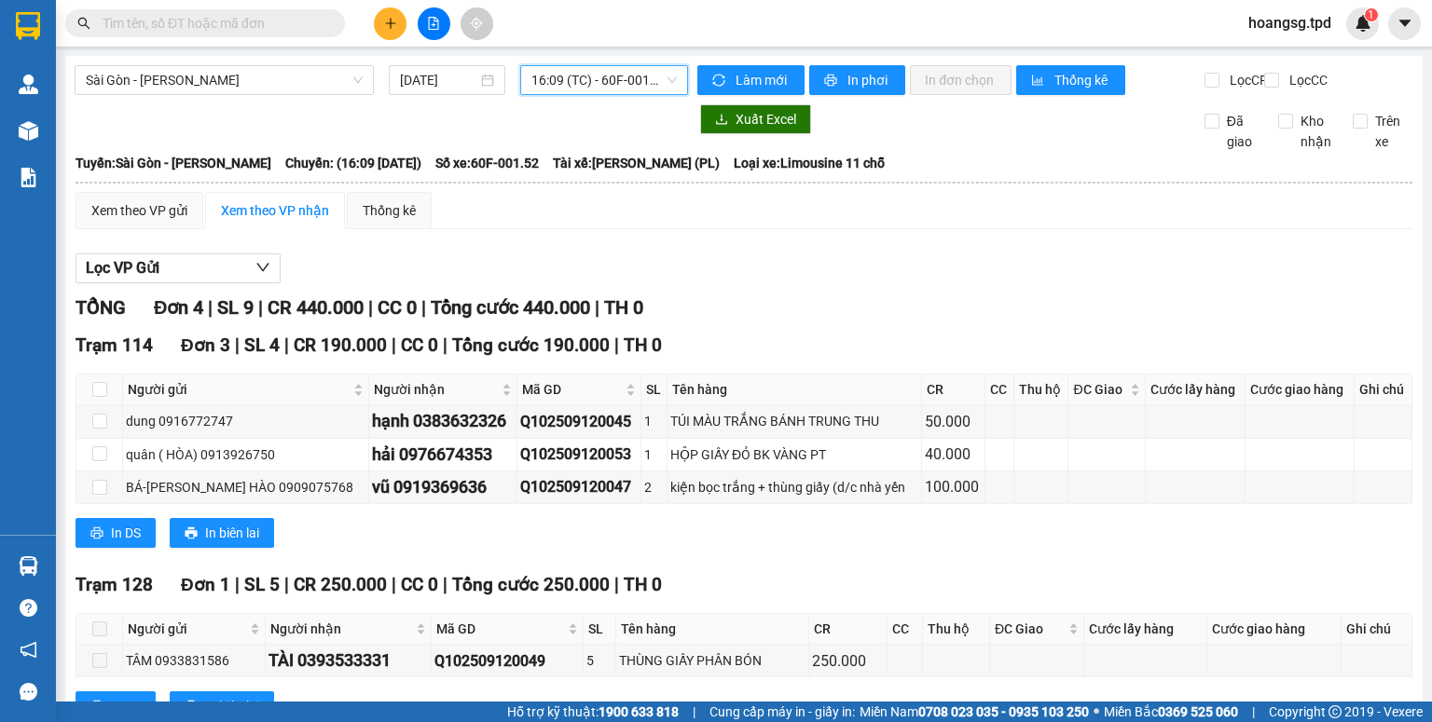
click at [644, 80] on span "16:09 (TC) - 60F-001.52" at bounding box center [604, 80] width 146 height 28
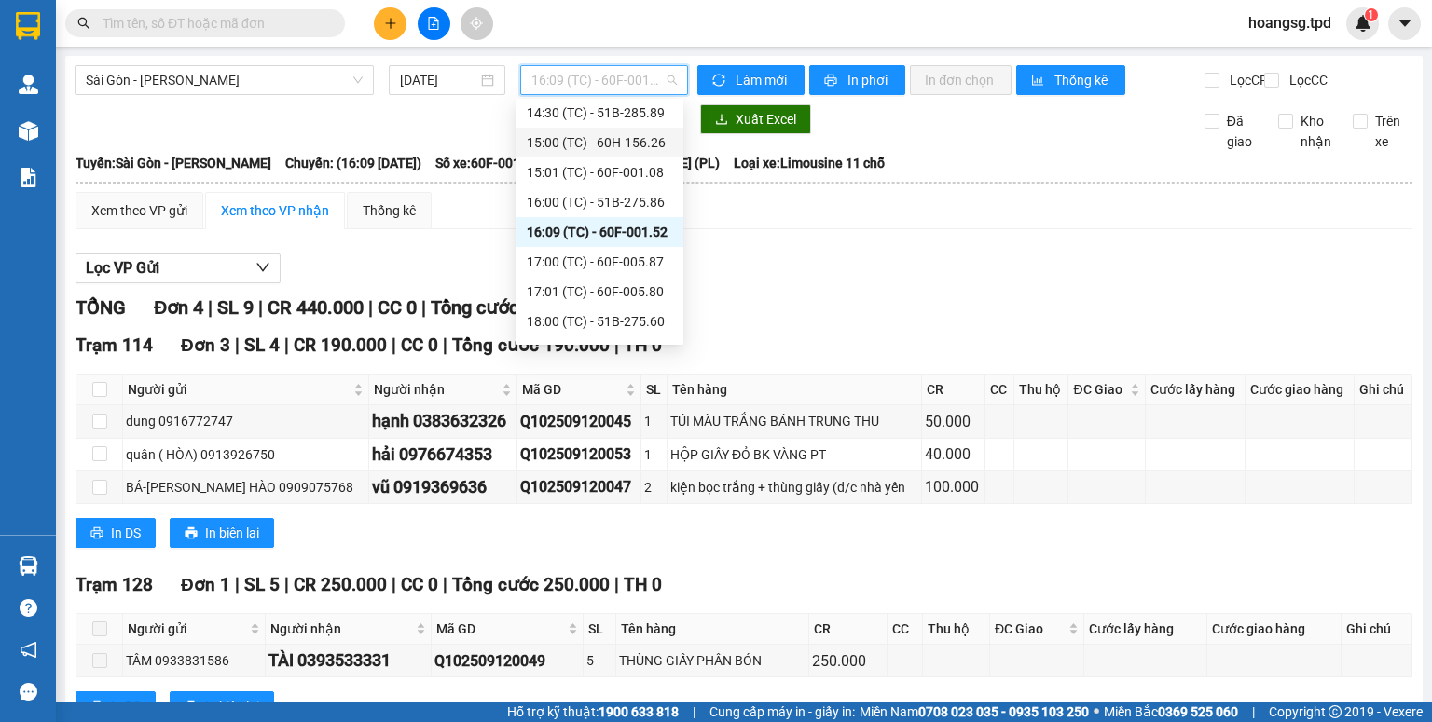
scroll to position [596, 0]
click at [619, 175] on div "17:00 (TC) - 60F-005.87" at bounding box center [599, 177] width 145 height 21
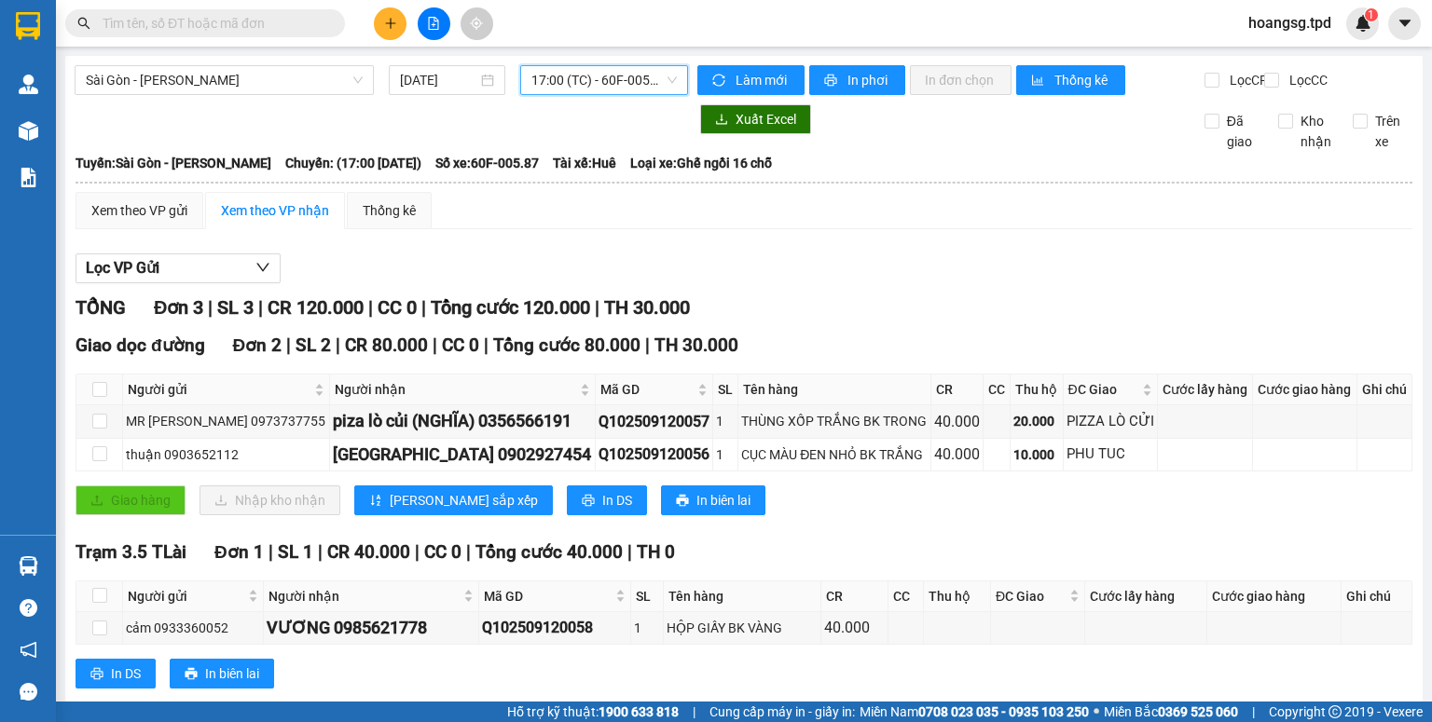
click at [577, 79] on span "17:00 (TC) - 60F-005.87" at bounding box center [604, 80] width 146 height 28
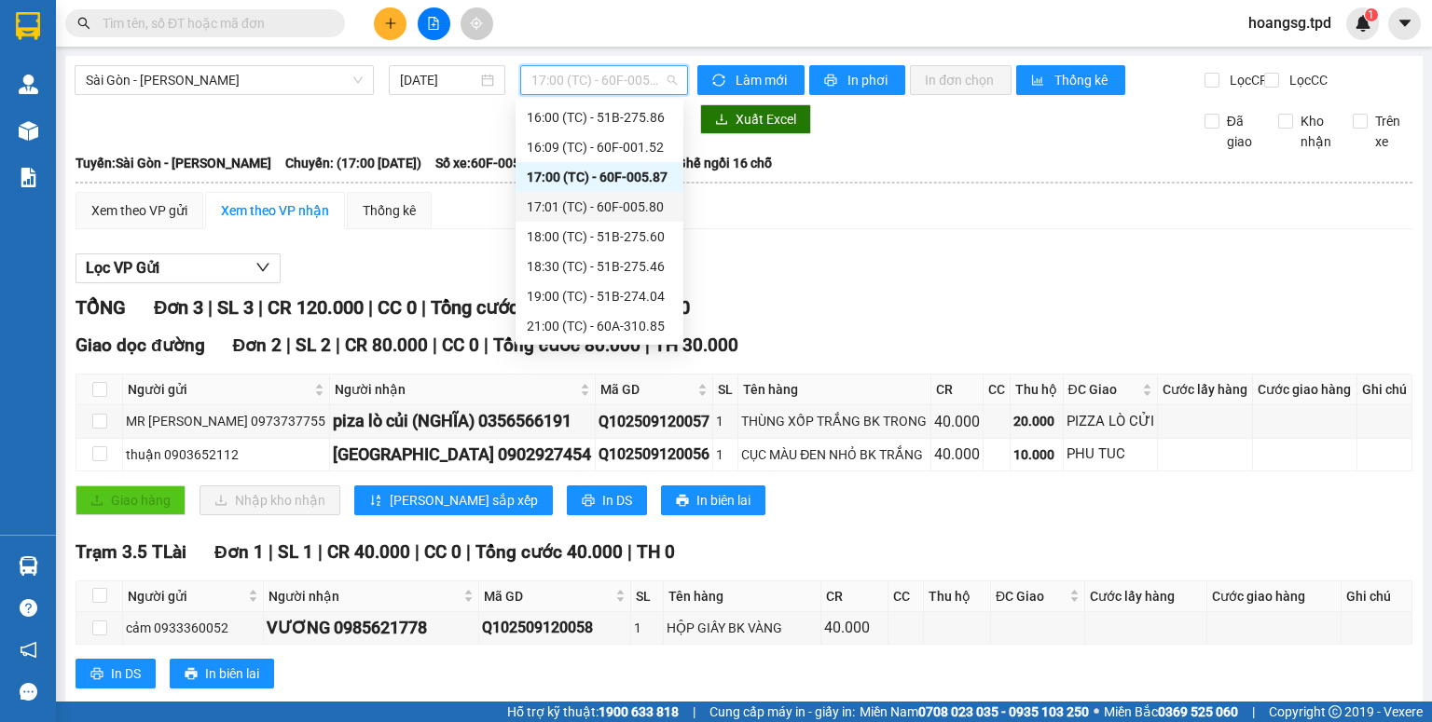
click at [600, 198] on div "17:01 (TC) - 60F-005.80" at bounding box center [599, 207] width 145 height 21
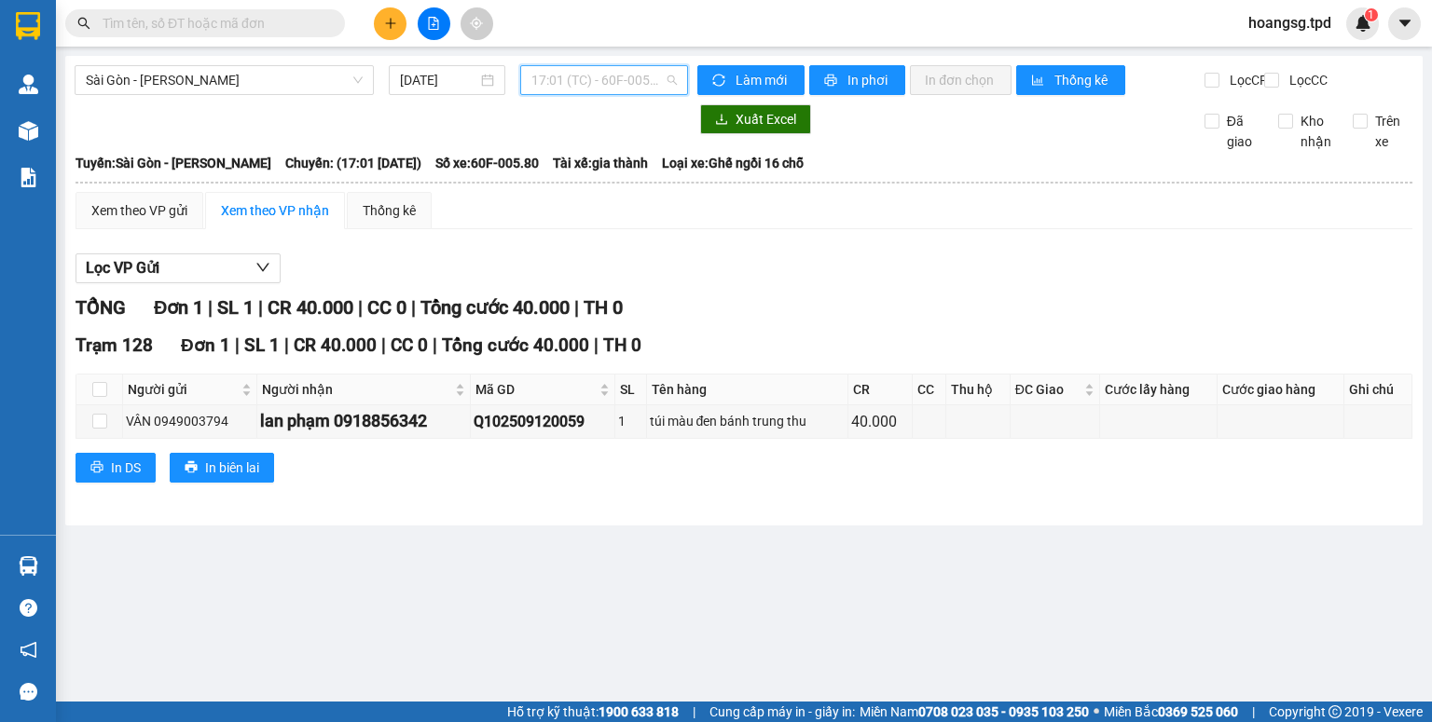
click at [614, 86] on span "17:01 (TC) - 60F-005.80" at bounding box center [604, 80] width 146 height 28
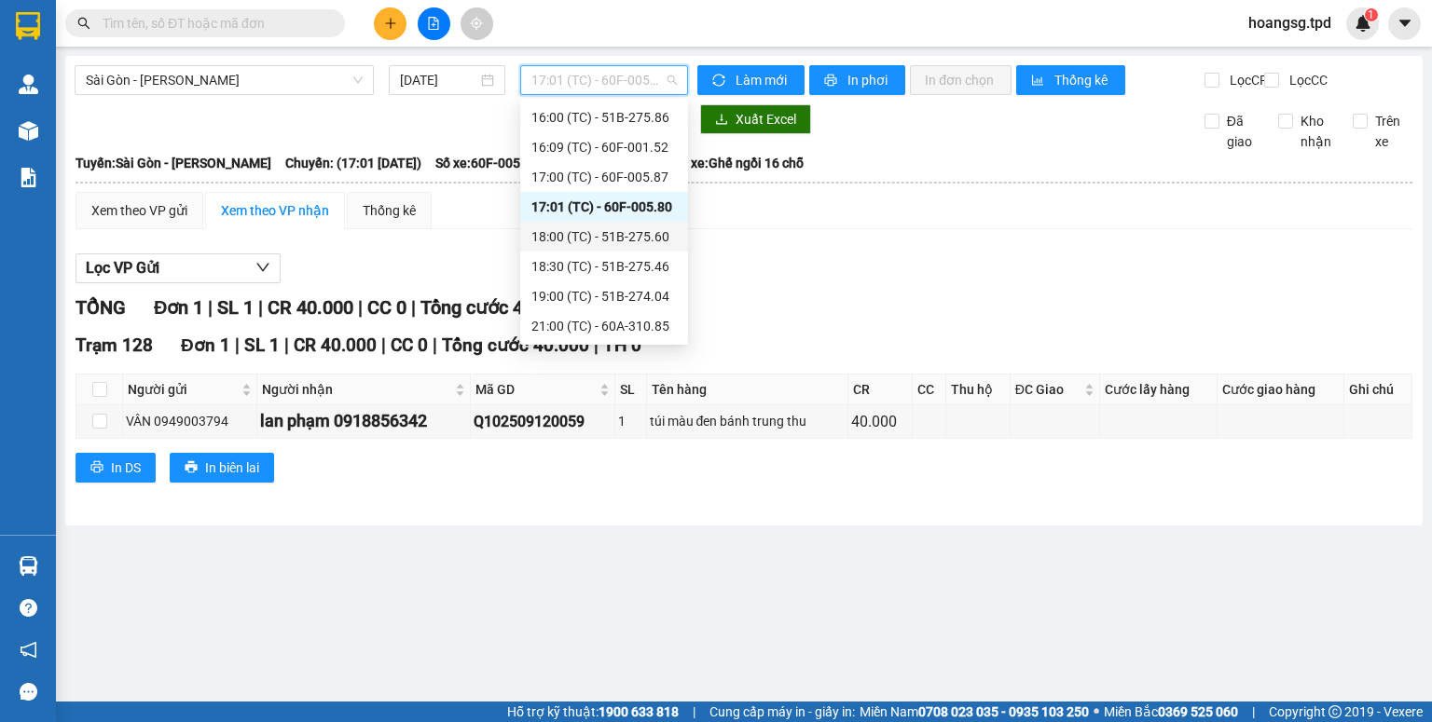
click at [615, 240] on div "18:00 (TC) - 51B-275.60" at bounding box center [603, 236] width 145 height 21
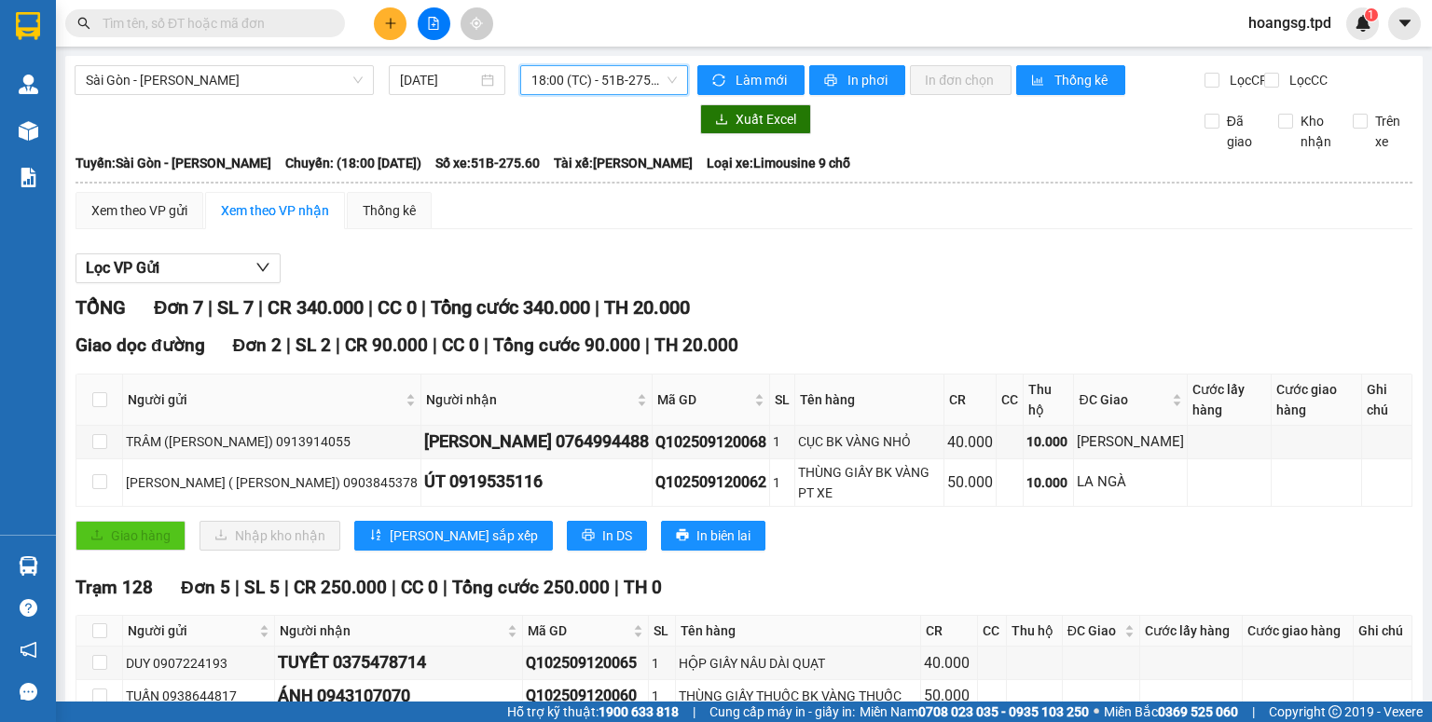
click at [653, 77] on span "18:00 (TC) - 51B-275.60" at bounding box center [604, 80] width 146 height 28
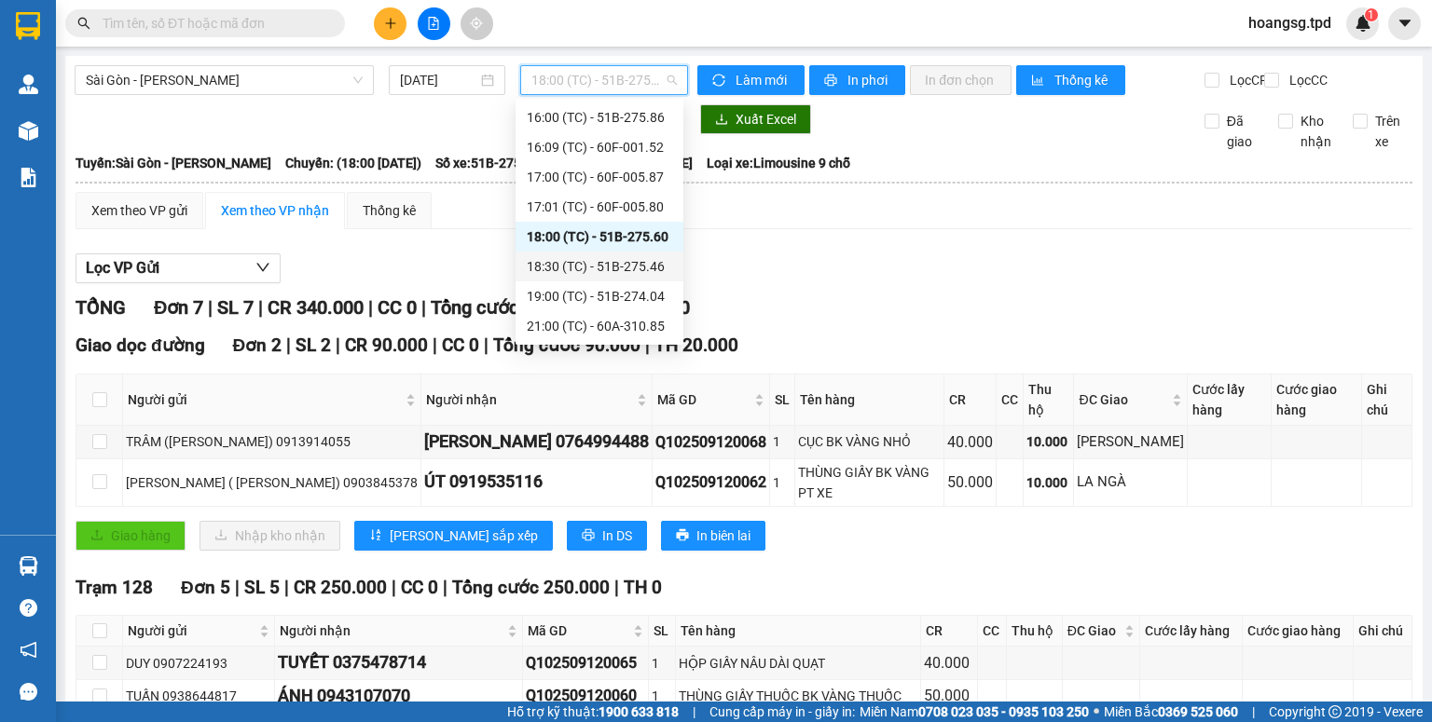
click at [624, 265] on div "18:30 (TC) - 51B-275.46" at bounding box center [599, 266] width 145 height 21
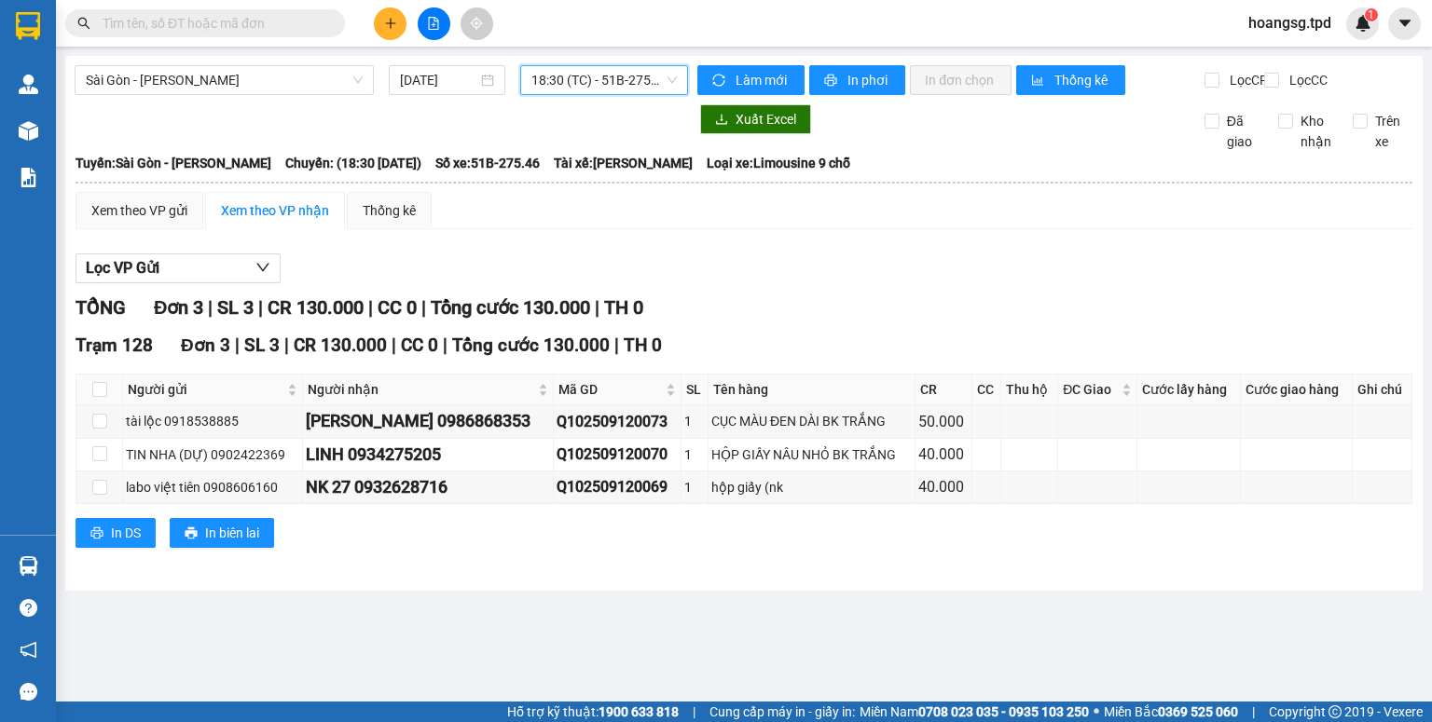
click at [660, 82] on span "18:30 (TC) - 51B-275.46" at bounding box center [604, 80] width 146 height 28
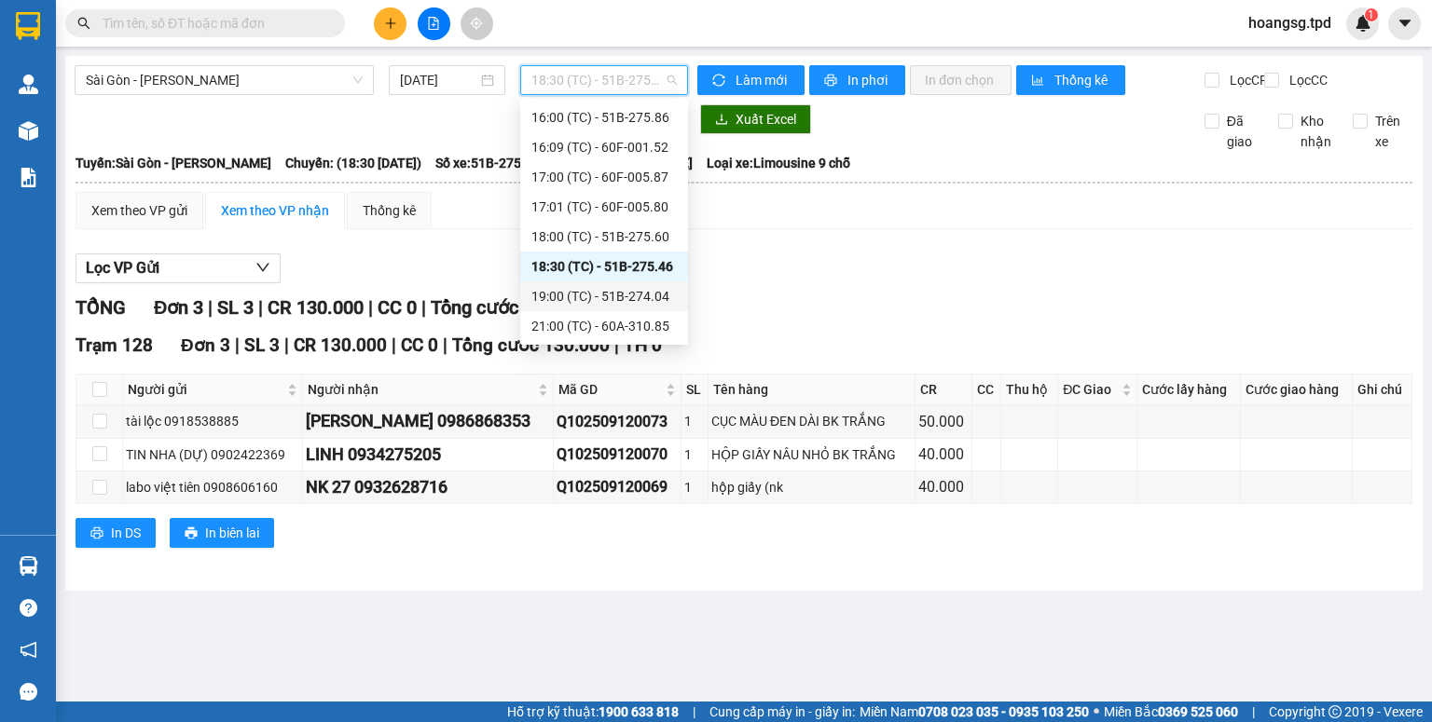
click at [632, 297] on div "19:00 (TC) - 51B-274.04" at bounding box center [603, 296] width 145 height 21
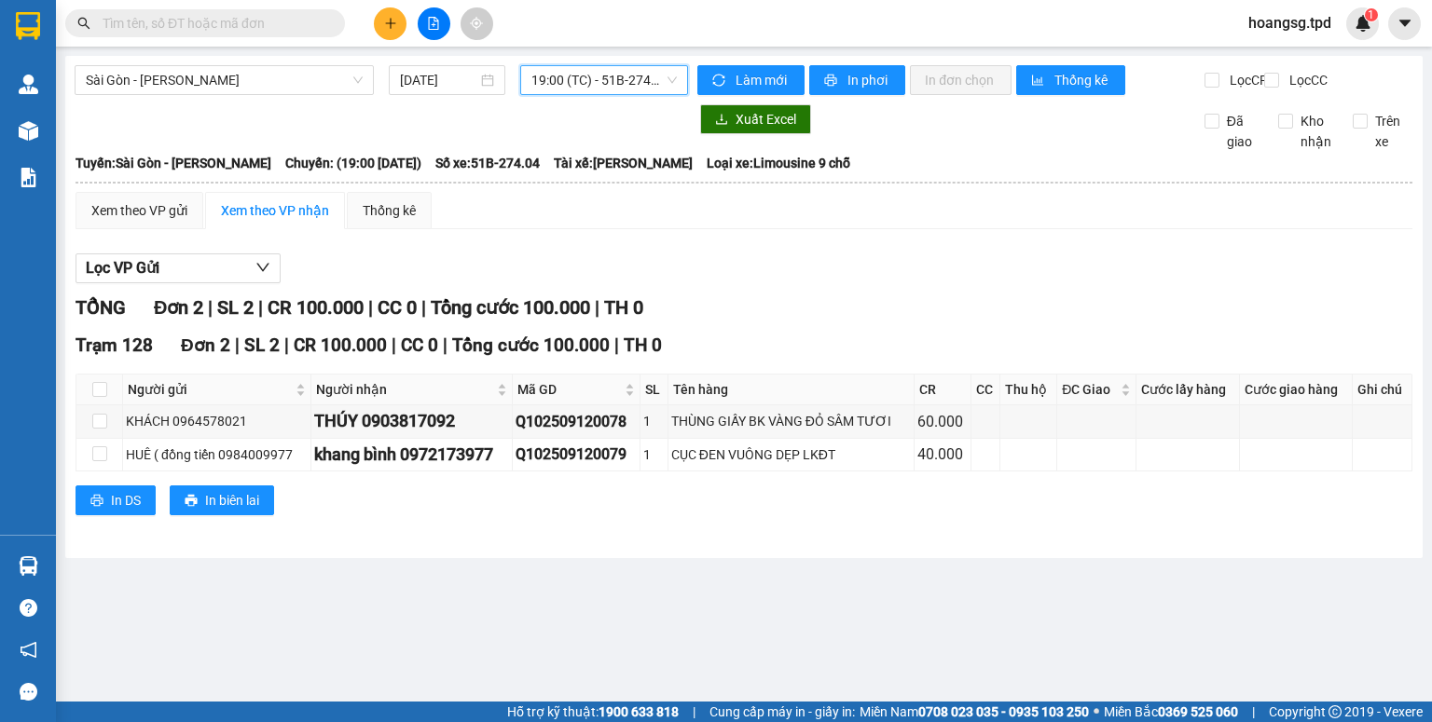
click at [637, 86] on span "19:00 (TC) - 51B-274.04" at bounding box center [604, 80] width 146 height 28
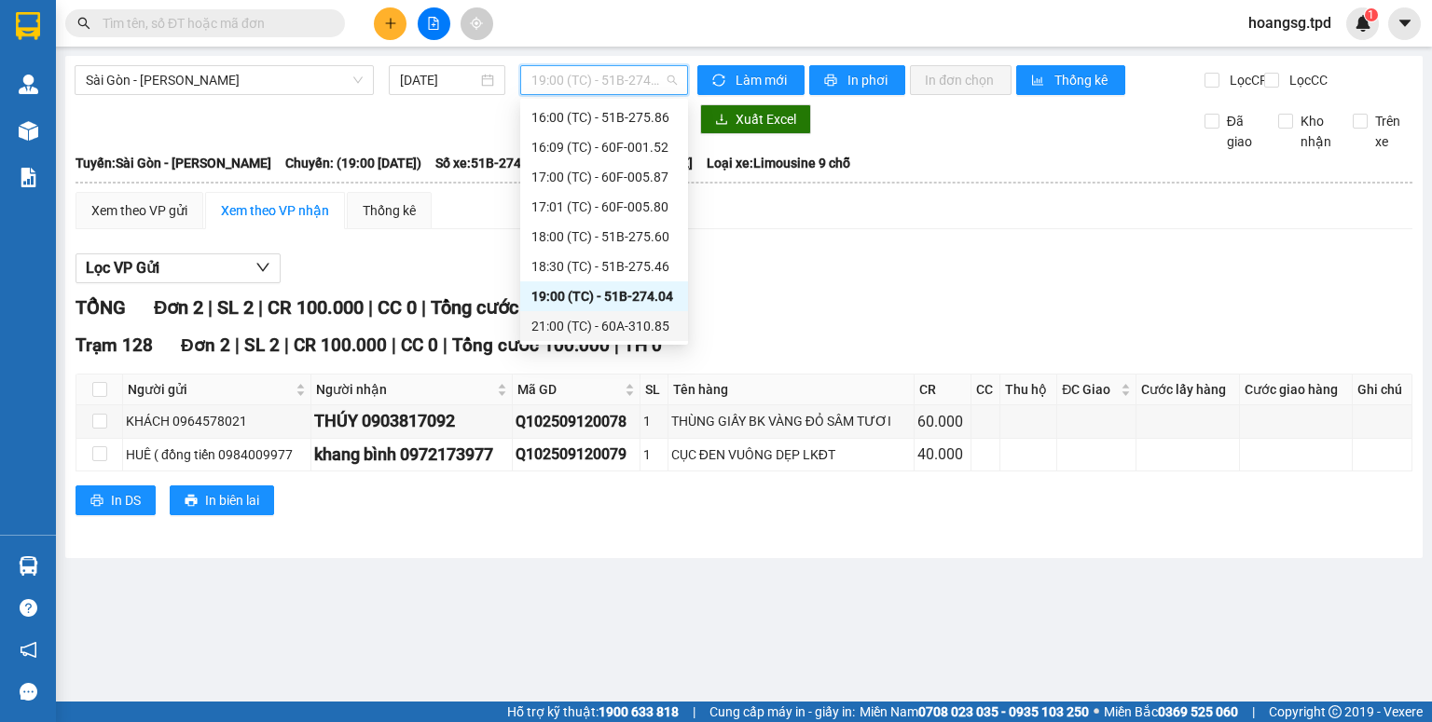
click at [621, 314] on div "21:00 (TC) - 60A-310.85" at bounding box center [604, 326] width 168 height 30
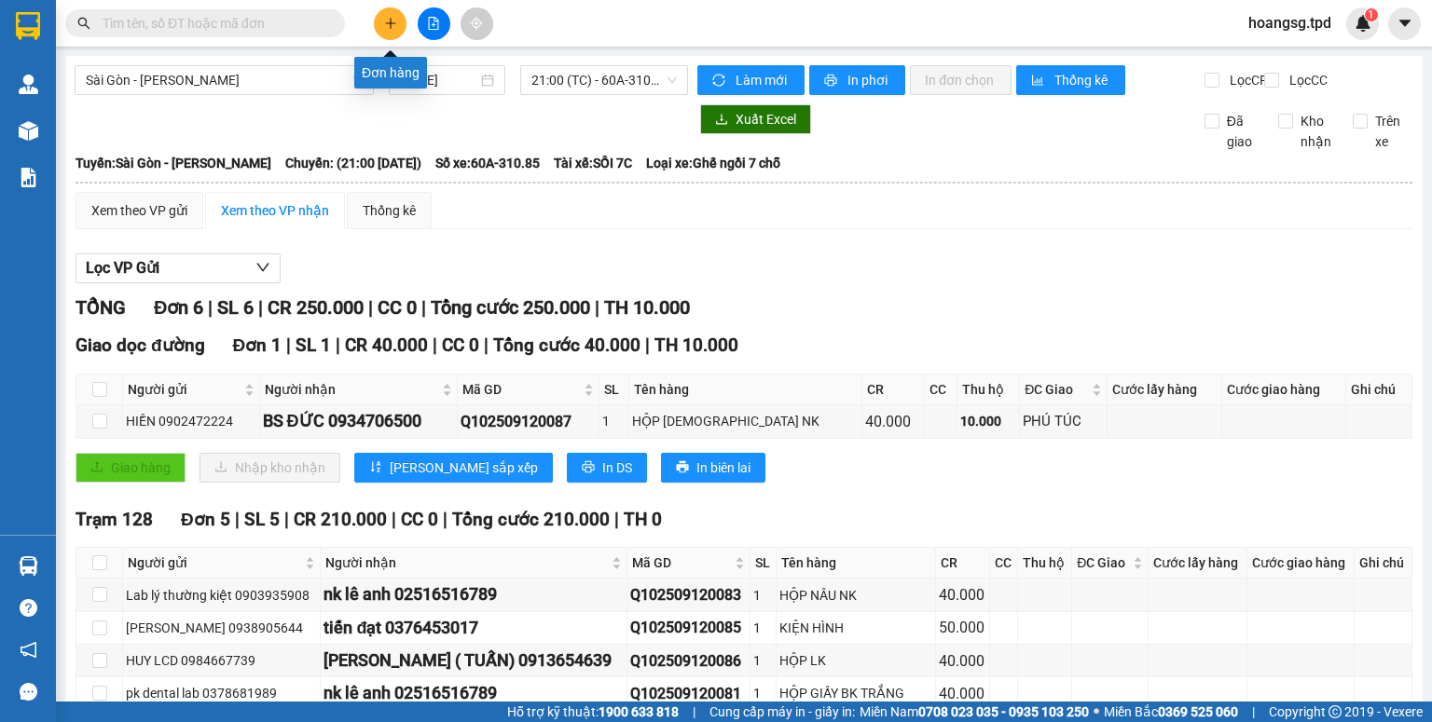
click at [387, 28] on icon "plus" at bounding box center [390, 23] width 13 height 13
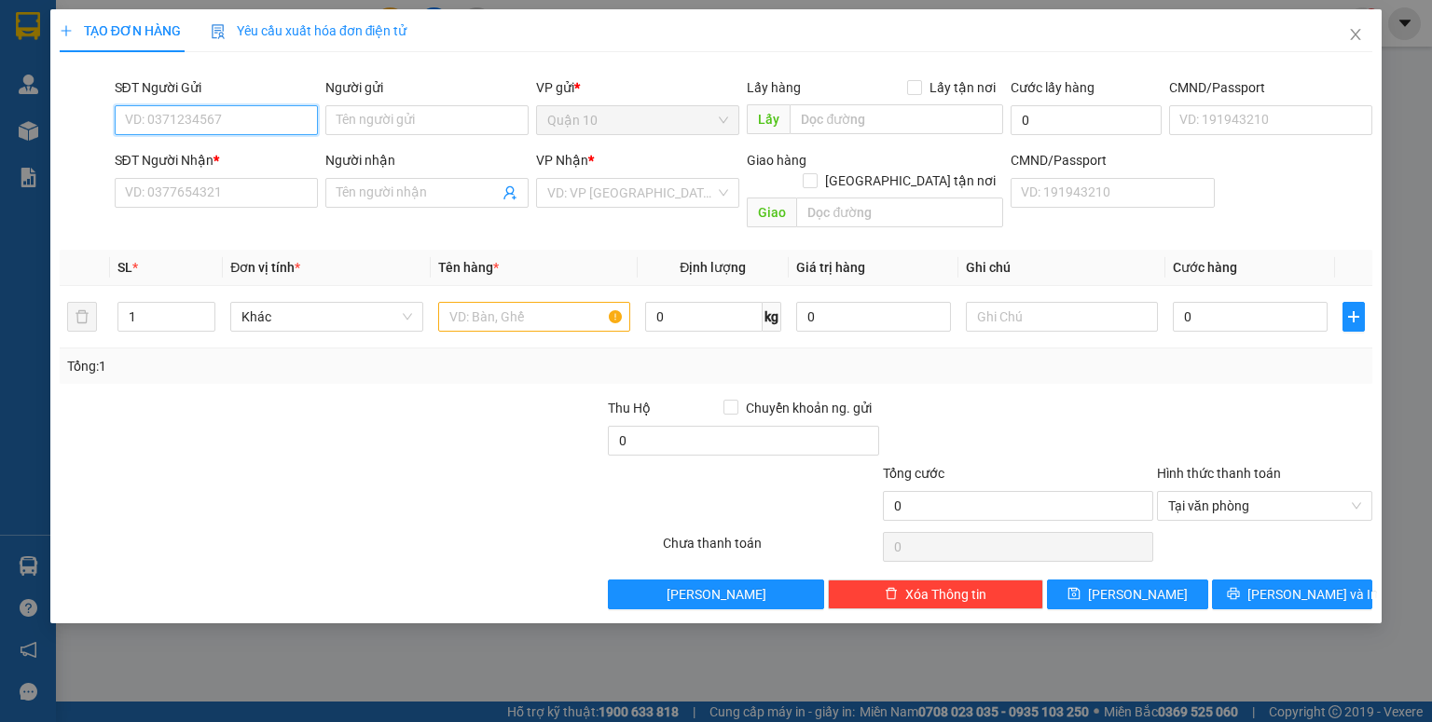
click at [216, 106] on input "SĐT Người Gửi" at bounding box center [216, 120] width 203 height 30
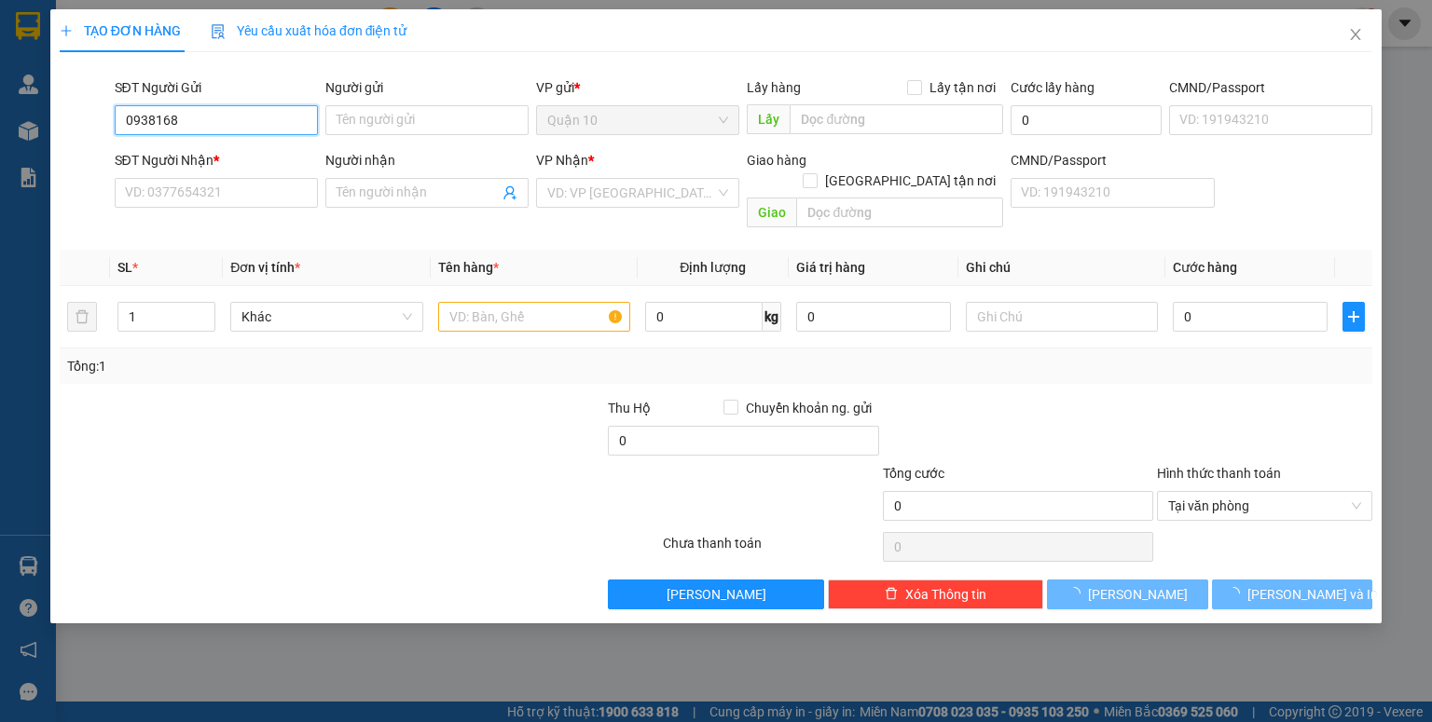
click at [216, 130] on input "0938168" at bounding box center [216, 120] width 203 height 30
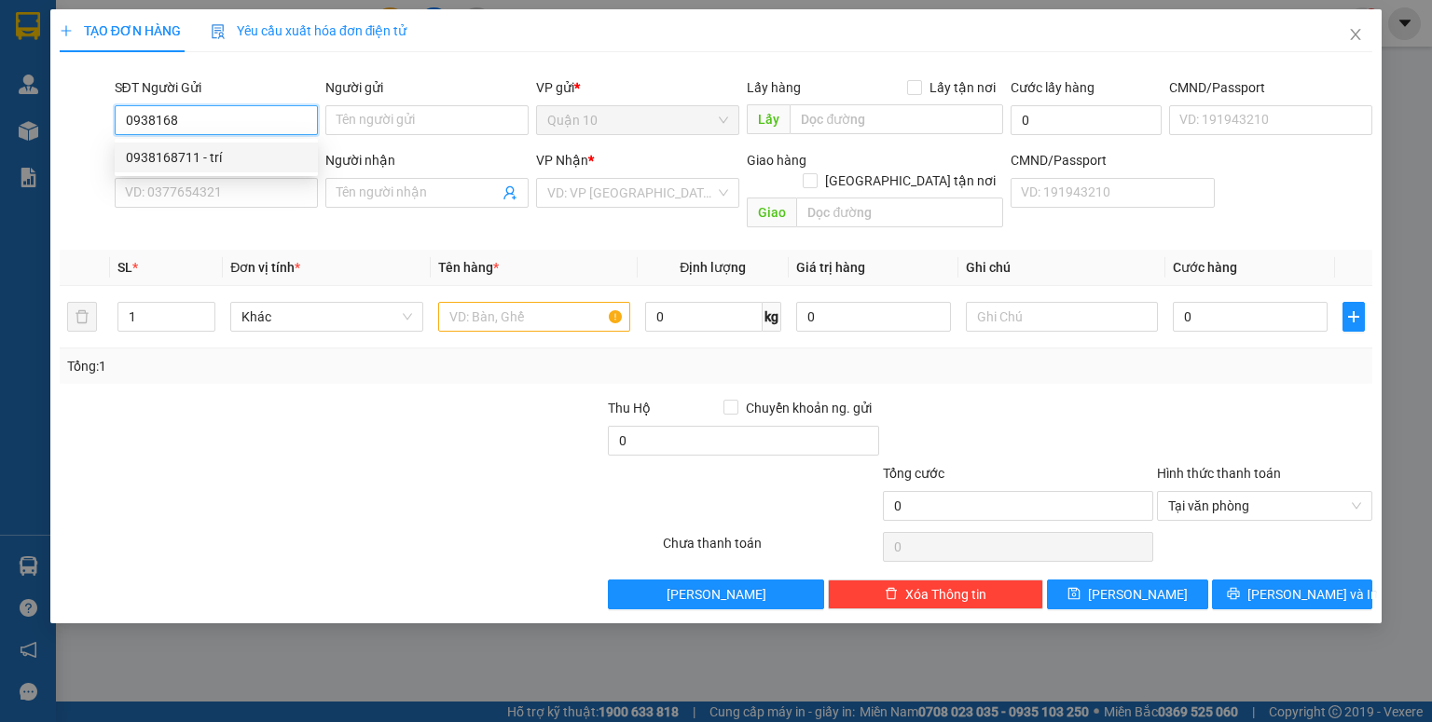
click at [227, 160] on div "0938168711 - trí" at bounding box center [216, 157] width 181 height 21
type input "0938168711"
type input "trí"
type input "079083011678"
type input "0928645678"
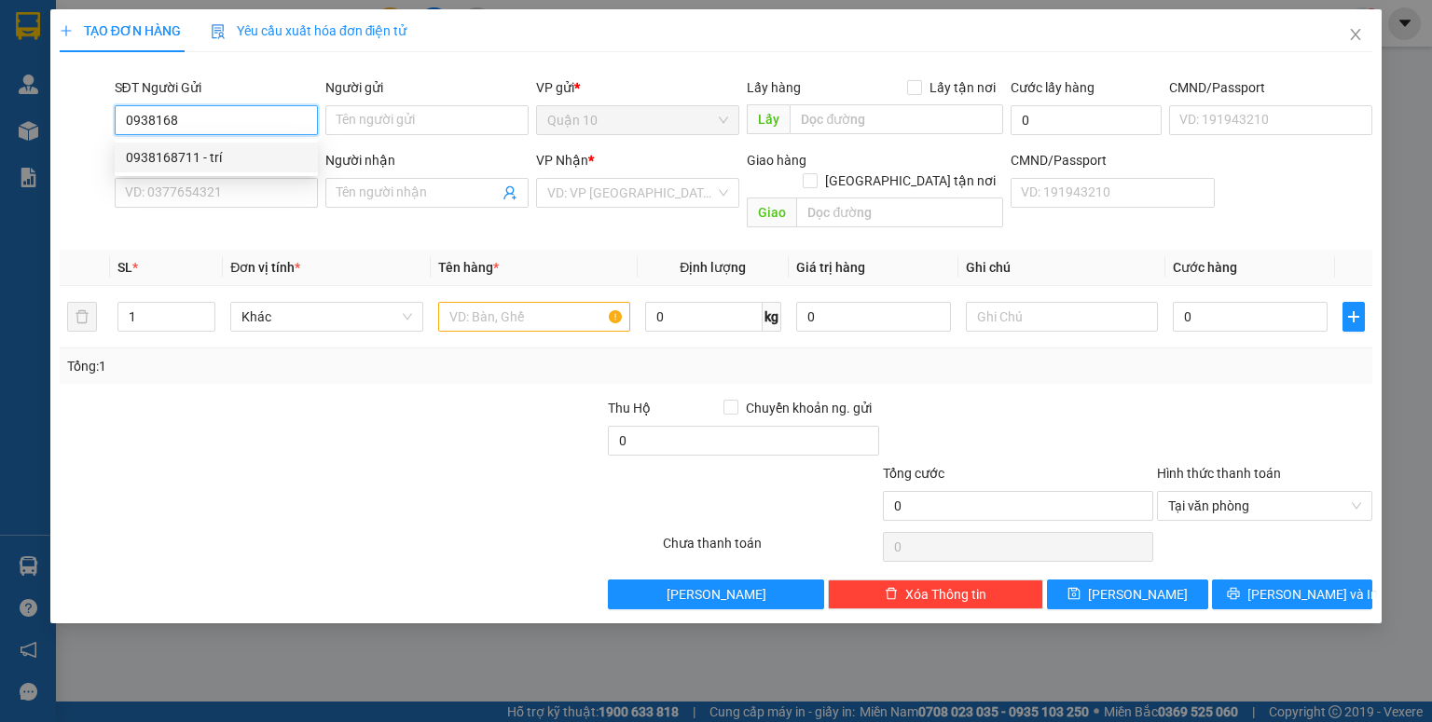
type input "nam"
type input "0938168711"
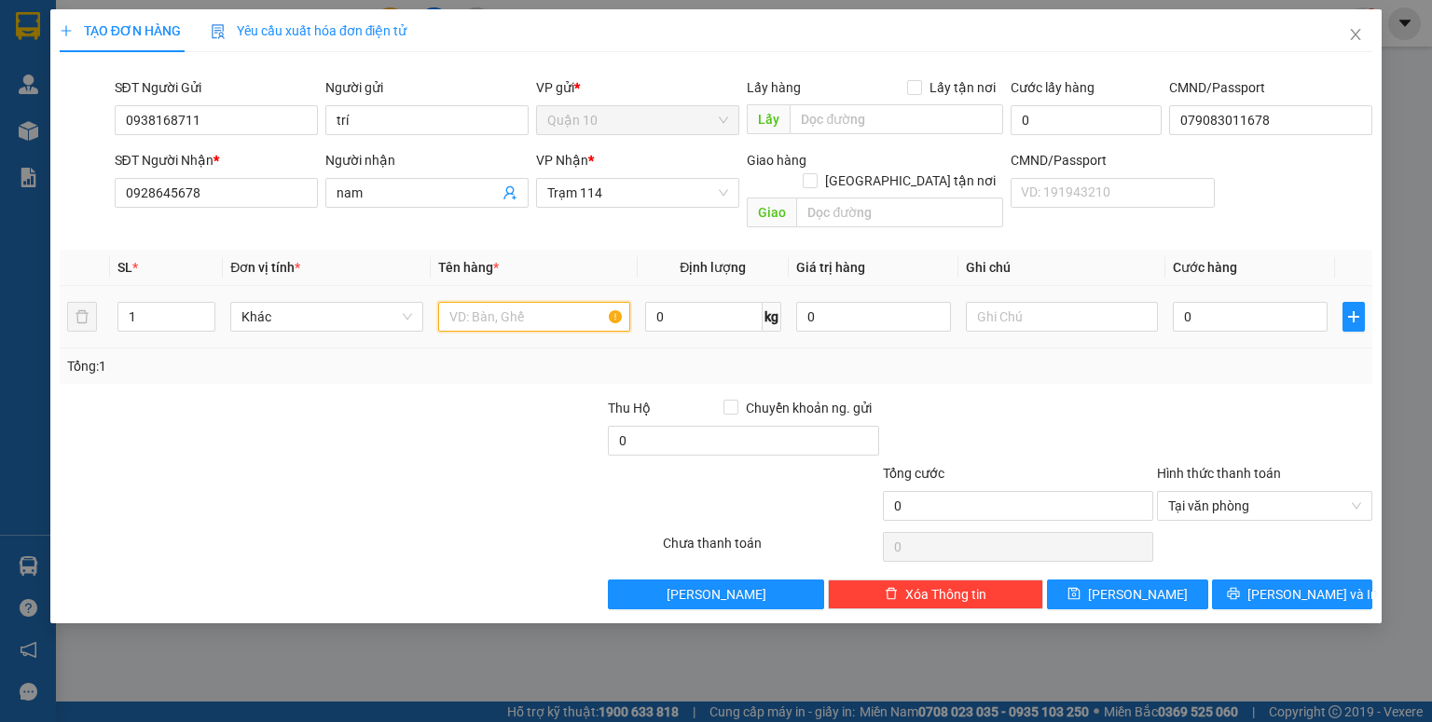
click at [487, 302] on input "text" at bounding box center [534, 317] width 192 height 30
type input "PHONG BÌ TRẮNG GIẤY TỜ"
drag, startPoint x: 1181, startPoint y: 309, endPoint x: 1171, endPoint y: 298, distance: 15.2
click at [1181, 308] on input "0" at bounding box center [1249, 317] width 155 height 30
type input "4"
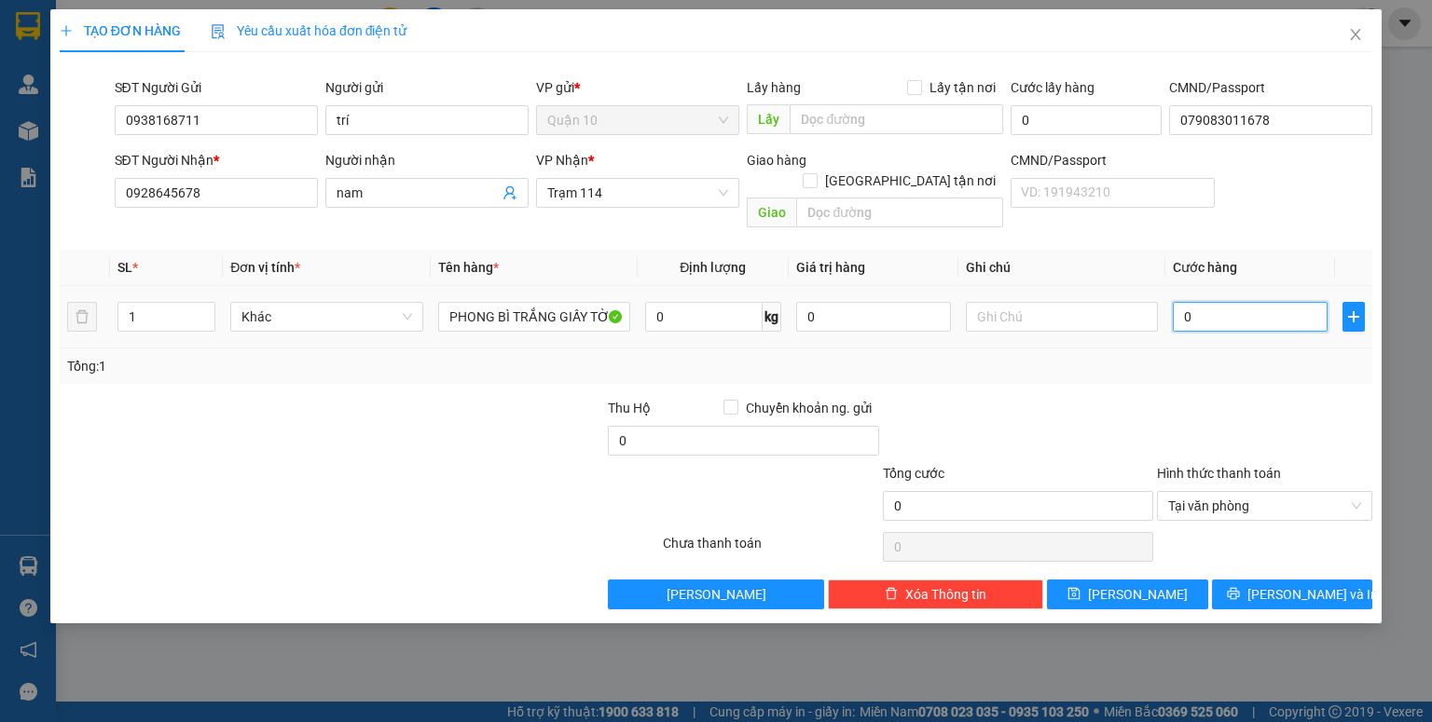
type input "4"
type input "40"
click at [1236, 349] on div "Tổng: 1" at bounding box center [716, 366] width 1312 height 35
type input "40.000"
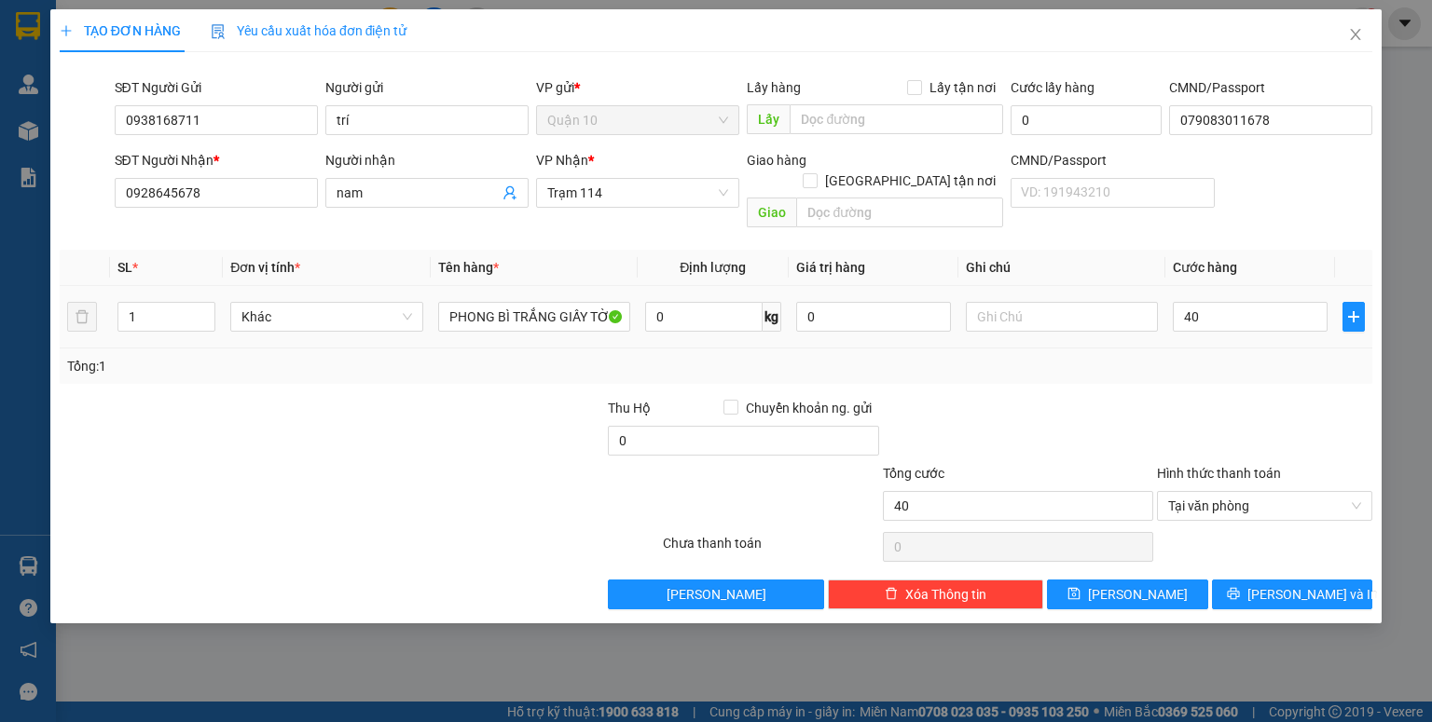
type input "40.000"
drag, startPoint x: 1159, startPoint y: 562, endPoint x: 1151, endPoint y: 548, distance: 16.3
click at [1158, 580] on button "[PERSON_NAME]" at bounding box center [1127, 595] width 161 height 30
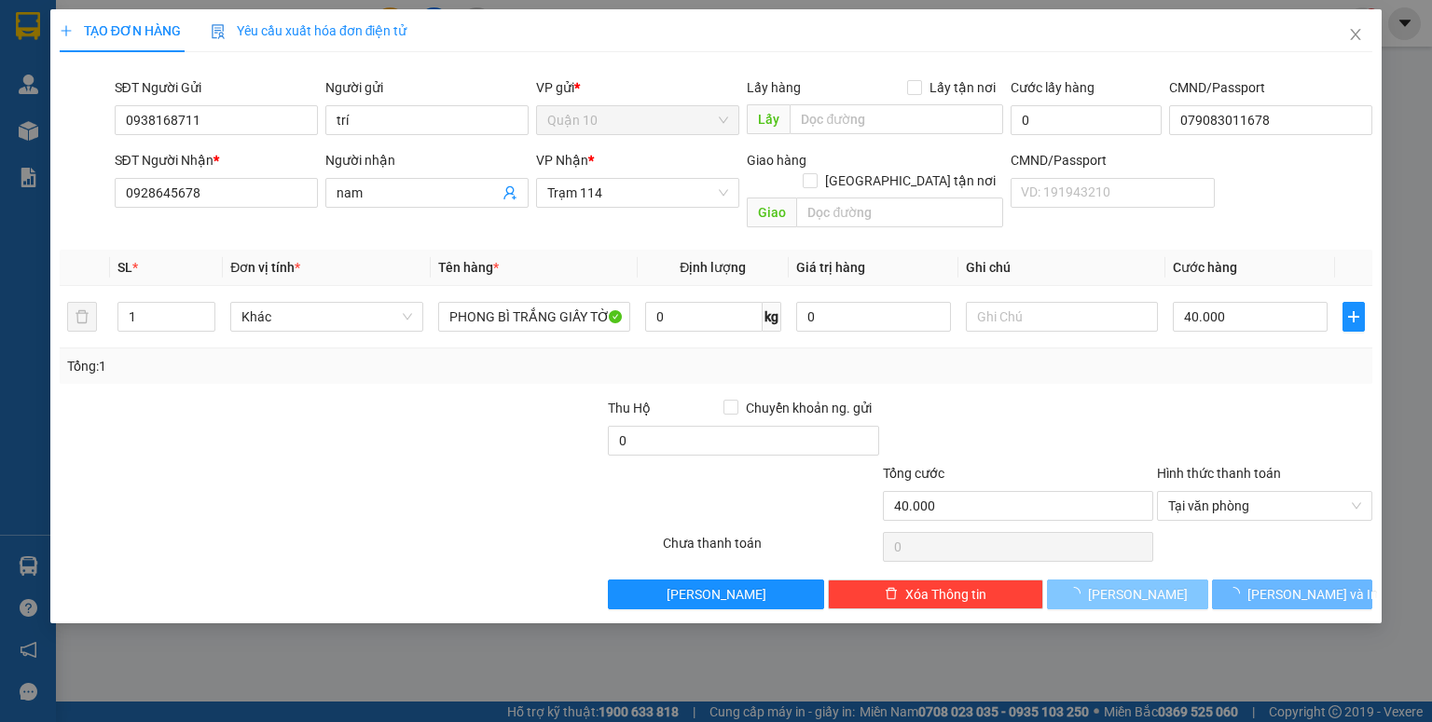
type input "0"
